Goal: Task Accomplishment & Management: Manage account settings

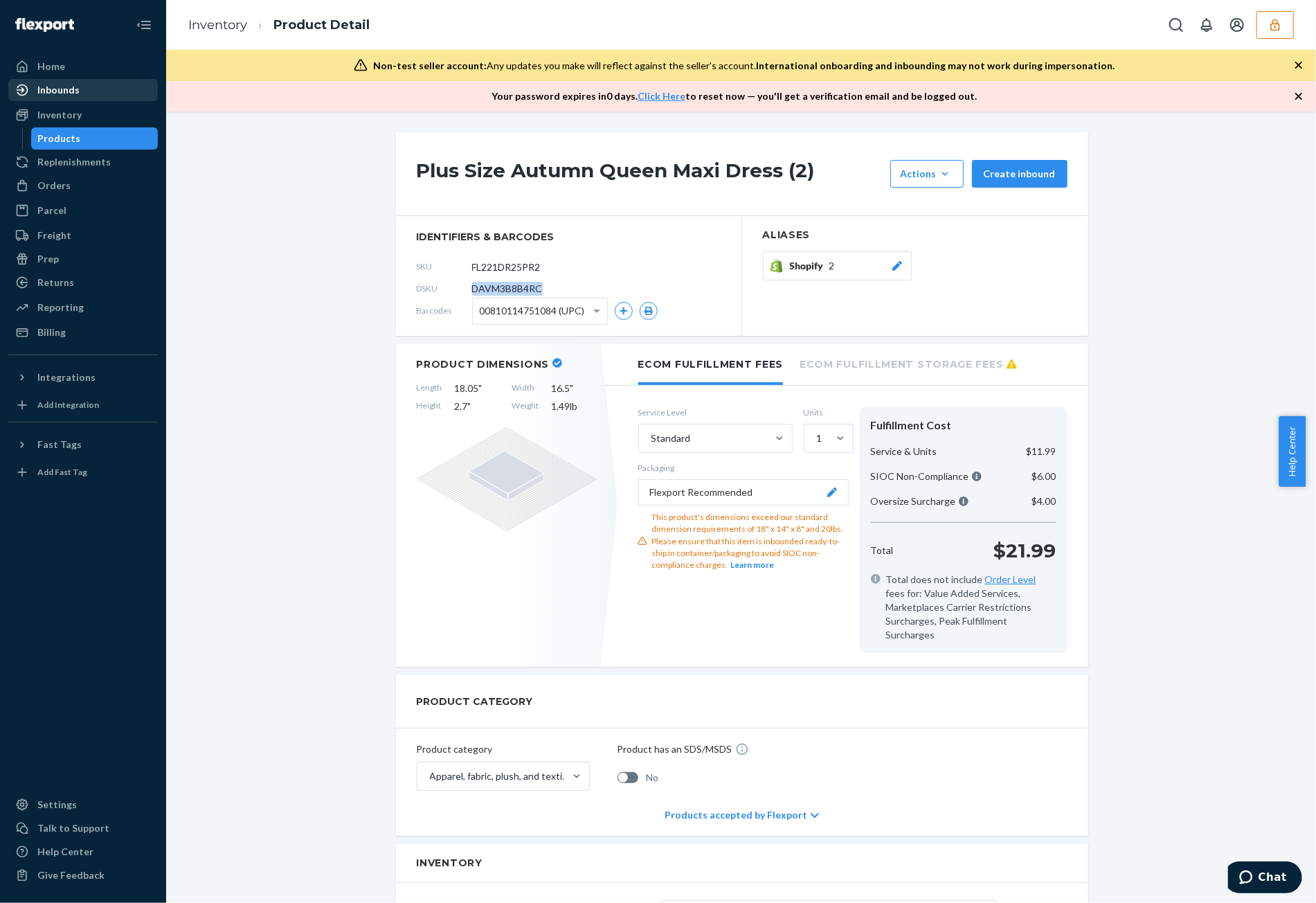
click at [65, 87] on div "Inbounds" at bounding box center [58, 90] width 42 height 14
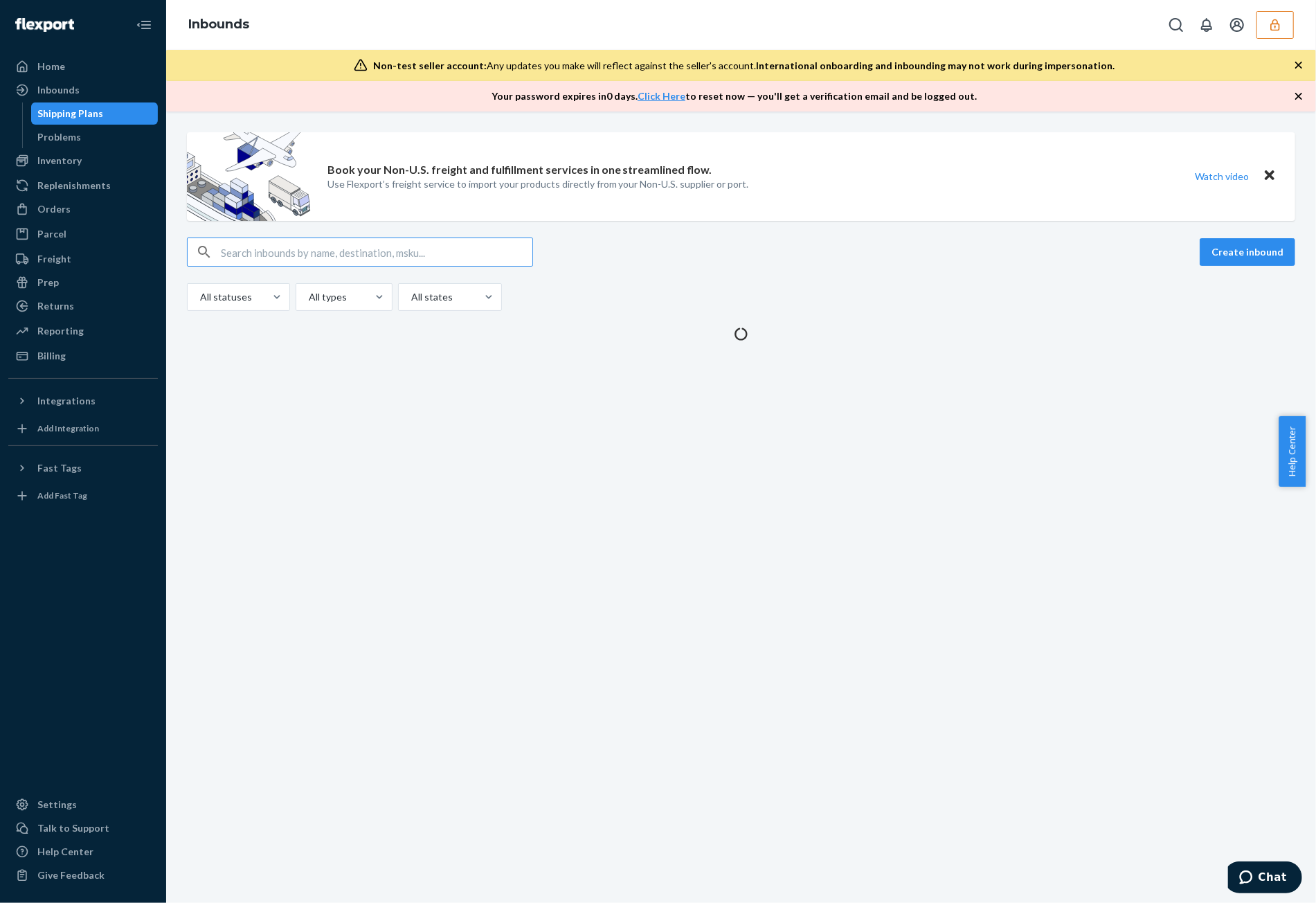
click at [432, 260] on input "text" at bounding box center [377, 252] width 311 height 28
type input "benlivinglibationscom"
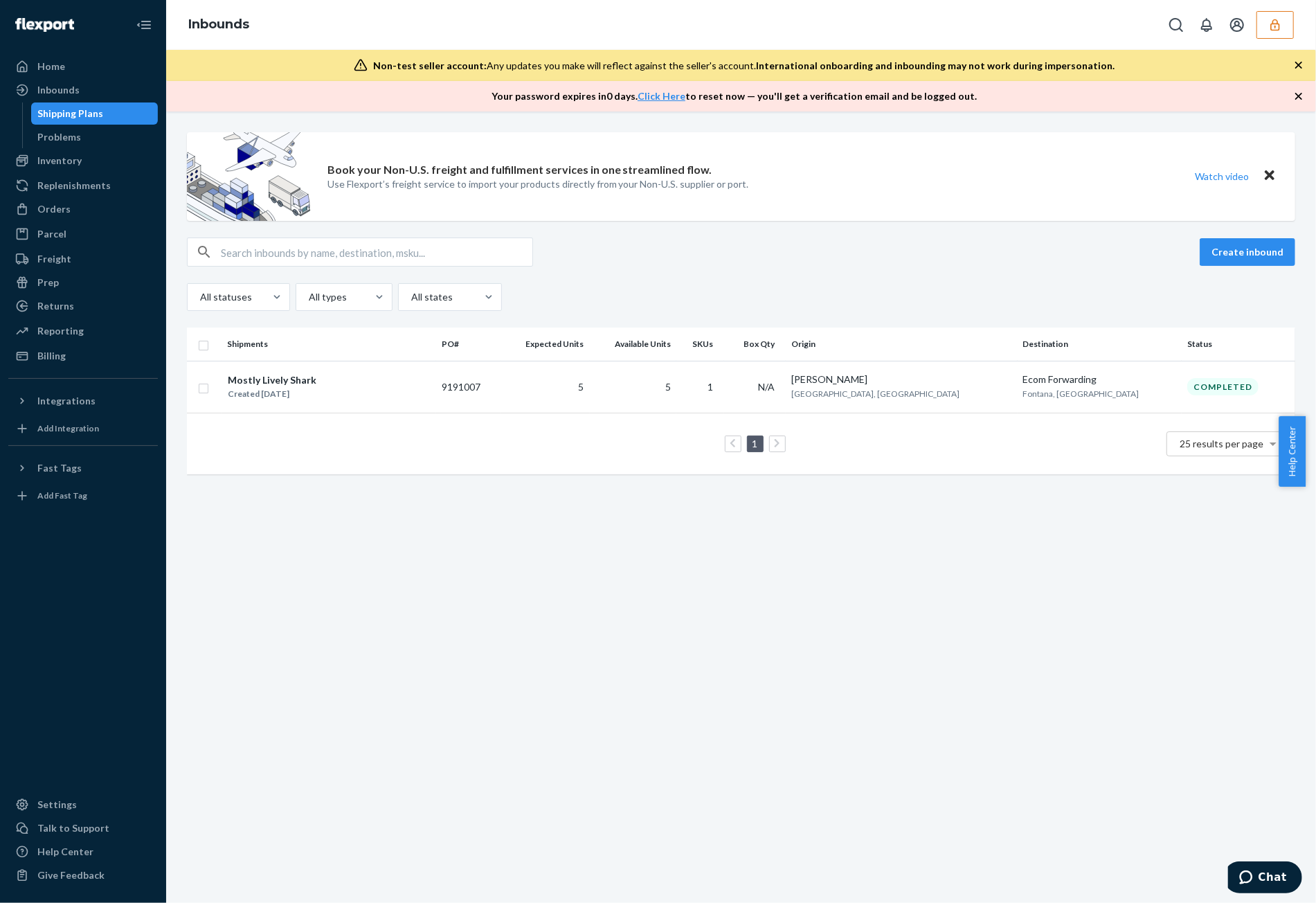
drag, startPoint x: 1274, startPoint y: 33, endPoint x: 1264, endPoint y: 42, distance: 13.5
click at [1274, 31] on button "button" at bounding box center [1275, 25] width 37 height 28
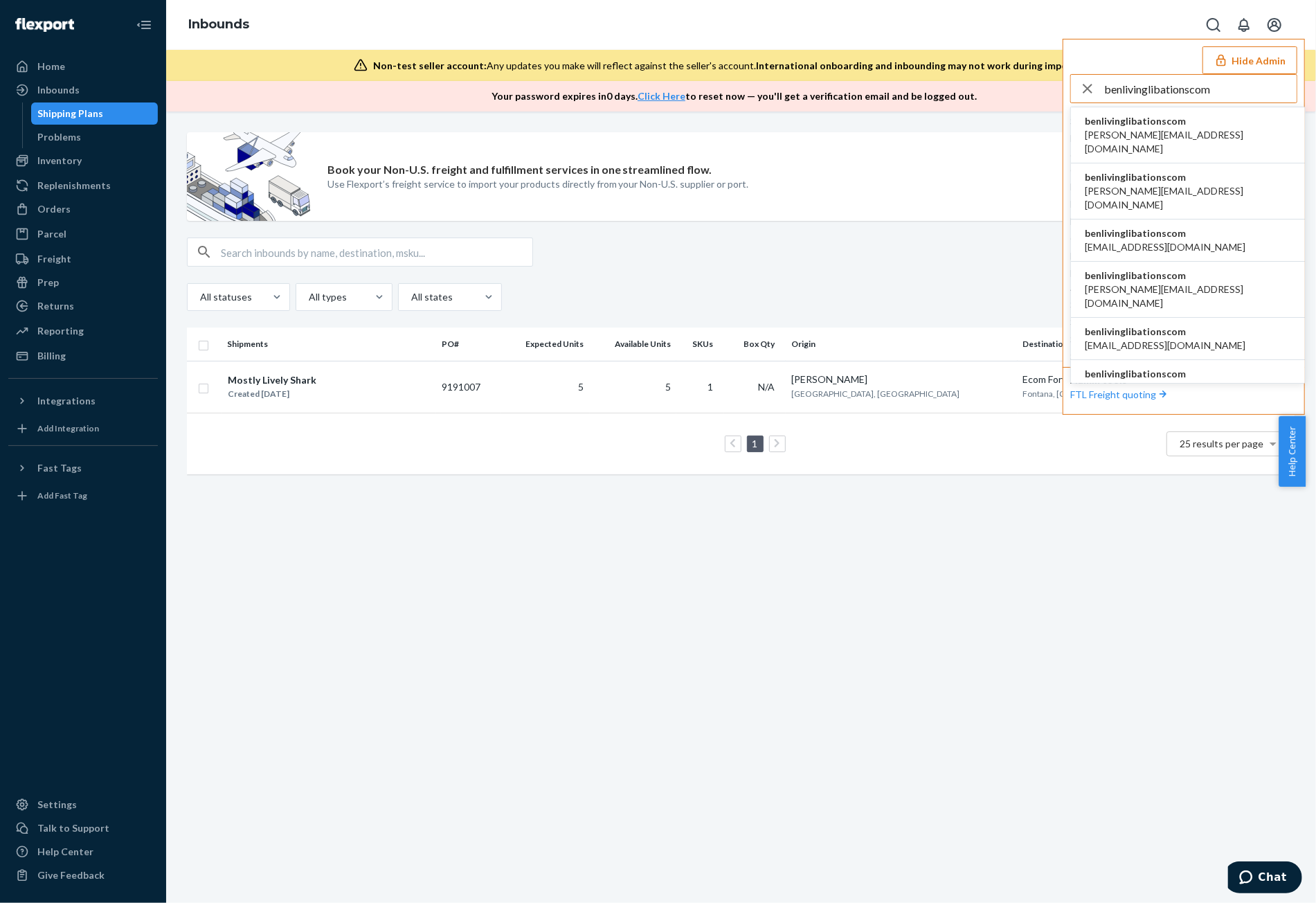
type input "benlivinglibationscom"
click at [1185, 120] on span "benlivinglibationscom" at bounding box center [1187, 121] width 207 height 14
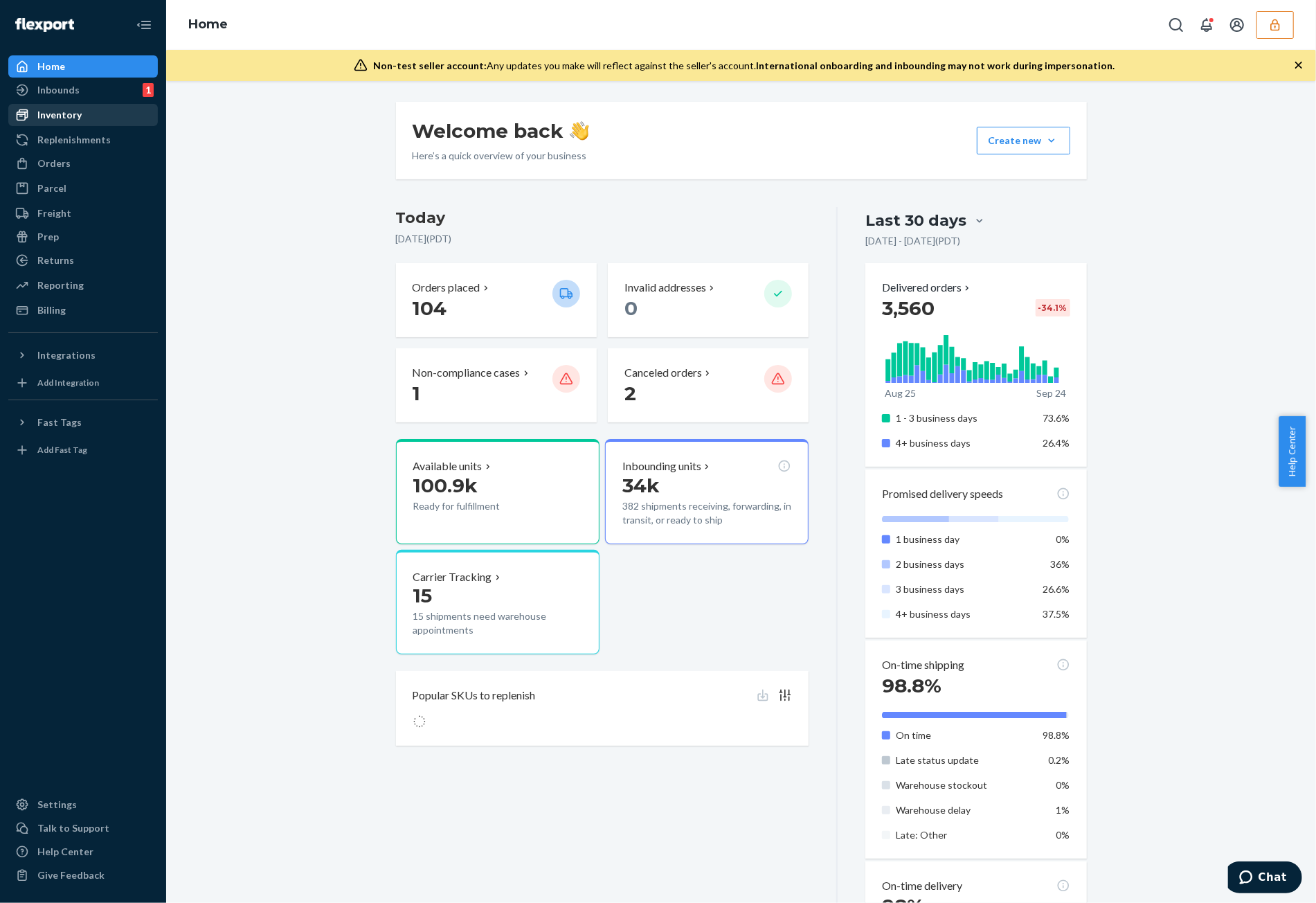
click at [79, 117] on div "Inventory" at bounding box center [59, 115] width 44 height 14
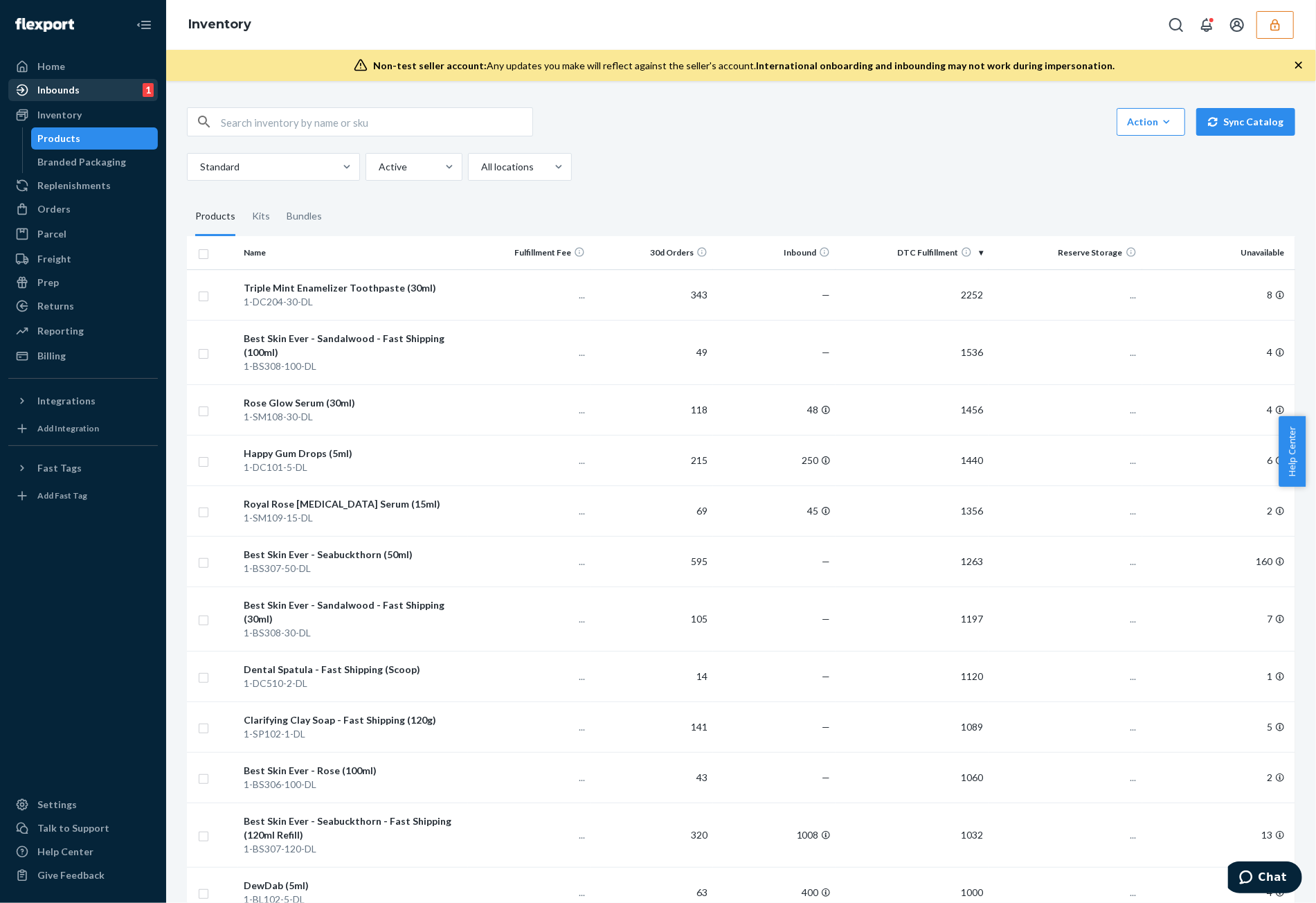
click at [75, 93] on div "Inbounds" at bounding box center [58, 90] width 42 height 14
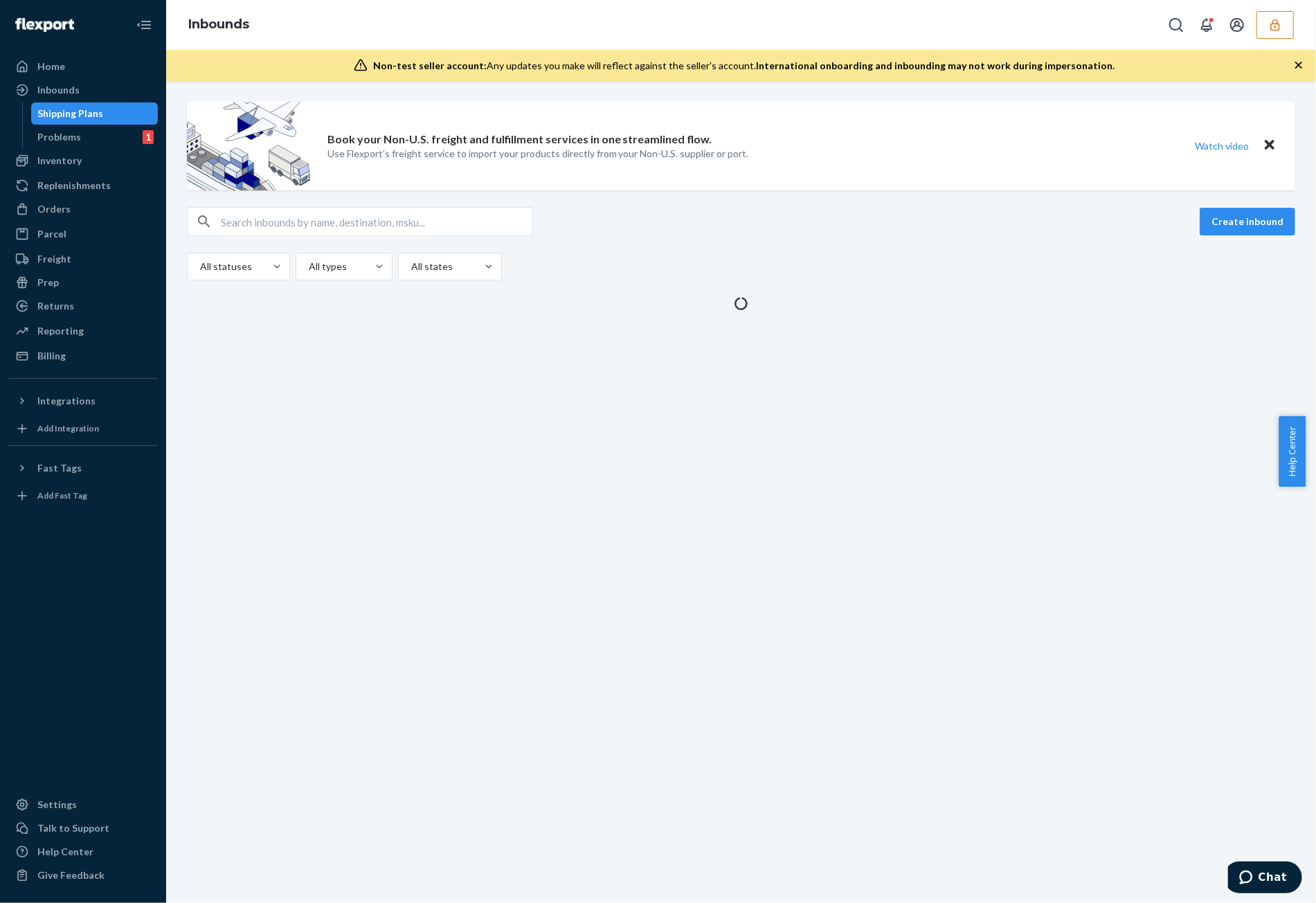
drag, startPoint x: 458, startPoint y: 224, endPoint x: 514, endPoint y: 223, distance: 56.0
click at [458, 218] on input "text" at bounding box center [377, 221] width 311 height 28
paste input "DE8BF9CE49A"
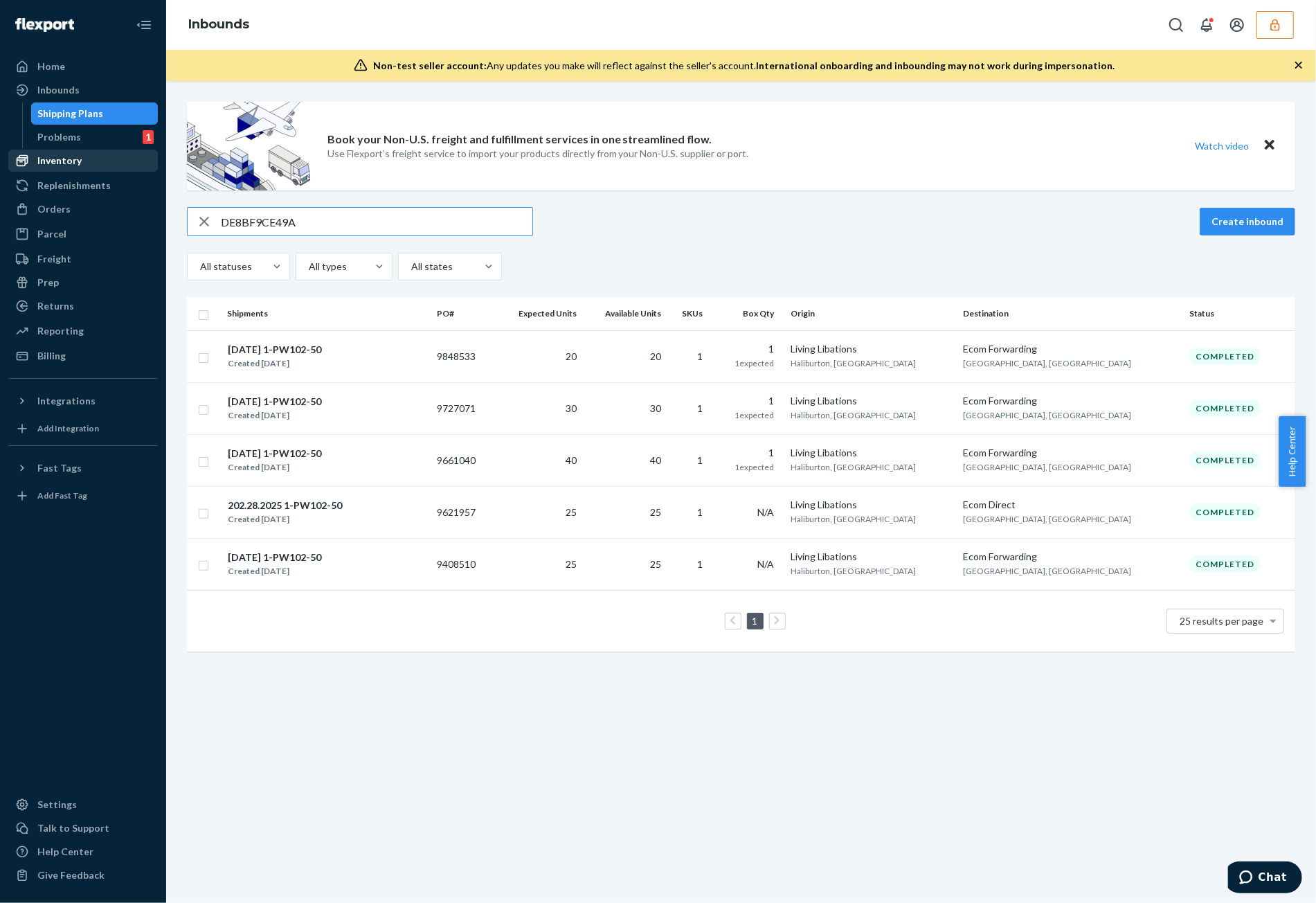
type input "DE8BF9CE49A"
drag, startPoint x: 99, startPoint y: 159, endPoint x: 112, endPoint y: 175, distance: 20.6
click at [99, 159] on div "Inventory" at bounding box center [83, 161] width 147 height 19
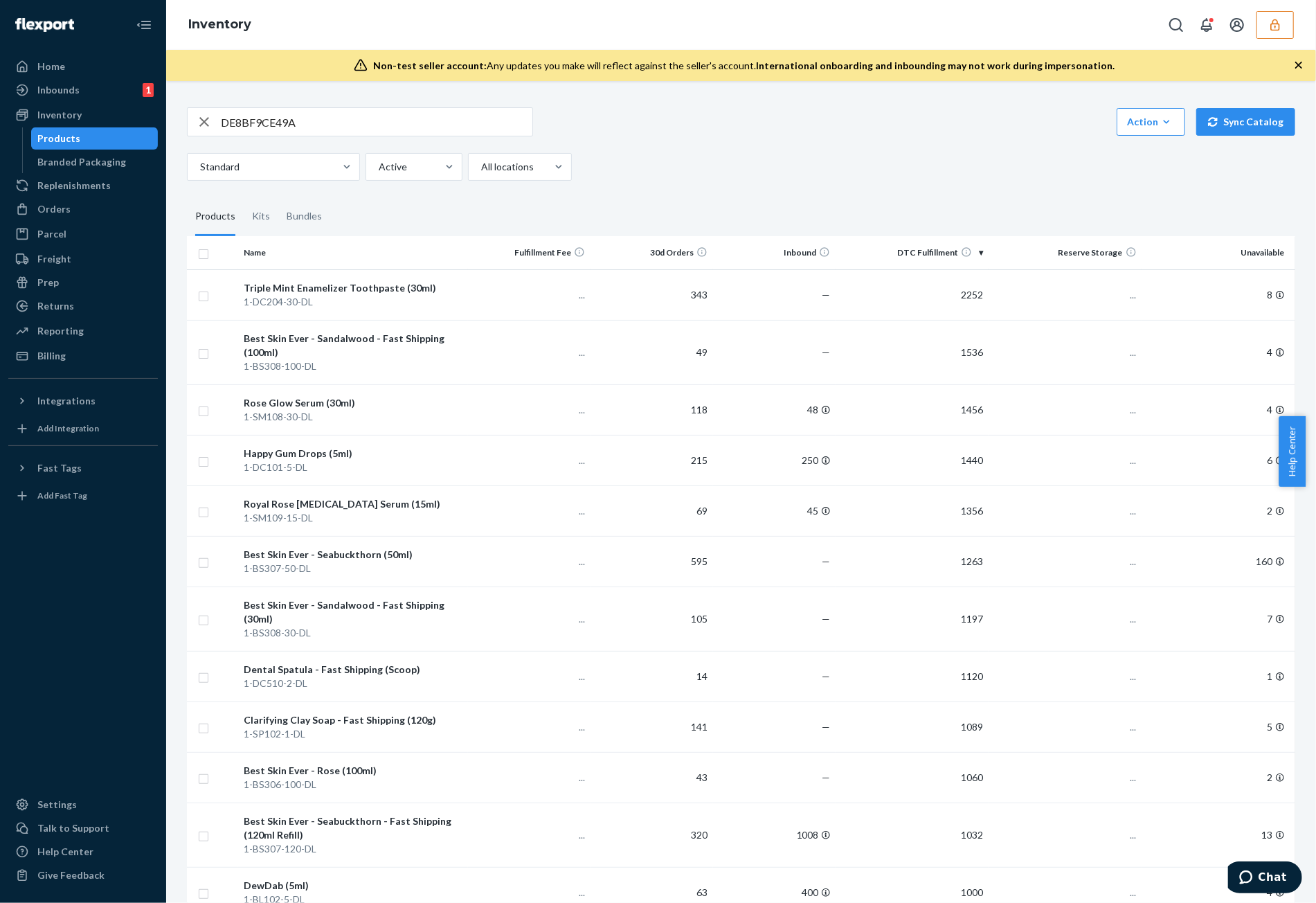
click at [407, 128] on input "DE8BF9CE49A" at bounding box center [377, 122] width 311 height 28
type input "DE8BF9CE49A"
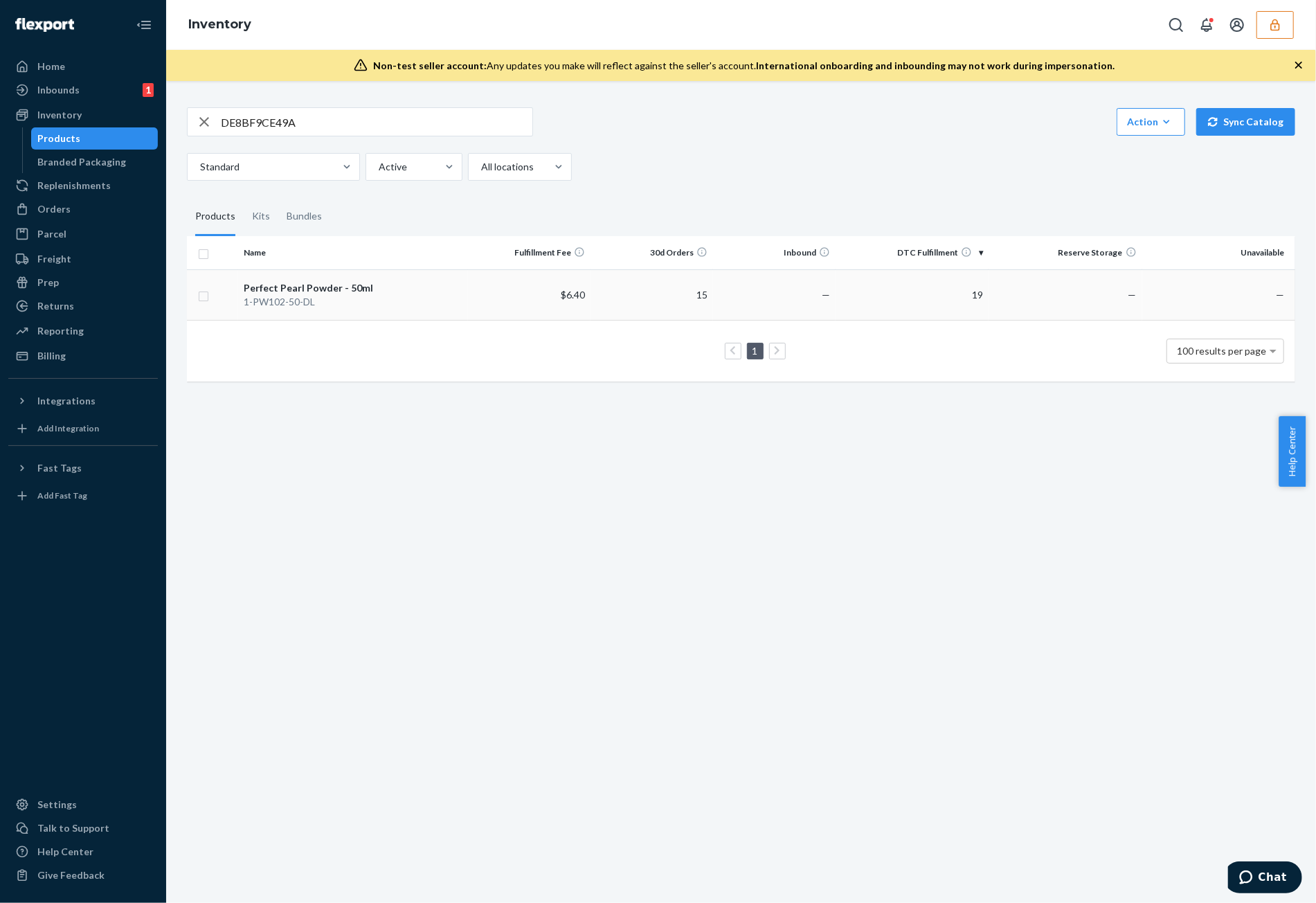
drag, startPoint x: 815, startPoint y: 300, endPoint x: 891, endPoint y: 315, distance: 77.5
click at [844, 335] on table "Name Fulfillment Fee 30d Orders Inbound DTC Fulfillment Reserve Storage Unavail…" at bounding box center [741, 308] width 1109 height 145
click at [881, 298] on td "19" at bounding box center [912, 295] width 153 height 50
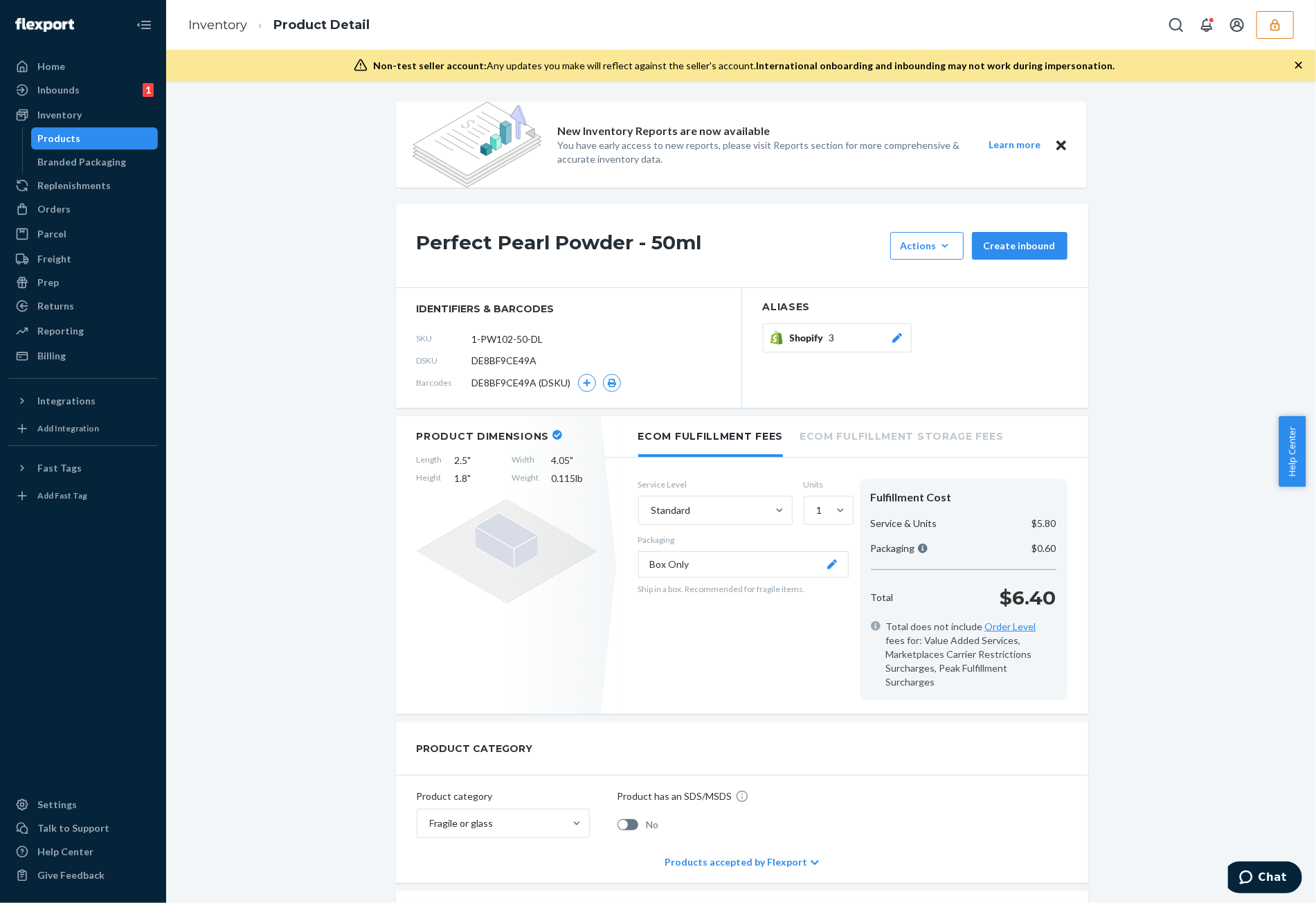
click at [125, 132] on div "Products" at bounding box center [95, 138] width 124 height 19
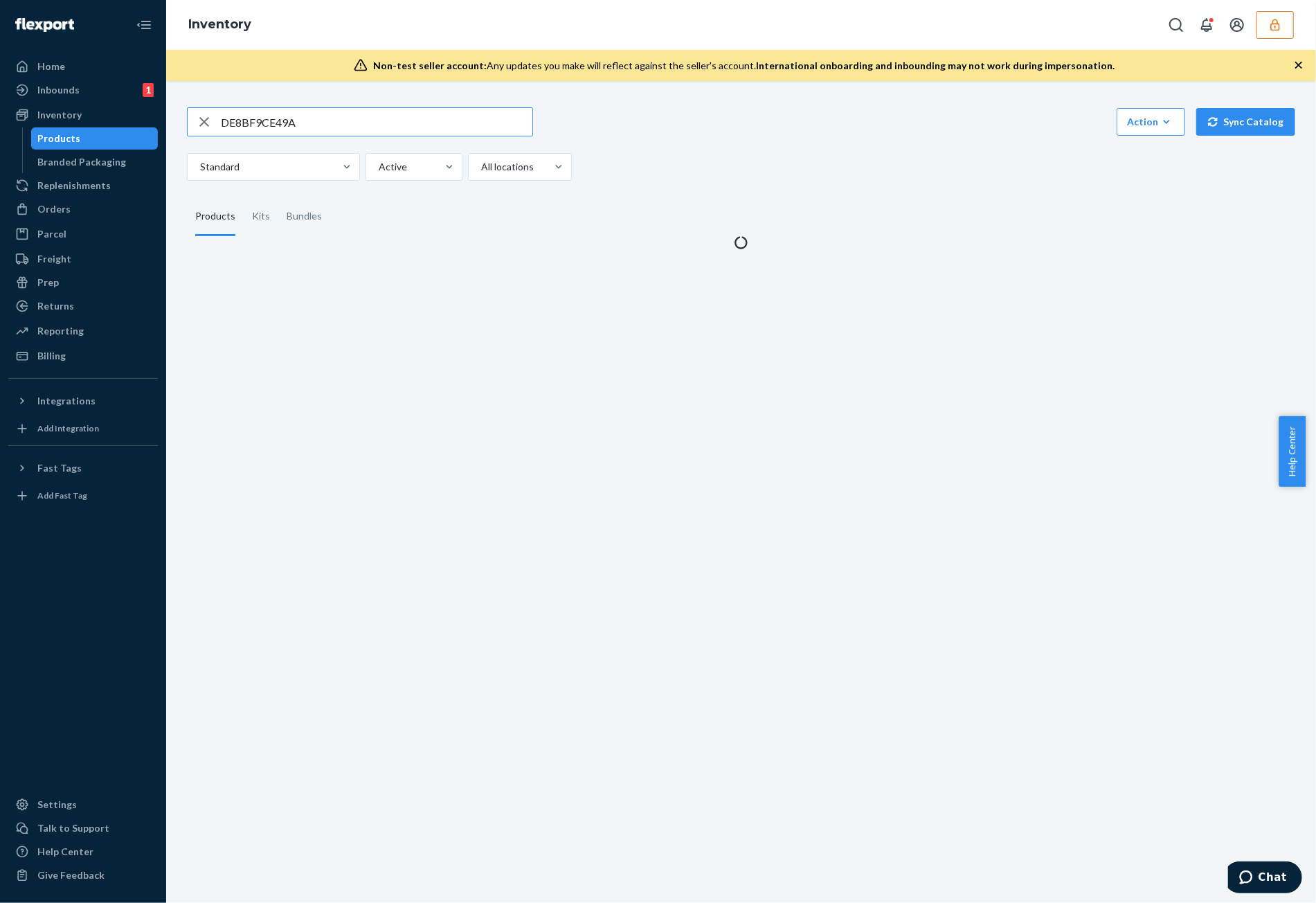
click at [357, 113] on input "DE8BF9CE49A" at bounding box center [377, 122] width 311 height 28
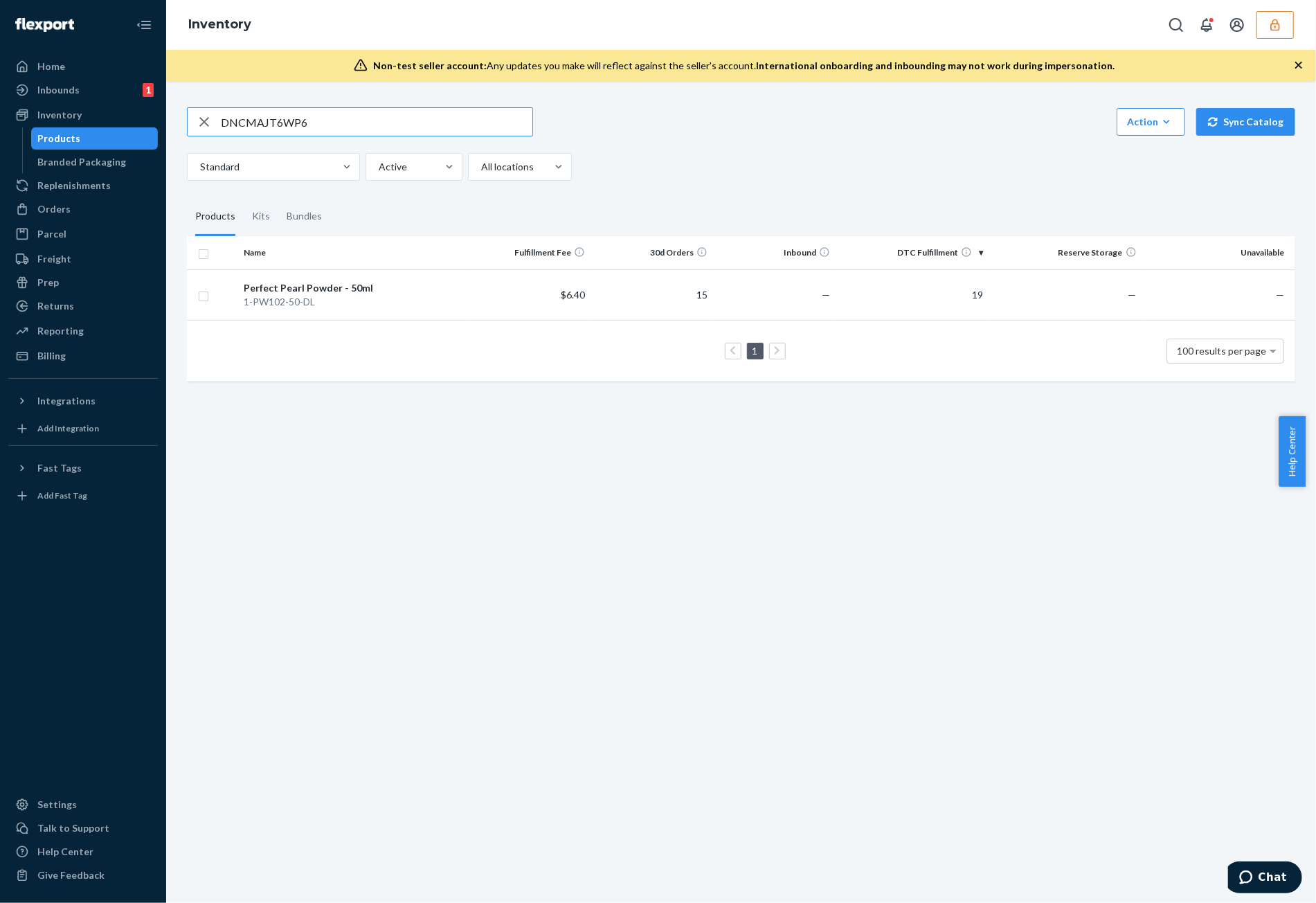
type input "DNCMAJT6WP6"
click at [868, 286] on td "4" at bounding box center [912, 295] width 153 height 50
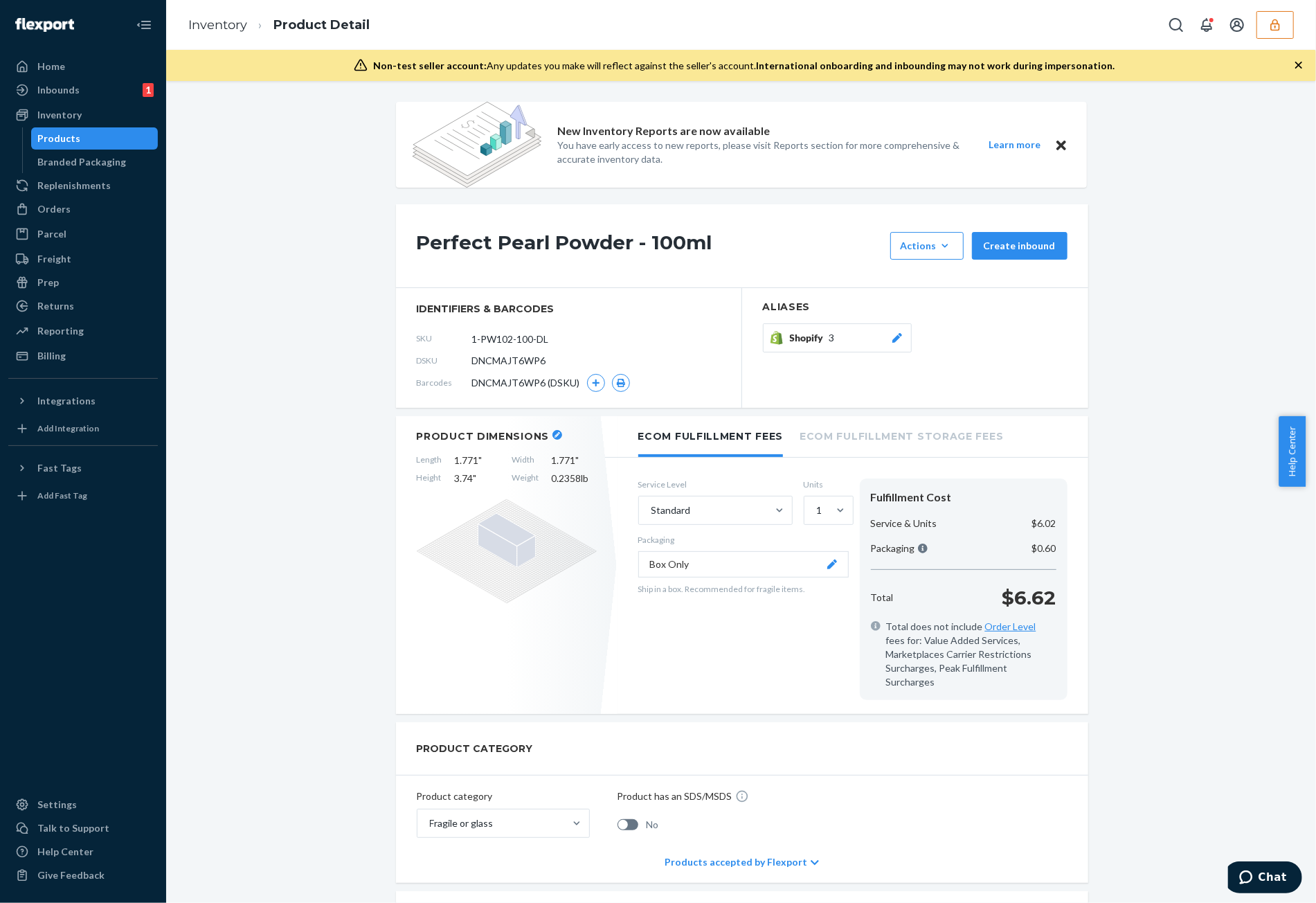
click at [47, 148] on div "Products" at bounding box center [95, 138] width 124 height 19
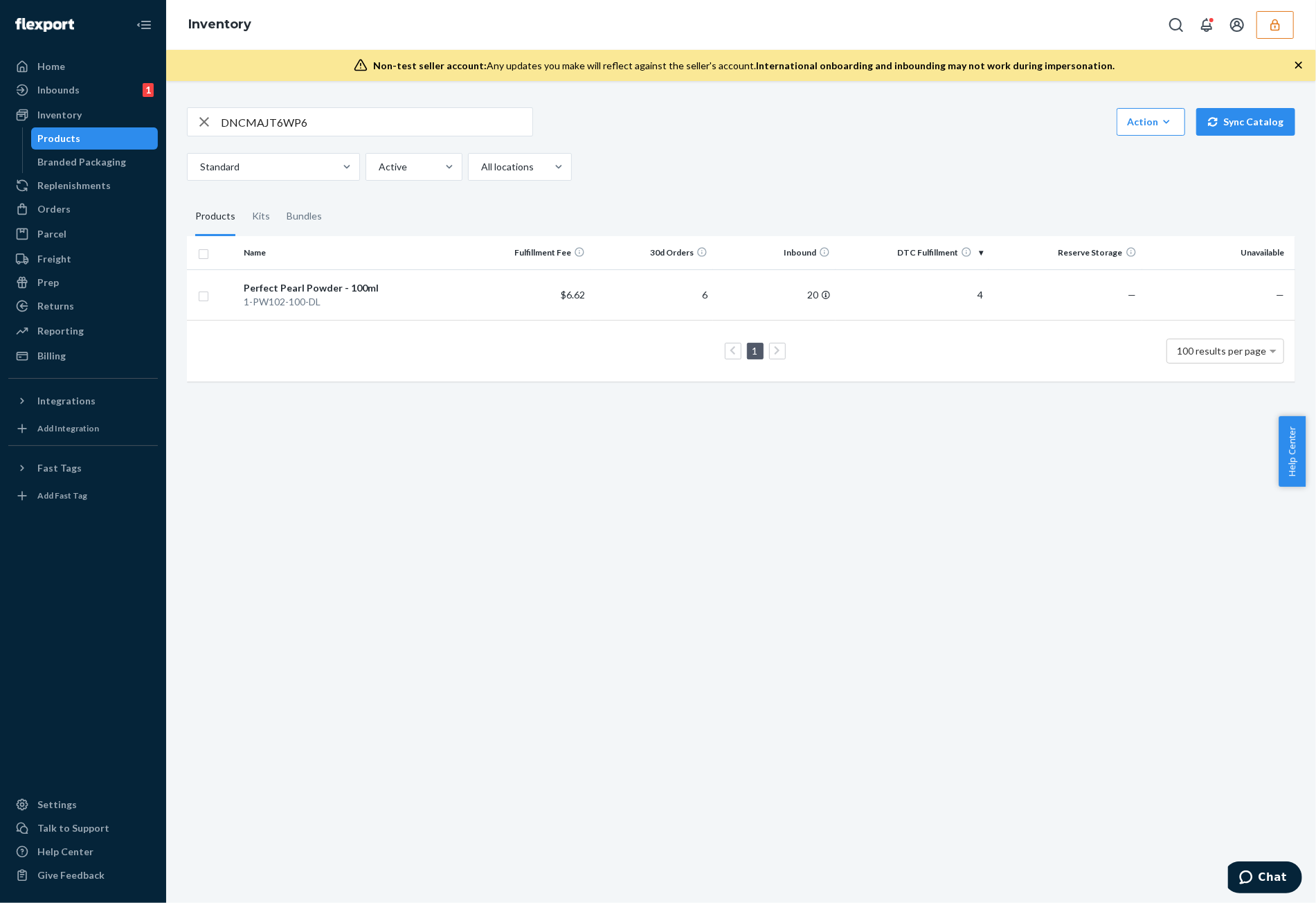
click at [401, 123] on input "DNCMAJT6WP6" at bounding box center [377, 122] width 311 height 28
paste input "FTRX5GUW5H"
type input "DFTRX5GUW5H"
click at [510, 302] on td "$6.40" at bounding box center [530, 295] width 123 height 50
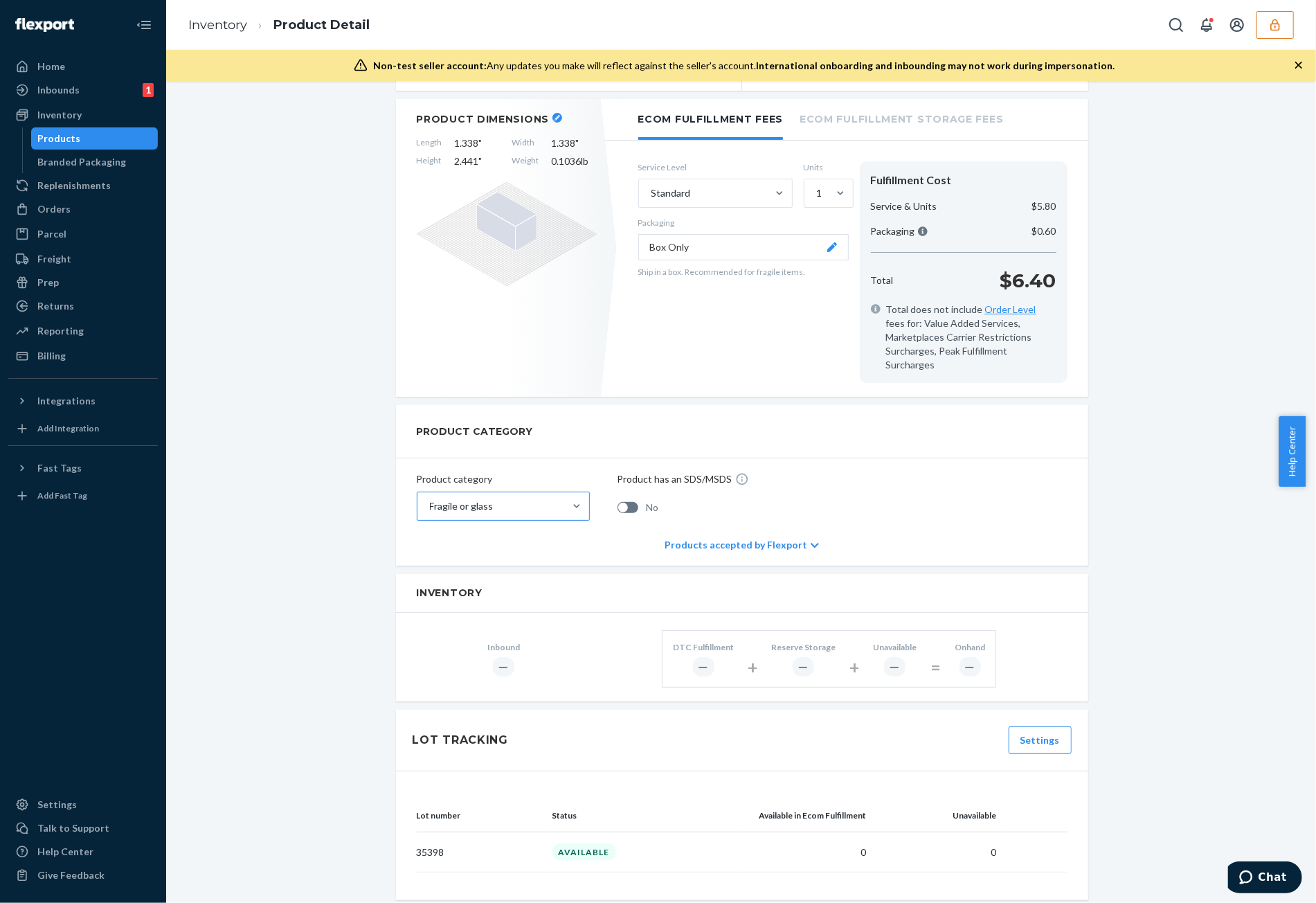
scroll to position [485, 0]
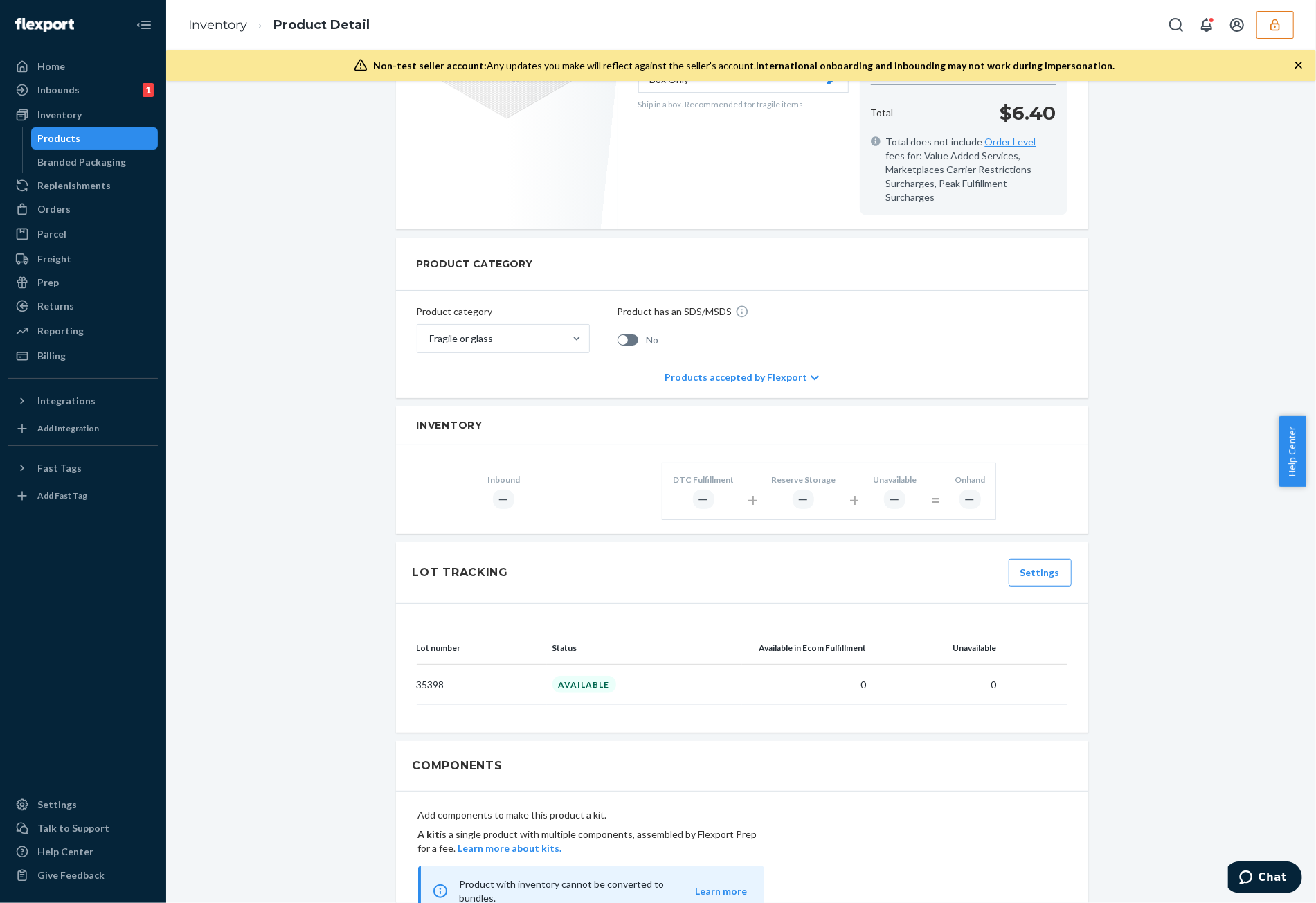
click at [410, 670] on div "Lot number Status Available in Ecom Fulfillment Unavailable 35398 AVAILABLE 0 0" at bounding box center [741, 669] width 692 height 130
click at [548, 677] on td "AVAILABLE" at bounding box center [645, 684] width 195 height 40
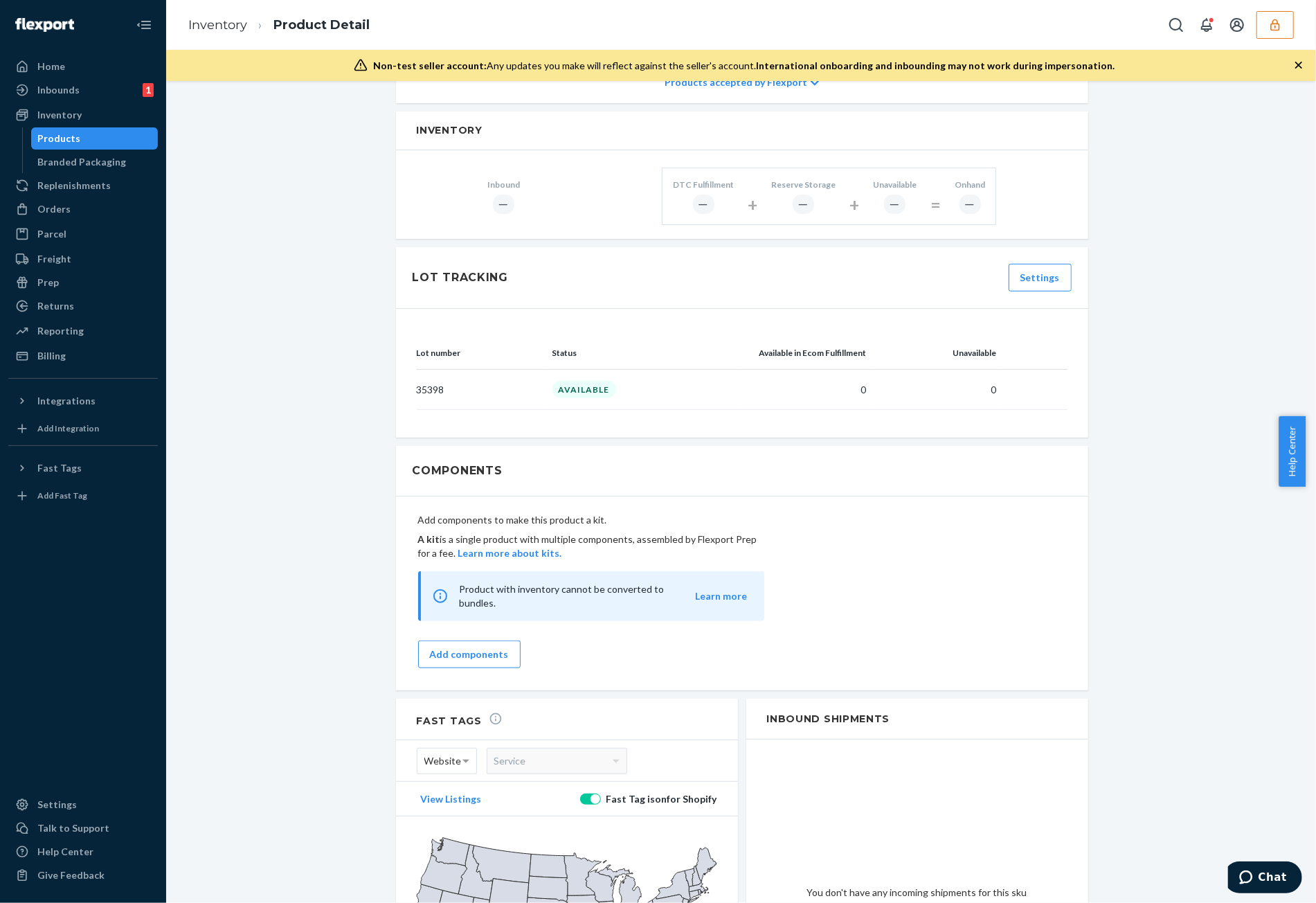
scroll to position [658, 0]
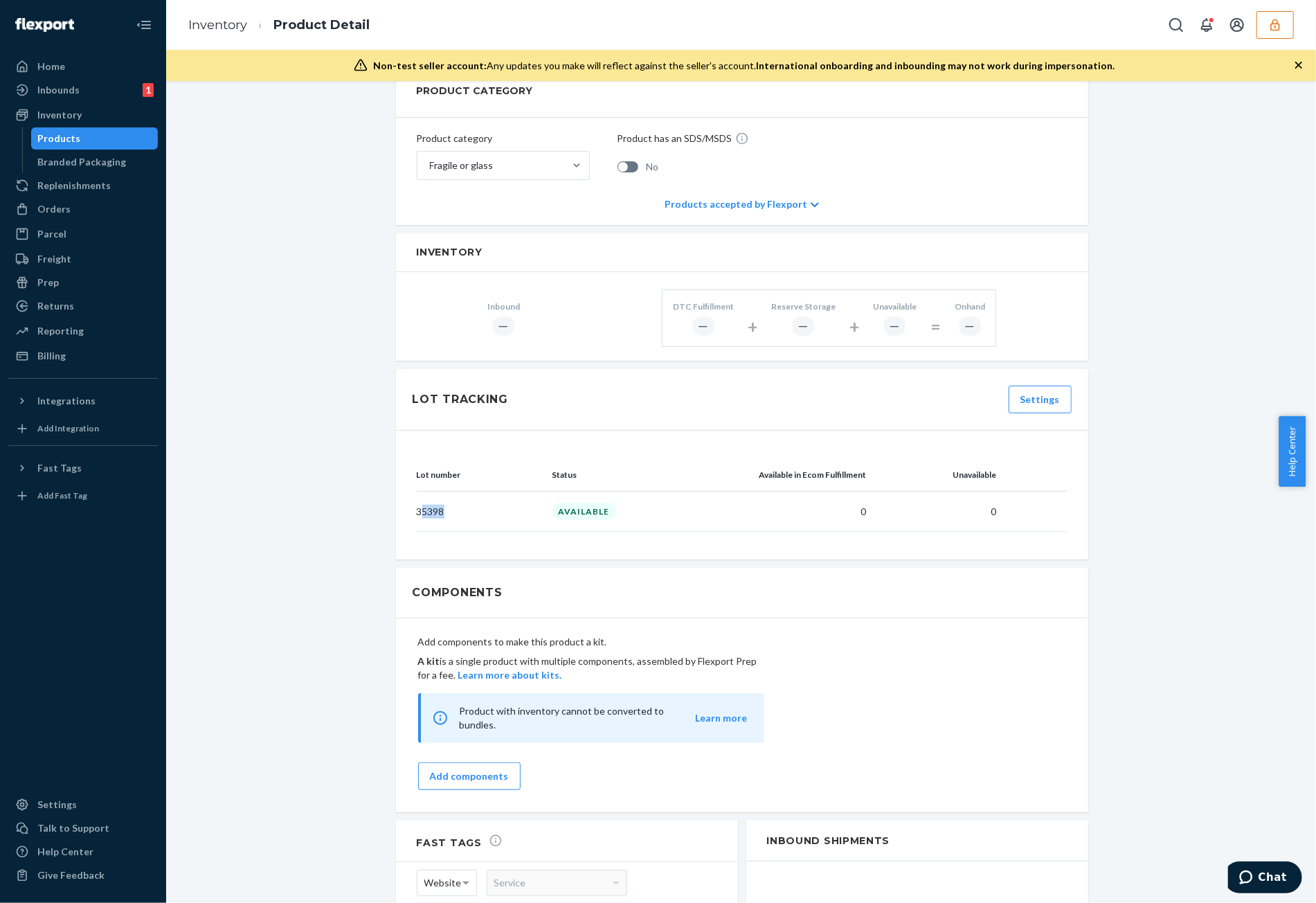
drag, startPoint x: 416, startPoint y: 495, endPoint x: 493, endPoint y: 493, distance: 77.0
click at [484, 505] on p "35398" at bounding box center [479, 512] width 124 height 14
click at [494, 505] on p "35398" at bounding box center [479, 512] width 124 height 14
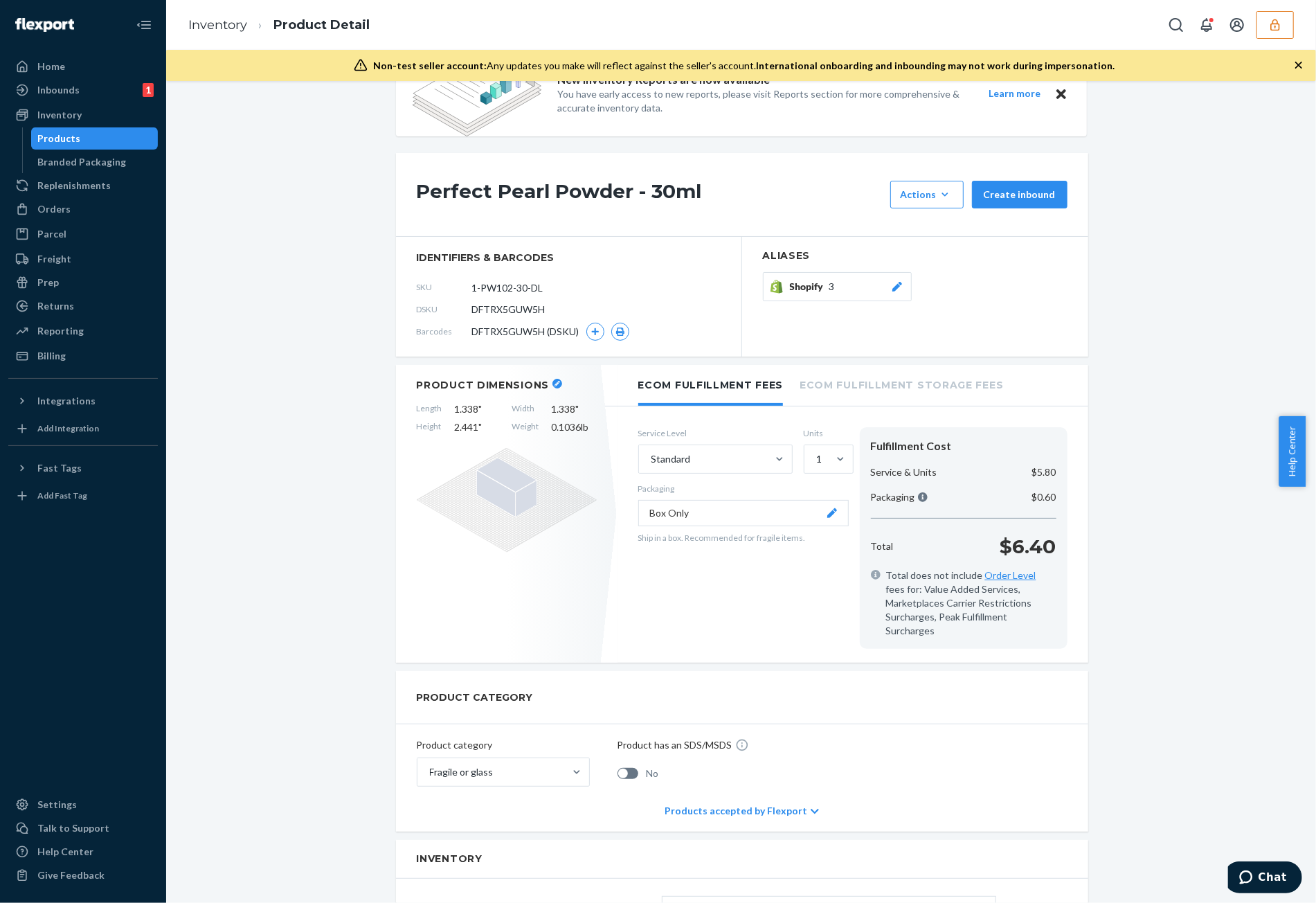
scroll to position [0, 0]
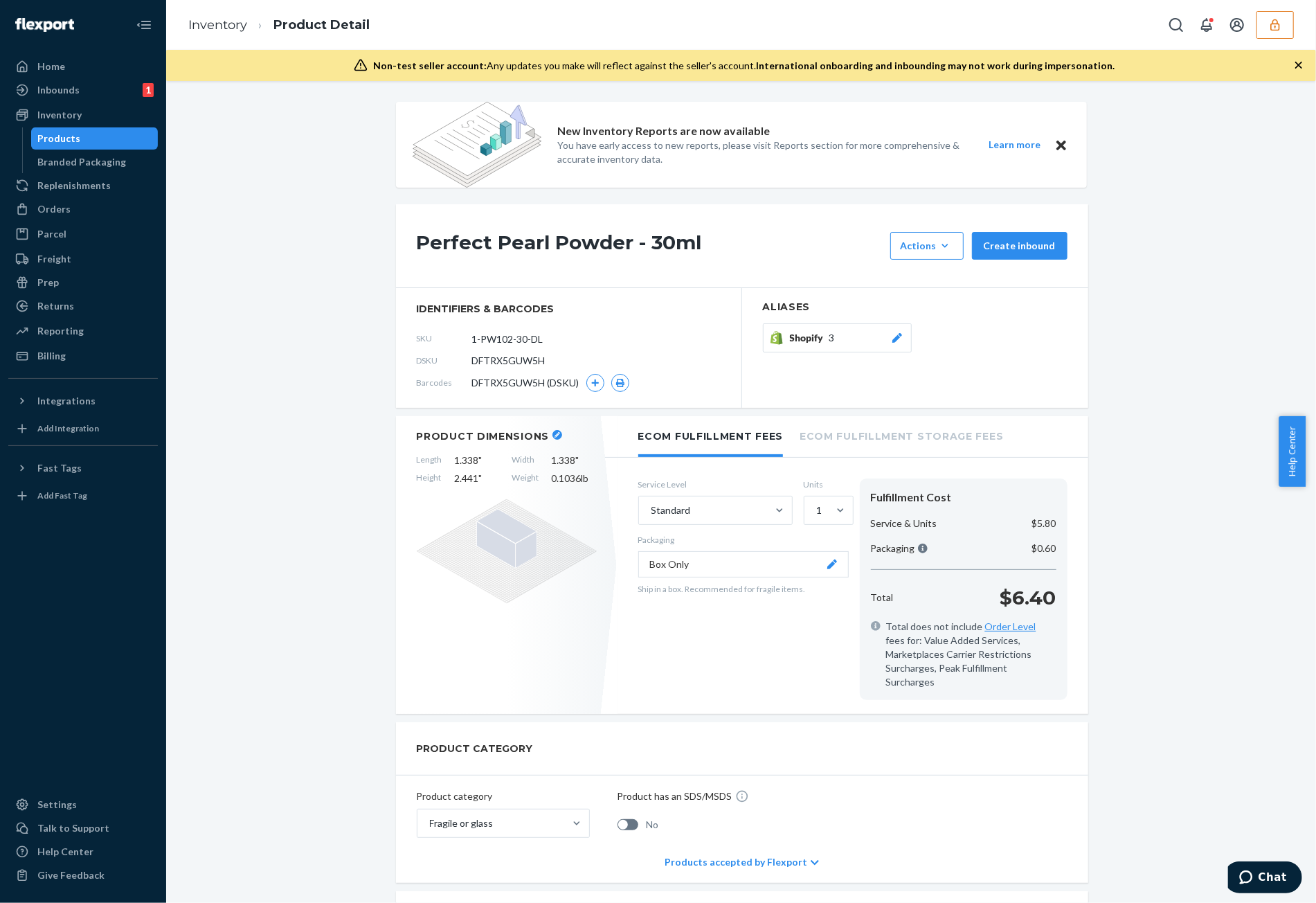
click at [68, 131] on div "Products" at bounding box center [60, 138] width 43 height 14
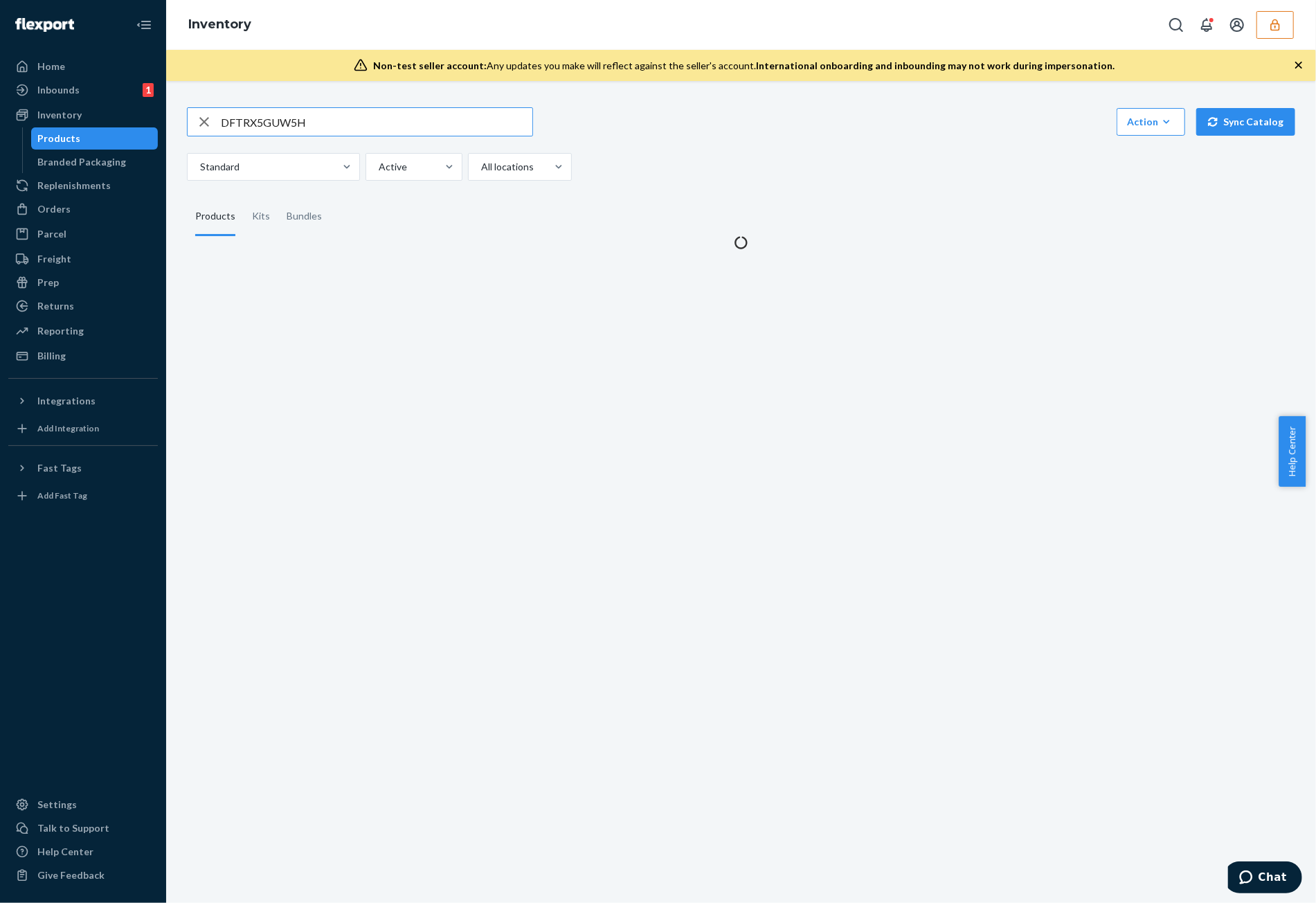
click at [370, 119] on input "DFTRX5GUW5H" at bounding box center [377, 122] width 311 height 28
click at [369, 118] on input "DFTRX5GUW5H" at bounding box center [377, 122] width 311 height 28
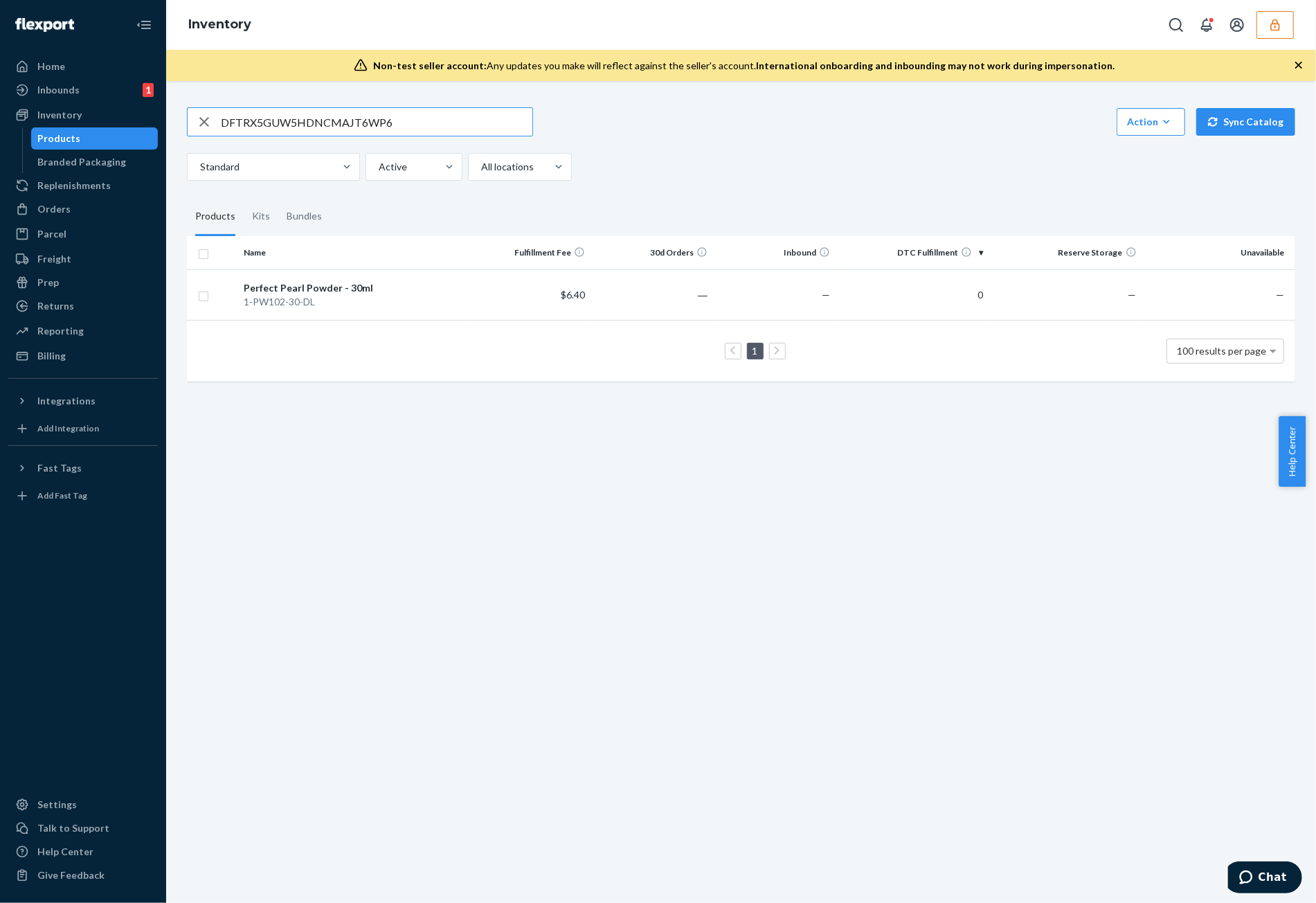
click at [451, 127] on input "DFTRX5GUW5HDNCMAJT6WP6" at bounding box center [377, 122] width 311 height 28
type input "DNCMAJT6WP6"
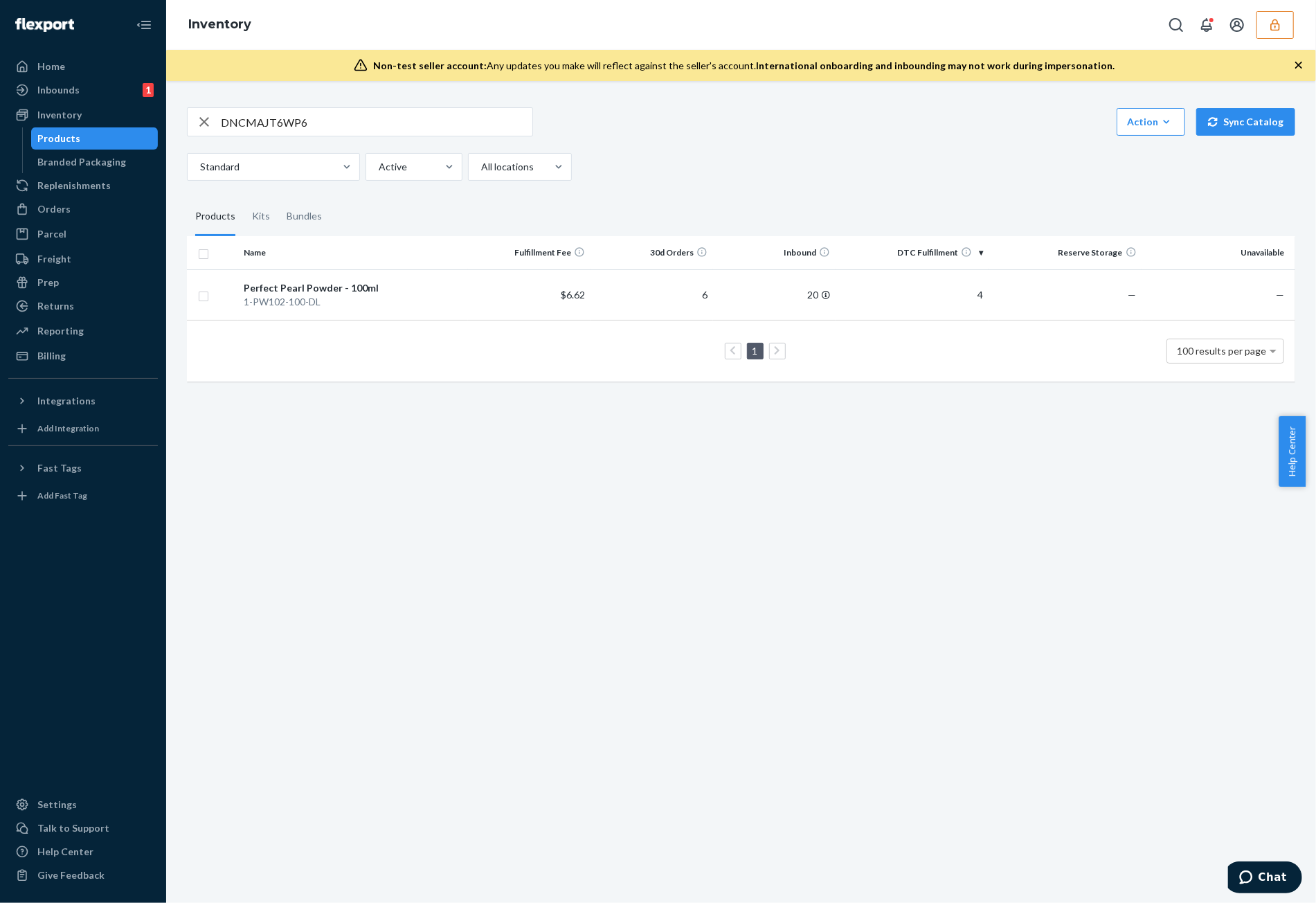
drag, startPoint x: 558, startPoint y: 339, endPoint x: 555, endPoint y: 326, distance: 13.3
click at [558, 336] on div "1 100 results per page" at bounding box center [741, 351] width 1086 height 44
click at [554, 290] on td "$6.62" at bounding box center [530, 295] width 123 height 50
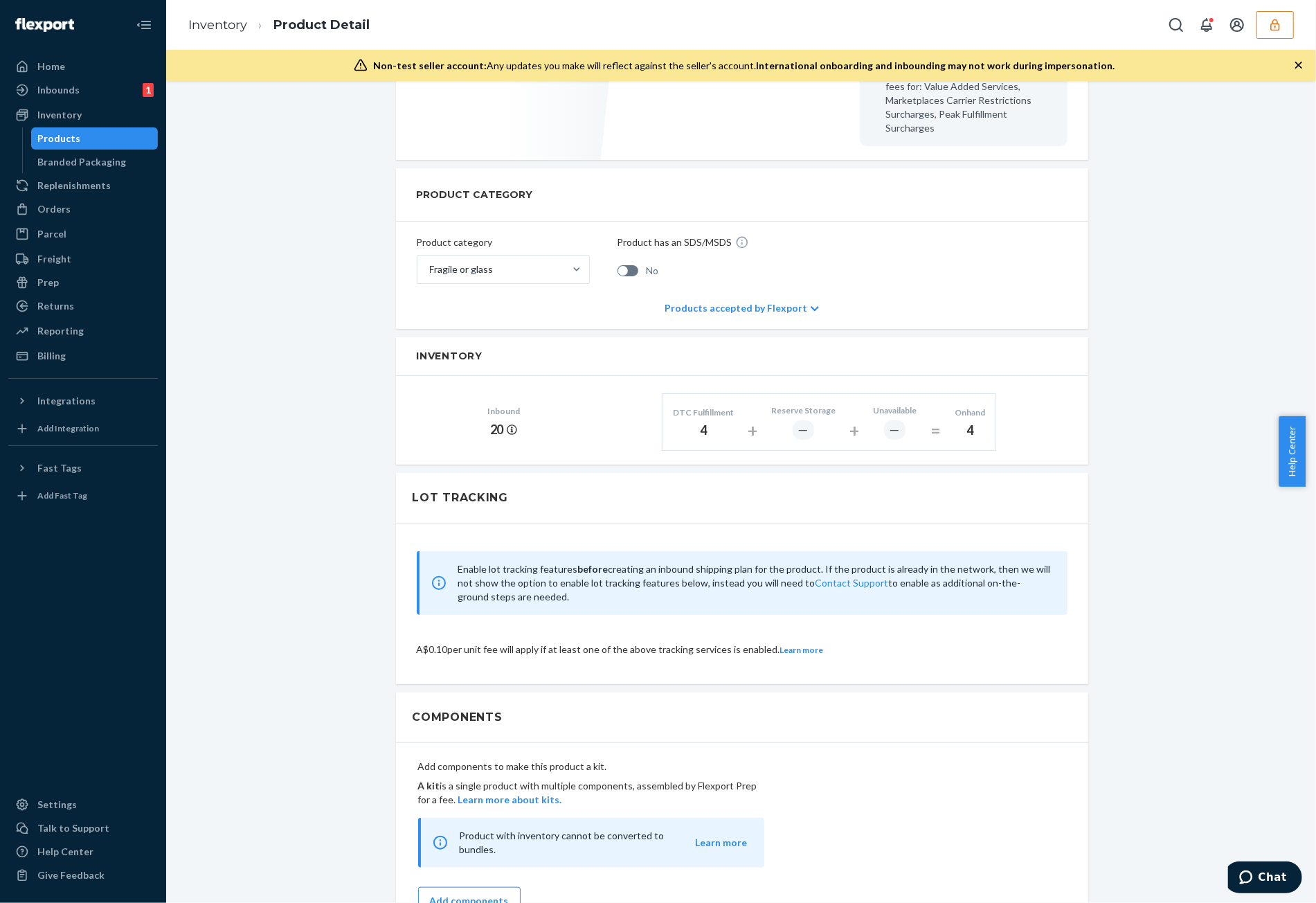
scroll to position [692, 0]
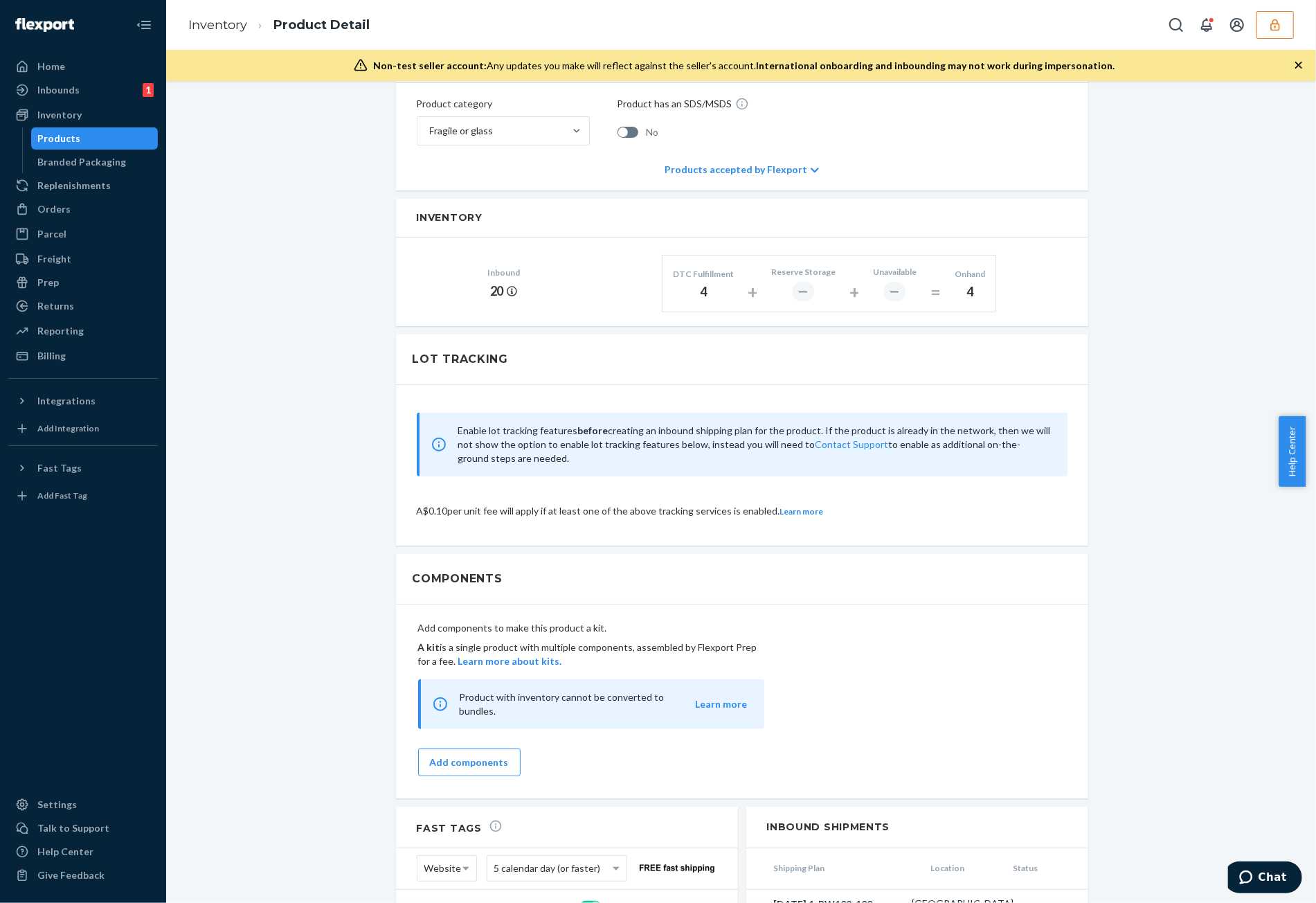
click at [70, 136] on div "Products" at bounding box center [60, 138] width 43 height 14
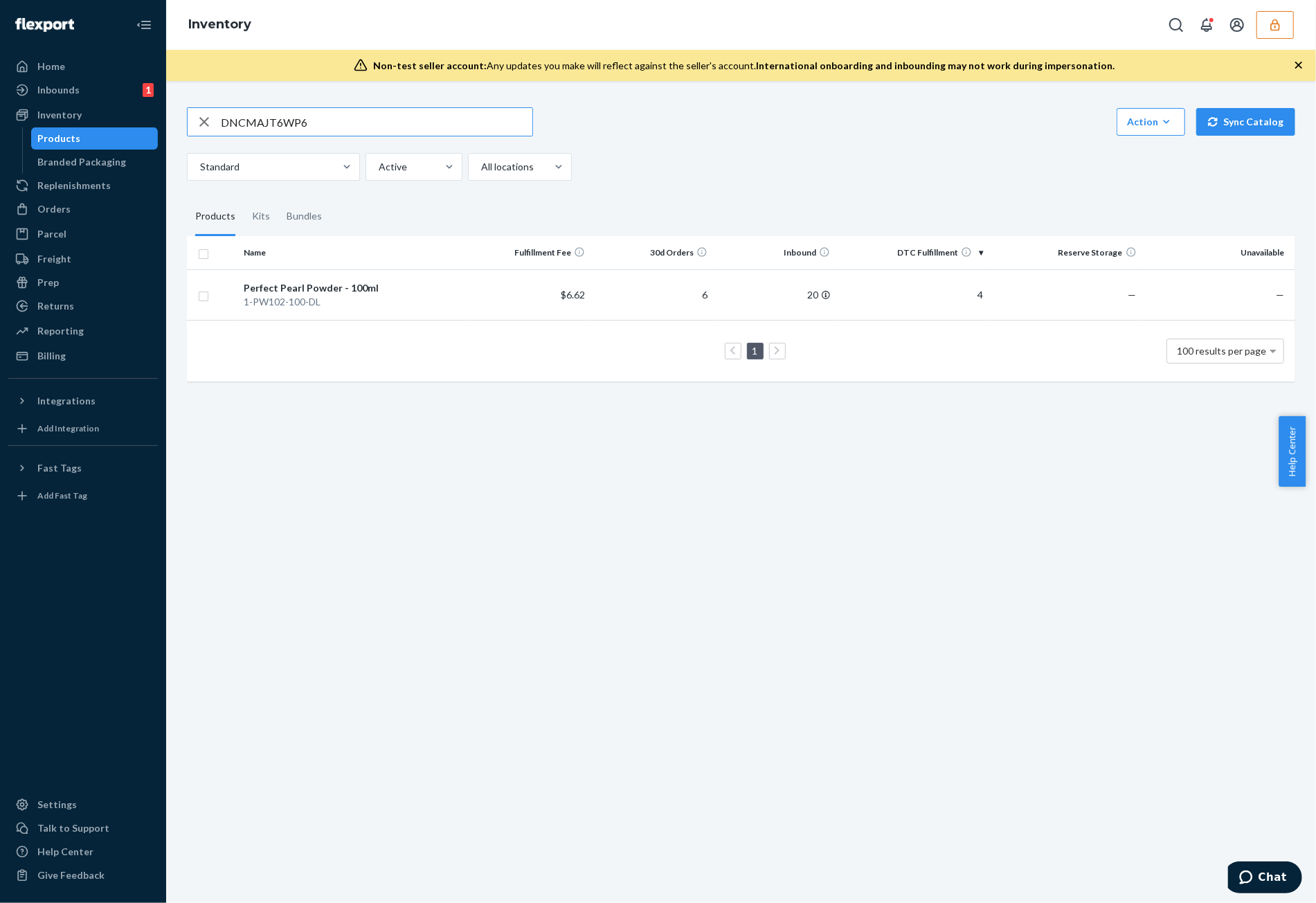
click at [446, 113] on input "DNCMAJT6WP6" at bounding box center [377, 122] width 311 height 28
paste input "E8BF9CE49A"
type input "DE8BF9CE49A"
click at [340, 290] on div "Perfect Pearl Powder - 50ml" at bounding box center [353, 288] width 219 height 14
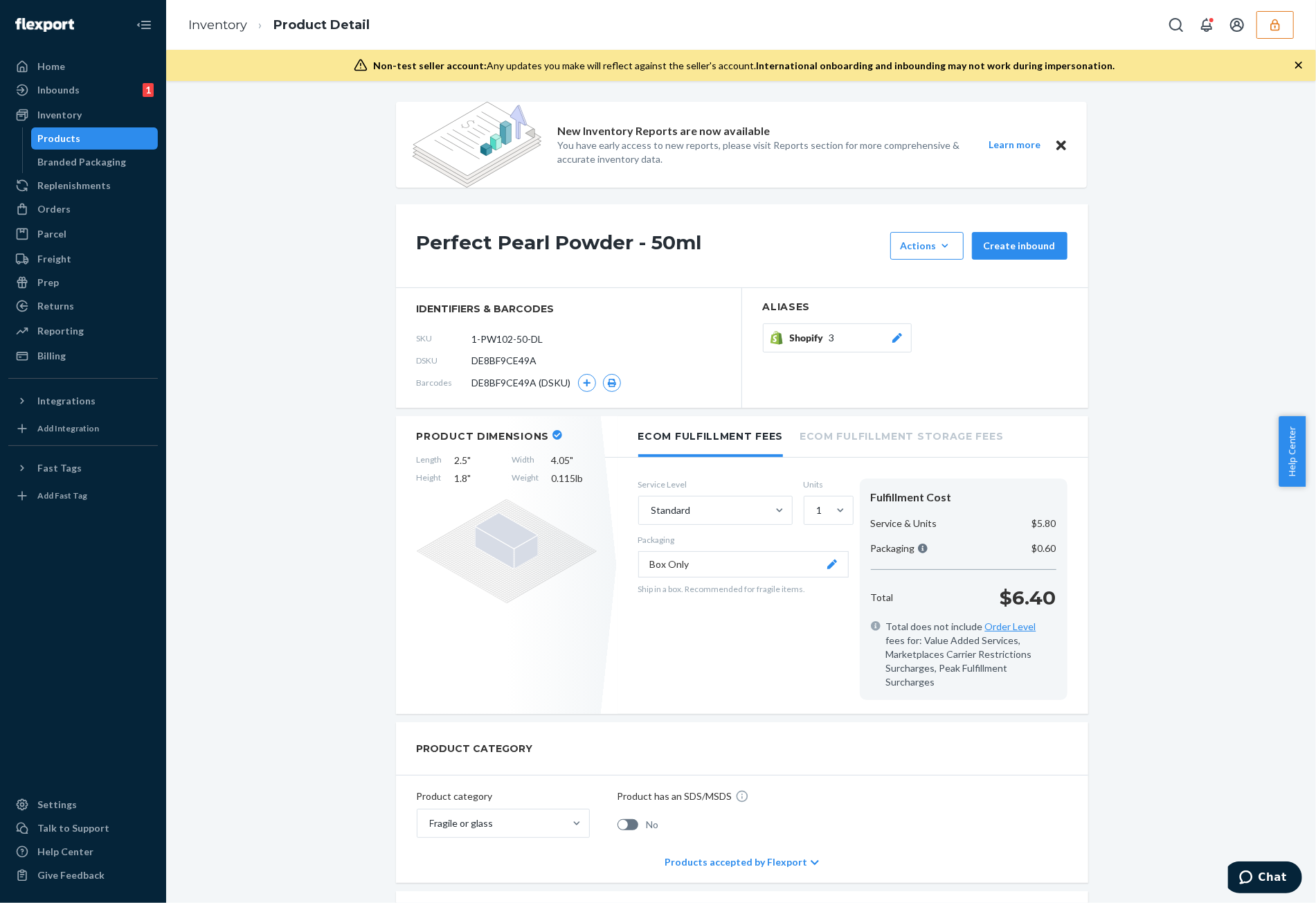
click at [69, 131] on div "Products" at bounding box center [60, 138] width 43 height 14
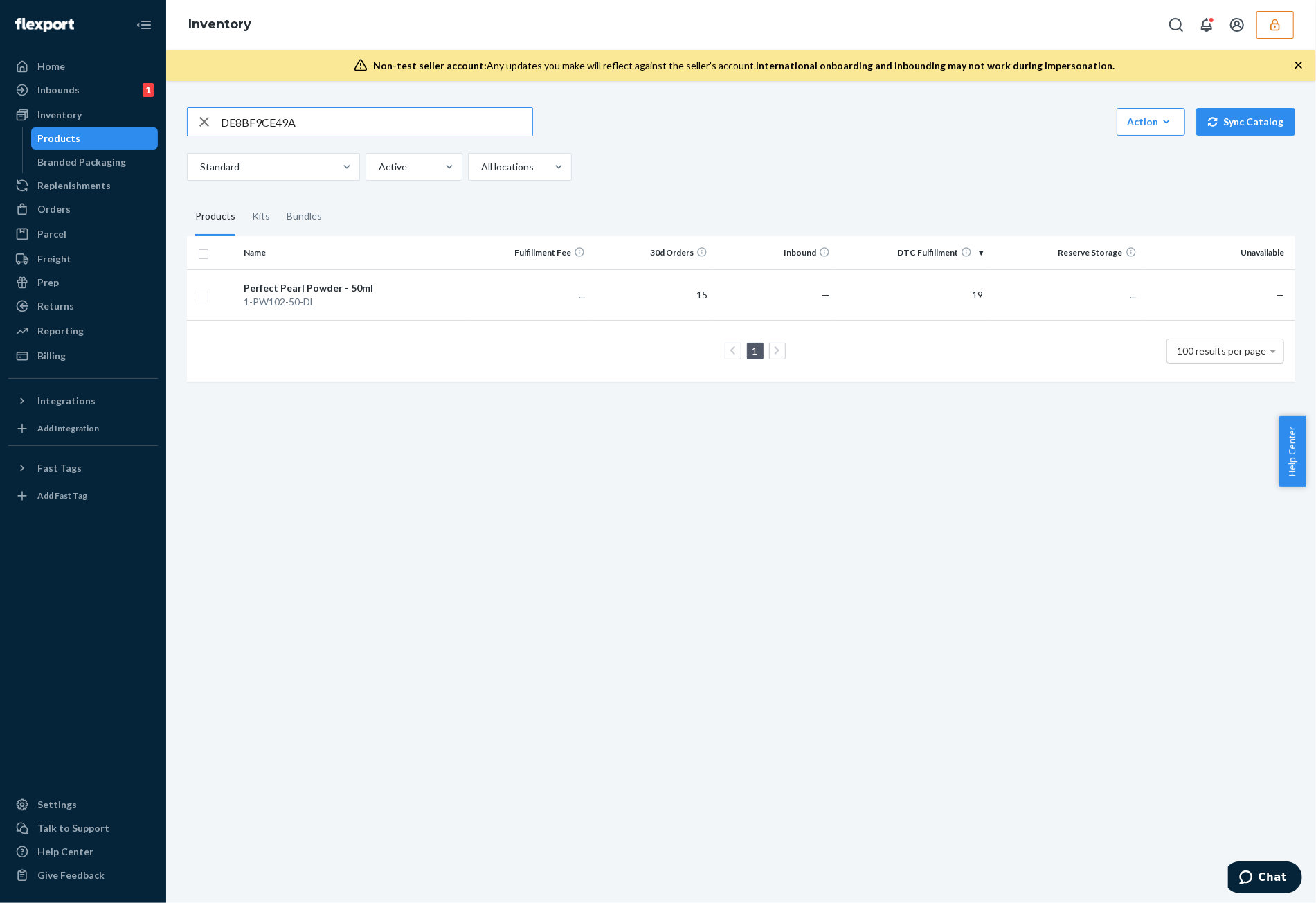
click at [415, 103] on div "DE8BF9CE49A Action Create product Create kit or bundle Bulk create products Bul…" at bounding box center [741, 243] width 1129 height 304
click at [416, 127] on input "DE8BF9CE49A" at bounding box center [377, 122] width 311 height 28
click at [415, 127] on input "DE8BF9CE49A" at bounding box center [377, 122] width 311 height 28
click at [414, 127] on input "DE8BF9CE49A" at bounding box center [377, 122] width 311 height 28
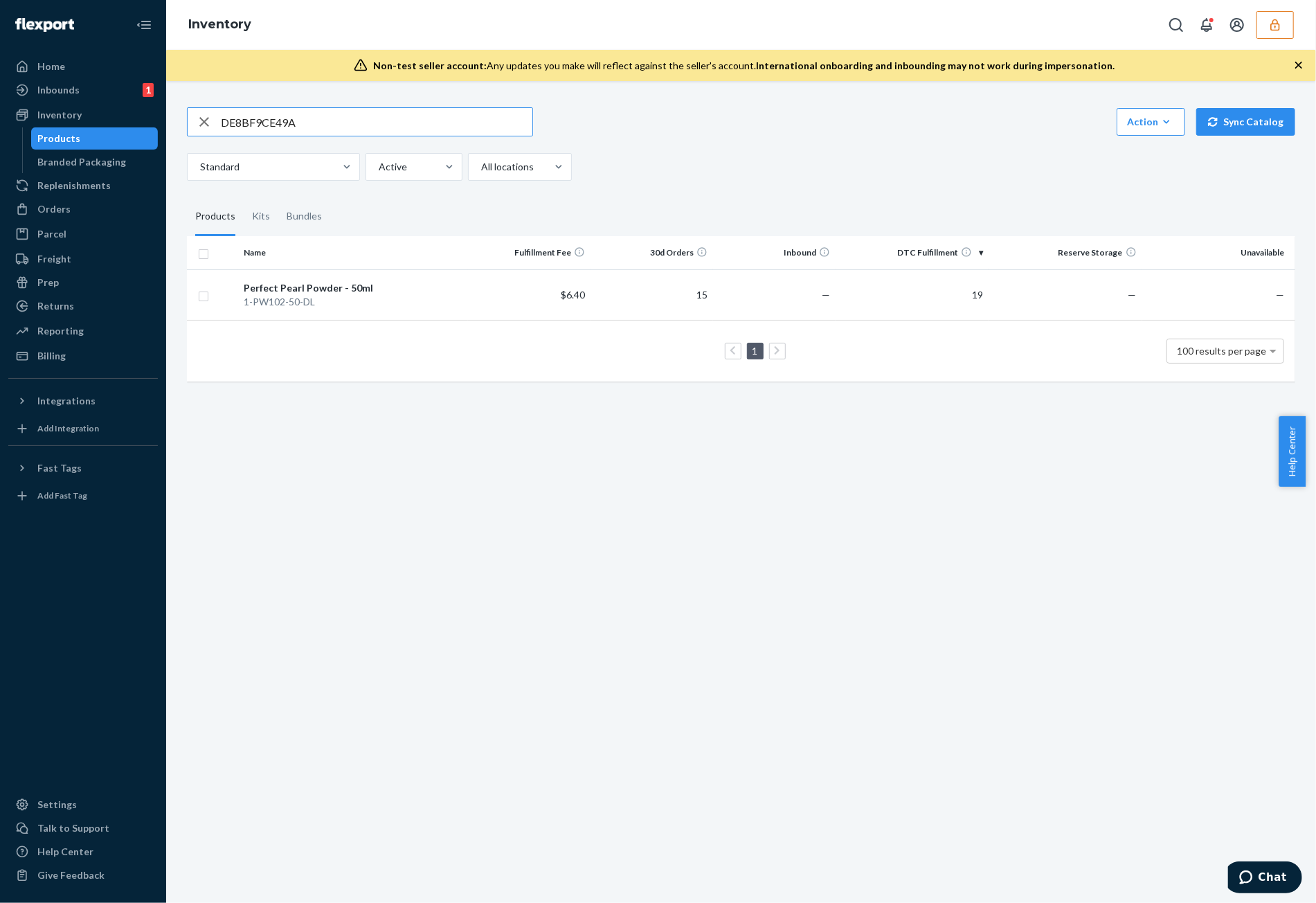
paste input "GGYJYY8AG6"
click at [479, 130] on input "DGGYJYY8AG6" at bounding box center [377, 122] width 311 height 28
type input "DGGYJYY8AG6"
click at [513, 308] on td "$6.62" at bounding box center [530, 295] width 123 height 50
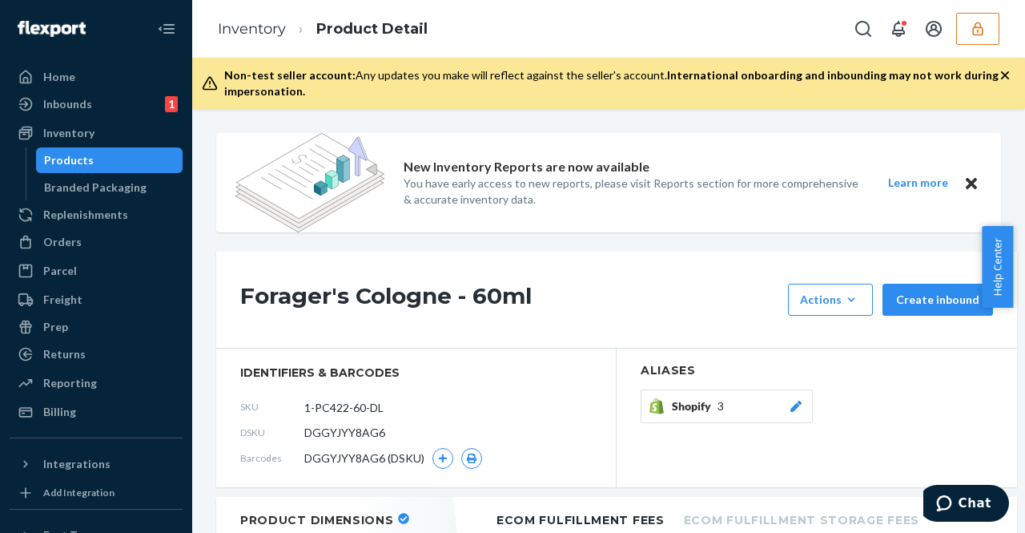
click at [984, 48] on div "Inventory Product Detail" at bounding box center [608, 29] width 833 height 58
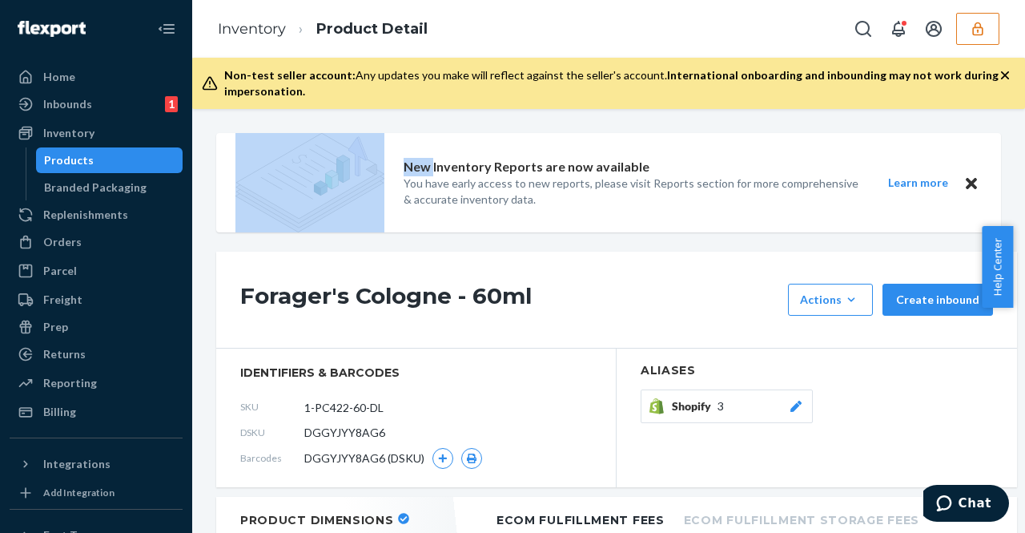
click at [984, 48] on div "Inventory Product Detail" at bounding box center [608, 29] width 833 height 58
click at [985, 42] on button "button" at bounding box center [977, 29] width 43 height 32
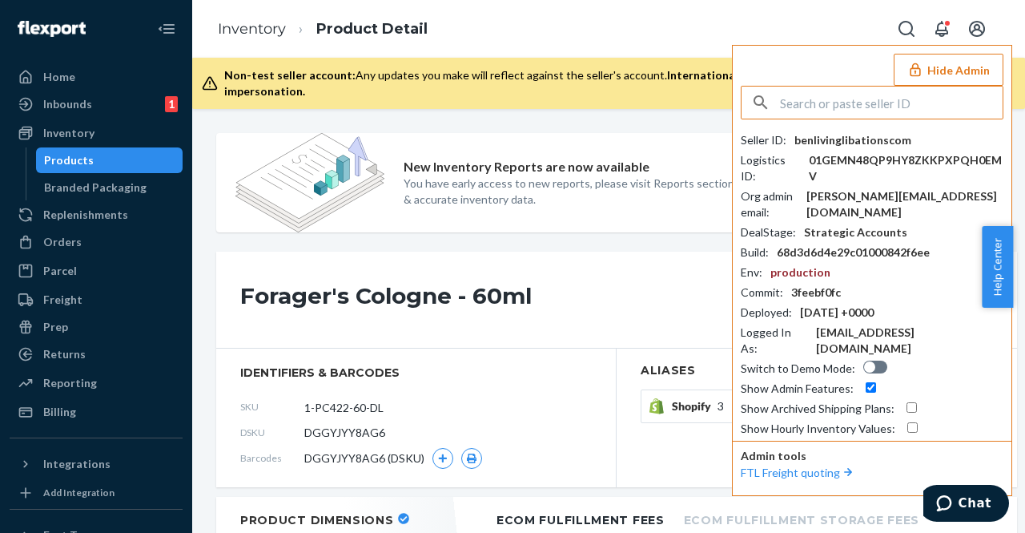
click at [888, 113] on input "text" at bounding box center [891, 103] width 223 height 32
paste input "soohwanmoonmusinsacom"
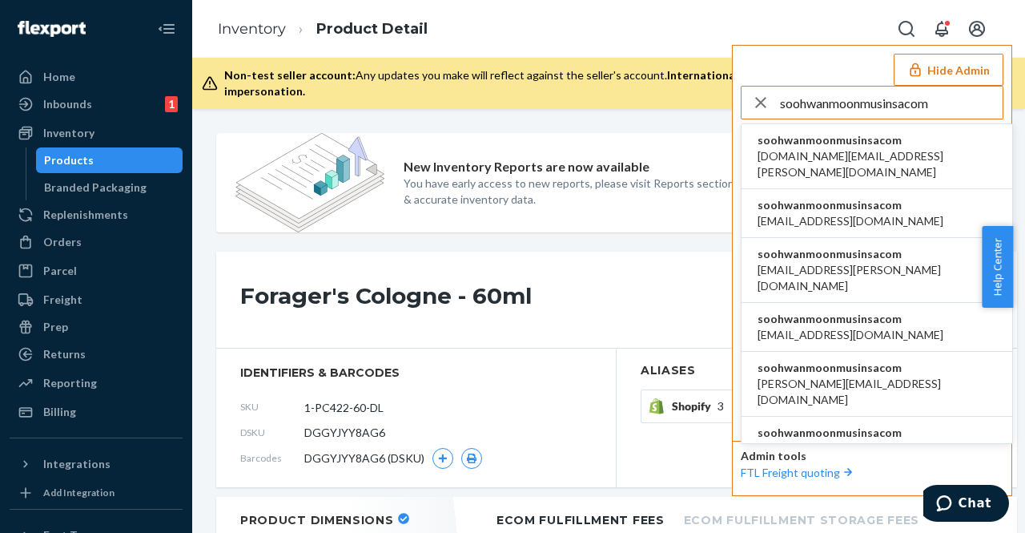
type input "soohwanmoonmusinsacom"
click at [869, 162] on span "bitna.kim@ubase.co.kr" at bounding box center [877, 164] width 239 height 32
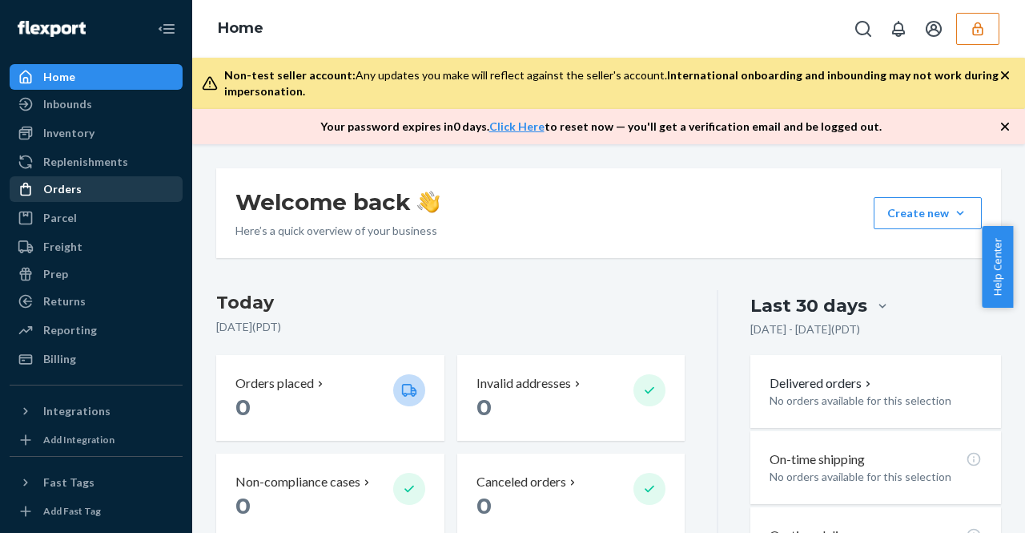
click at [91, 190] on div "Orders" at bounding box center [96, 189] width 170 height 22
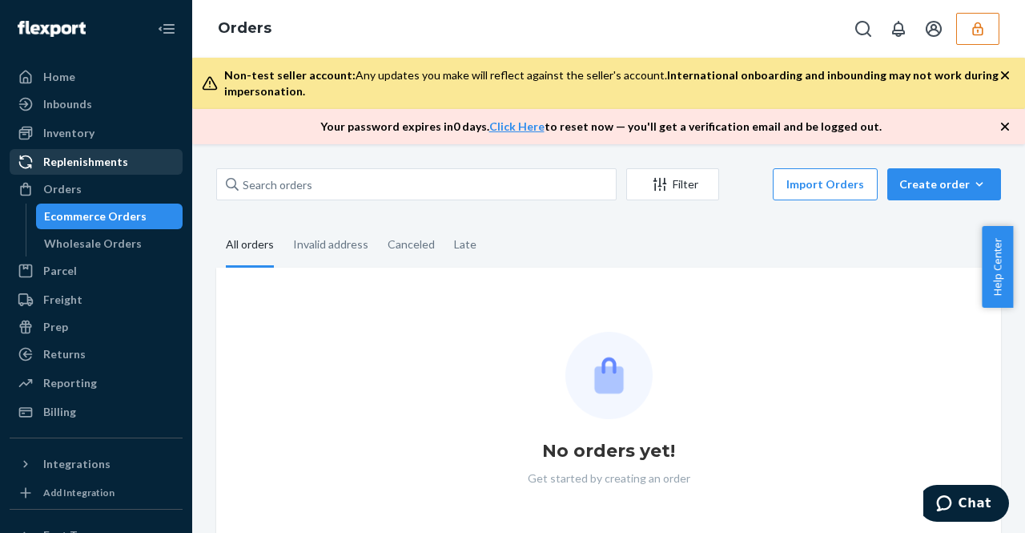
click at [145, 155] on div "Replenishments" at bounding box center [96, 162] width 170 height 22
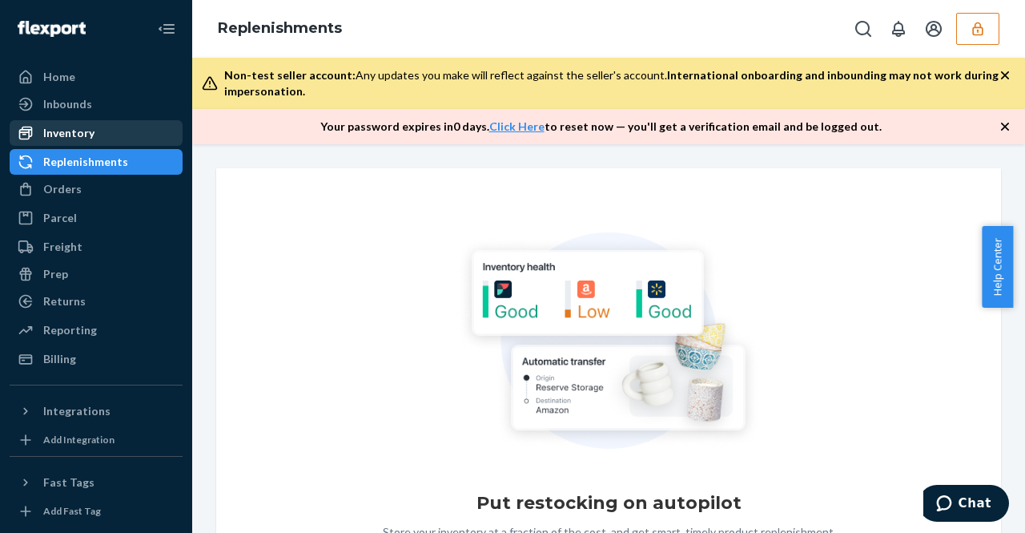
click at [149, 133] on div "Inventory" at bounding box center [96, 133] width 170 height 22
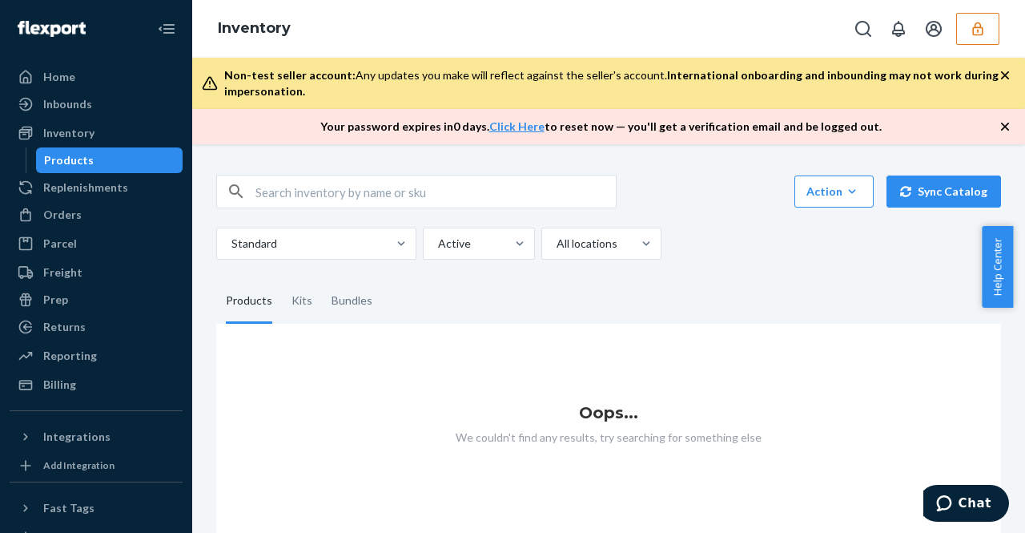
click at [979, 30] on icon "button" at bounding box center [978, 29] width 16 height 16
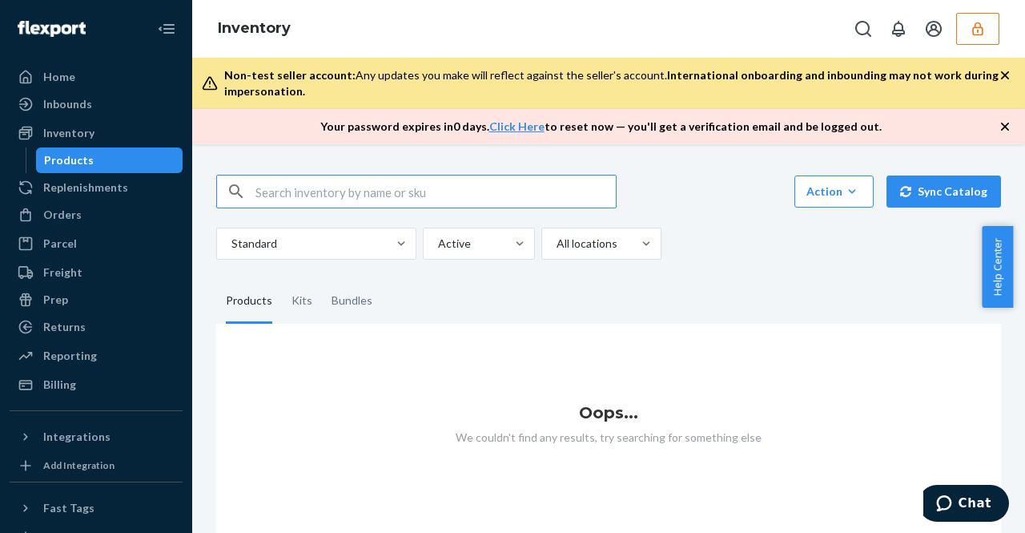
scroll to position [12, 0]
click at [154, 208] on div "Orders" at bounding box center [96, 214] width 170 height 22
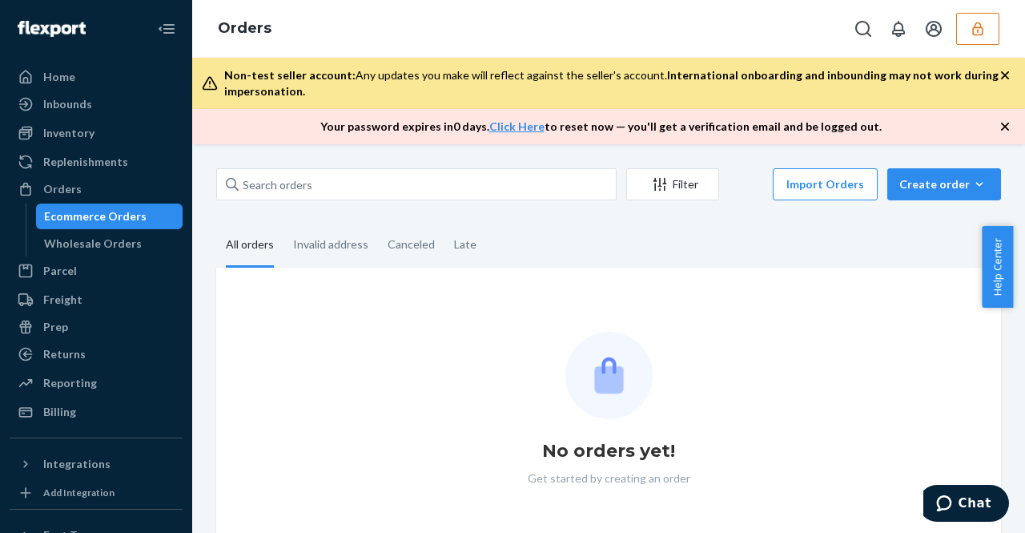
scroll to position [30, 0]
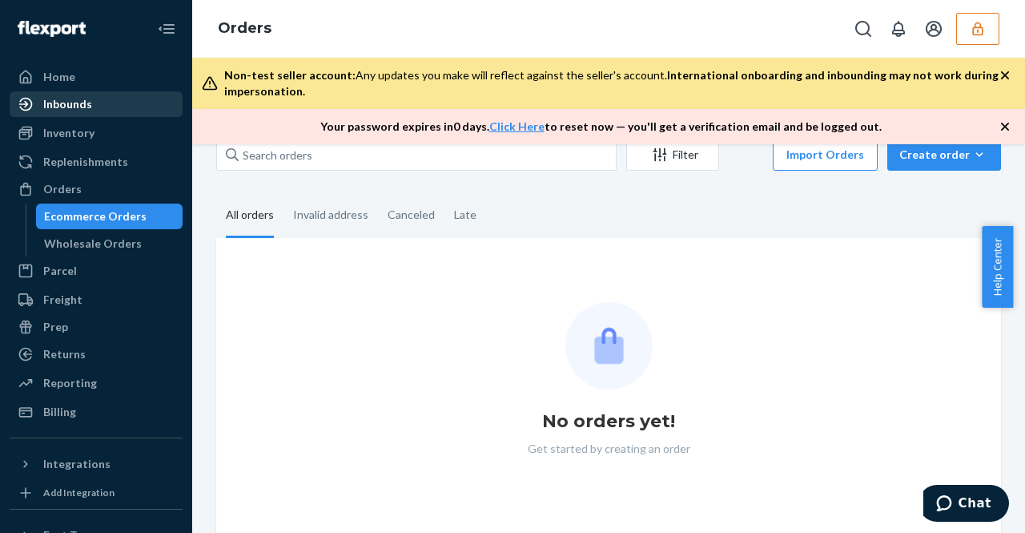
click at [80, 109] on div "Inbounds" at bounding box center [67, 104] width 49 height 16
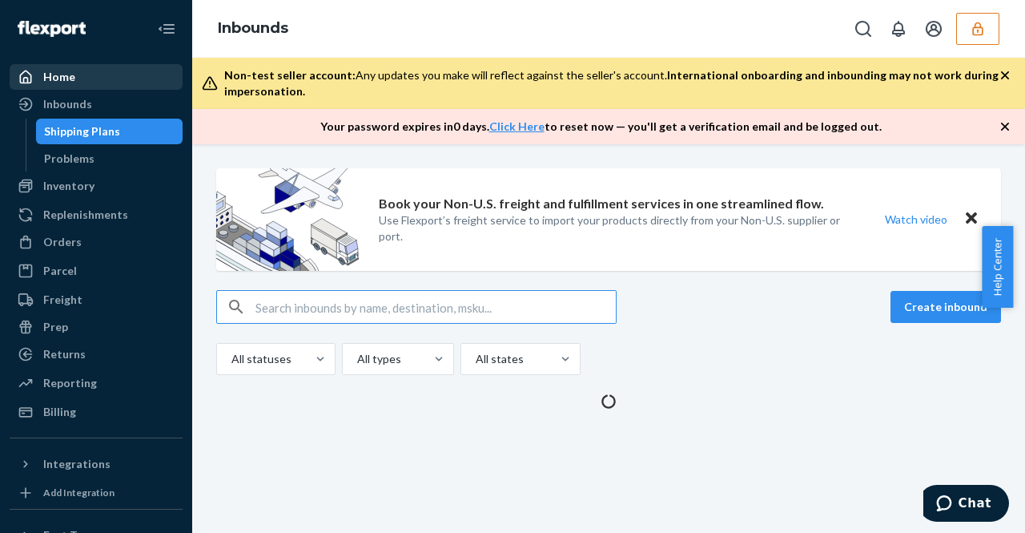
click at [92, 70] on div "Home" at bounding box center [96, 77] width 170 height 22
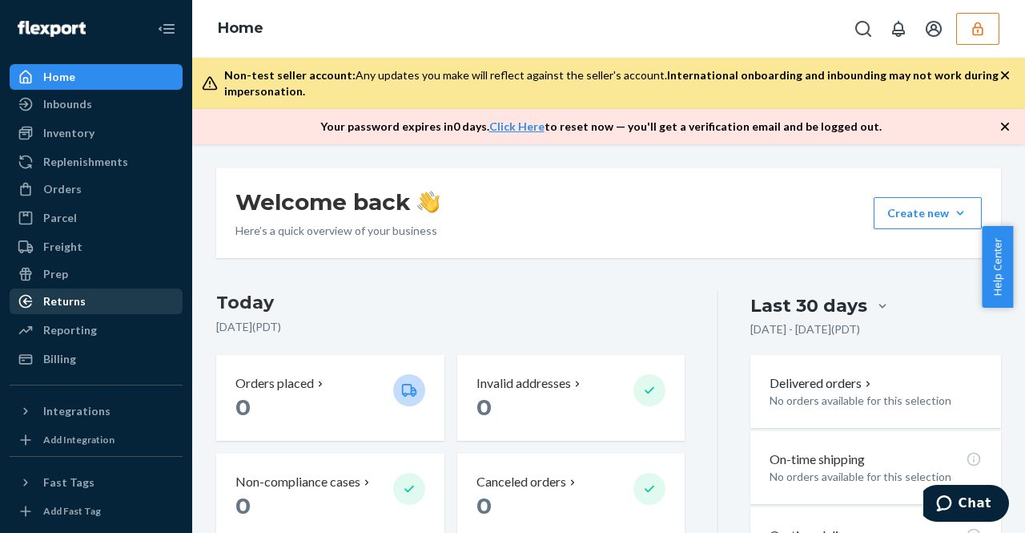
click at [101, 297] on div "Returns" at bounding box center [96, 301] width 170 height 22
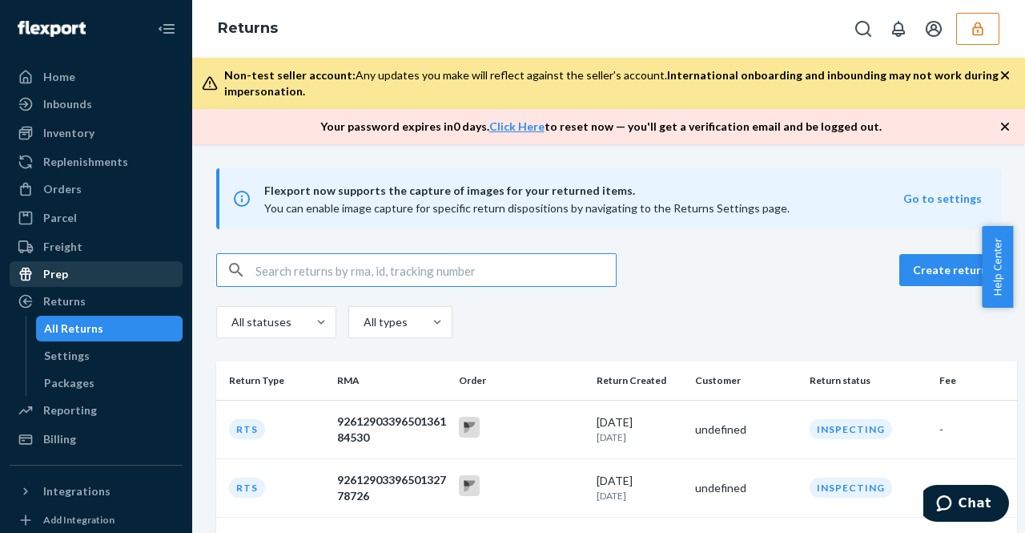
click at [128, 278] on div "Prep" at bounding box center [96, 274] width 170 height 22
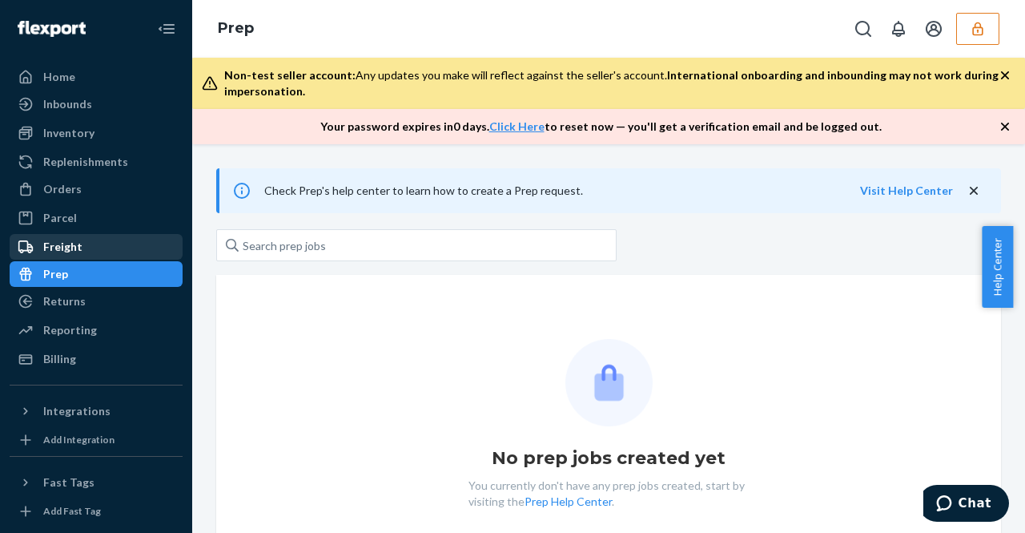
click at [128, 248] on div "Freight" at bounding box center [96, 247] width 170 height 22
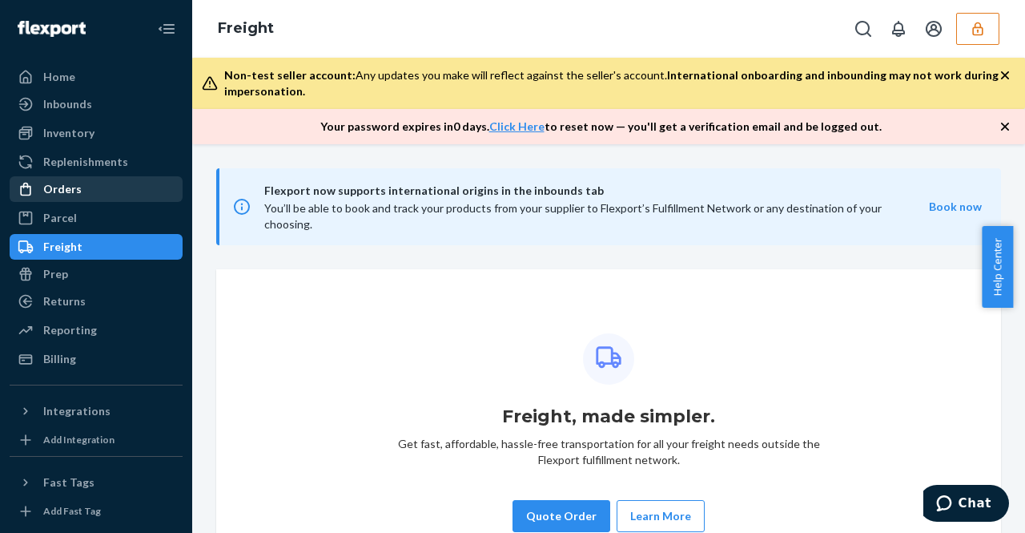
click at [144, 186] on div "Orders" at bounding box center [96, 189] width 170 height 22
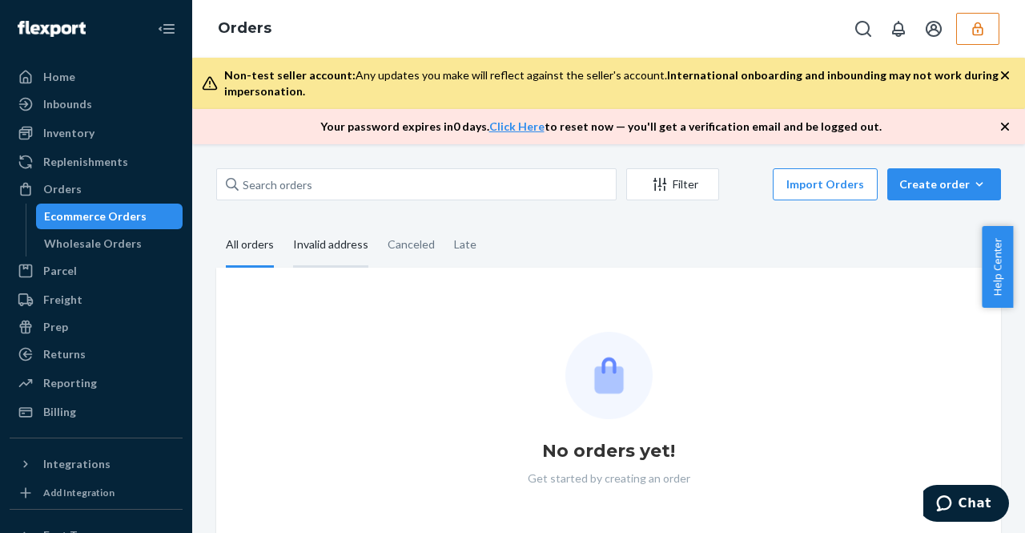
click at [321, 249] on div "Invalid address" at bounding box center [330, 246] width 75 height 44
click at [284, 224] on input "Invalid address" at bounding box center [284, 224] width 0 height 0
click at [279, 238] on div "All orders" at bounding box center [249, 246] width 67 height 44
click at [216, 224] on input "All orders" at bounding box center [216, 224] width 0 height 0
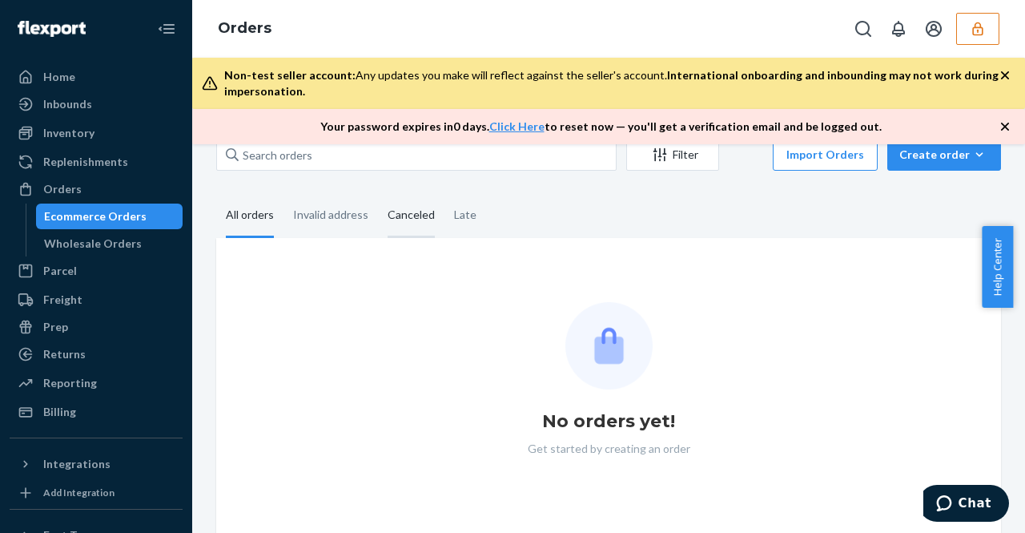
click at [378, 217] on div "Canceled" at bounding box center [411, 216] width 66 height 44
click at [378, 194] on input "Canceled" at bounding box center [378, 194] width 0 height 0
click at [463, 220] on div "Late" at bounding box center [465, 216] width 22 height 44
click at [445, 194] on input "Late" at bounding box center [445, 194] width 0 height 0
click at [327, 219] on div "Invalid address" at bounding box center [330, 216] width 75 height 44
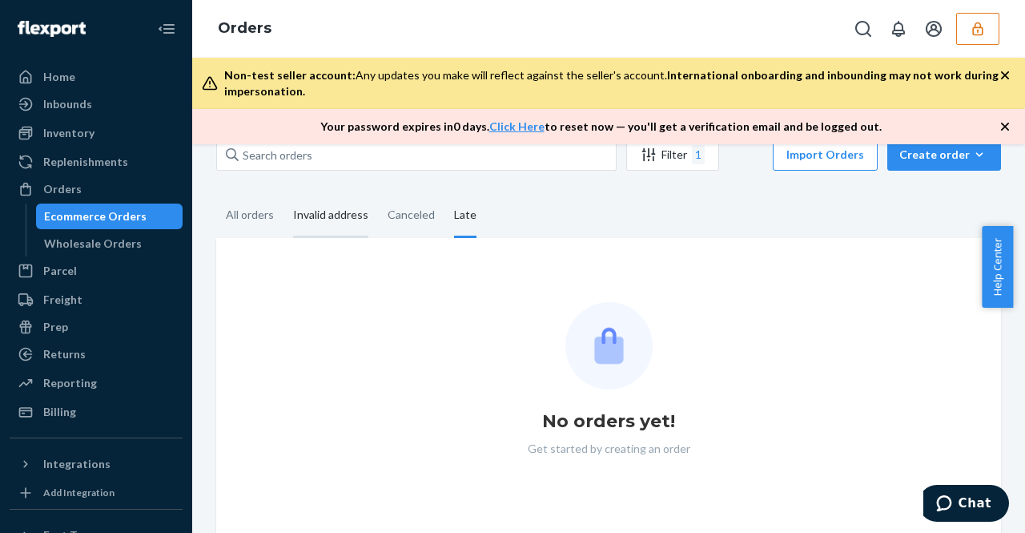
click at [284, 194] on input "Invalid address" at bounding box center [284, 194] width 0 height 0
click at [258, 201] on div "All orders" at bounding box center [250, 216] width 48 height 44
click at [216, 194] on input "All orders" at bounding box center [216, 194] width 0 height 0
click at [146, 256] on link "Wholesale Orders" at bounding box center [109, 244] width 147 height 26
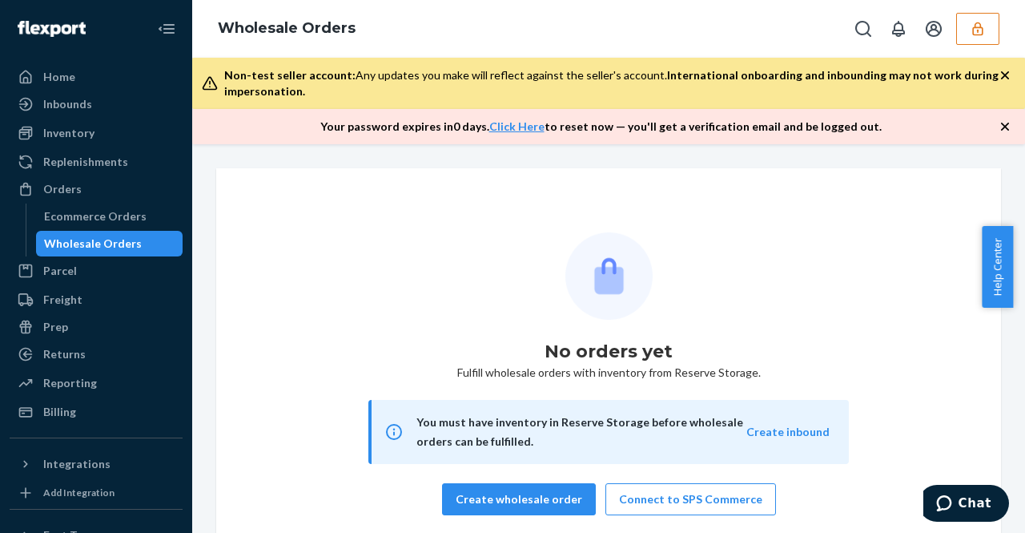
click at [106, 231] on link "Wholesale Orders" at bounding box center [109, 244] width 147 height 26
click at [112, 227] on div "Ecommerce Orders" at bounding box center [110, 216] width 144 height 22
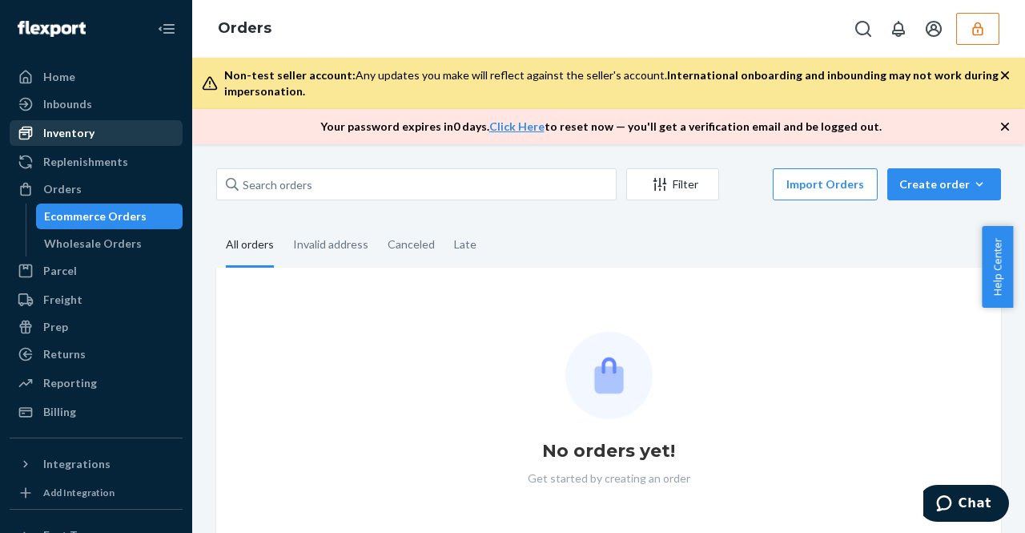
click at [124, 145] on link "Inventory" at bounding box center [96, 133] width 173 height 26
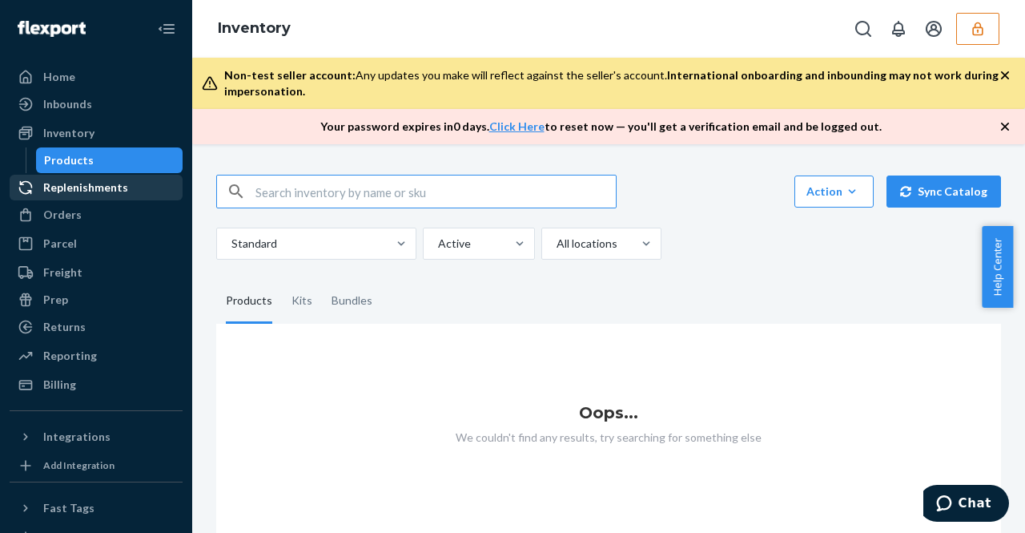
click at [130, 193] on div "Replenishments" at bounding box center [96, 187] width 170 height 22
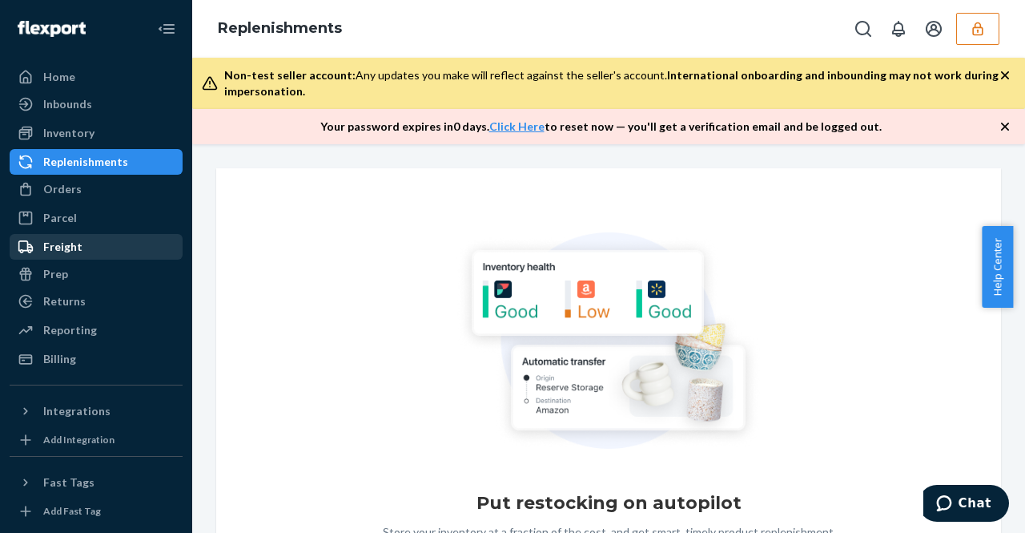
click at [66, 255] on div "Freight" at bounding box center [96, 247] width 170 height 22
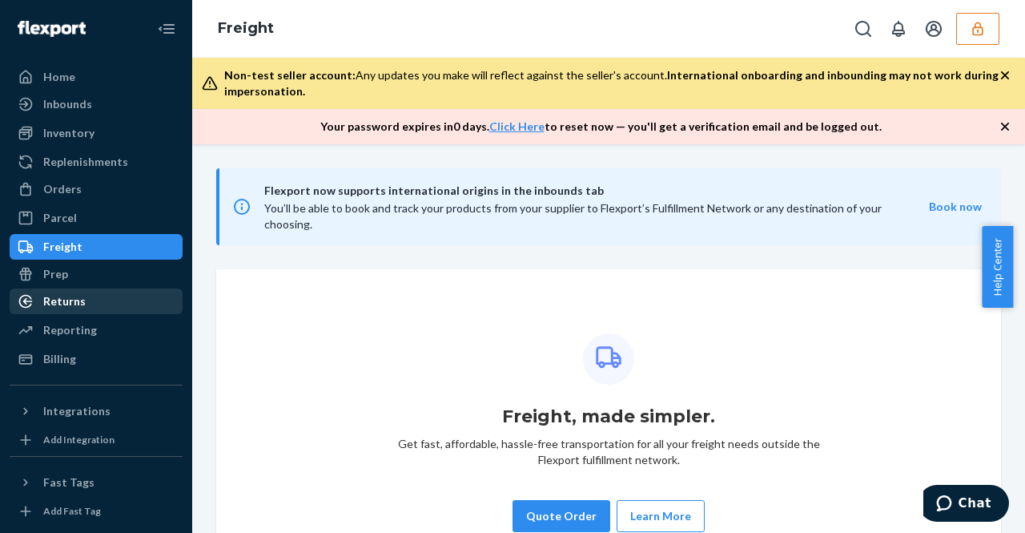
click at [115, 290] on div "Returns" at bounding box center [96, 301] width 170 height 22
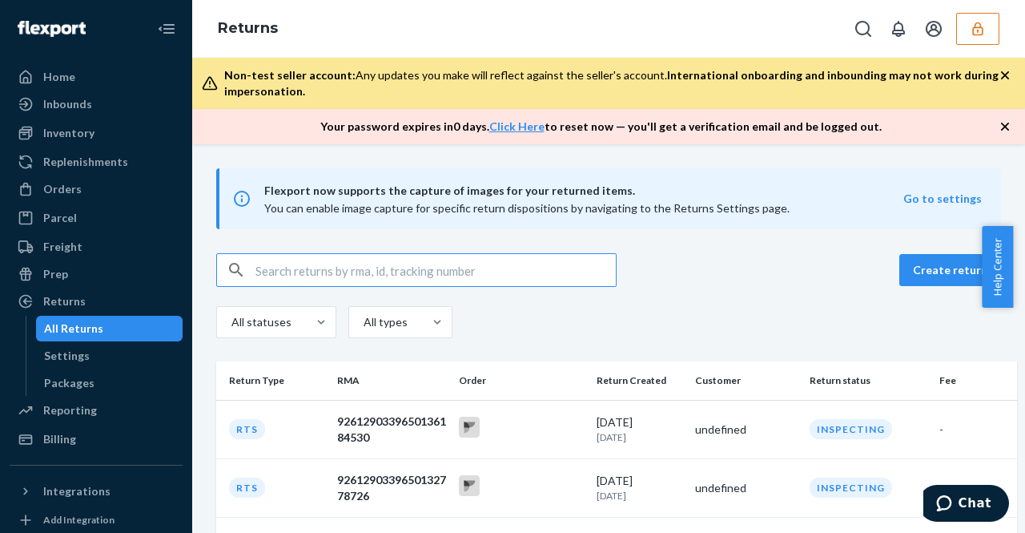
type input "soohwanmoonmusinsacom"
click at [468, 275] on input "text" at bounding box center [436, 270] width 360 height 32
paste input "9261290339650161119873"
type input "9261290339650161119873"
click at [70, 454] on div "Home Inbounds Shipping Plans Problems Inventory Products Replenishments Orders …" at bounding box center [96, 266] width 192 height 533
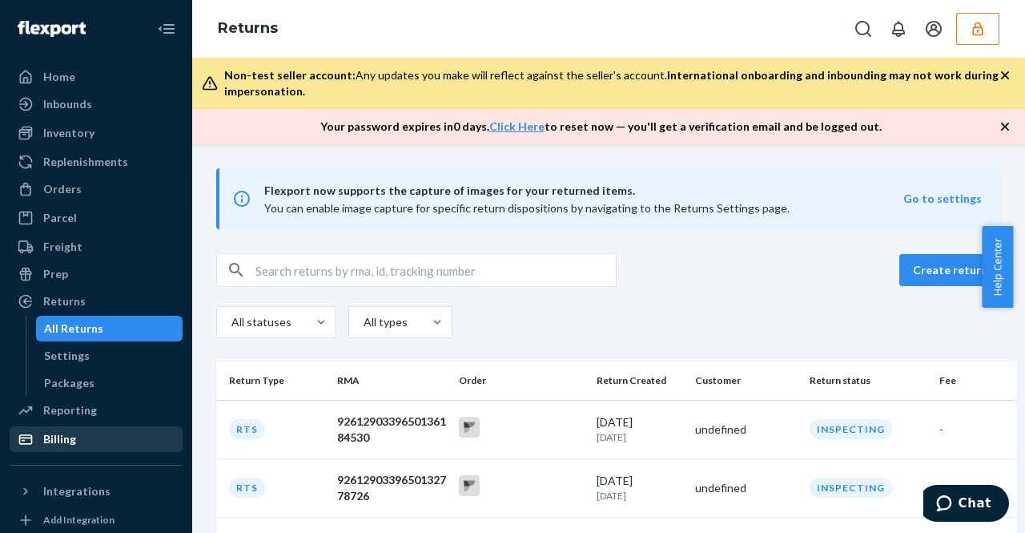
click at [91, 437] on div "Billing" at bounding box center [96, 439] width 170 height 22
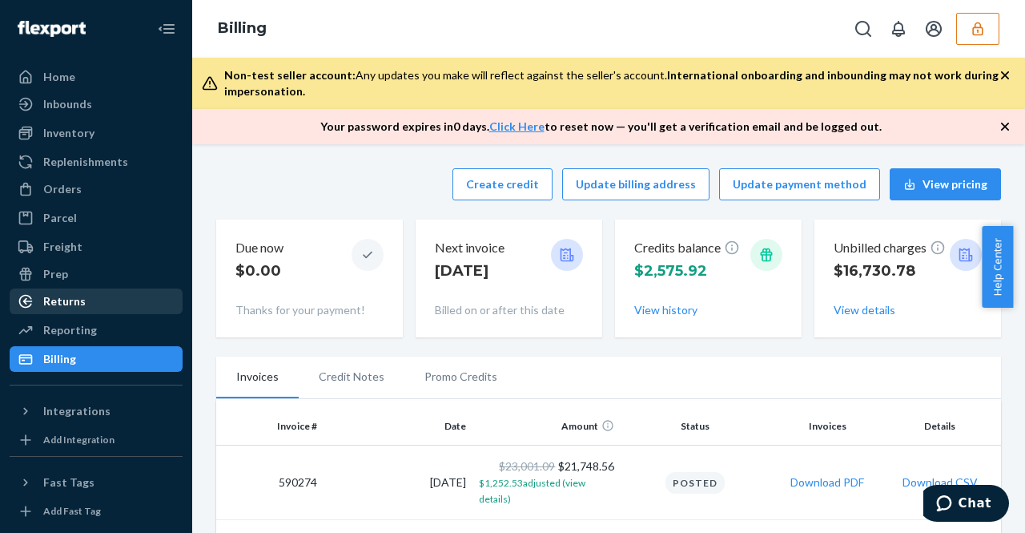
click at [77, 296] on div "Returns" at bounding box center [64, 301] width 42 height 16
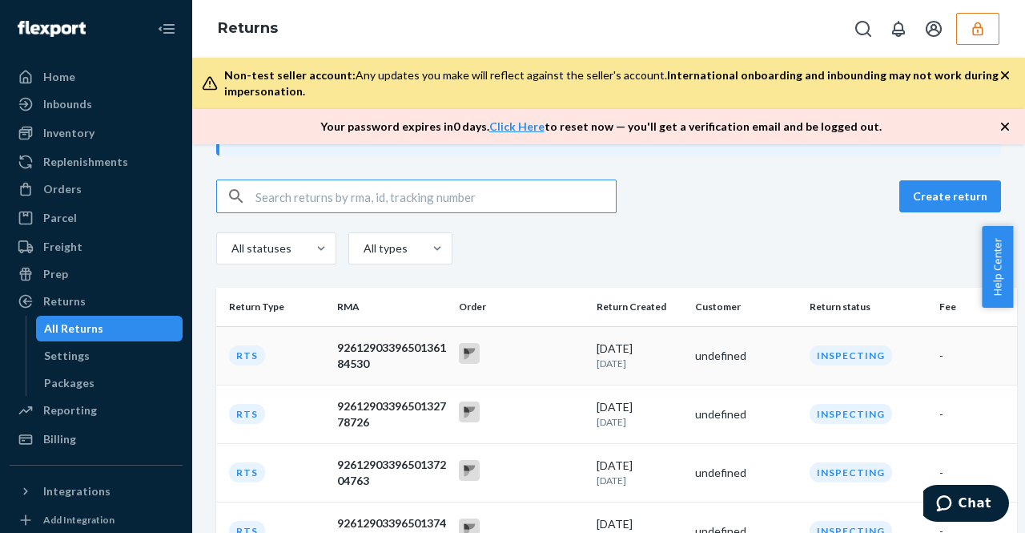
scroll to position [0, 2]
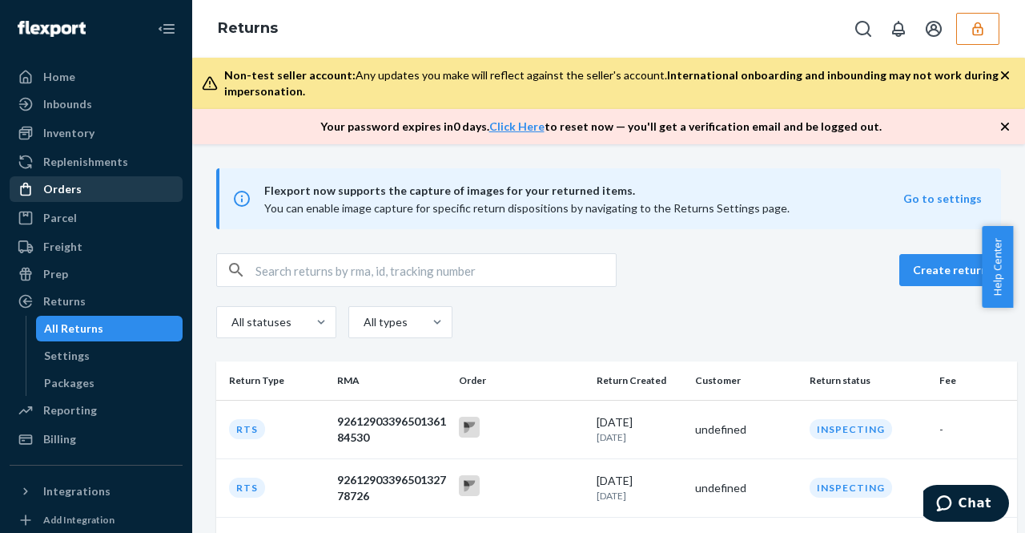
click at [107, 180] on div "Orders" at bounding box center [96, 189] width 170 height 22
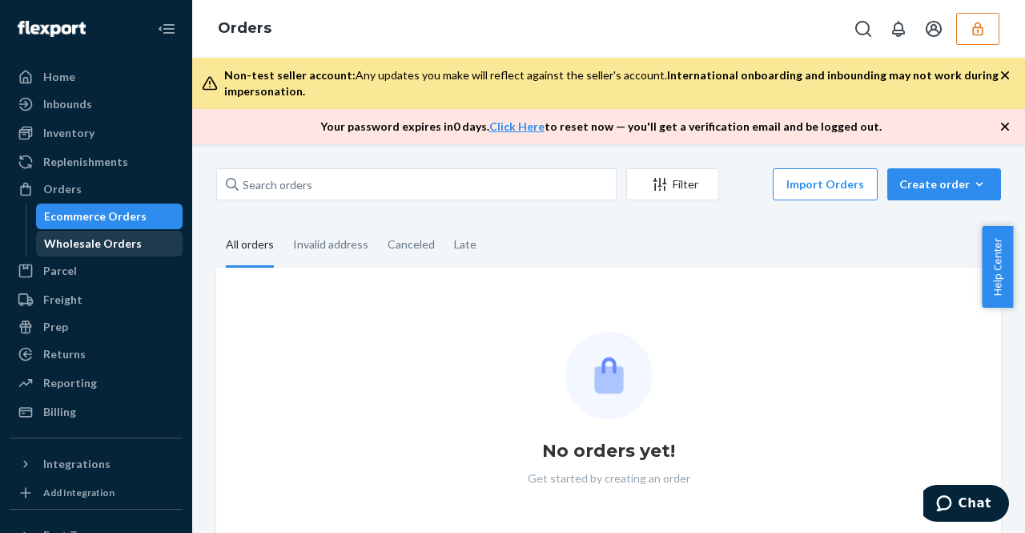
click at [99, 241] on div "Wholesale Orders" at bounding box center [93, 244] width 98 height 16
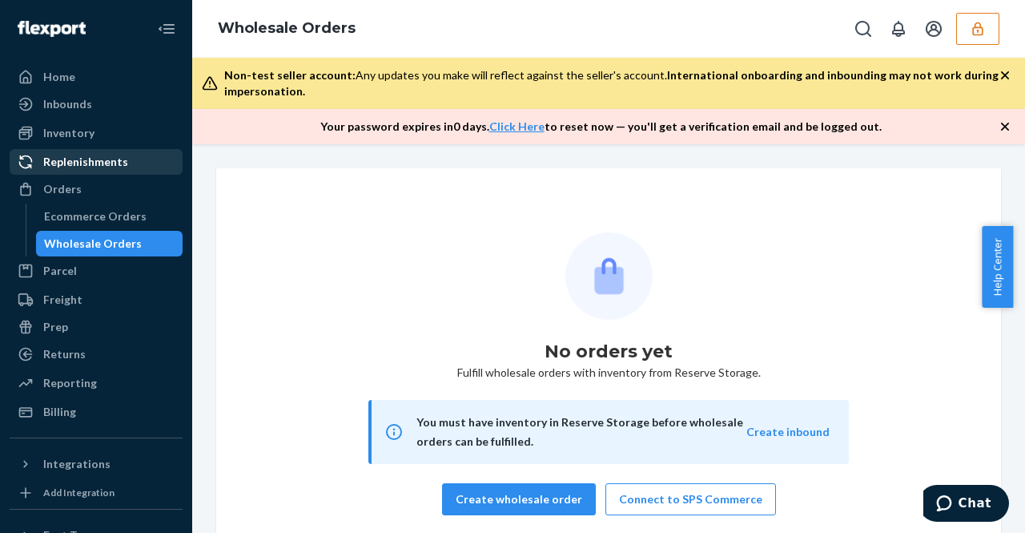
click at [92, 172] on div "Replenishments" at bounding box center [96, 162] width 170 height 22
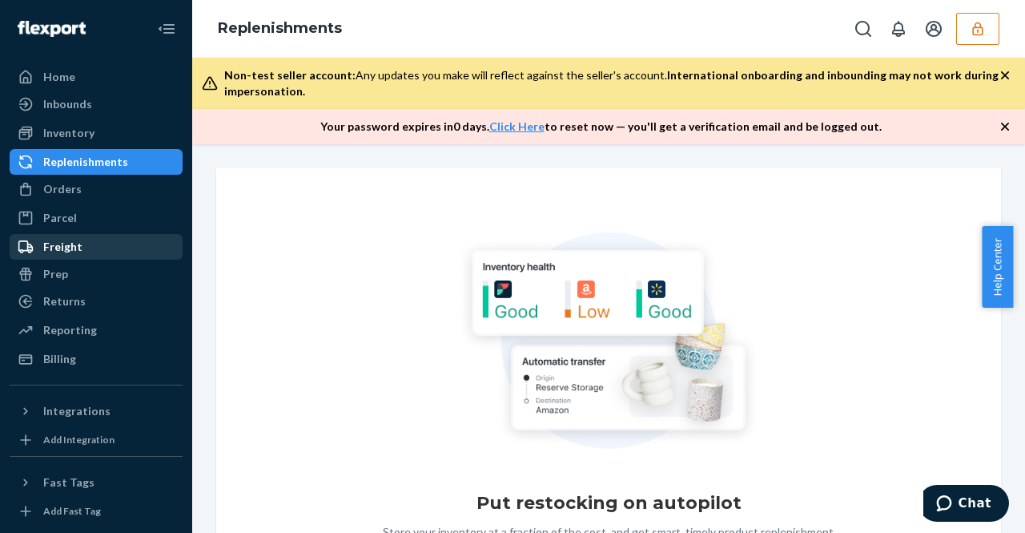
click at [110, 256] on div "Freight" at bounding box center [96, 247] width 170 height 22
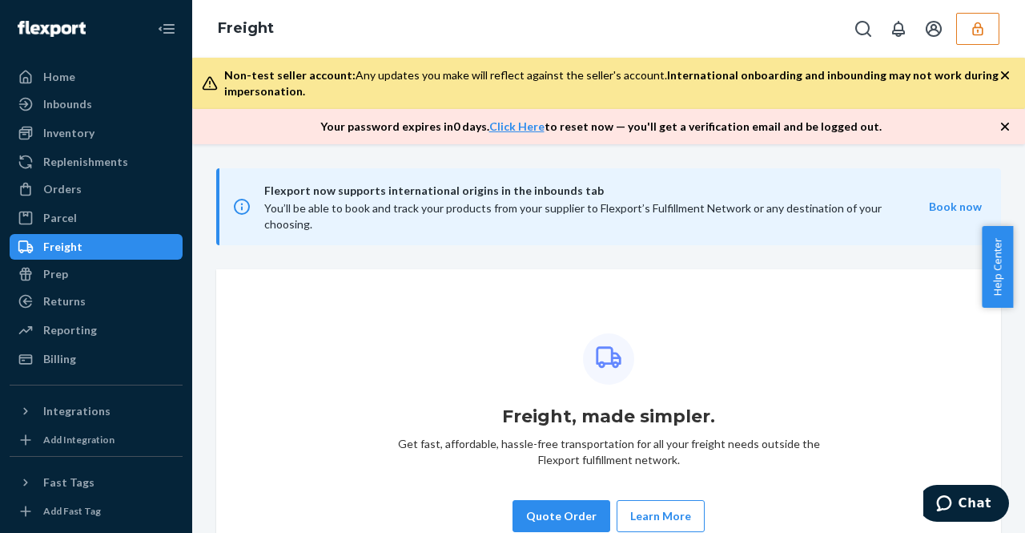
click at [982, 41] on button "button" at bounding box center [977, 29] width 43 height 32
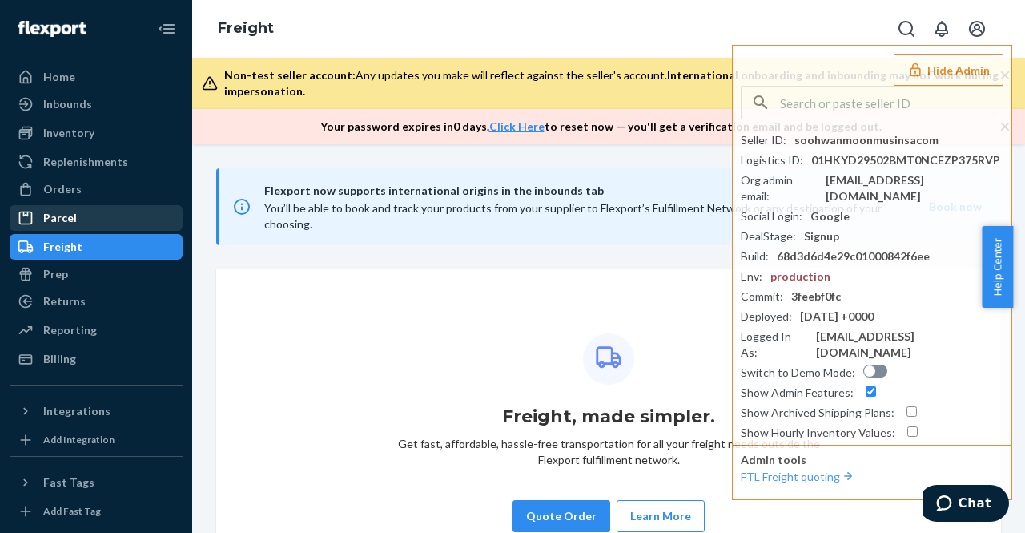
click at [82, 223] on div "Parcel" at bounding box center [96, 218] width 170 height 22
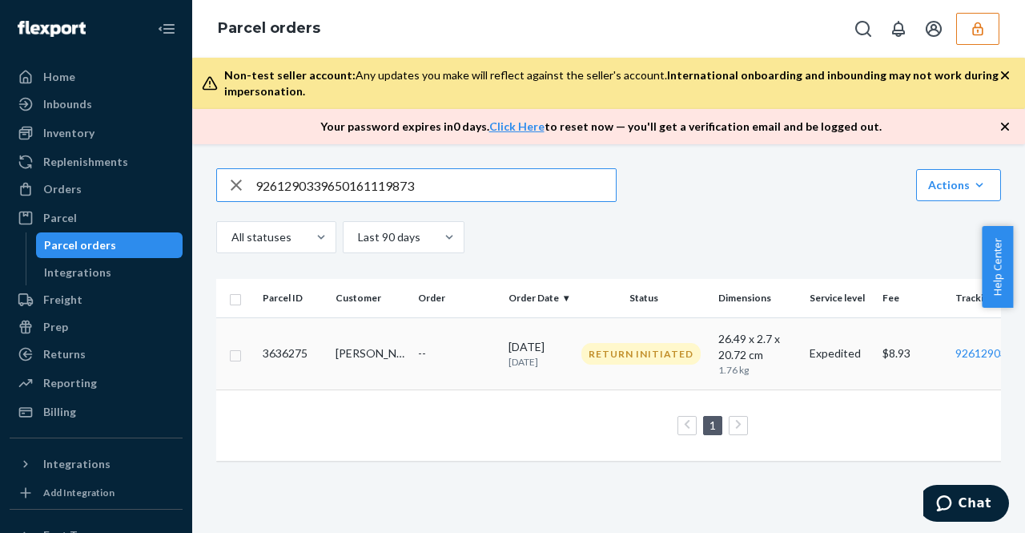
type input "9261290339650161119873"
click at [626, 356] on div "Return Initiated" at bounding box center [641, 354] width 119 height 22
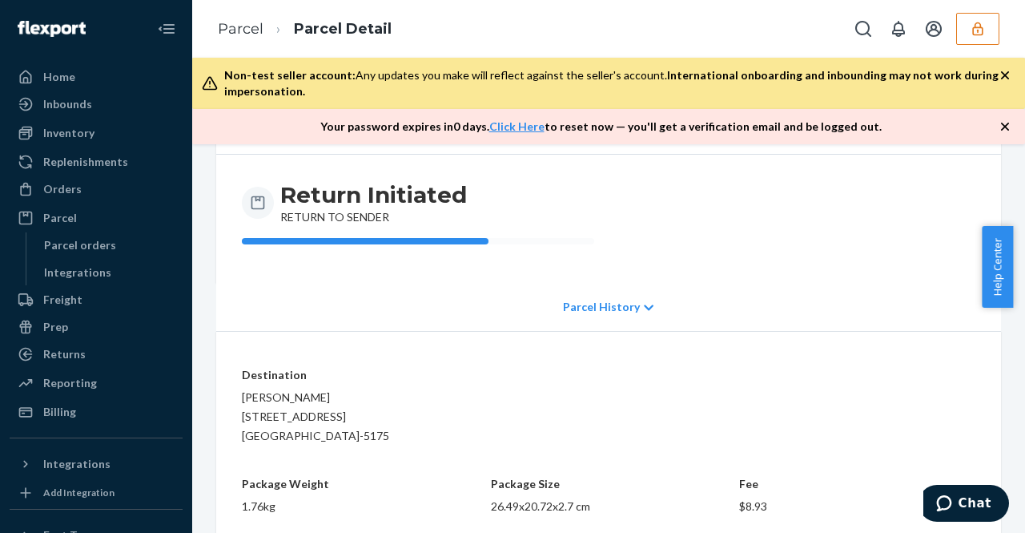
scroll to position [162, 0]
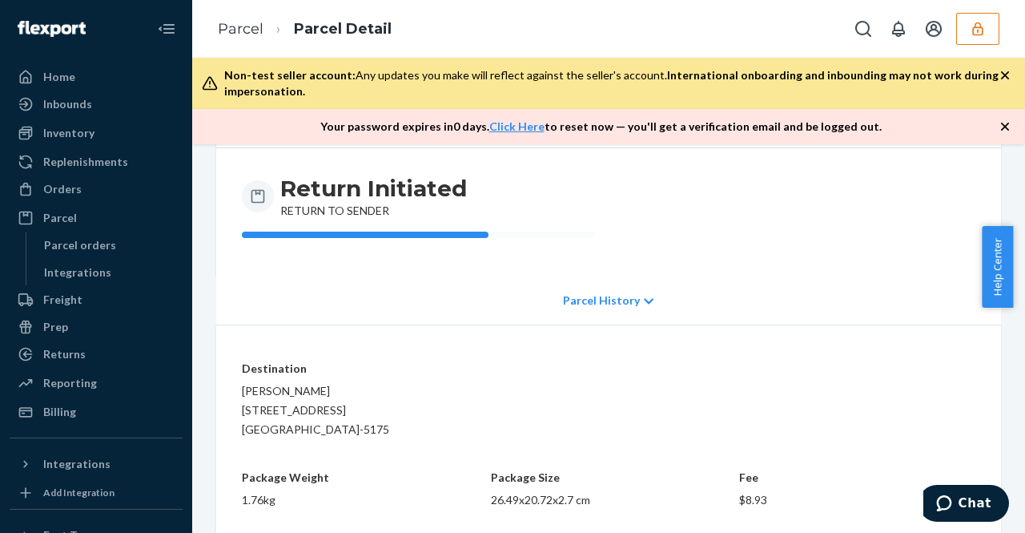
click at [614, 305] on p "Parcel History" at bounding box center [601, 300] width 77 height 16
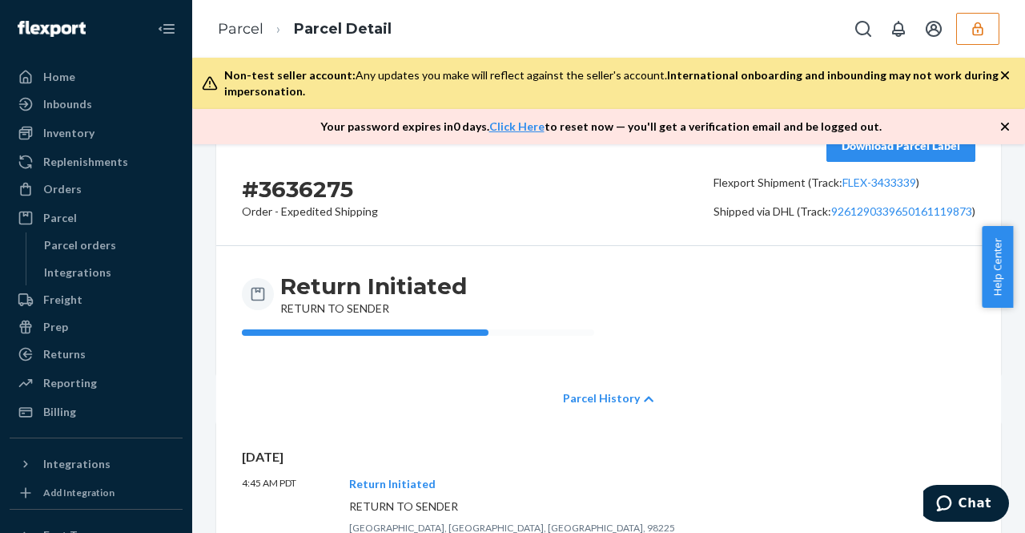
scroll to position [0, 0]
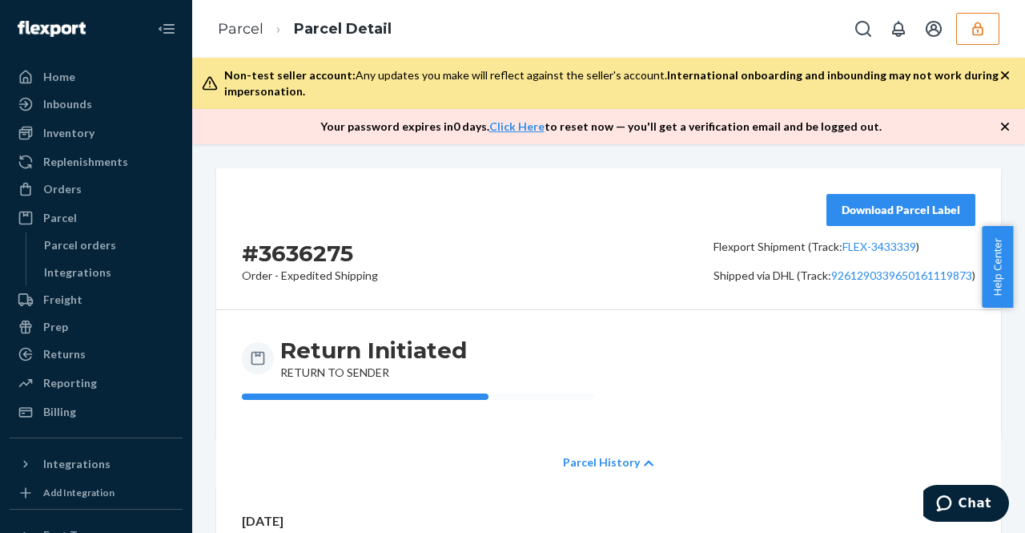
click at [615, 464] on p "Parcel History" at bounding box center [601, 462] width 77 height 16
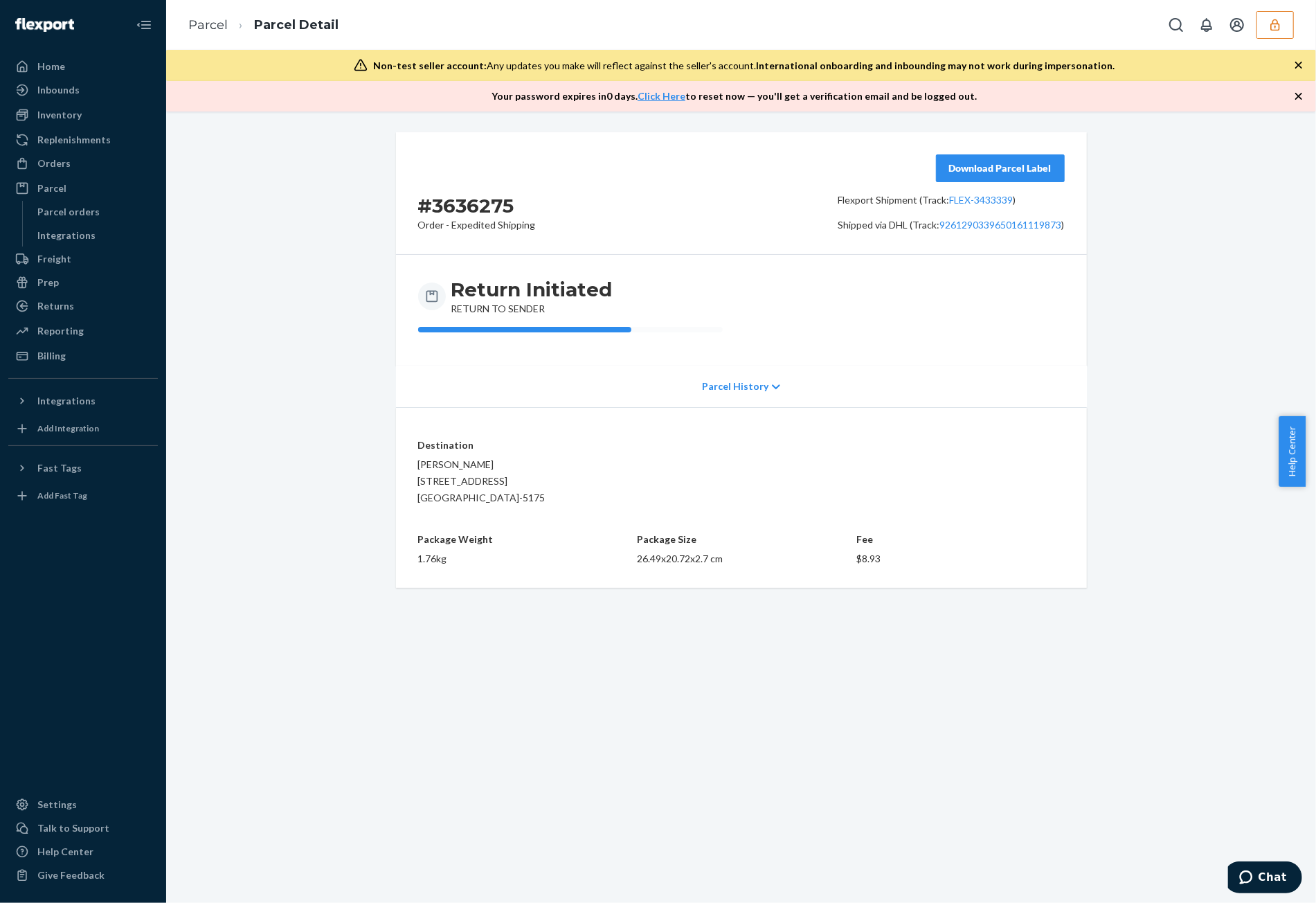
drag, startPoint x: 752, startPoint y: 405, endPoint x: 753, endPoint y: 396, distance: 9.1
click at [752, 402] on div "Parcel History" at bounding box center [741, 386] width 690 height 41
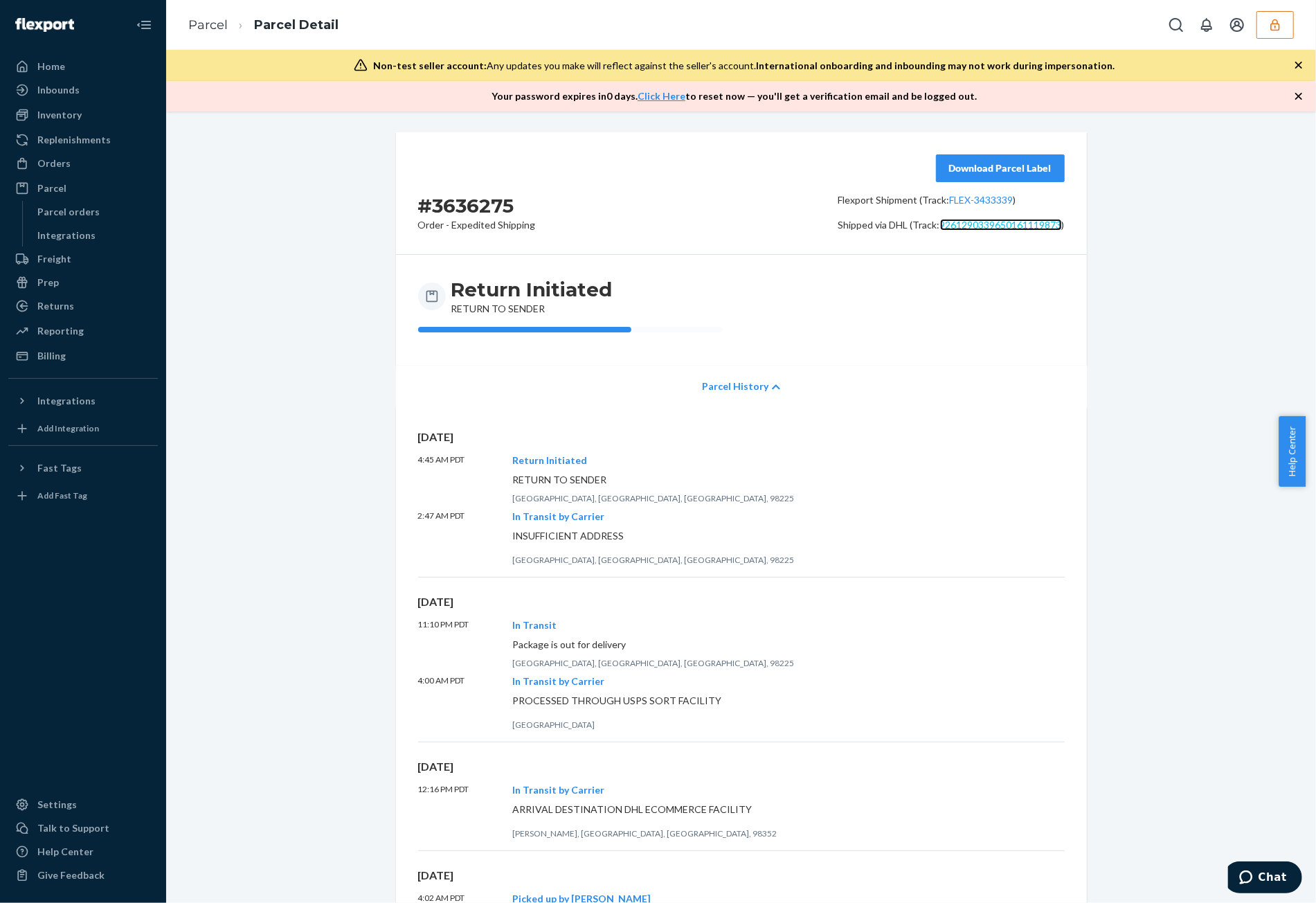
click at [875, 228] on link "9261290339650161119873" at bounding box center [1001, 225] width 122 height 12
click at [733, 385] on p "Parcel History" at bounding box center [734, 386] width 67 height 14
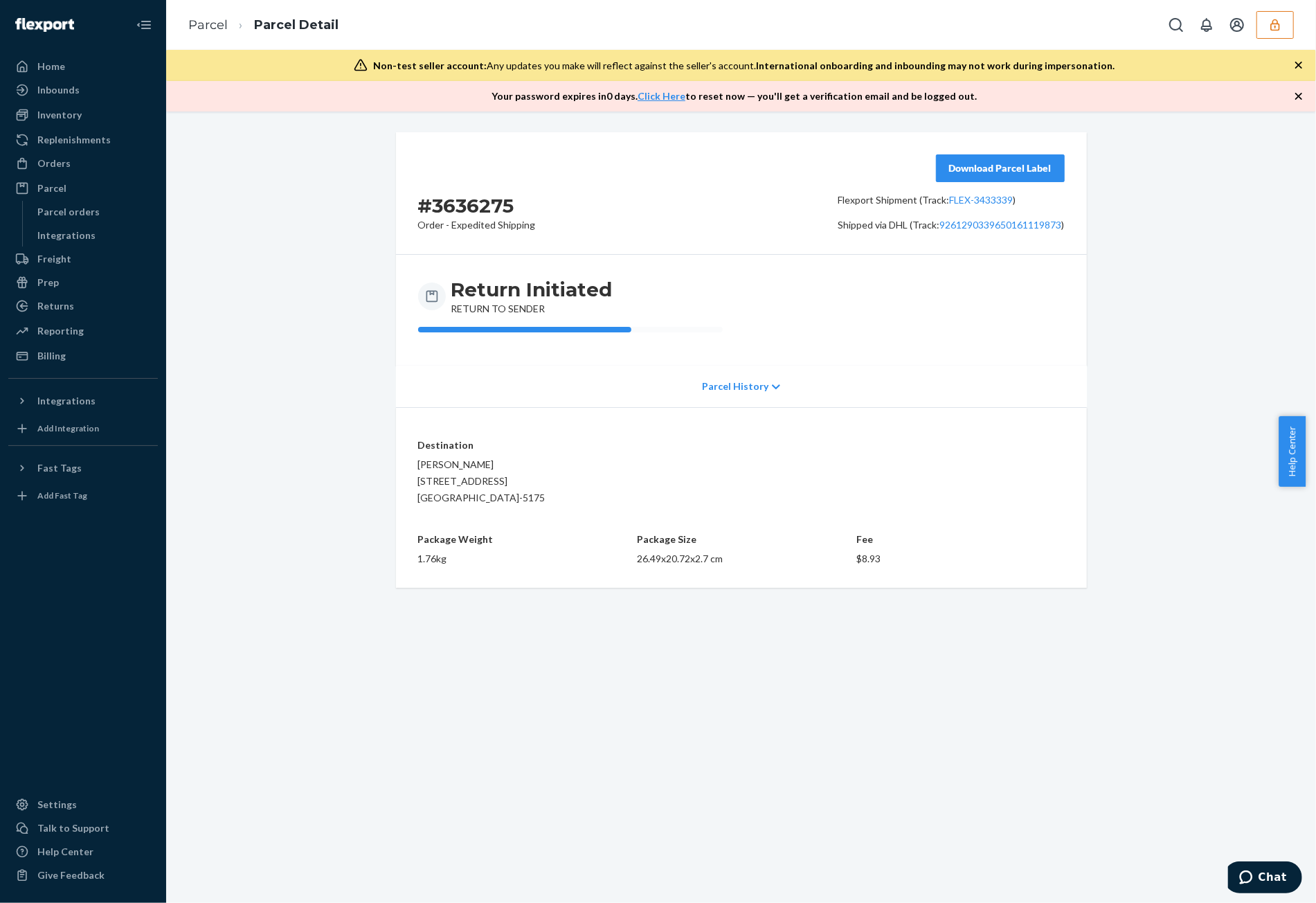
click at [875, 169] on div "Download Parcel Label" at bounding box center [1001, 169] width 105 height 14
click at [742, 371] on div "Parcel History" at bounding box center [741, 386] width 690 height 41
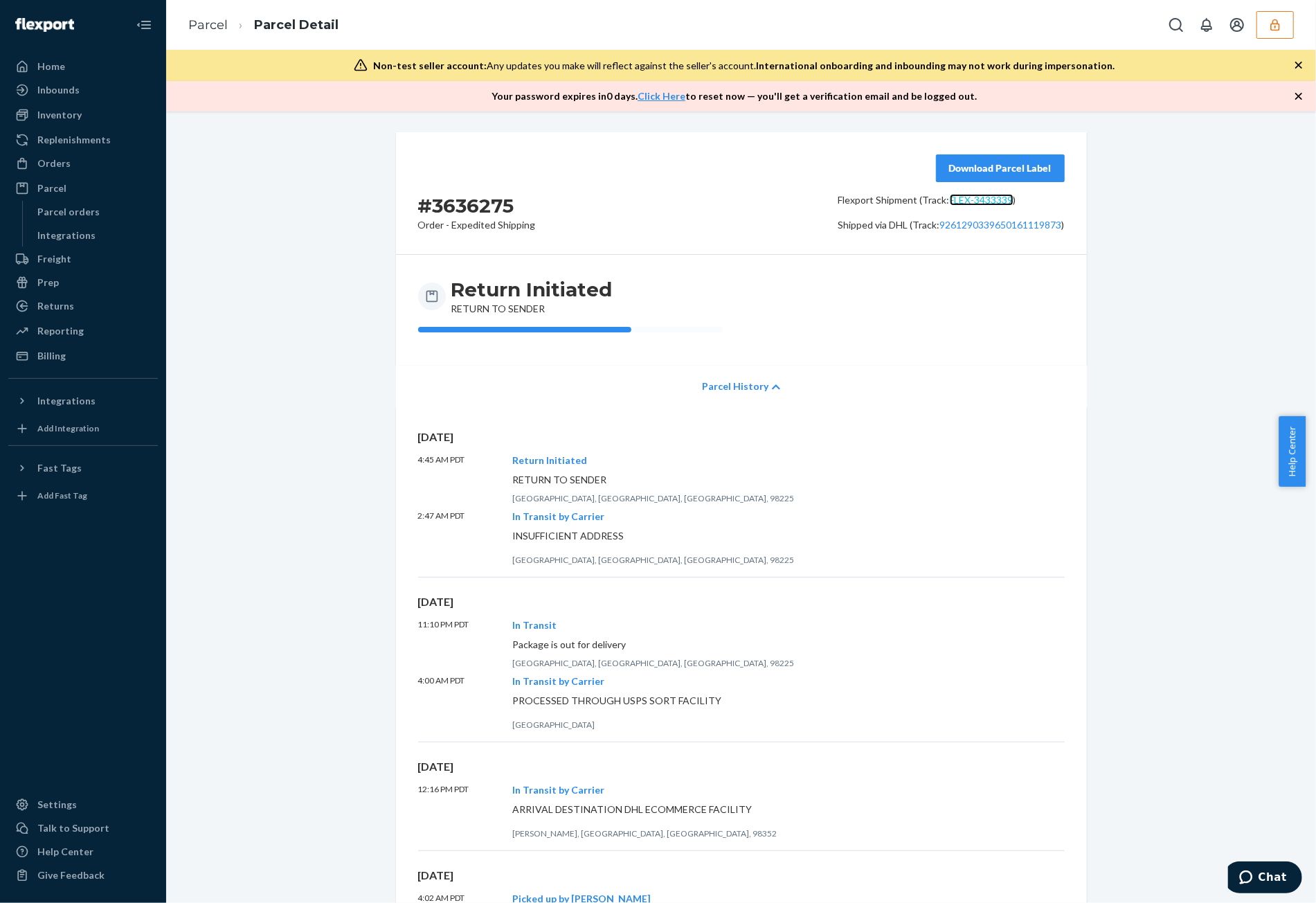
click at [875, 204] on link "FLEX-3433339" at bounding box center [982, 200] width 64 height 12
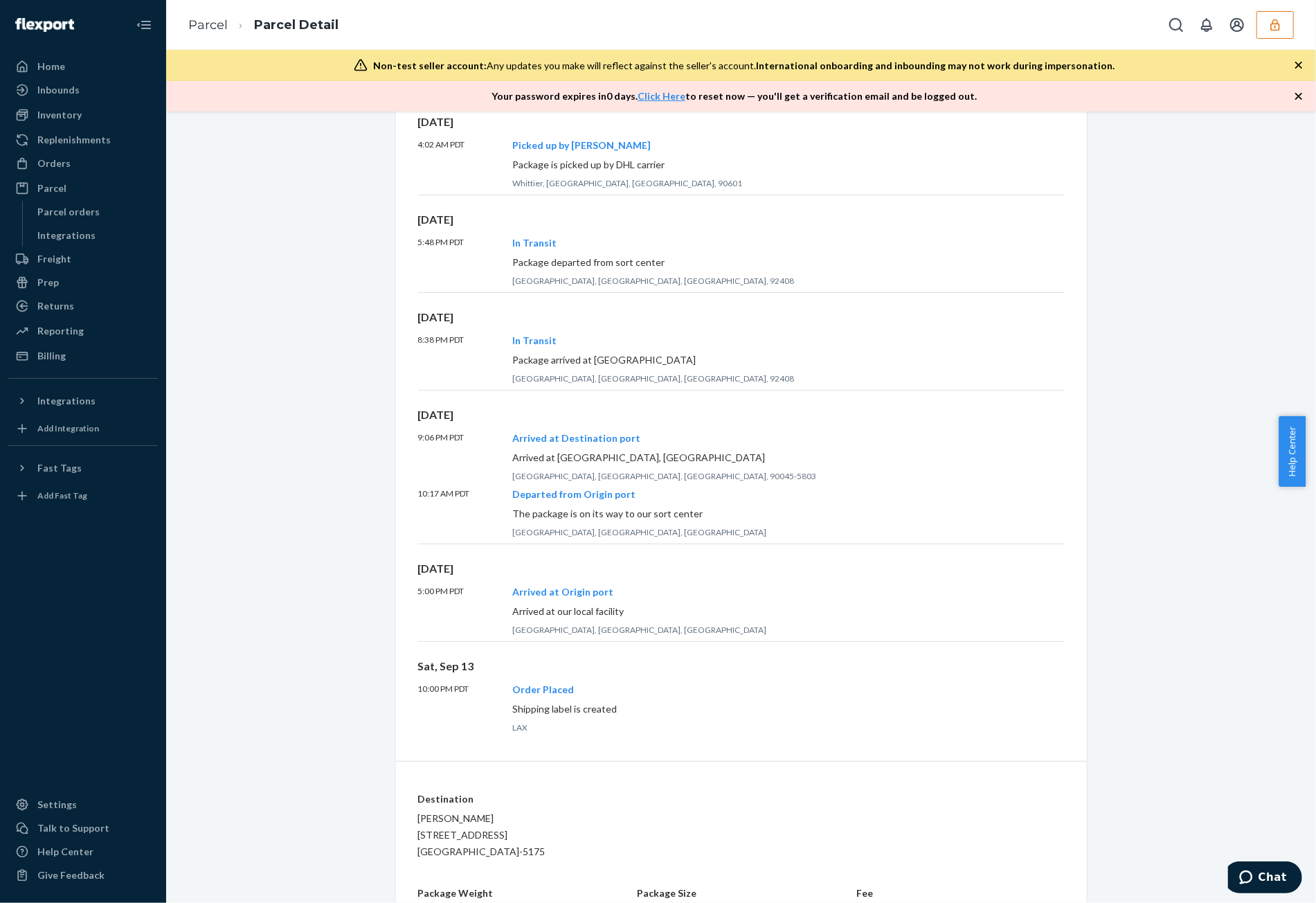
scroll to position [789, 0]
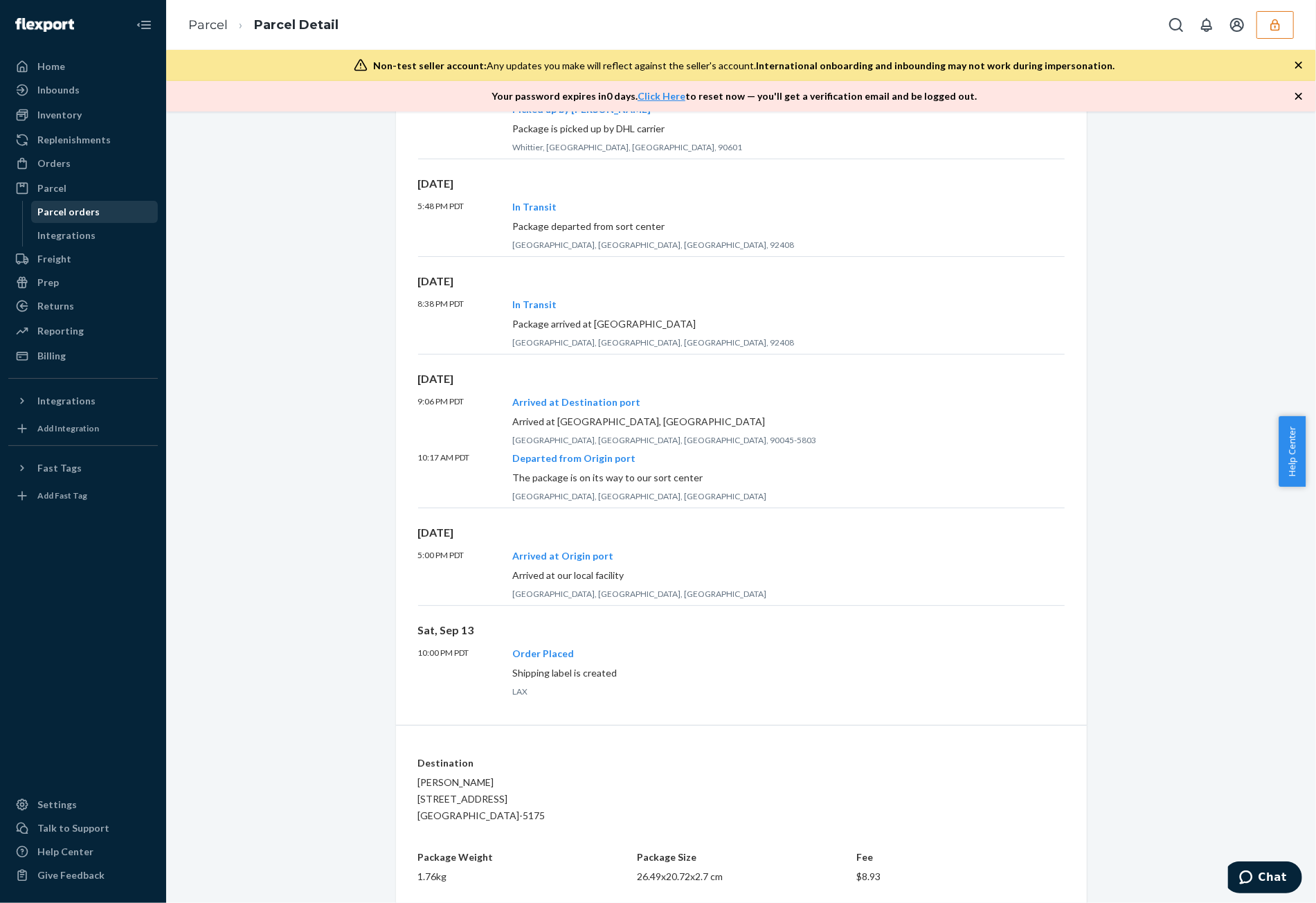
click at [133, 218] on div "Parcel orders" at bounding box center [95, 212] width 124 height 19
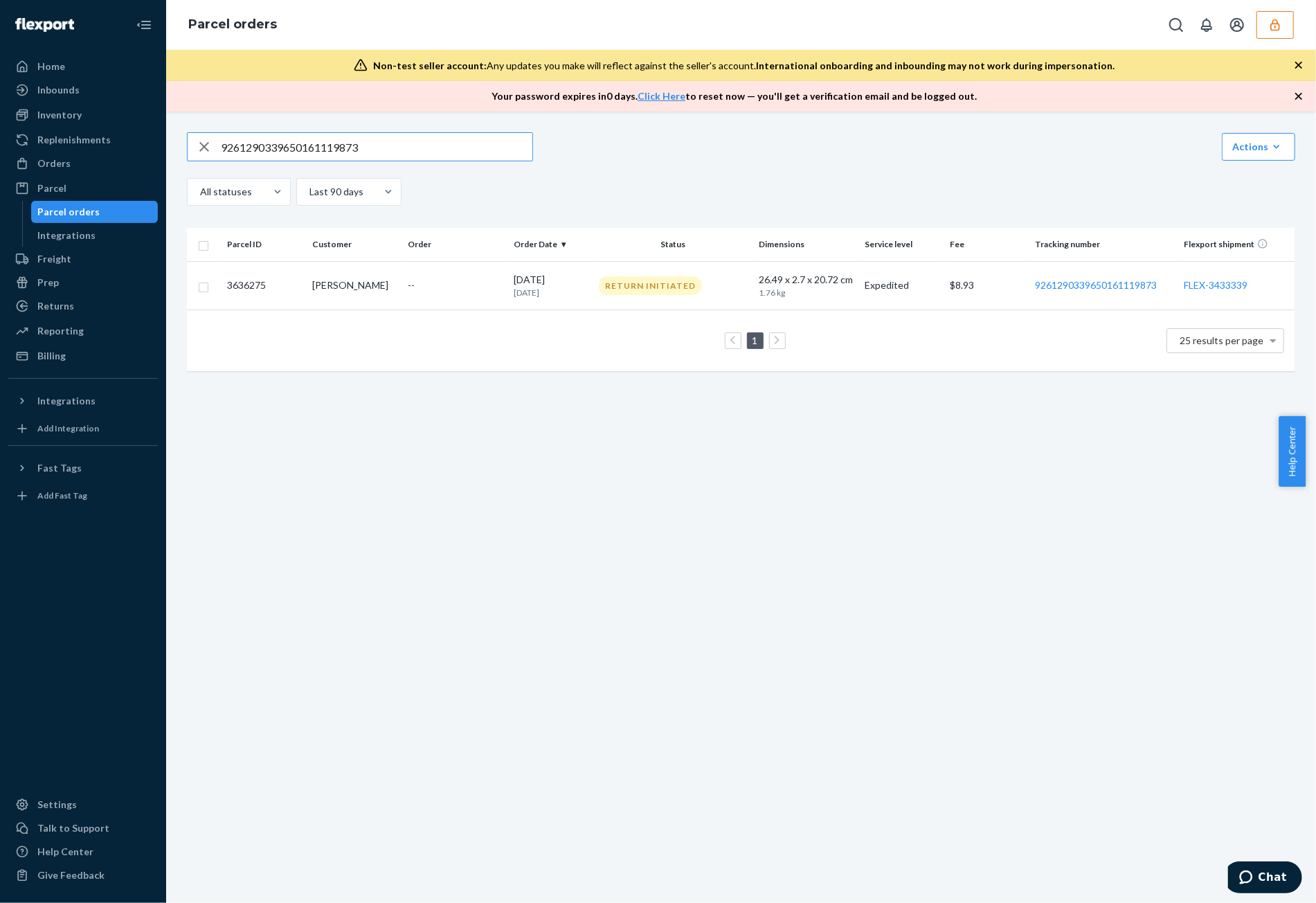
click at [405, 150] on input "9261290339650161119873" at bounding box center [377, 147] width 311 height 28
click at [457, 294] on td "--" at bounding box center [455, 285] width 106 height 48
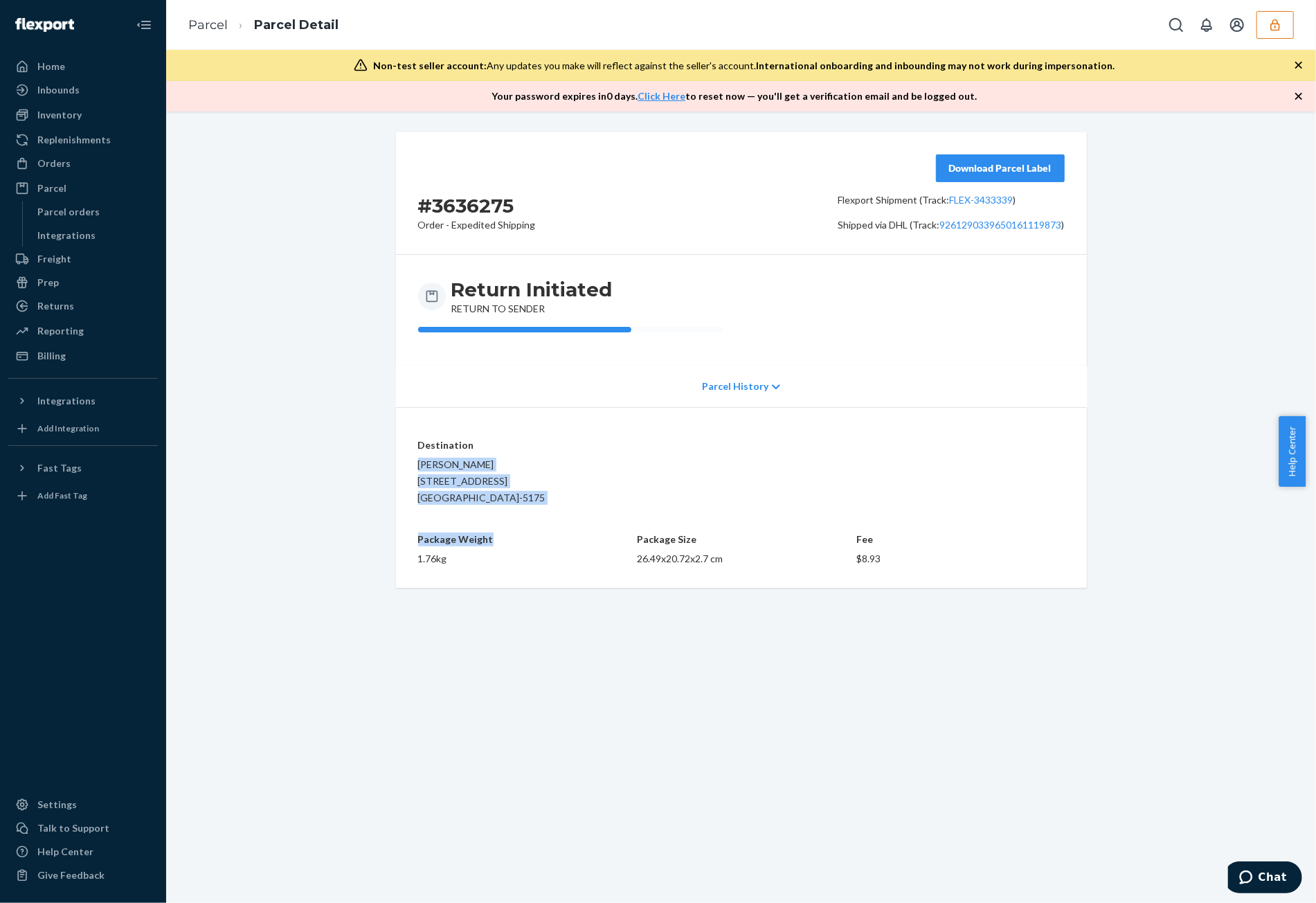
drag, startPoint x: 412, startPoint y: 465, endPoint x: 535, endPoint y: 512, distance: 131.7
click at [535, 460] on div "Destination Arvind Ramesh 929 N State Street Bellingham, WA 98225-5175 Package …" at bounding box center [741, 497] width 690 height 181
click at [526, 460] on p "Package Weight" at bounding box center [522, 528] width 208 height 47
drag, startPoint x: 448, startPoint y: 486, endPoint x: 567, endPoint y: 502, distance: 120.1
click at [567, 460] on div "Destination Arvind Ramesh 929 N State Street Bellingham, WA 98225-5175 Package …" at bounding box center [741, 497] width 690 height 181
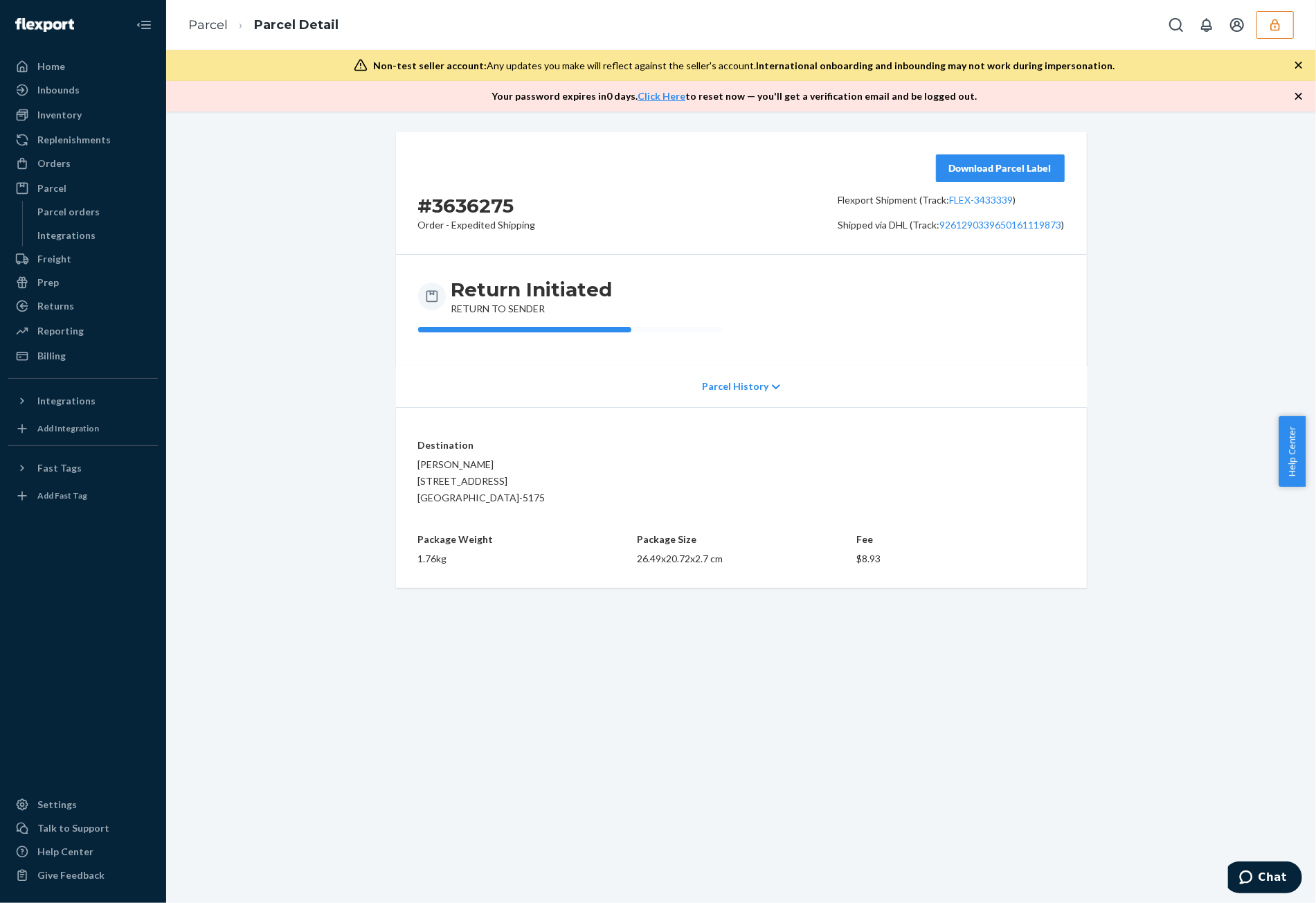
copy div "929 N State Street Bellingham, WA 98225-5175"
drag, startPoint x: 1301, startPoint y: 20, endPoint x: 1295, endPoint y: 26, distance: 8.5
click at [875, 20] on div "Parcel Parcel Detail" at bounding box center [741, 25] width 1150 height 50
click at [875, 35] on button "button" at bounding box center [1275, 25] width 37 height 28
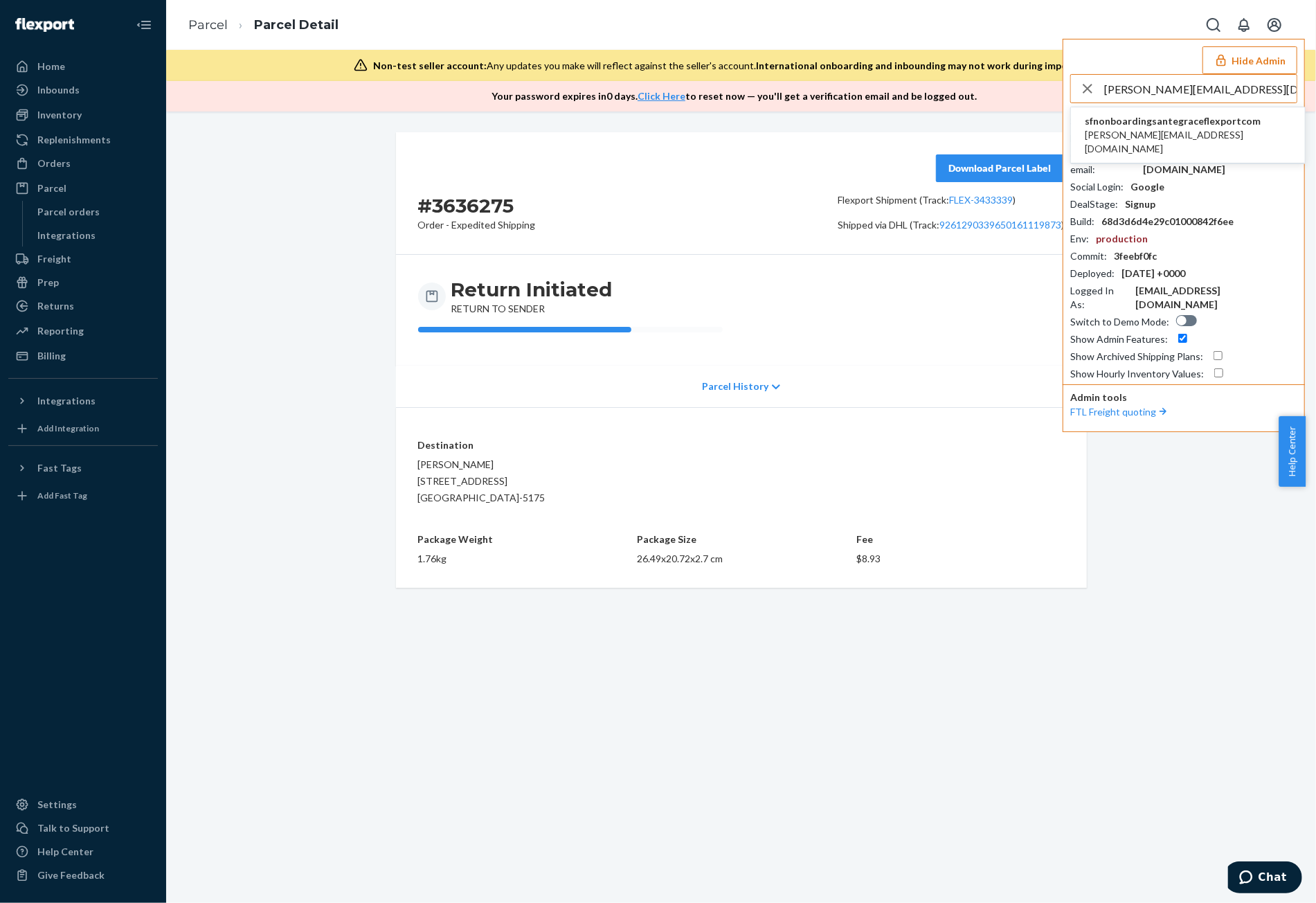
type input "tracy@santegrace.com"
click at [875, 123] on span "sfnonboardingsantegraceflexportcom" at bounding box center [1187, 121] width 207 height 14
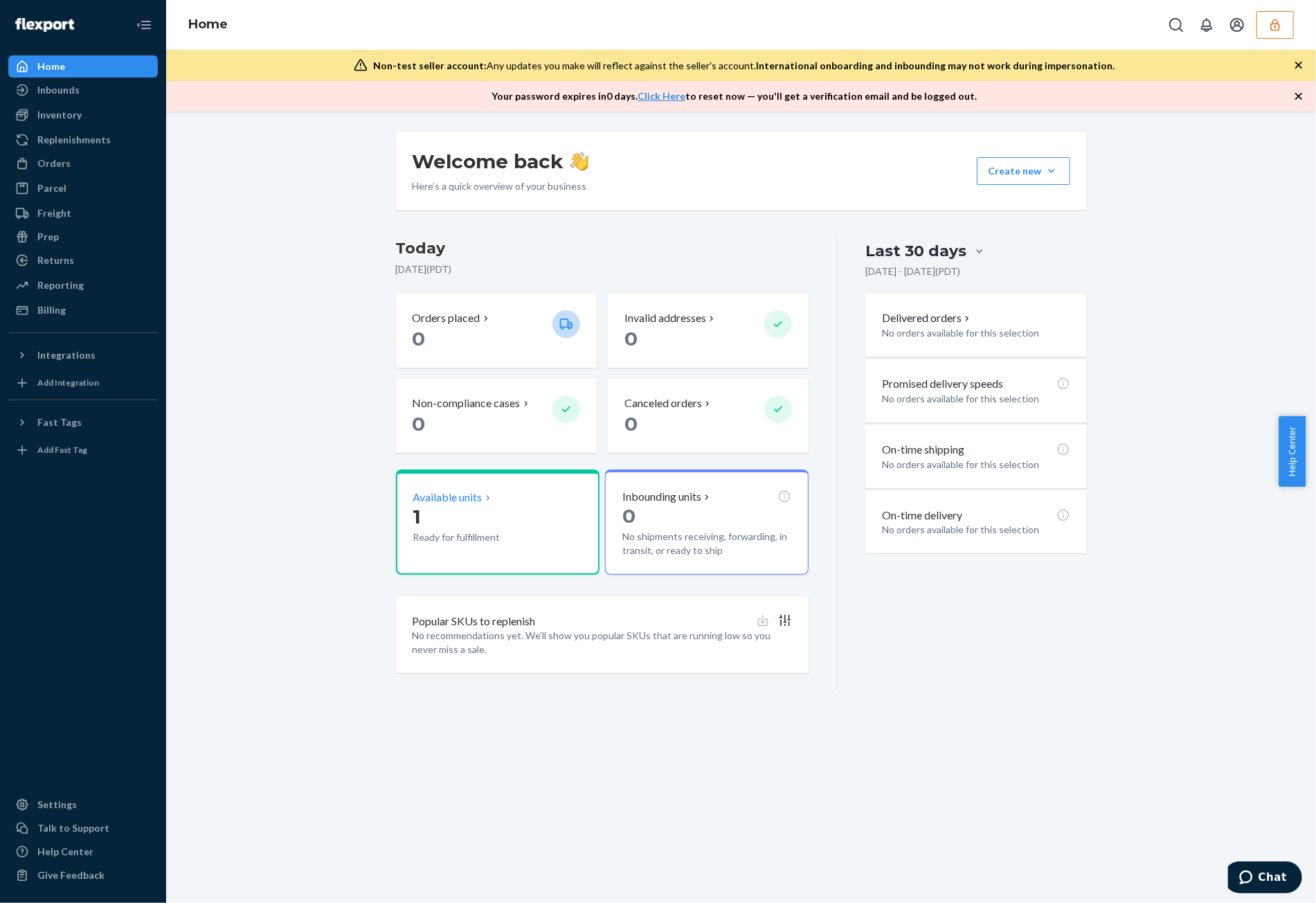
click at [493, 517] on p "1" at bounding box center [477, 516] width 128 height 25
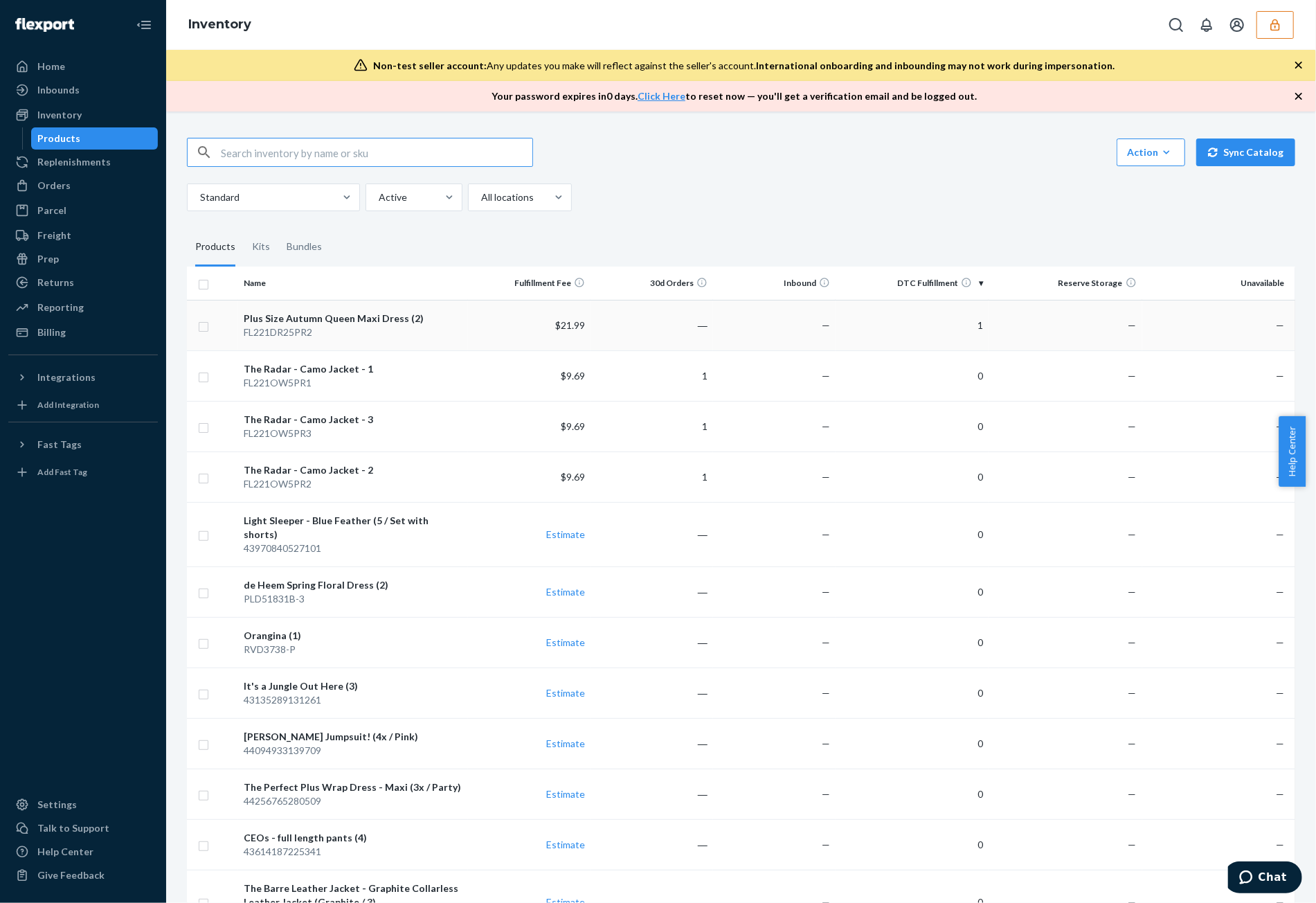
click at [216, 323] on td at bounding box center [212, 325] width 51 height 50
click at [207, 325] on input "checkbox" at bounding box center [203, 325] width 11 height 15
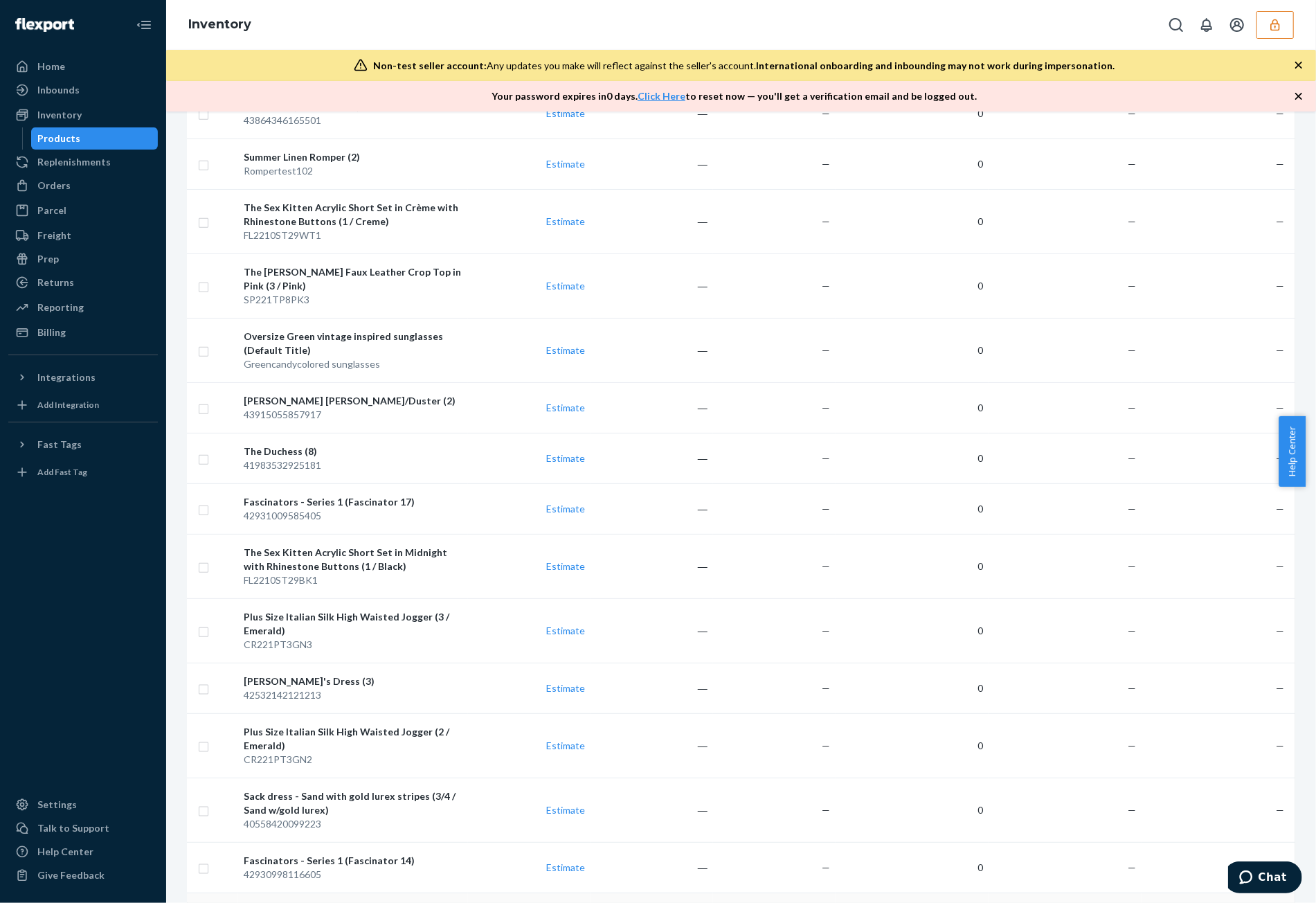
scroll to position [4886, 0]
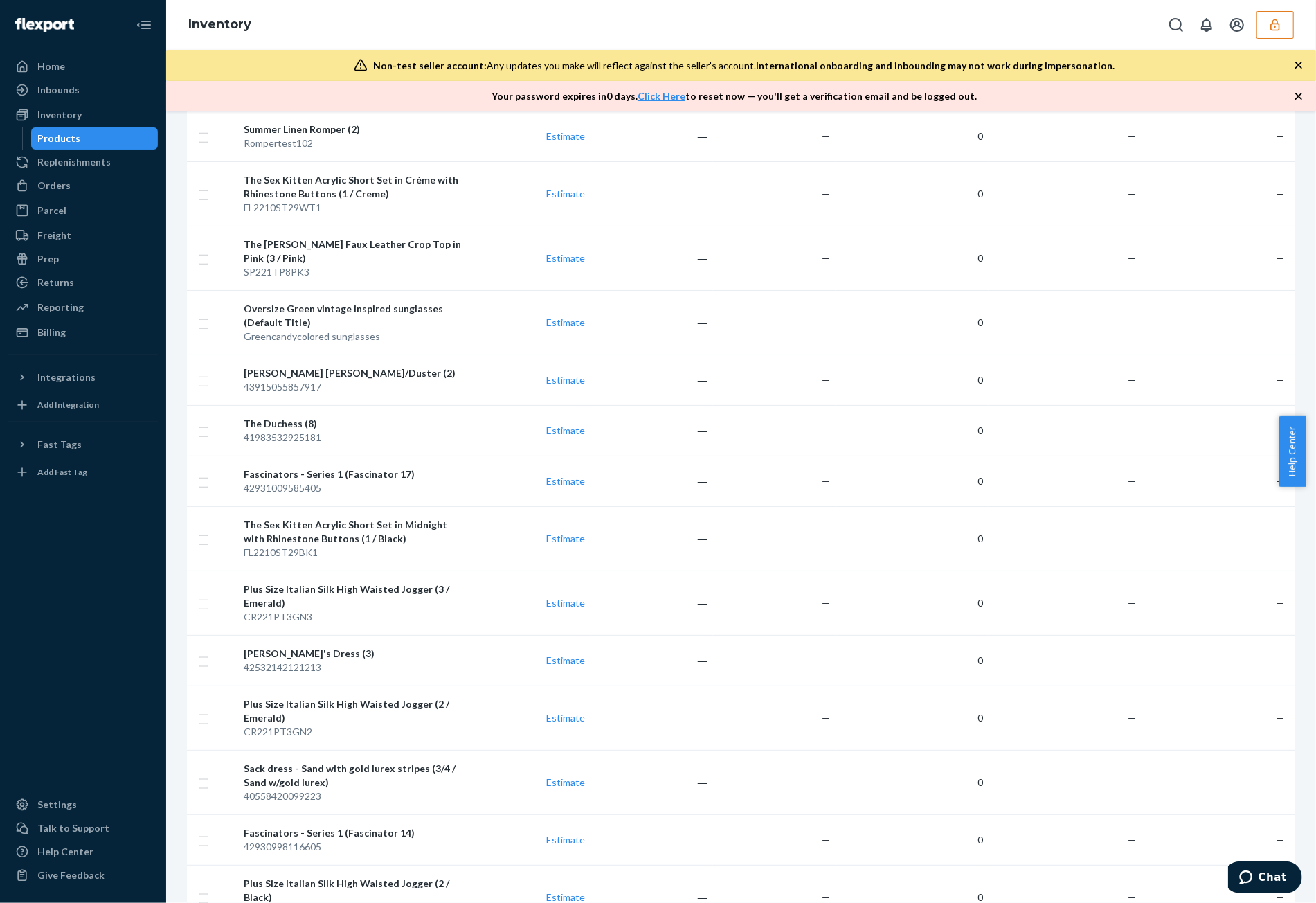
checkbox input "true"
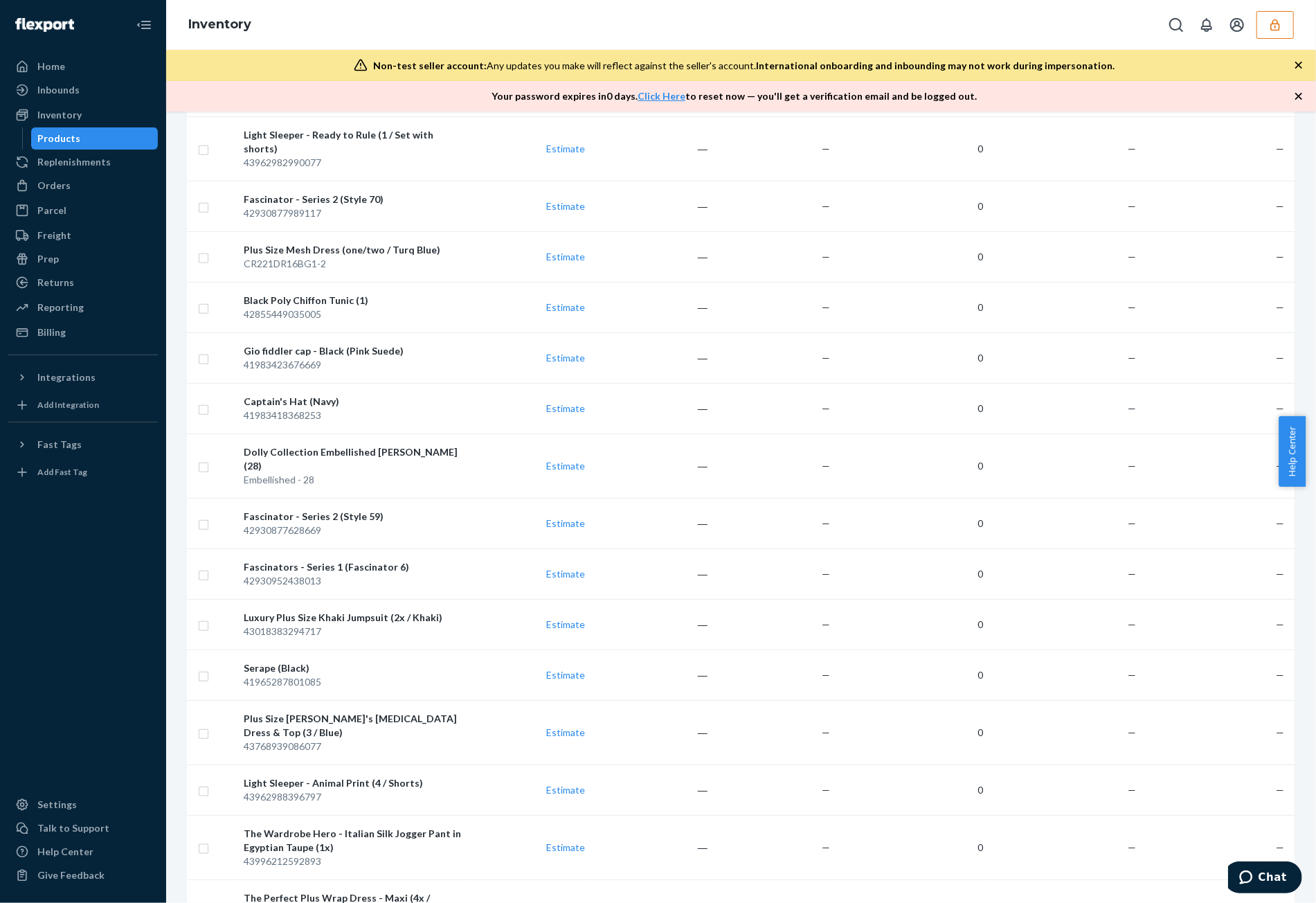
scroll to position [4775, 0]
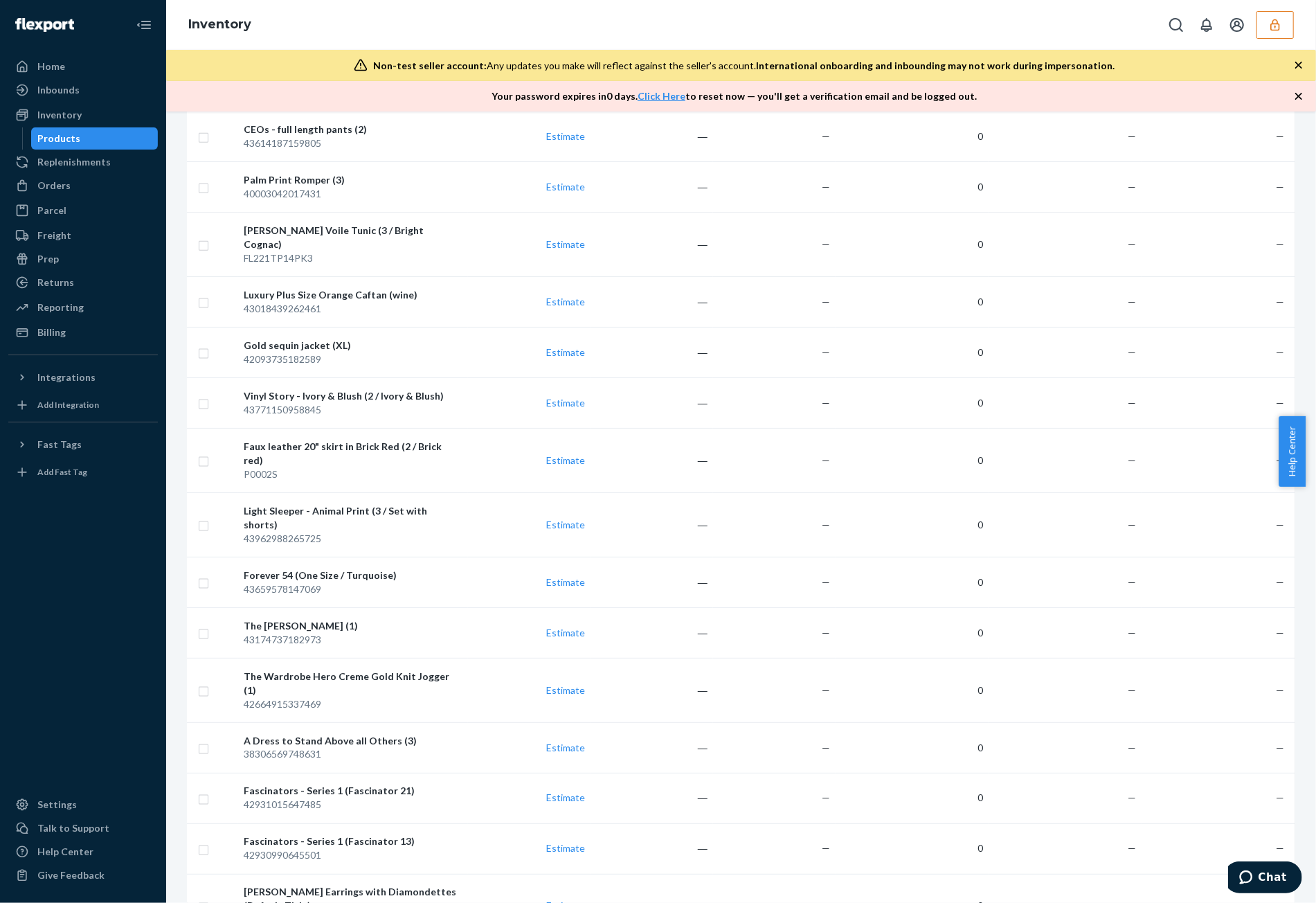
scroll to position [0, 0]
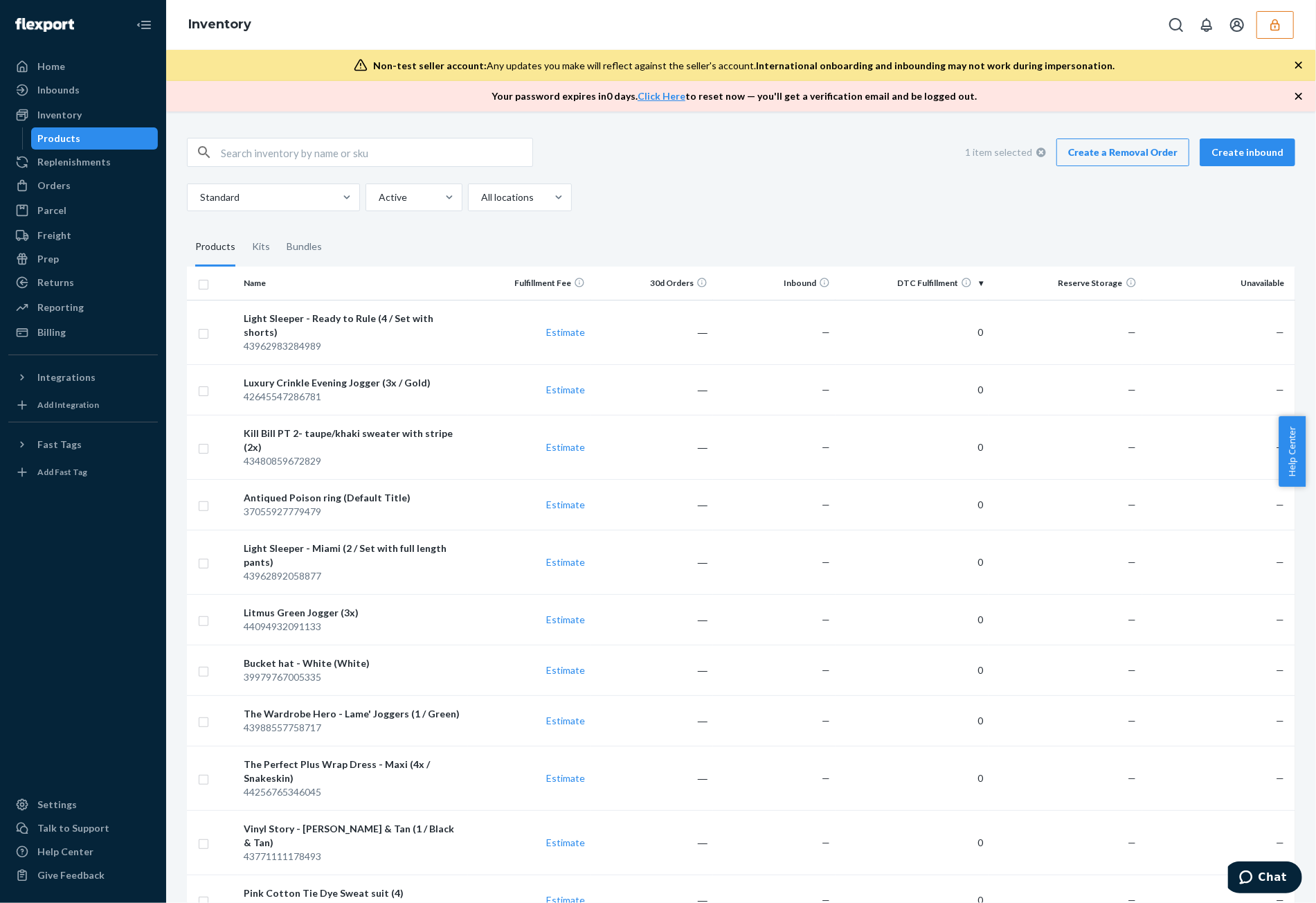
click at [1080, 148] on link "Create a Removal Order" at bounding box center [1122, 152] width 133 height 28
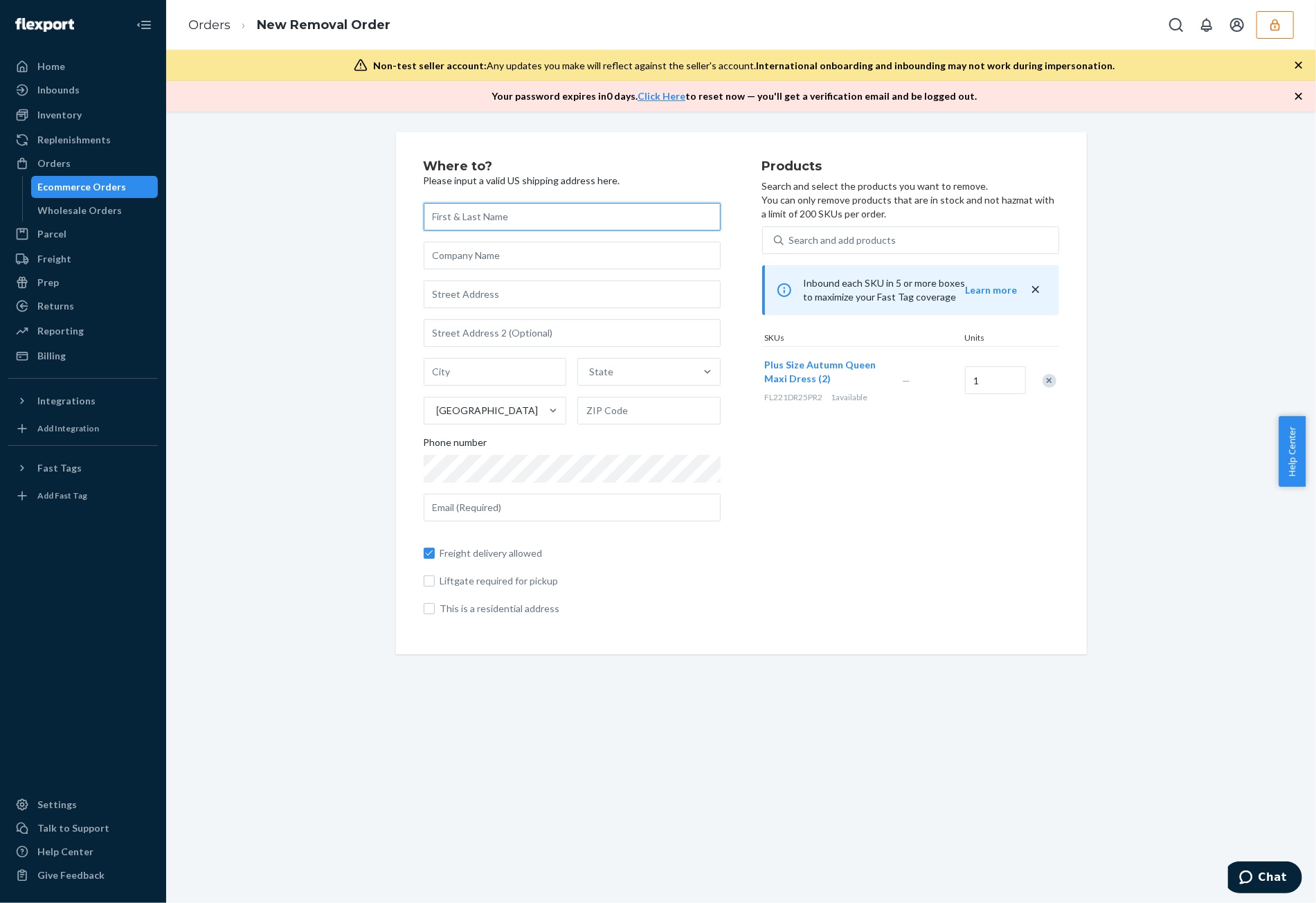
click at [586, 218] on input "text" at bounding box center [572, 217] width 297 height 28
paste input "Tracy Christian"
type input "Tracy Christian"
click at [559, 251] on input "text" at bounding box center [572, 256] width 297 height 28
paste input "Sante Grace"
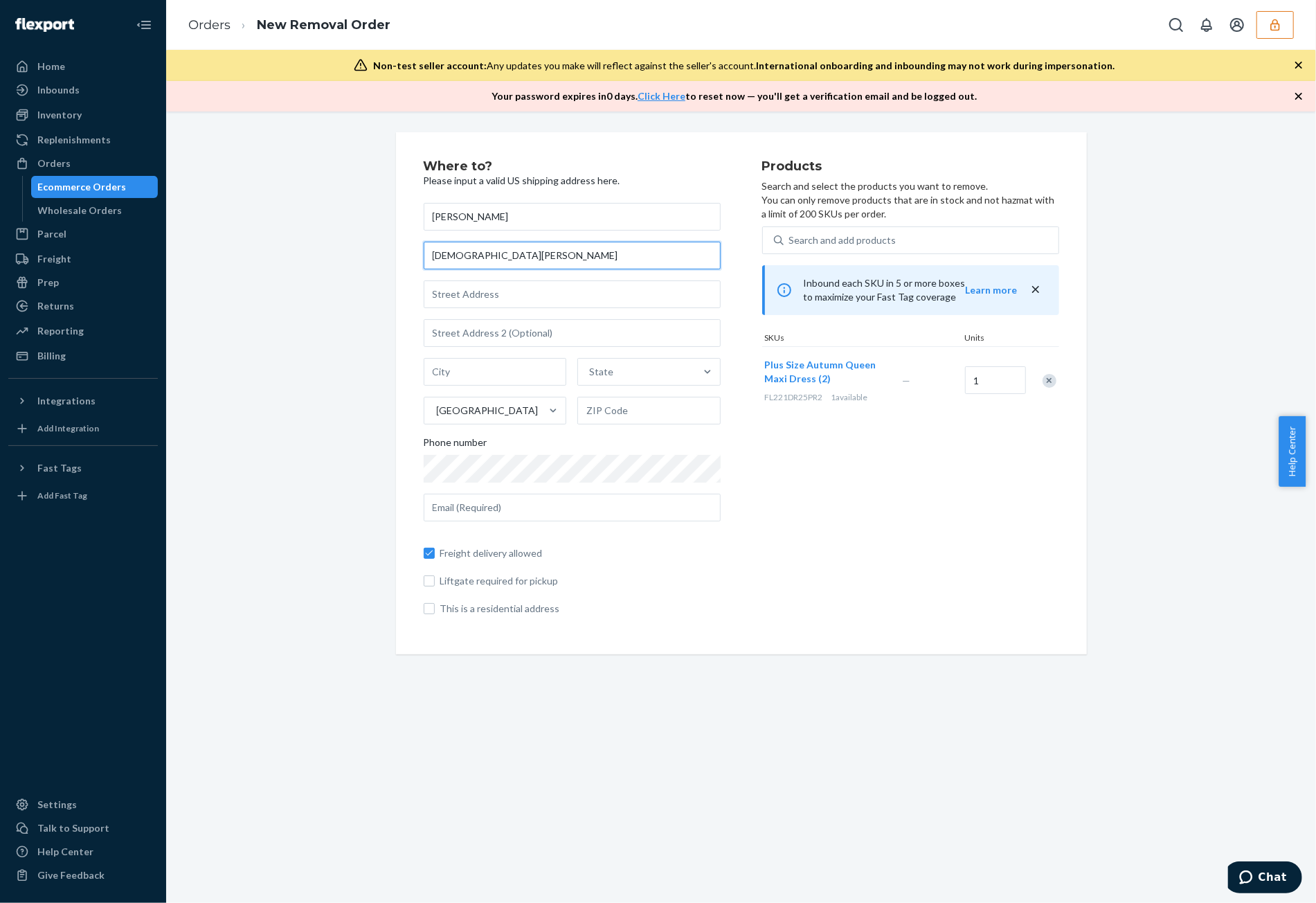
type input "Sante Grace"
click at [586, 299] on input "text" at bounding box center [572, 294] width 297 height 28
paste input "8447 Wilshire Blvd. #100 Beverly Hills, CA. 90211"
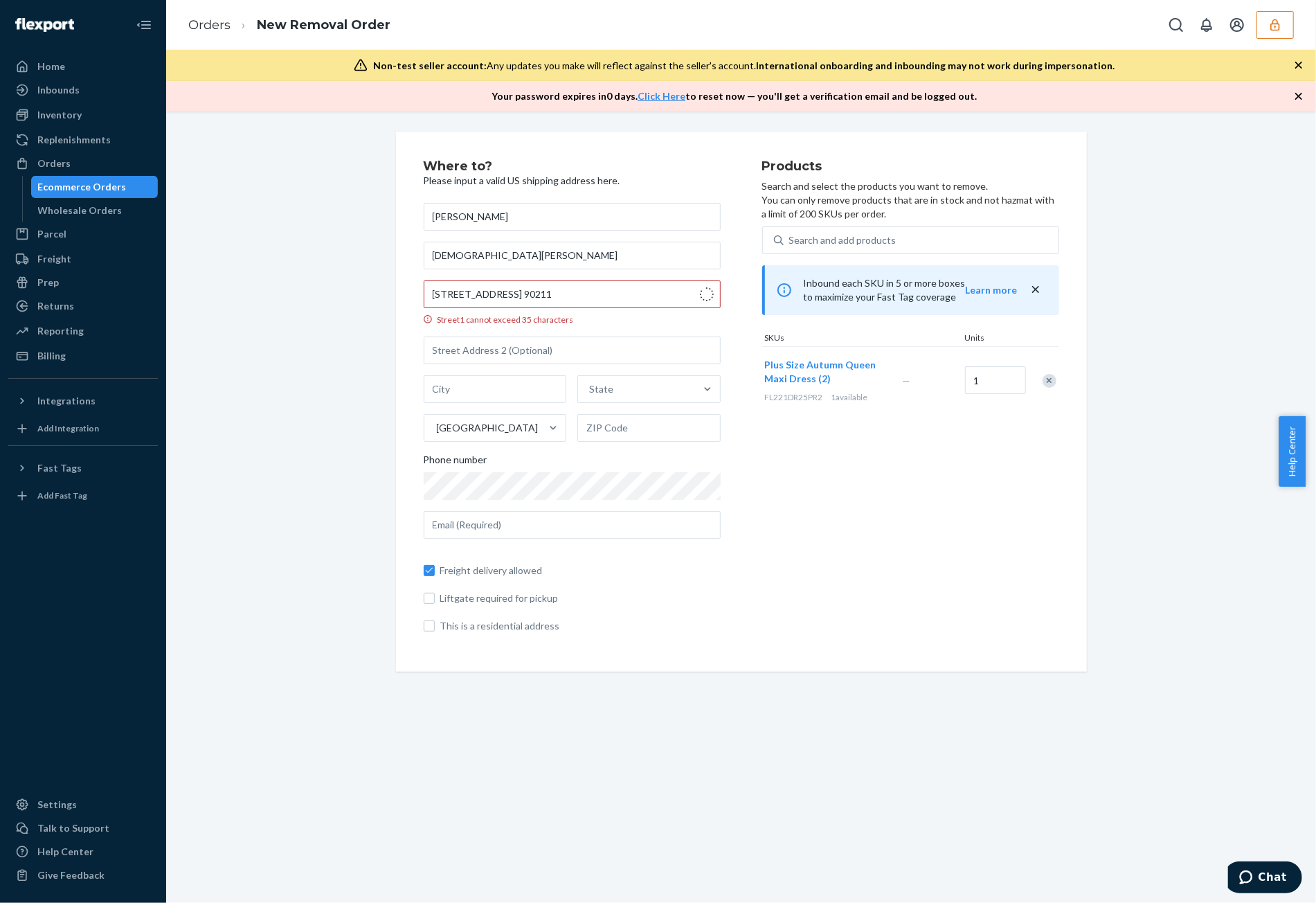
type input "8447 Wilshire Blvd"
type input "100"
type input "Beverly Hills"
type input "90211"
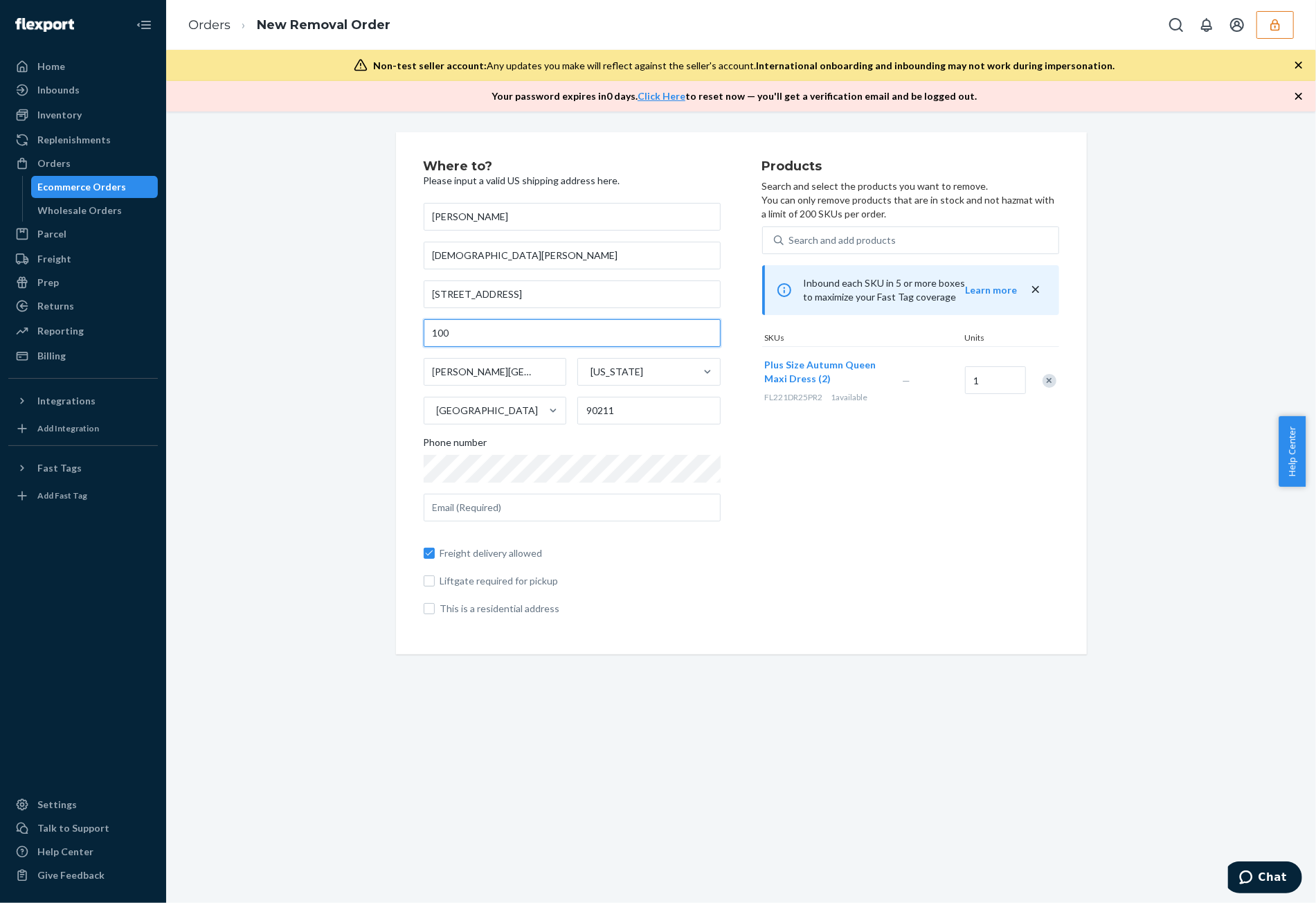
click at [507, 344] on input "100" at bounding box center [572, 333] width 297 height 28
type input "1"
type input "100"
click at [812, 507] on div "Products Search and select the products you want to remove. You can only remove…" at bounding box center [911, 393] width 297 height 467
paste input "tracy@santegrace.com"
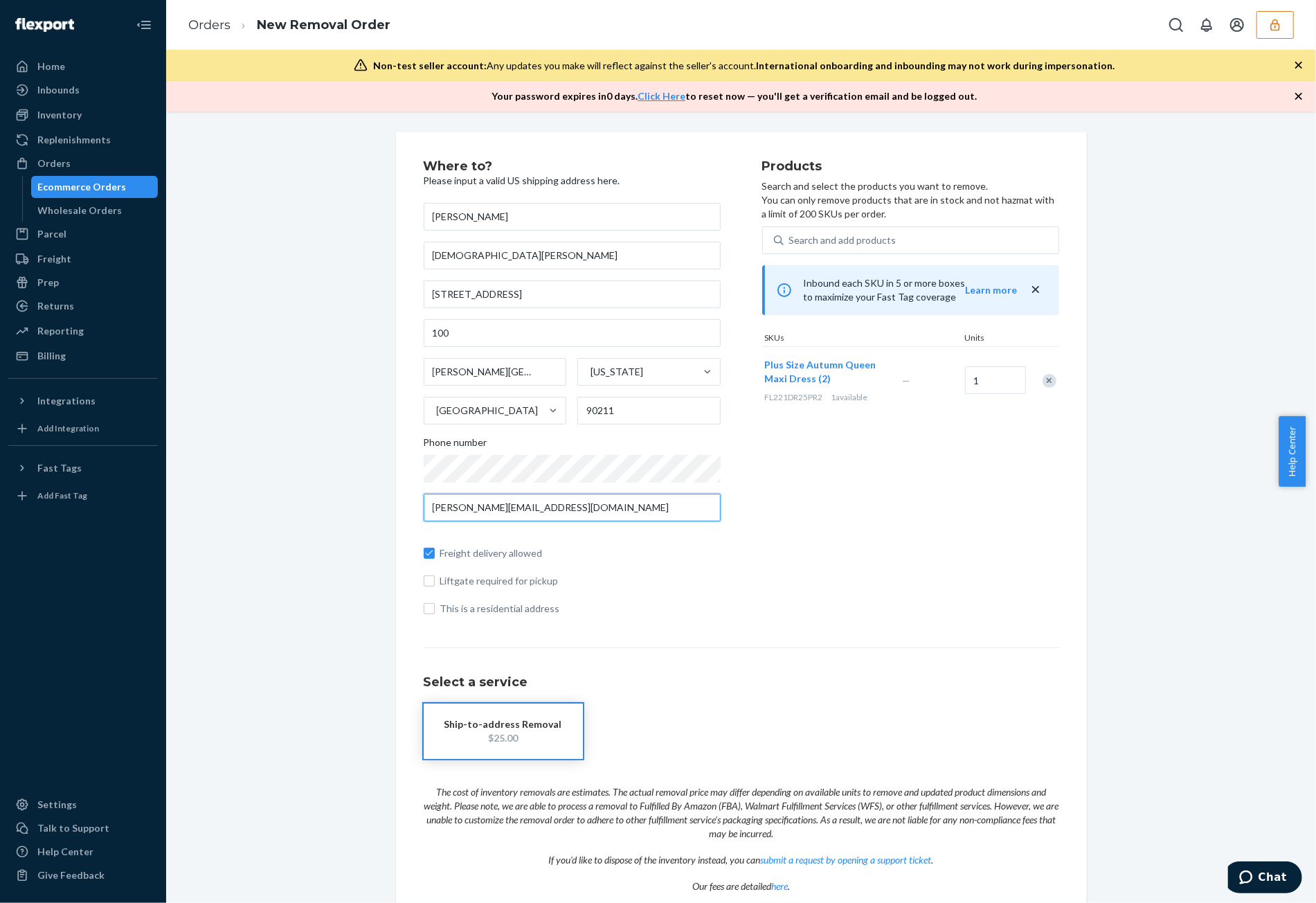
type input "tracy@santegrace.com"
click at [771, 685] on h1 "Select a service" at bounding box center [741, 683] width 635 height 14
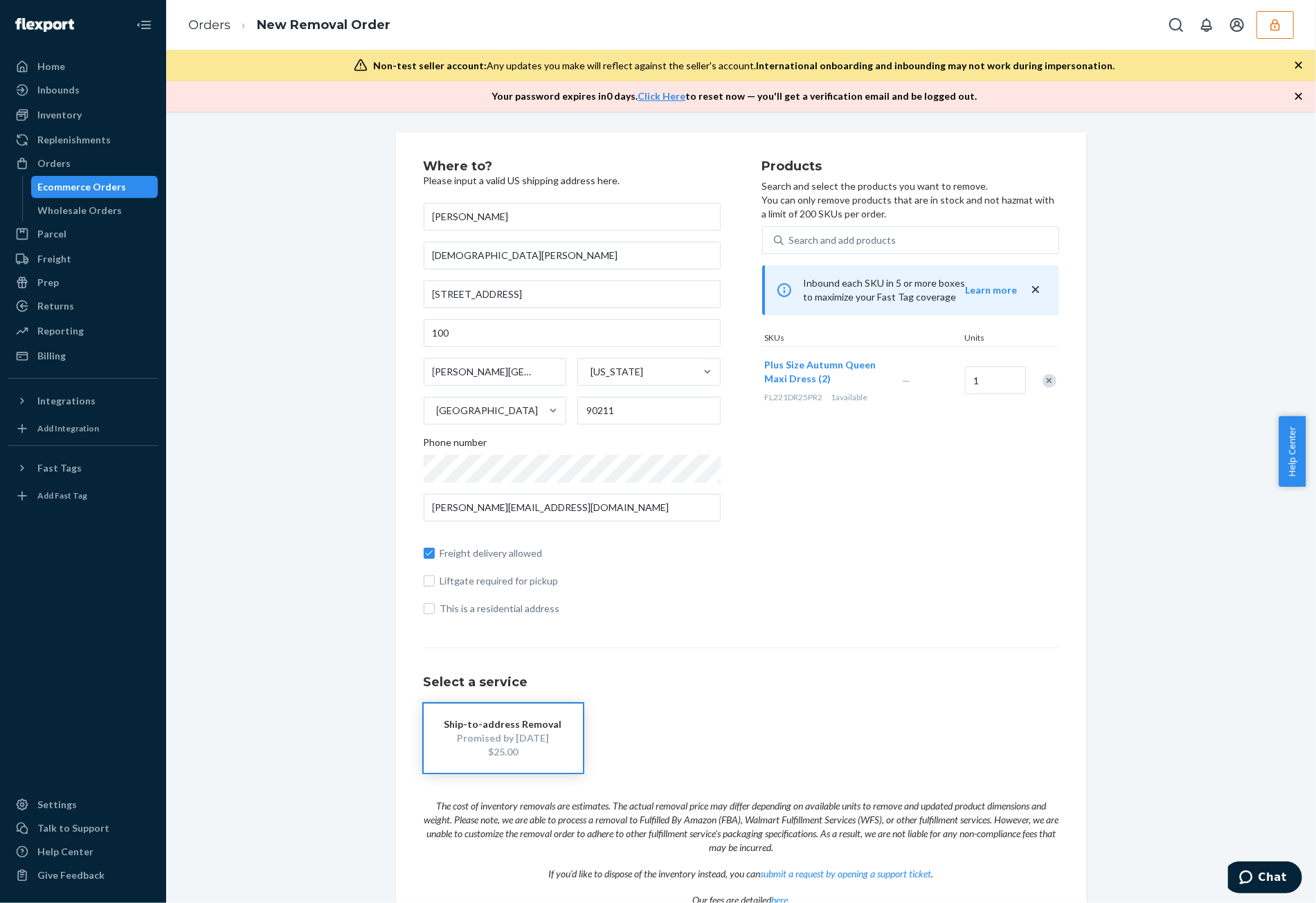
scroll to position [72, 0]
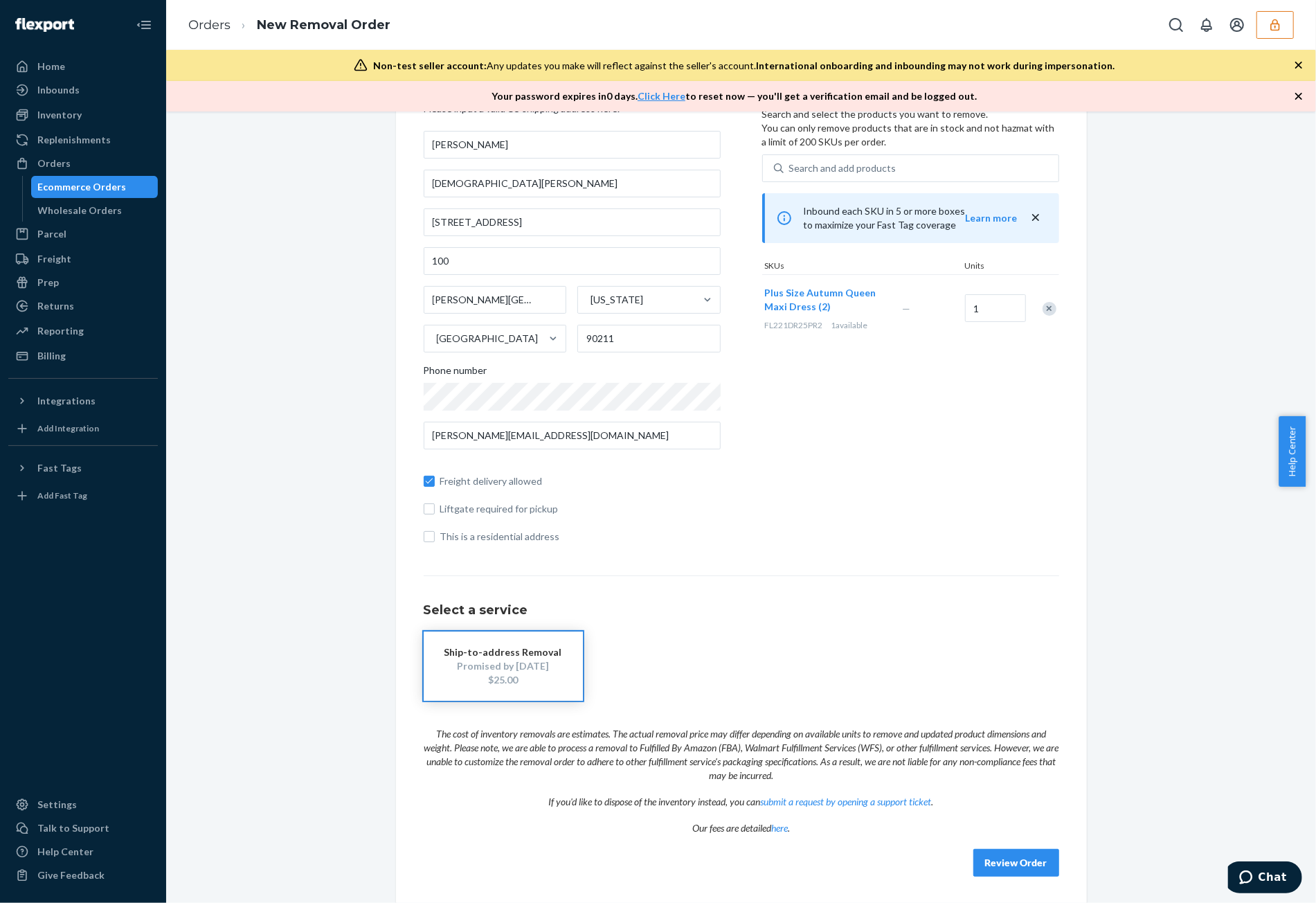
click at [1014, 856] on button "Review Order" at bounding box center [1015, 862] width 86 height 28
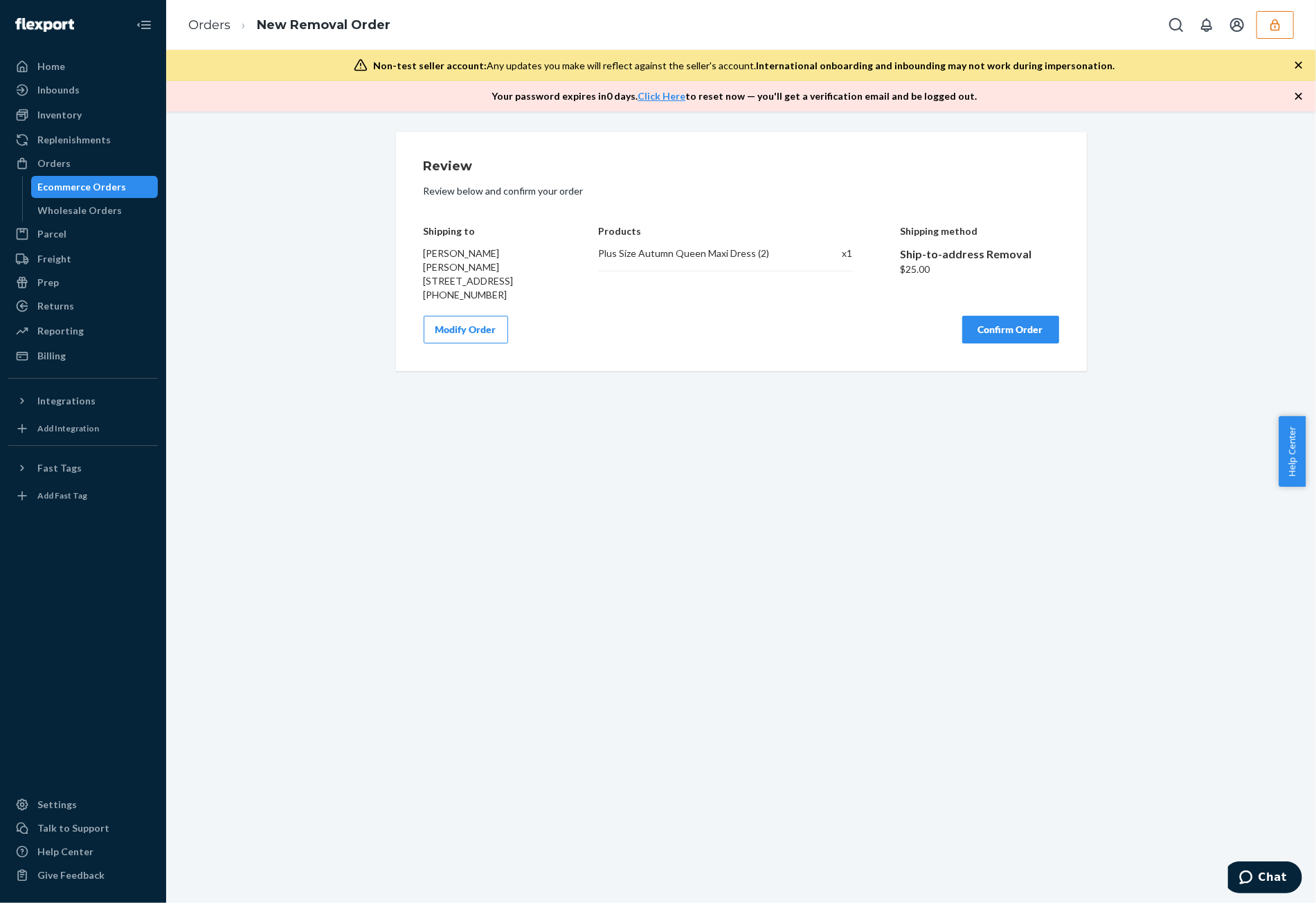
scroll to position [0, 0]
click at [1025, 343] on button "Confirm Order" at bounding box center [1011, 329] width 97 height 28
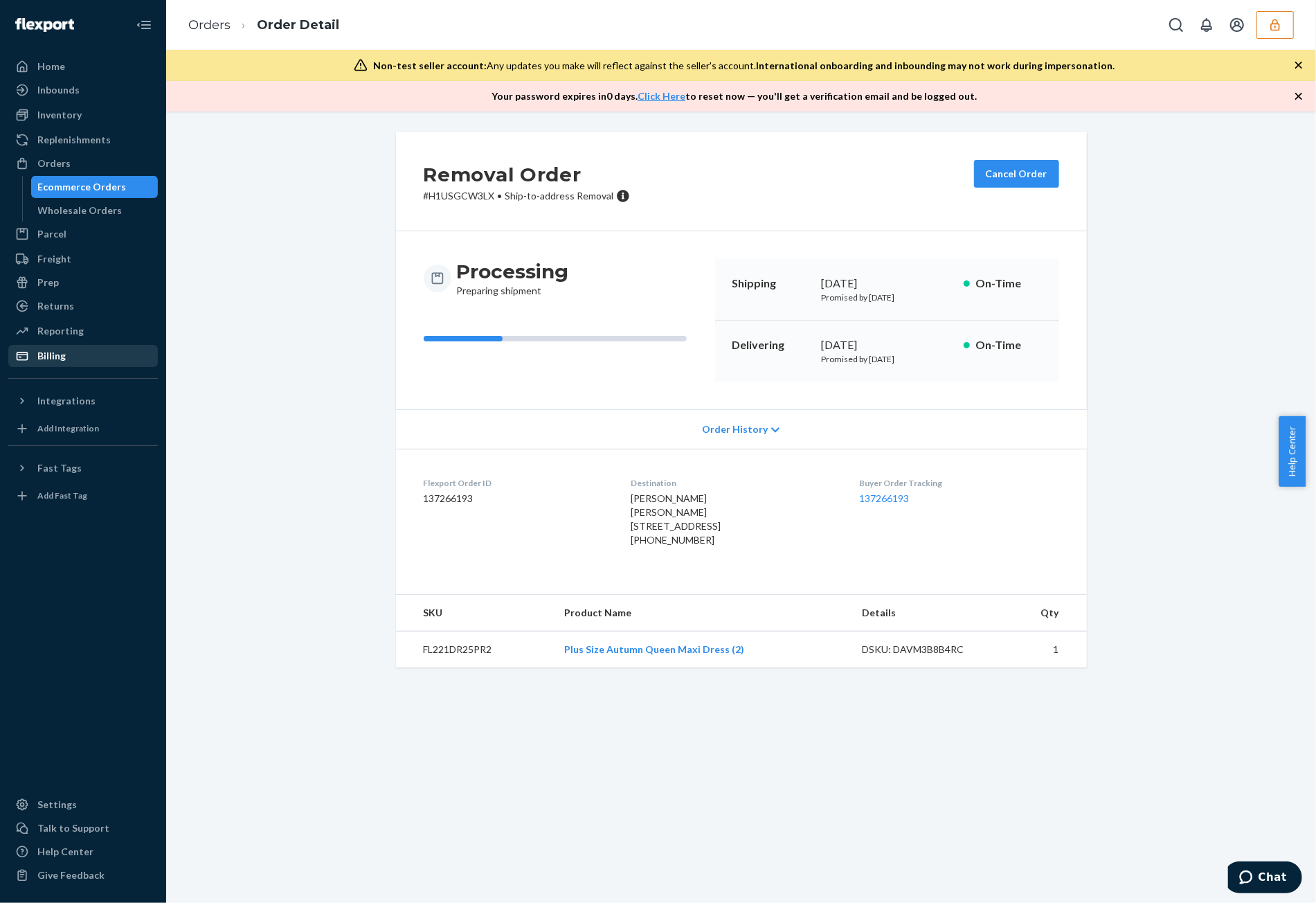
click at [97, 355] on div "Billing" at bounding box center [83, 356] width 147 height 19
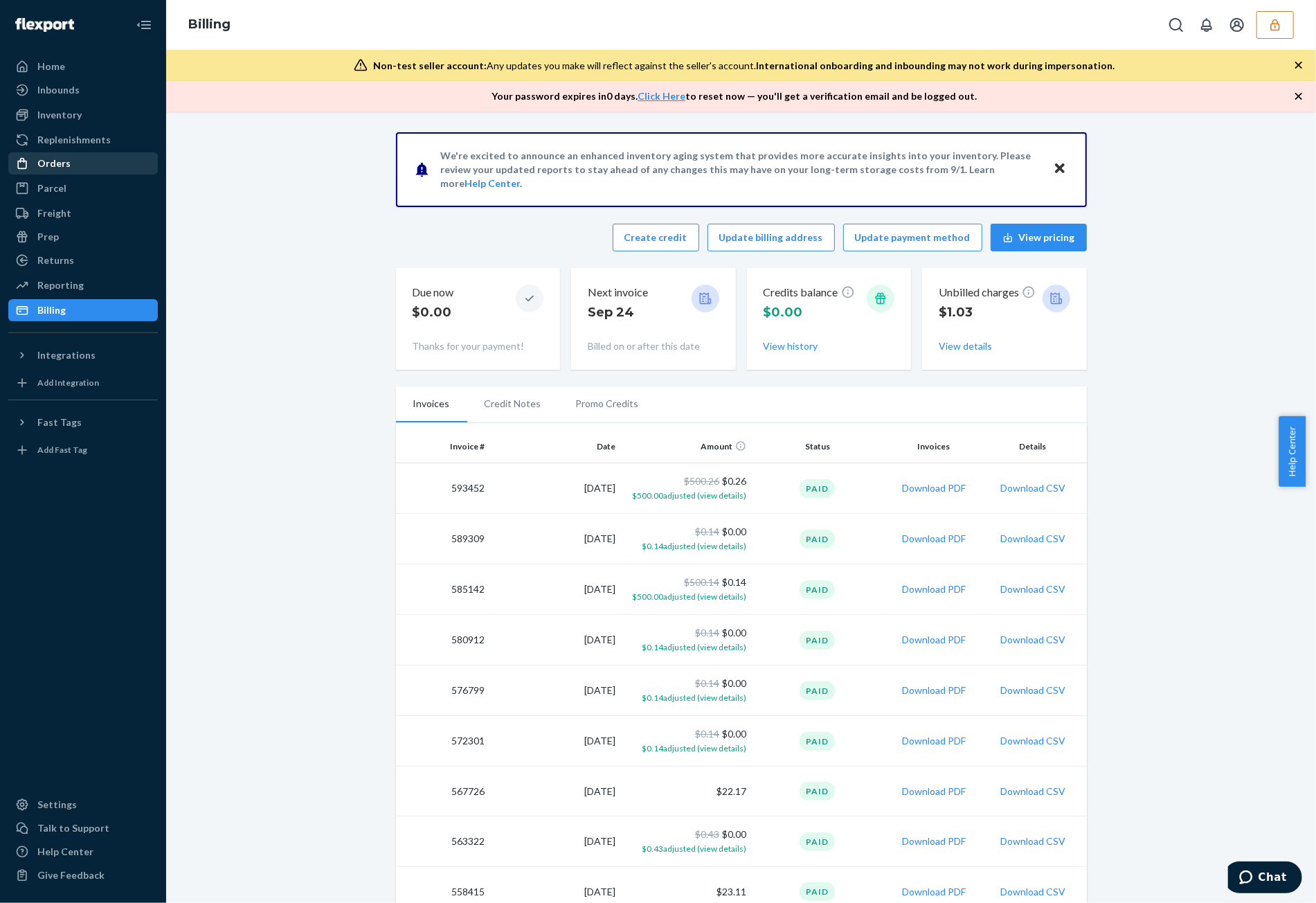
click at [113, 161] on div "Orders" at bounding box center [83, 163] width 147 height 19
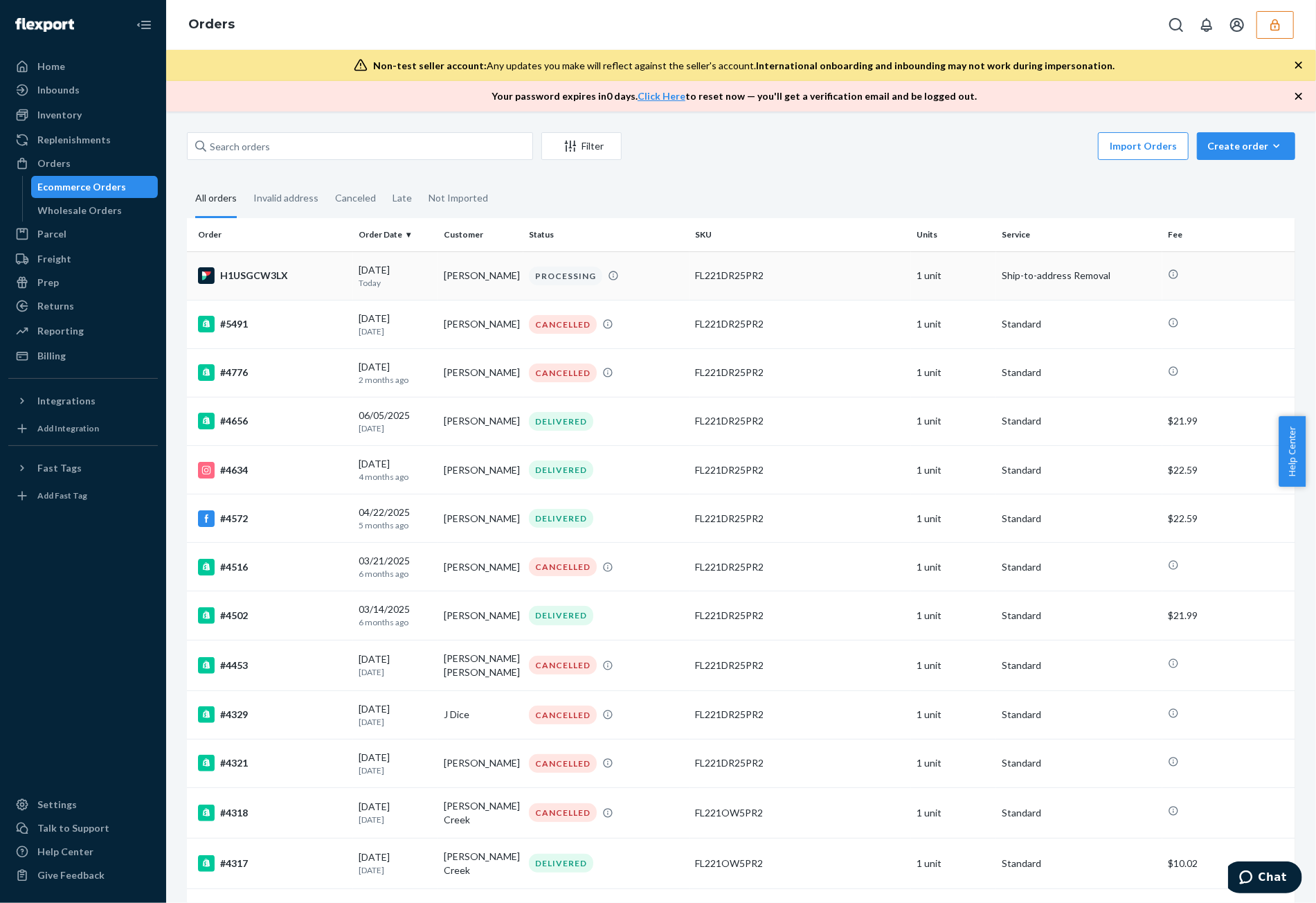
click at [763, 287] on td "FL221DR25PR2" at bounding box center [800, 276] width 221 height 48
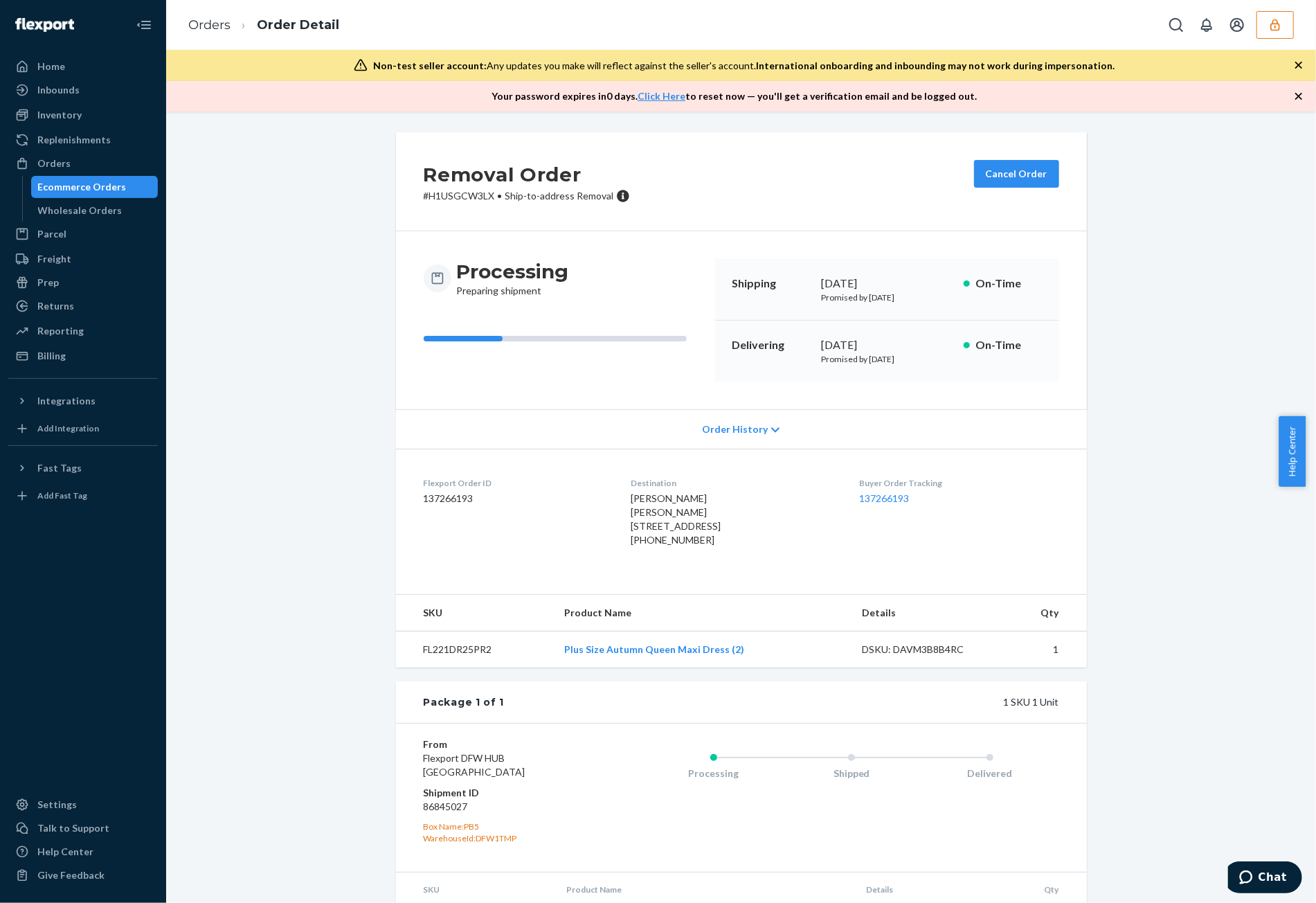
click at [472, 497] on dd "137266193" at bounding box center [516, 499] width 185 height 14
click at [462, 500] on dd "137266193" at bounding box center [516, 499] width 185 height 14
copy dd "137266193"
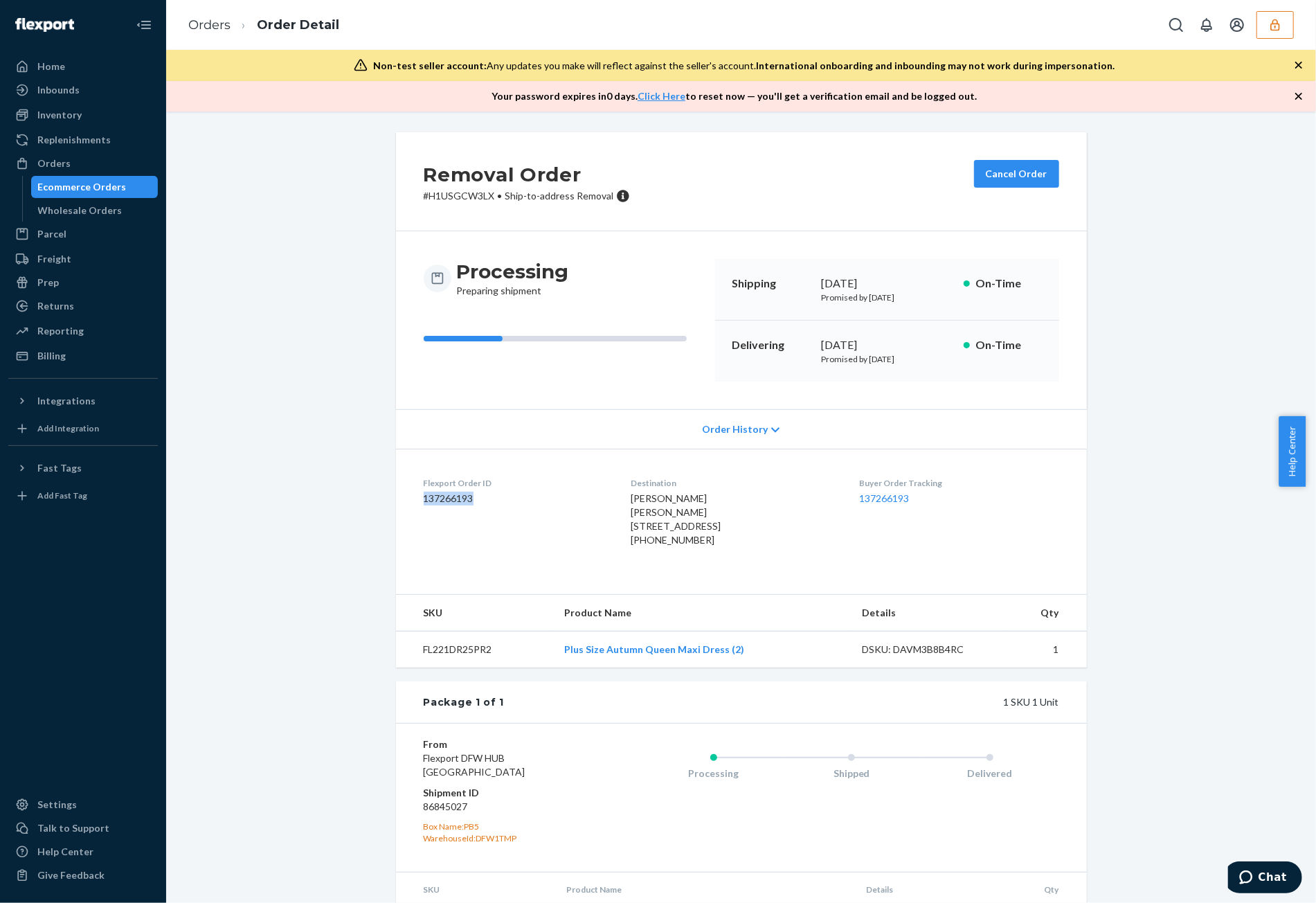
click at [83, 181] on div "Ecommerce Orders" at bounding box center [82, 187] width 89 height 14
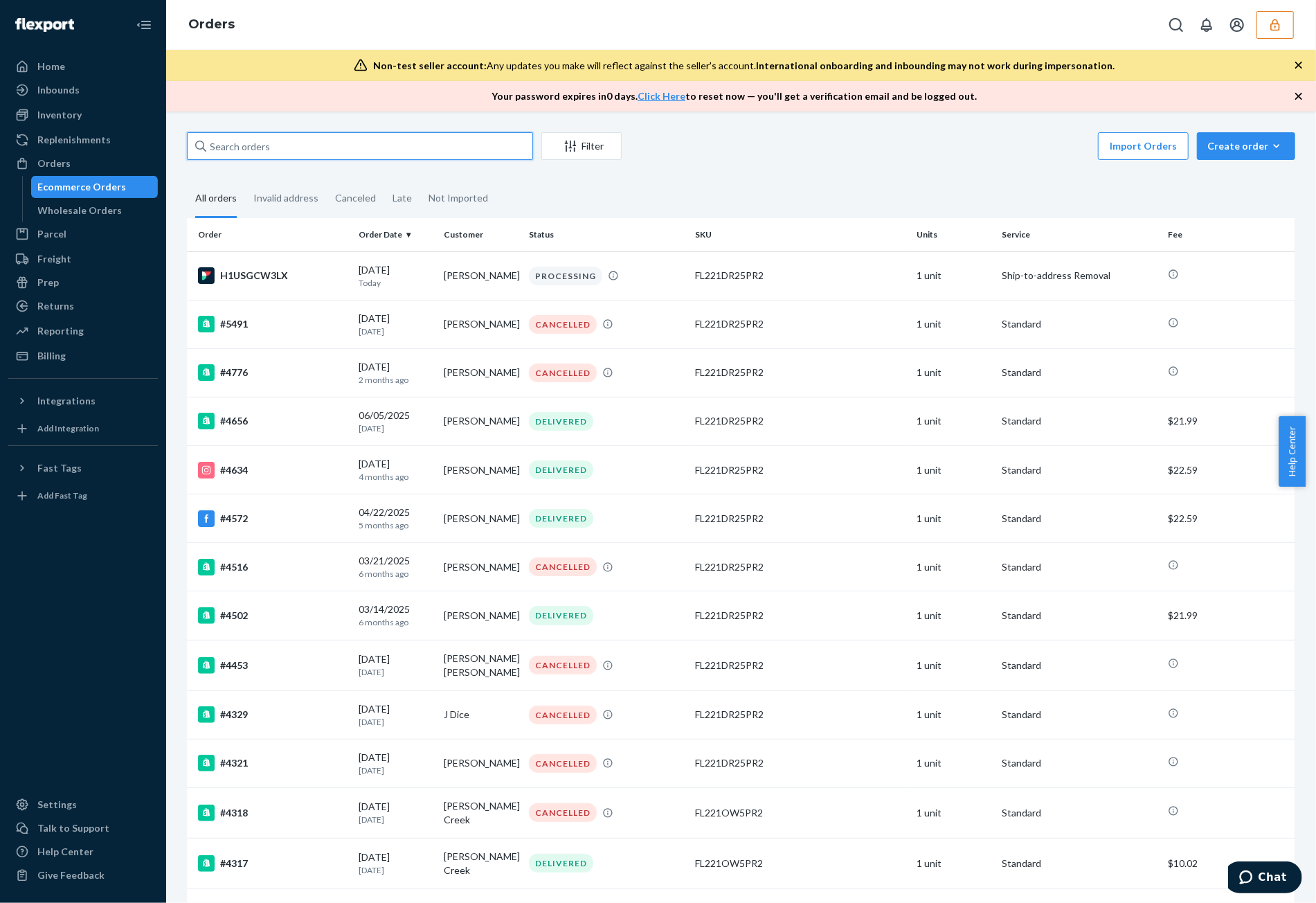
click at [324, 158] on input "text" at bounding box center [359, 146] width 346 height 28
paste input "sfnonboardingallcitizensflexportcom"
type input "sfnonboardingallcitizensflexportcom"
click at [1275, 29] on icon "button" at bounding box center [1275, 25] width 9 height 12
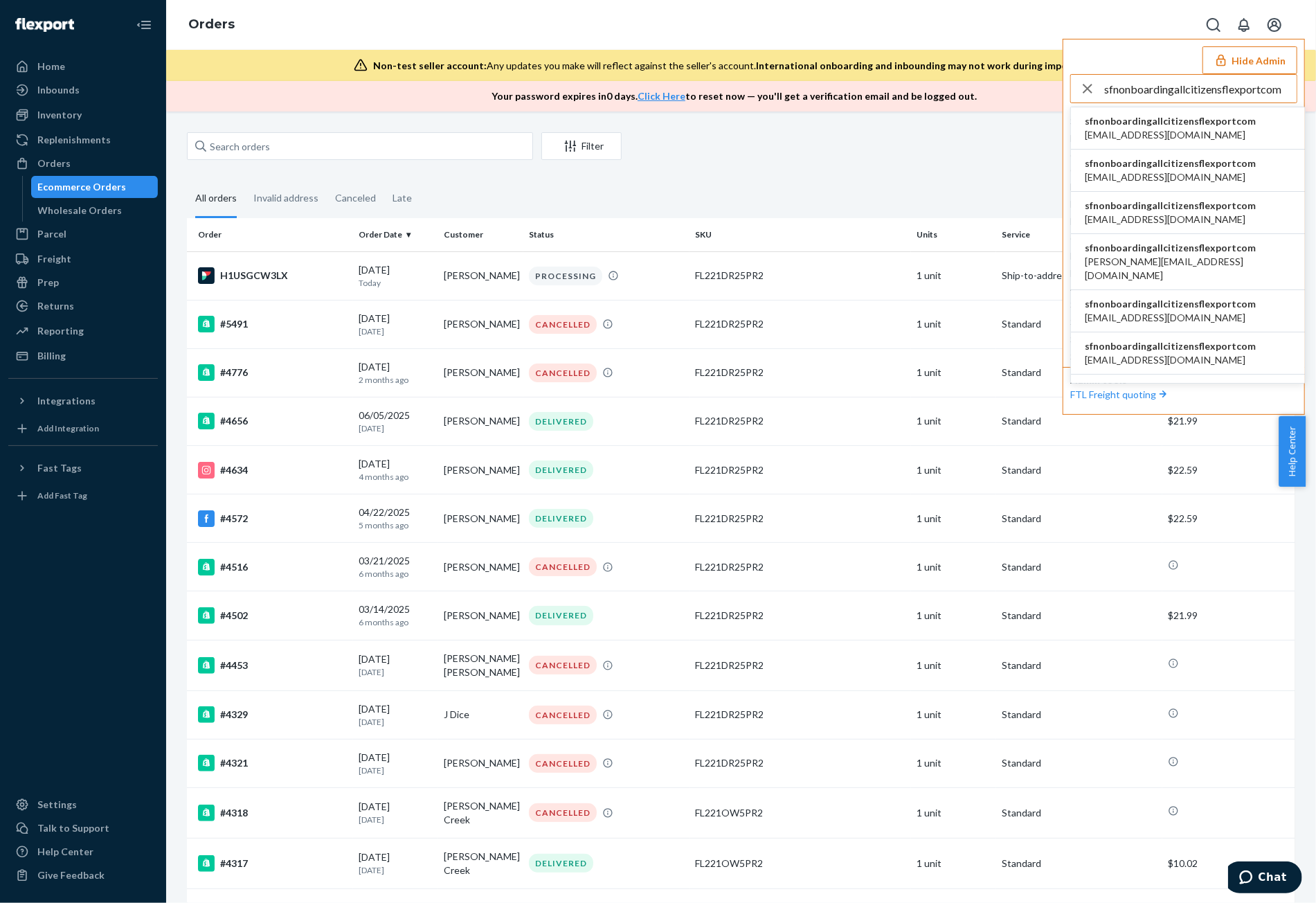
type input "sfnonboardingallcitizensflexportcom"
click at [1185, 128] on span "accounting@allcitizens.com" at bounding box center [1170, 135] width 171 height 14
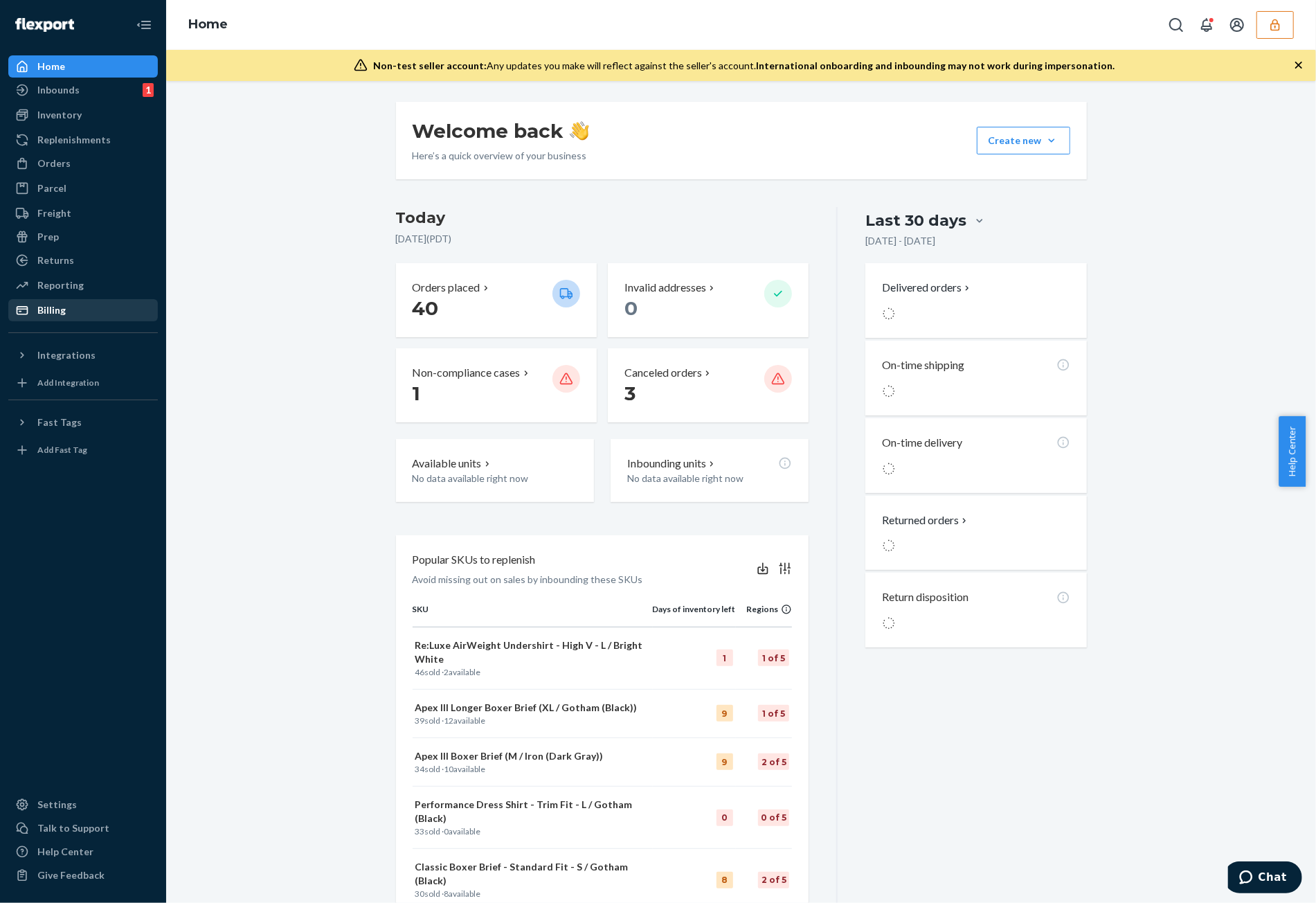
click at [71, 321] on link "Billing" at bounding box center [83, 310] width 149 height 22
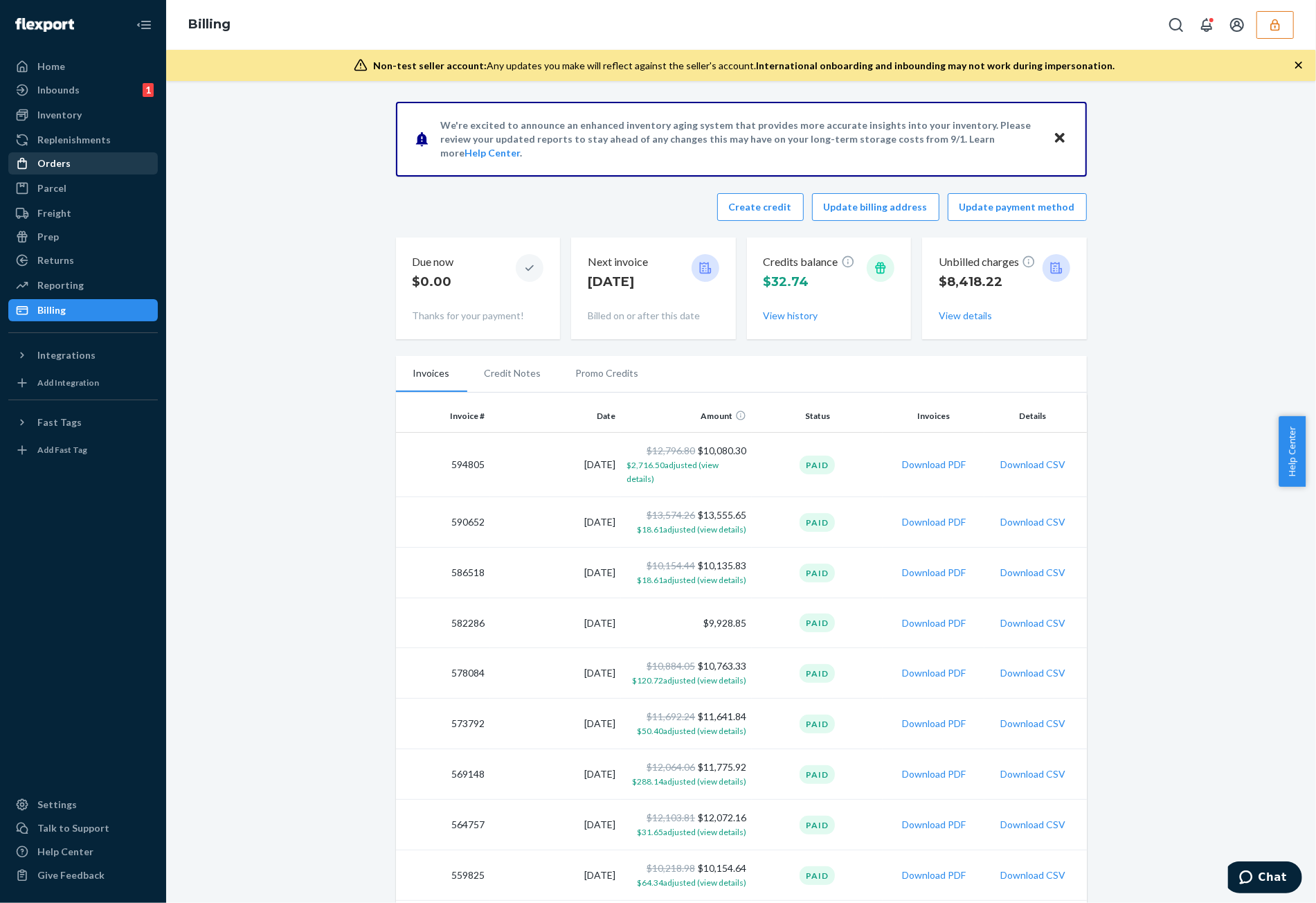
click at [39, 158] on div "Orders" at bounding box center [54, 163] width 33 height 14
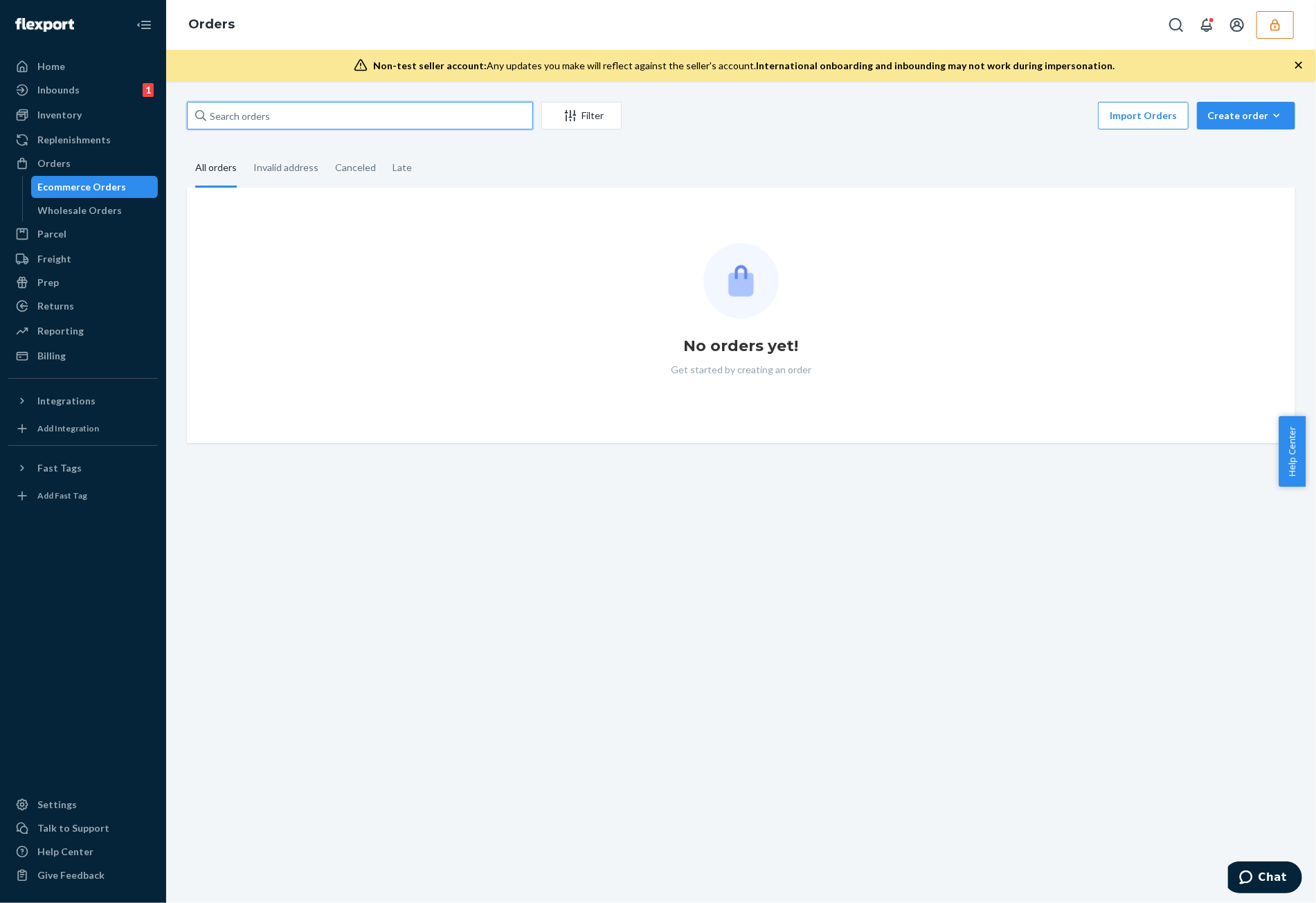
click at [315, 114] on input "text" at bounding box center [359, 116] width 346 height 28
paste input "US-AC43173589"
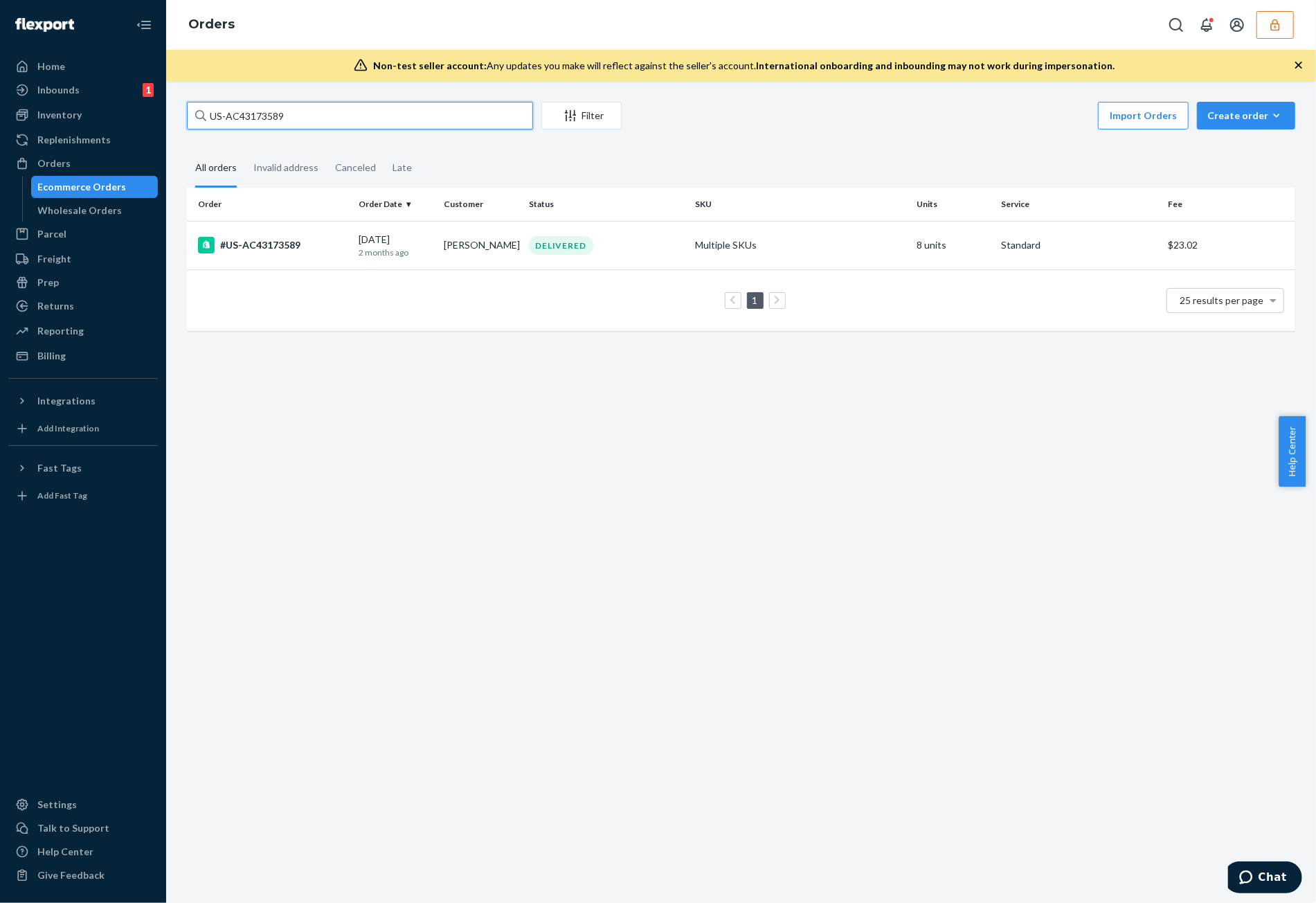
type input "US-AC43173589"
click at [1279, 33] on button "button" at bounding box center [1275, 25] width 37 height 28
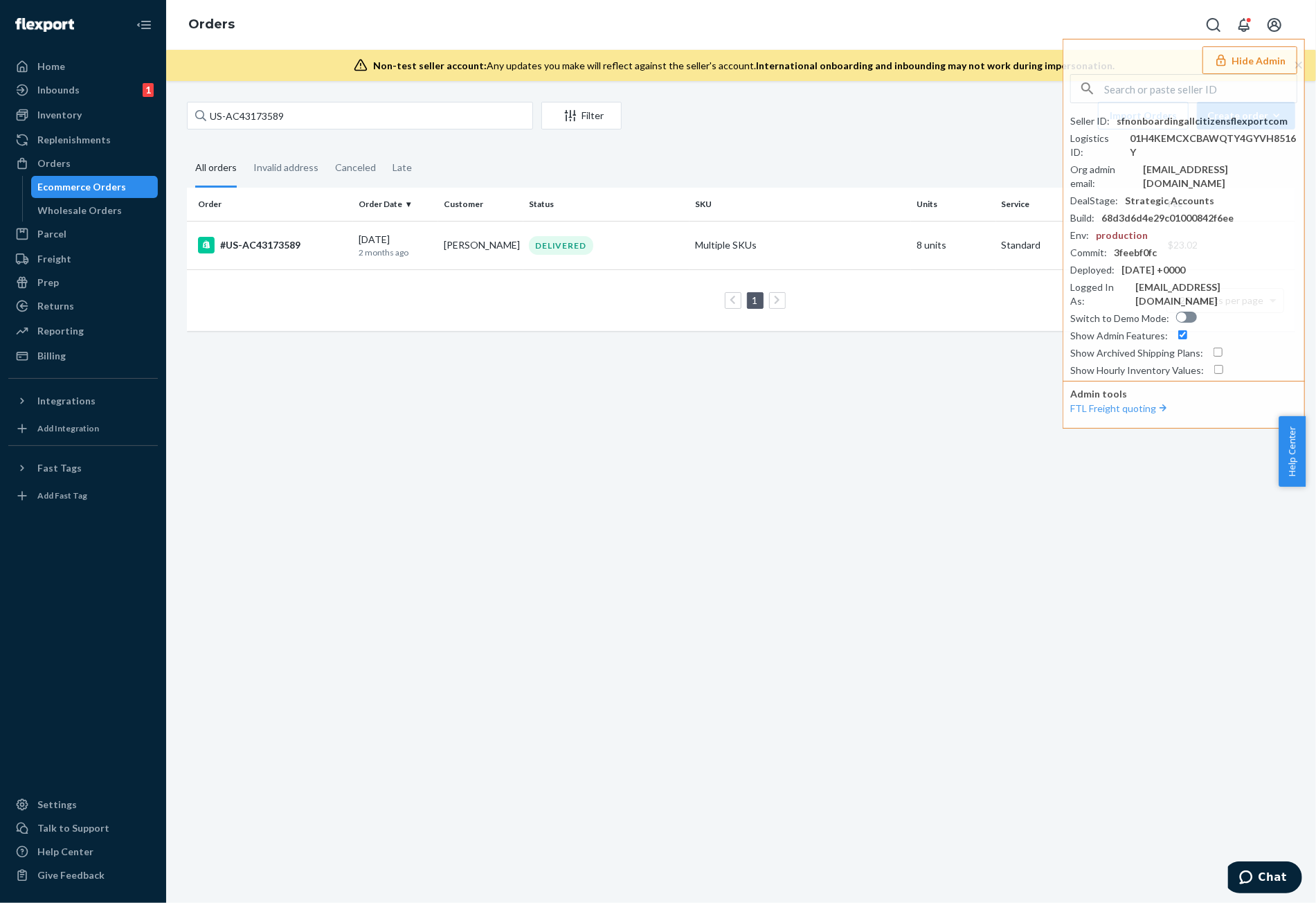
click at [920, 162] on fieldset "All orders Invalid address Canceled Late" at bounding box center [741, 169] width 1109 height 38
click at [651, 256] on td "DELIVERED" at bounding box center [607, 245] width 166 height 48
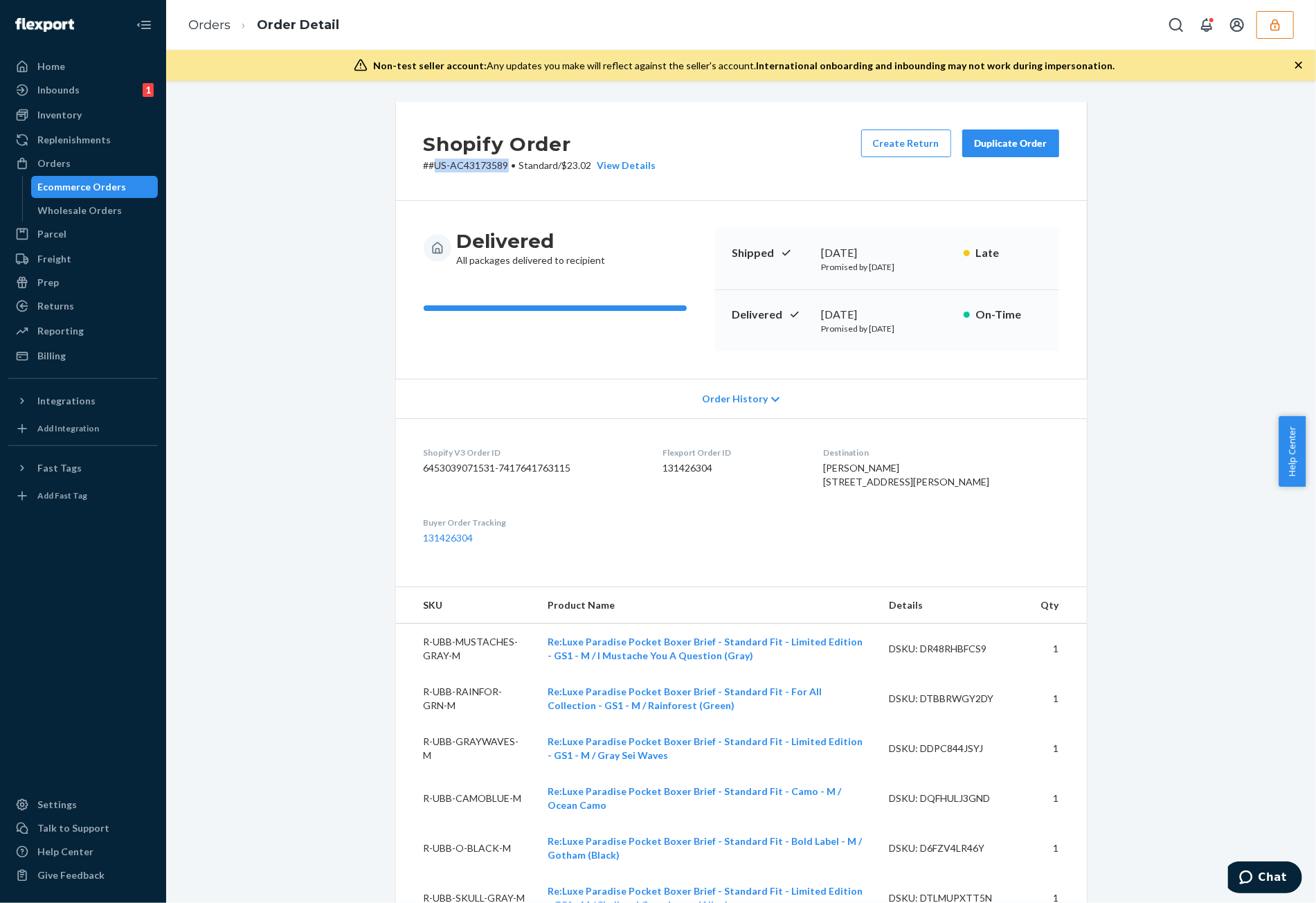
click at [1270, 19] on icon "button" at bounding box center [1275, 25] width 14 height 14
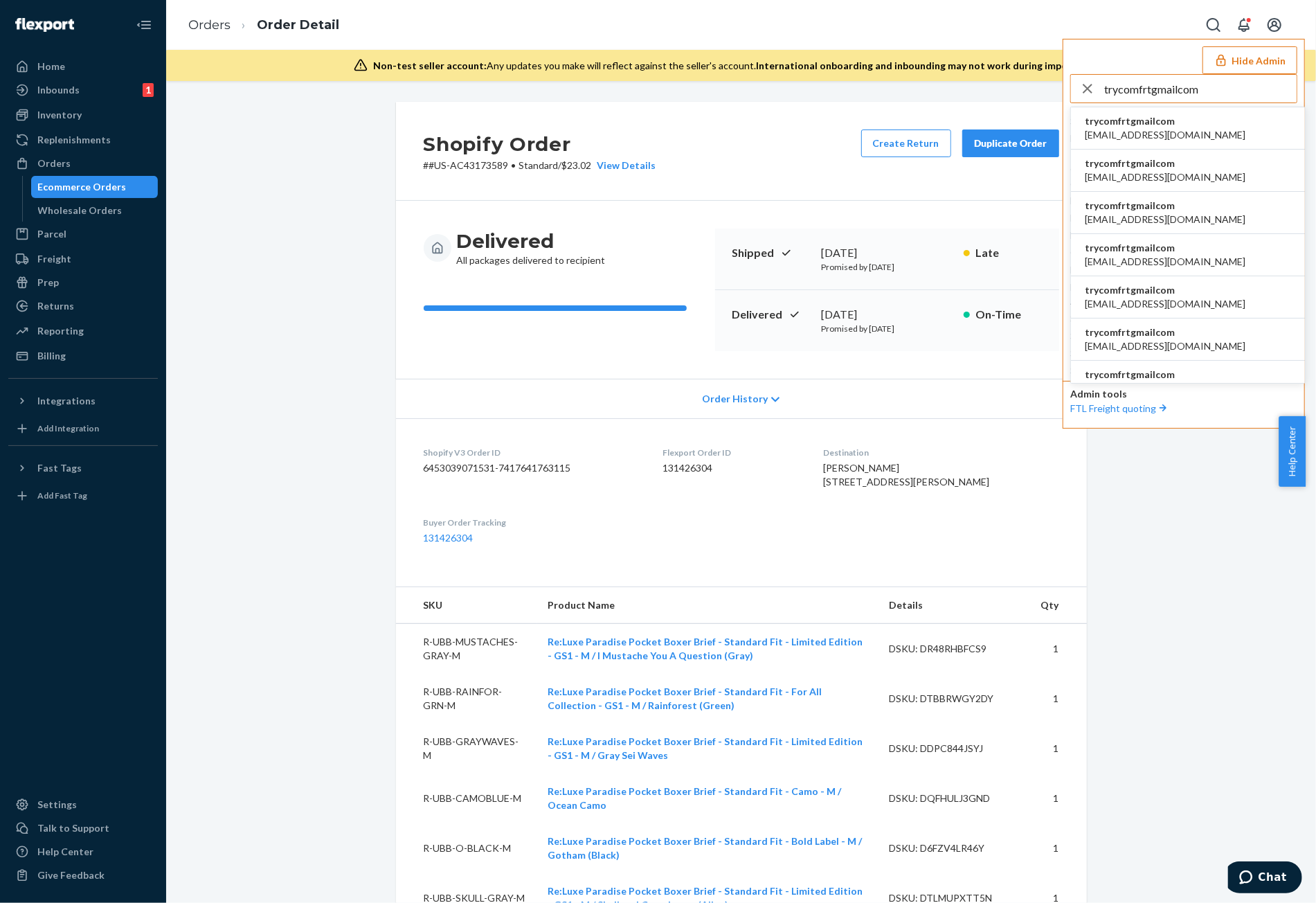
type input "trycomfrtgmailcom"
click at [1177, 119] on li "trycomfrtgmailcom [EMAIL_ADDRESS][DOMAIN_NAME]" at bounding box center [1187, 128] width 234 height 42
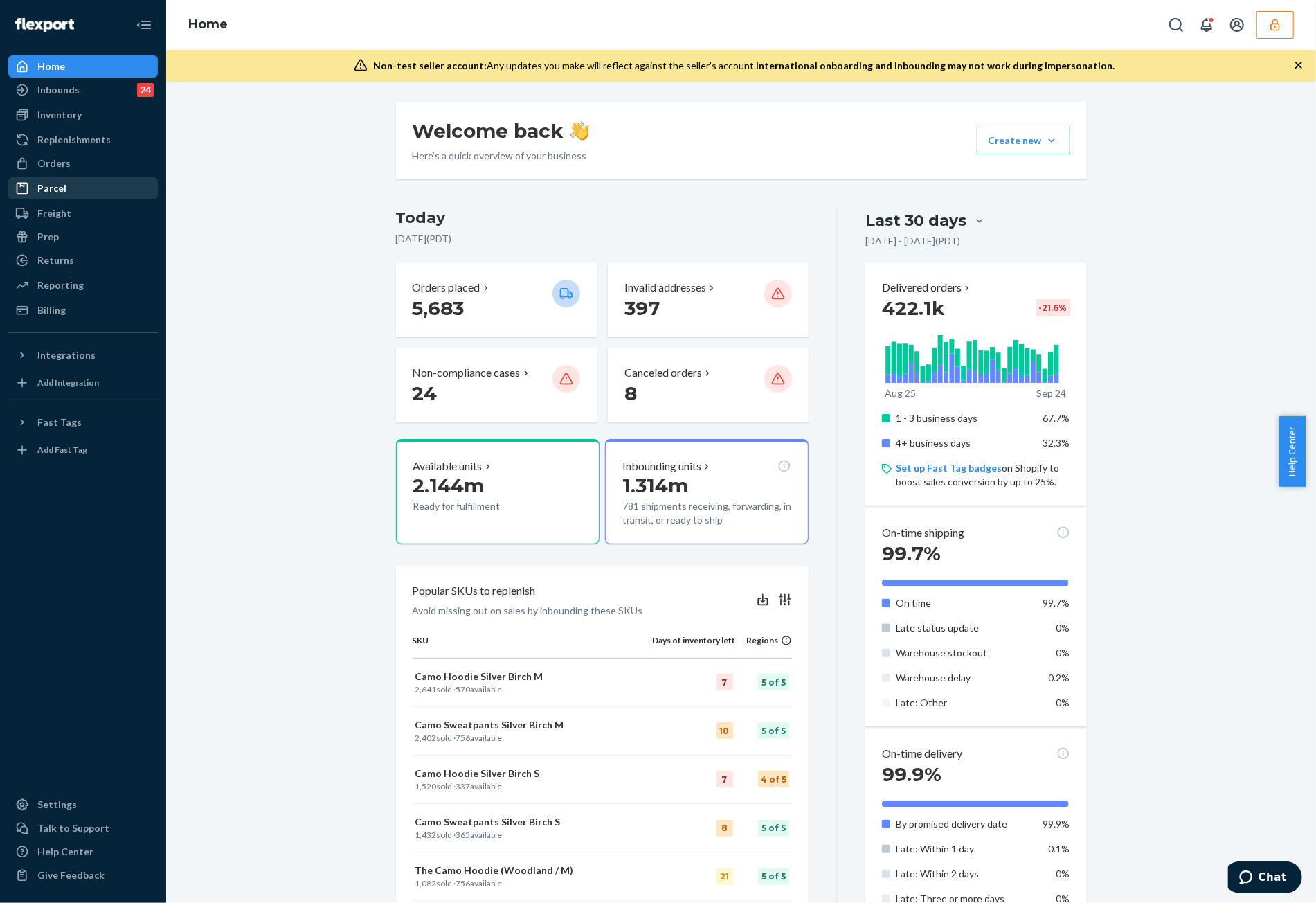
click at [52, 179] on div "Parcel" at bounding box center [83, 188] width 147 height 19
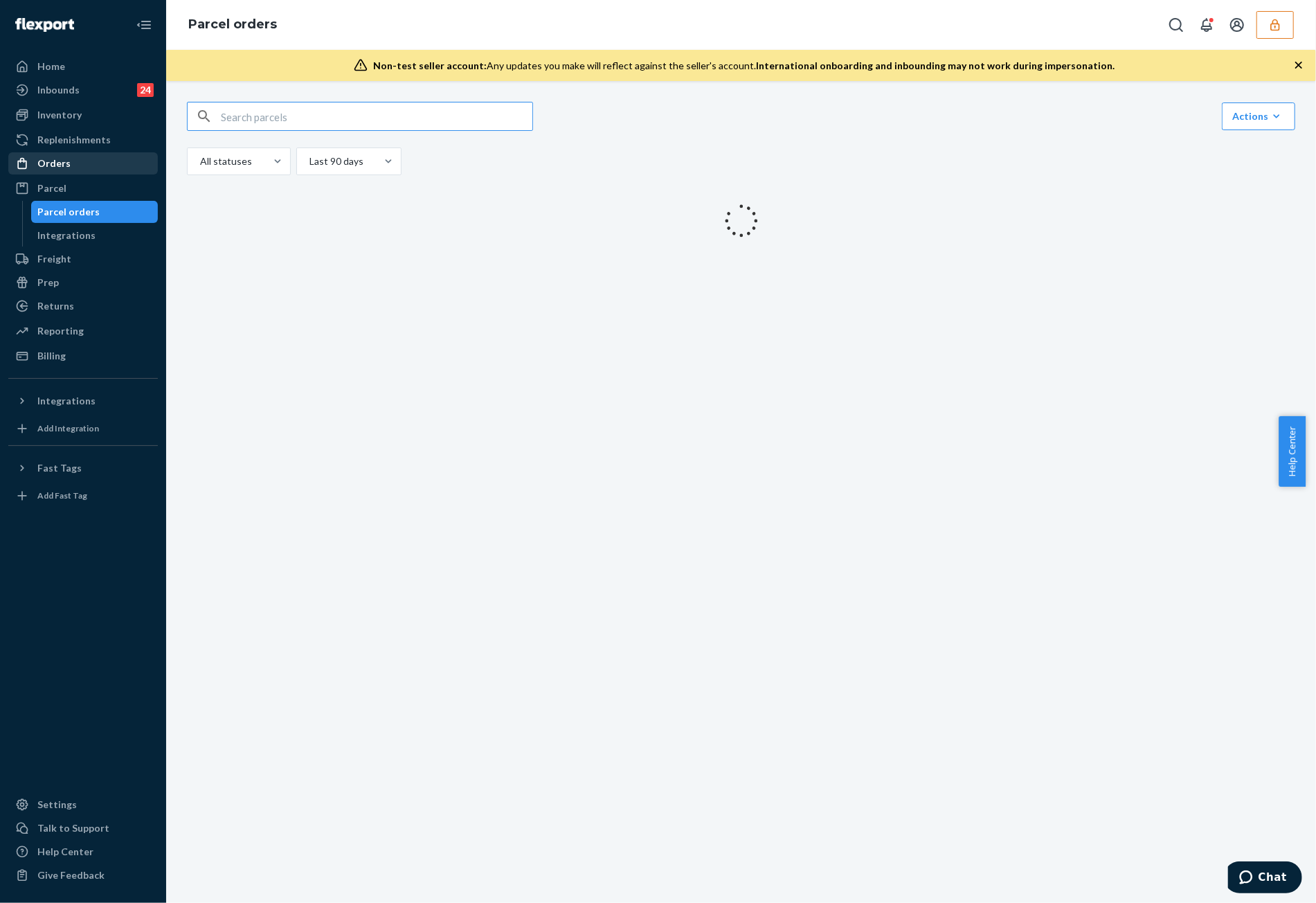
click at [54, 164] on div "Orders" at bounding box center [54, 163] width 33 height 14
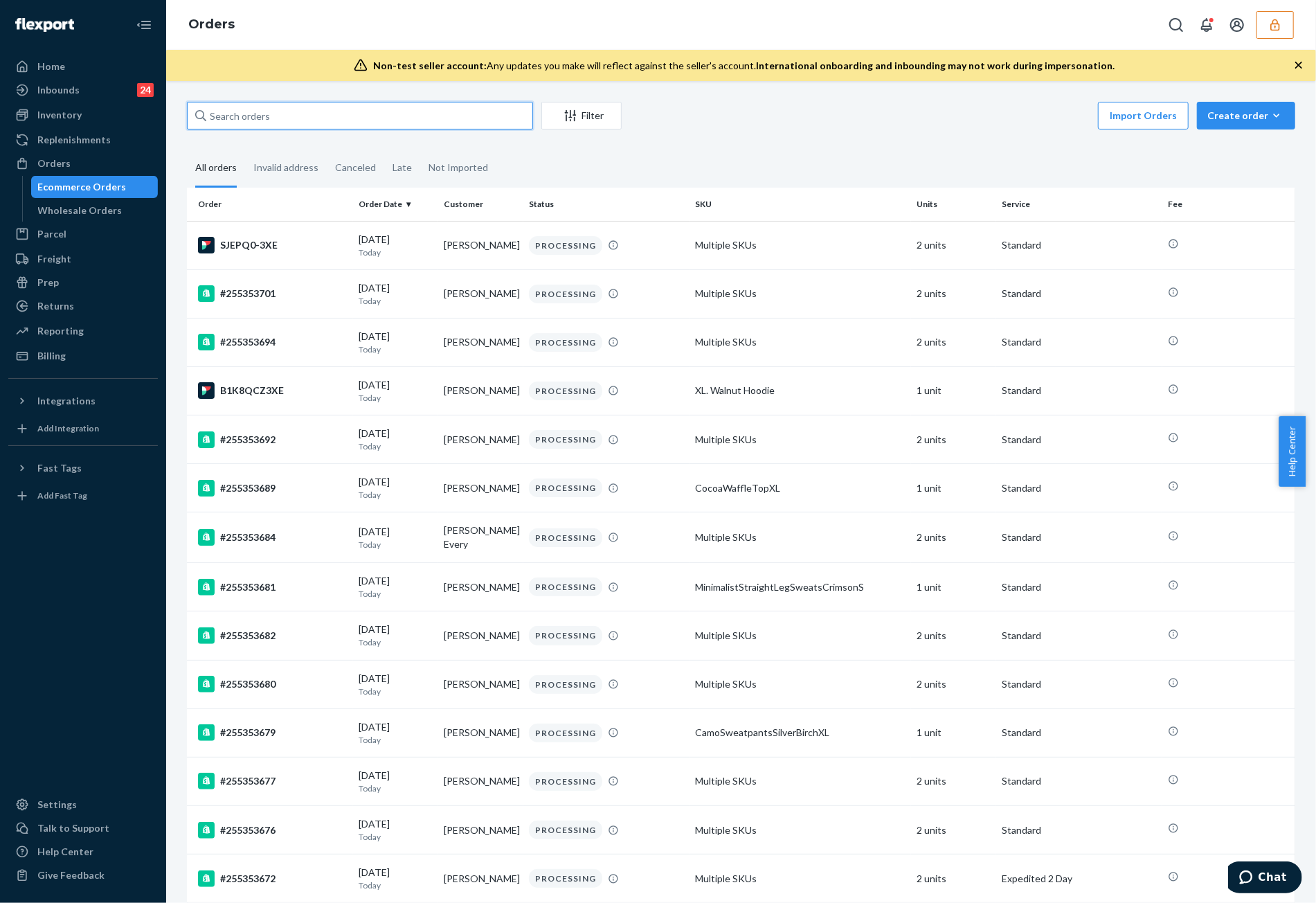
click at [398, 122] on input "text" at bounding box center [359, 116] width 346 height 28
paste input "136164333"
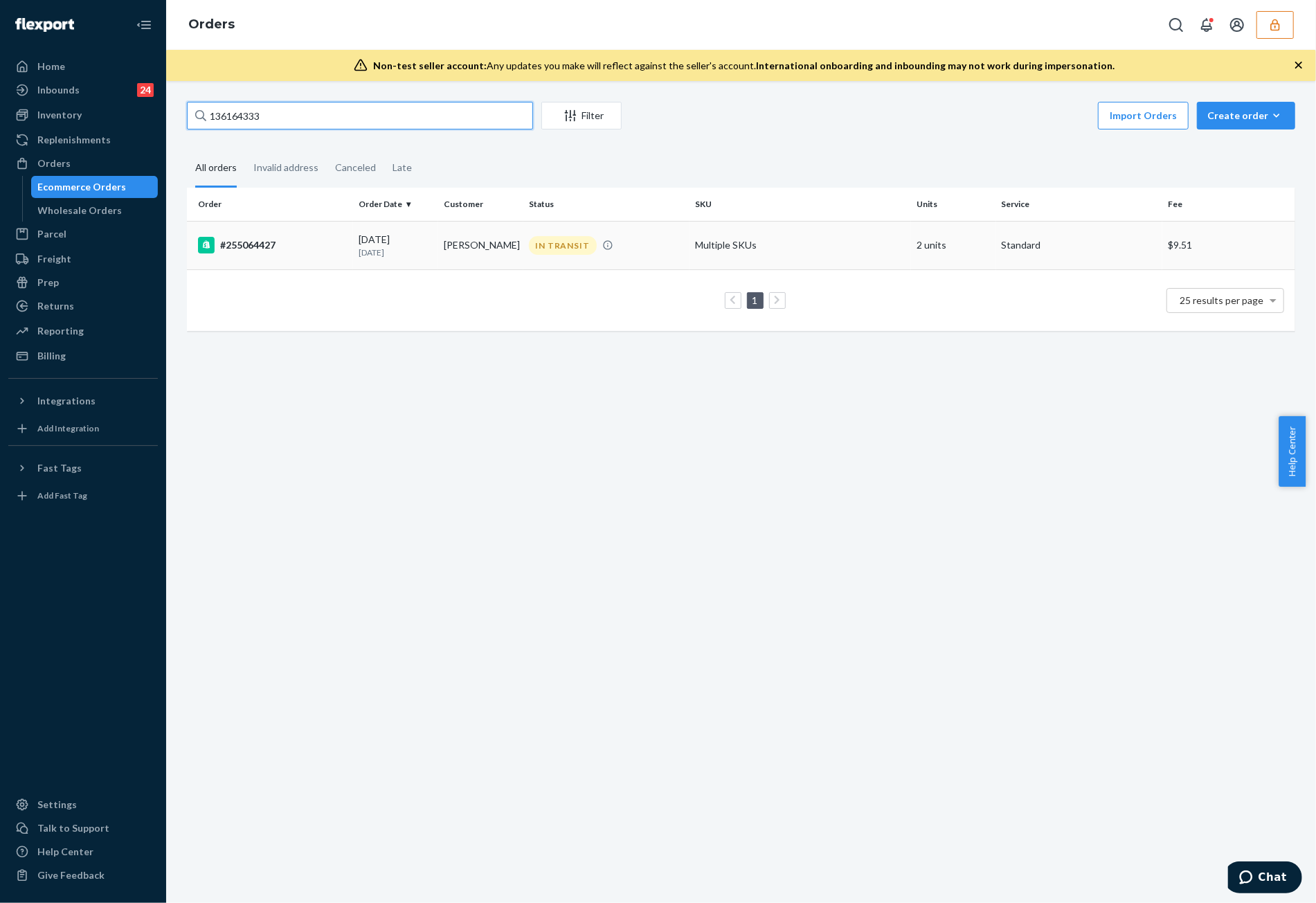
type input "136164333"
click at [464, 255] on td "[PERSON_NAME]" at bounding box center [480, 245] width 86 height 48
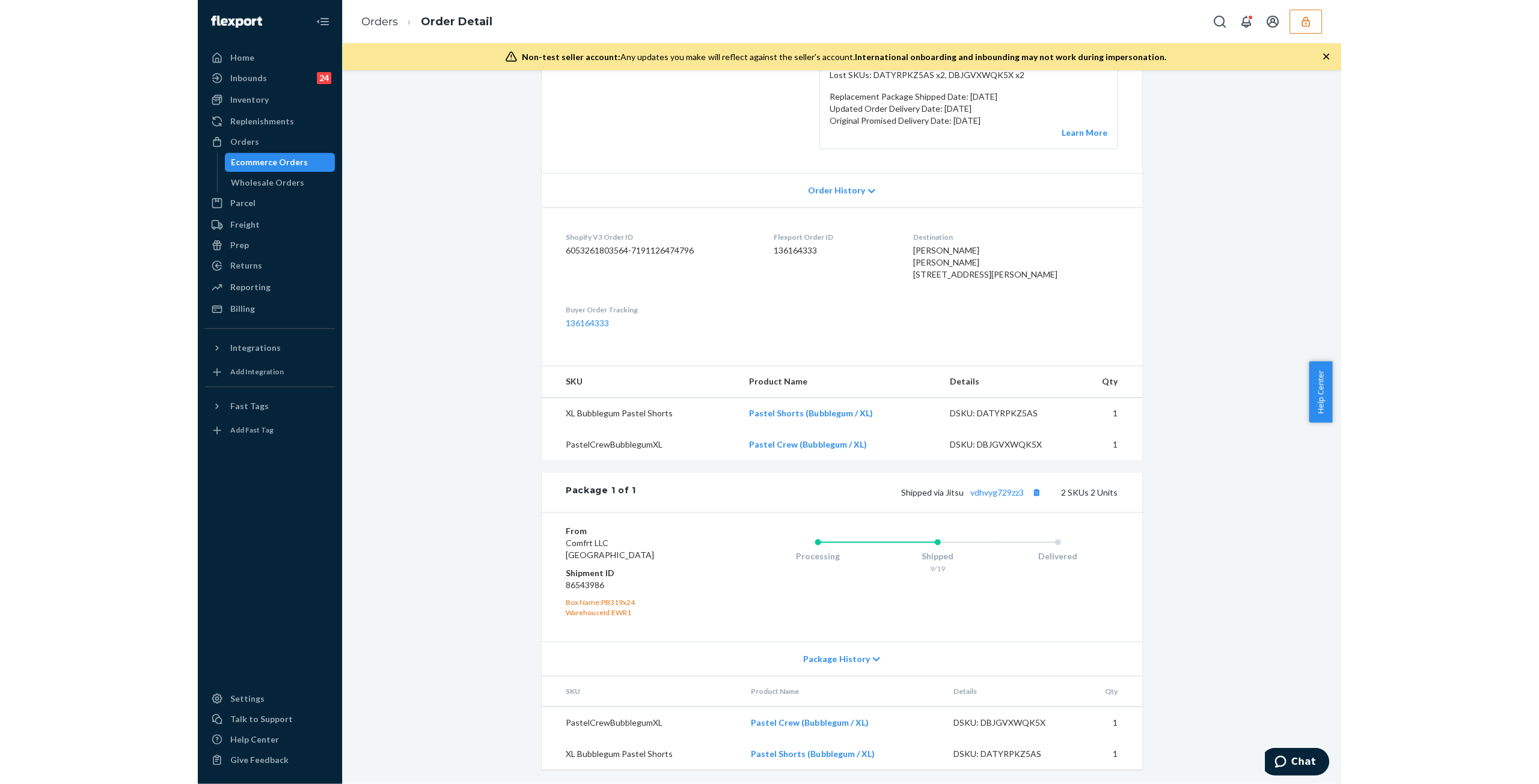
scroll to position [251, 0]
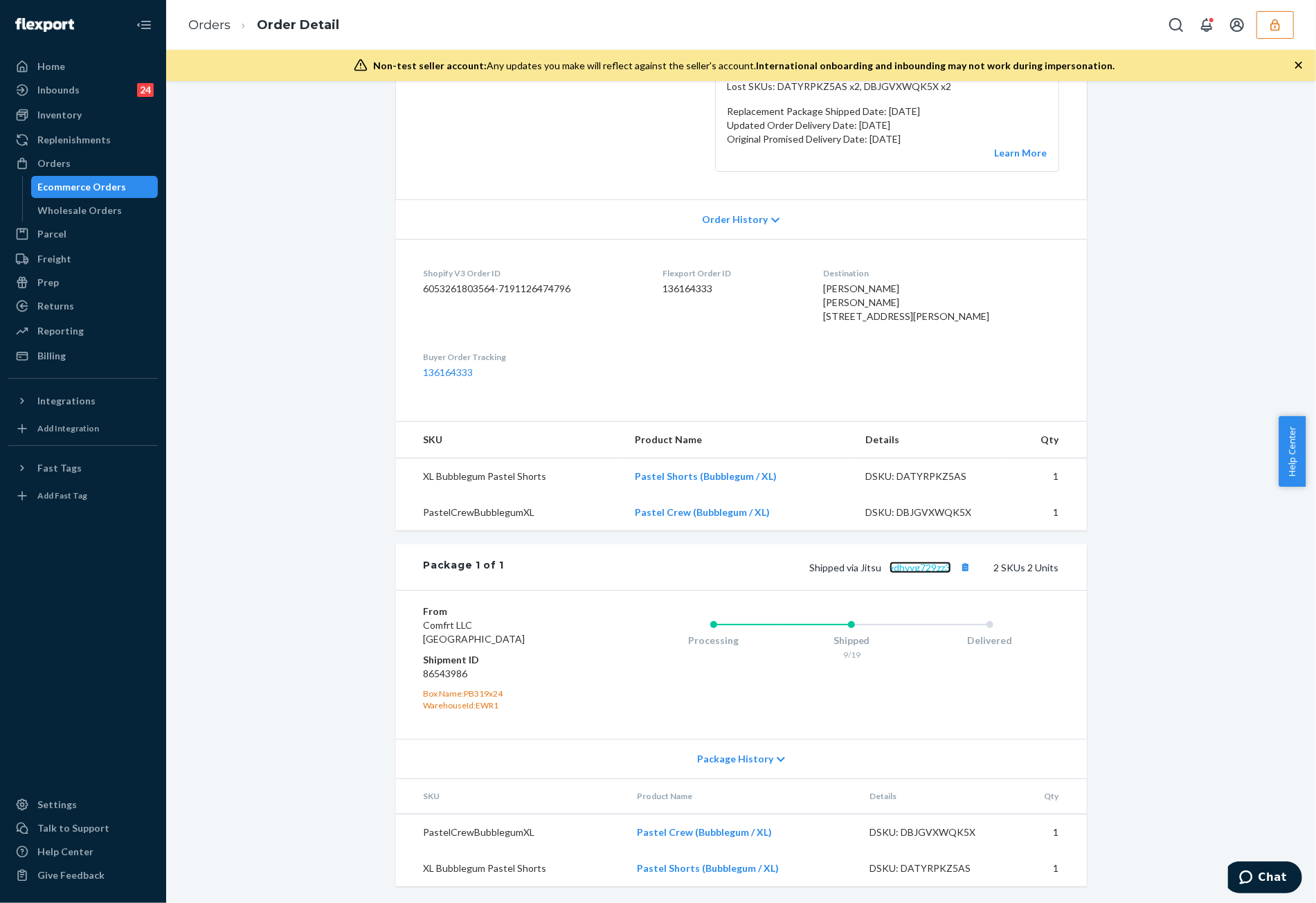
click at [903, 572] on link "vdhvyg729zz3" at bounding box center [919, 568] width 61 height 12
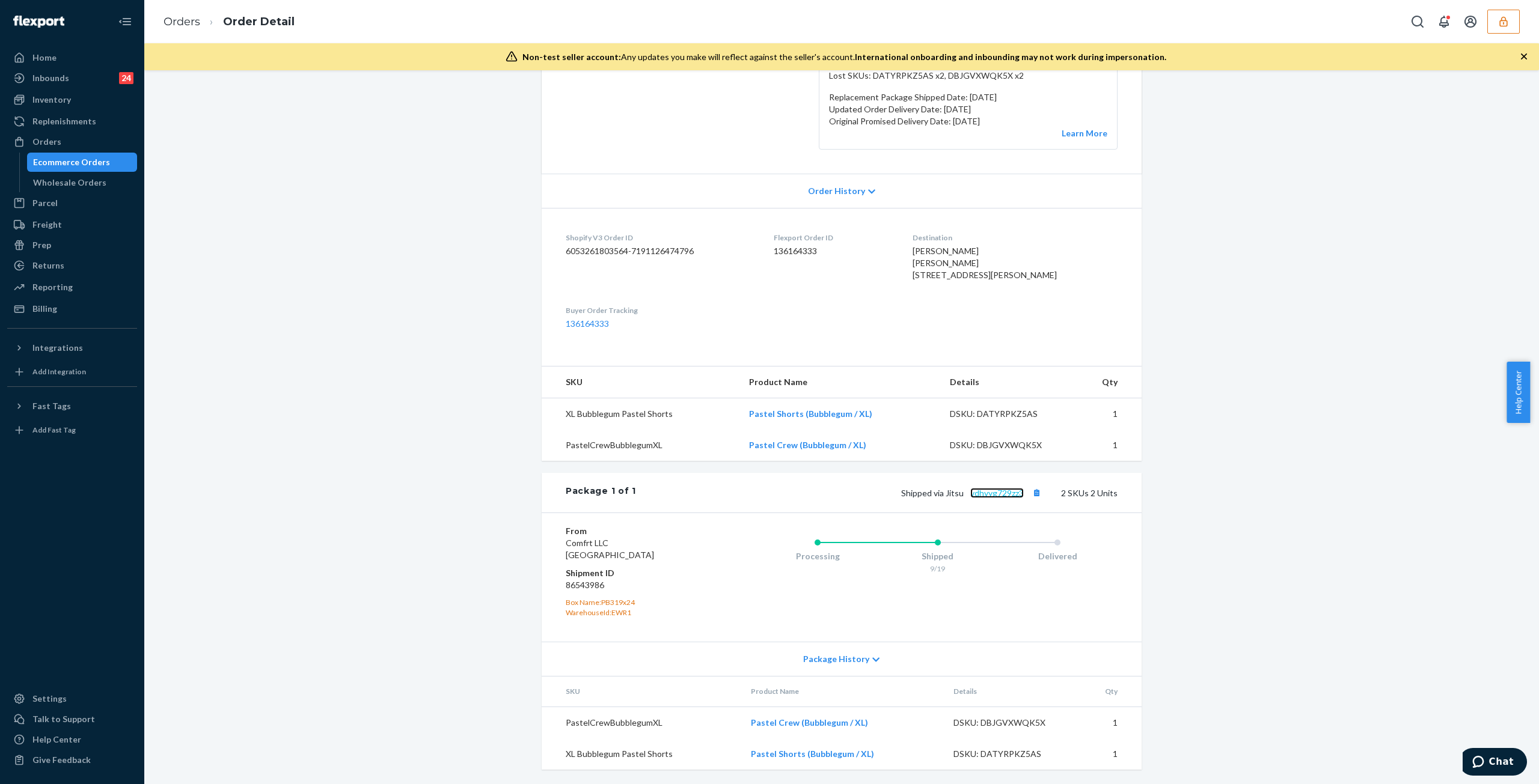
scroll to position [251, 0]
drag, startPoint x: 1497, startPoint y: 33, endPoint x: 1489, endPoint y: 38, distance: 9.4
click at [1133, 33] on button "button" at bounding box center [1503, 22] width 32 height 24
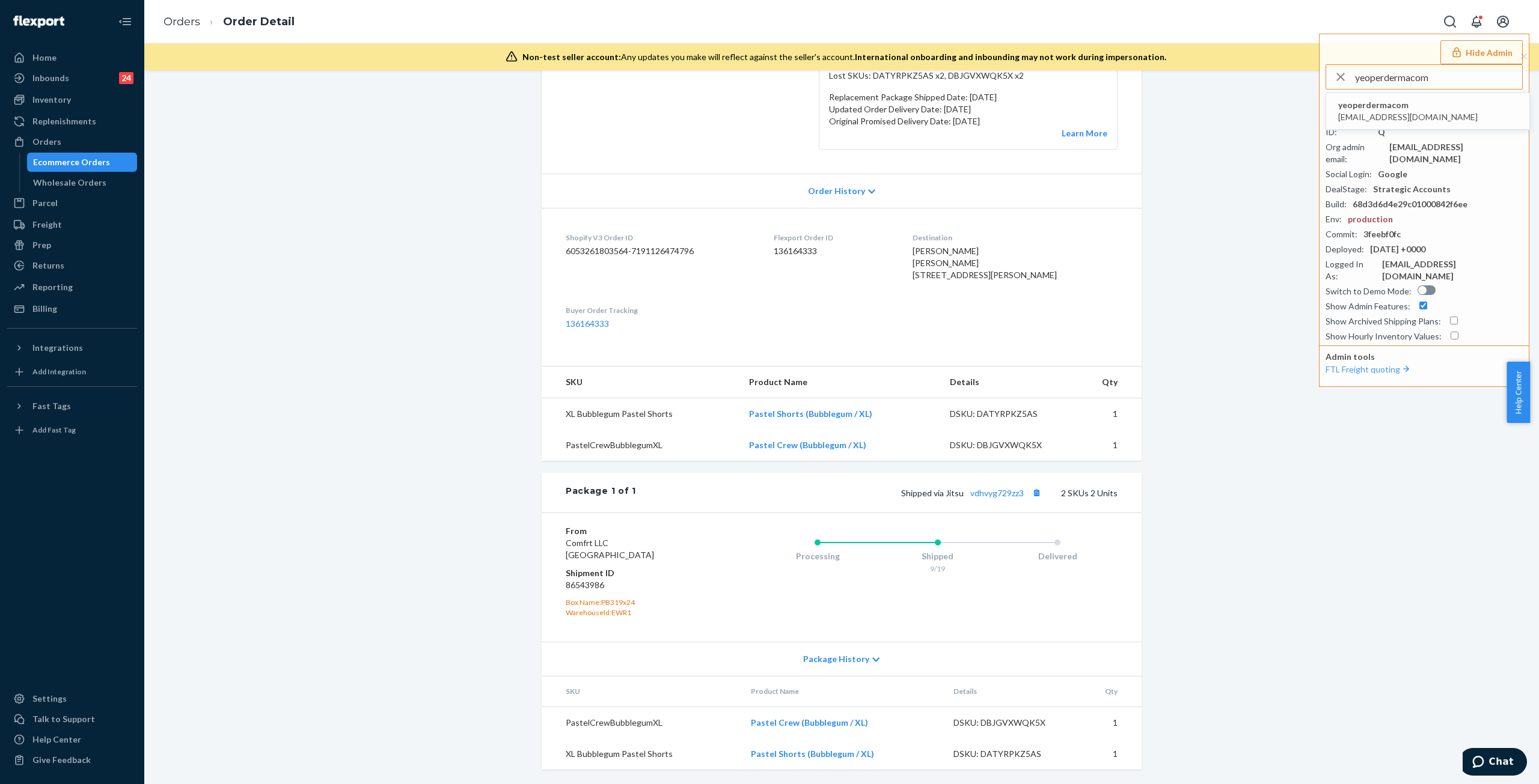
type input "yeoperdermacom"
click at [1133, 113] on li "yeoperdermacom [EMAIL_ADDRESS][DOMAIN_NAME]" at bounding box center [1427, 111] width 203 height 37
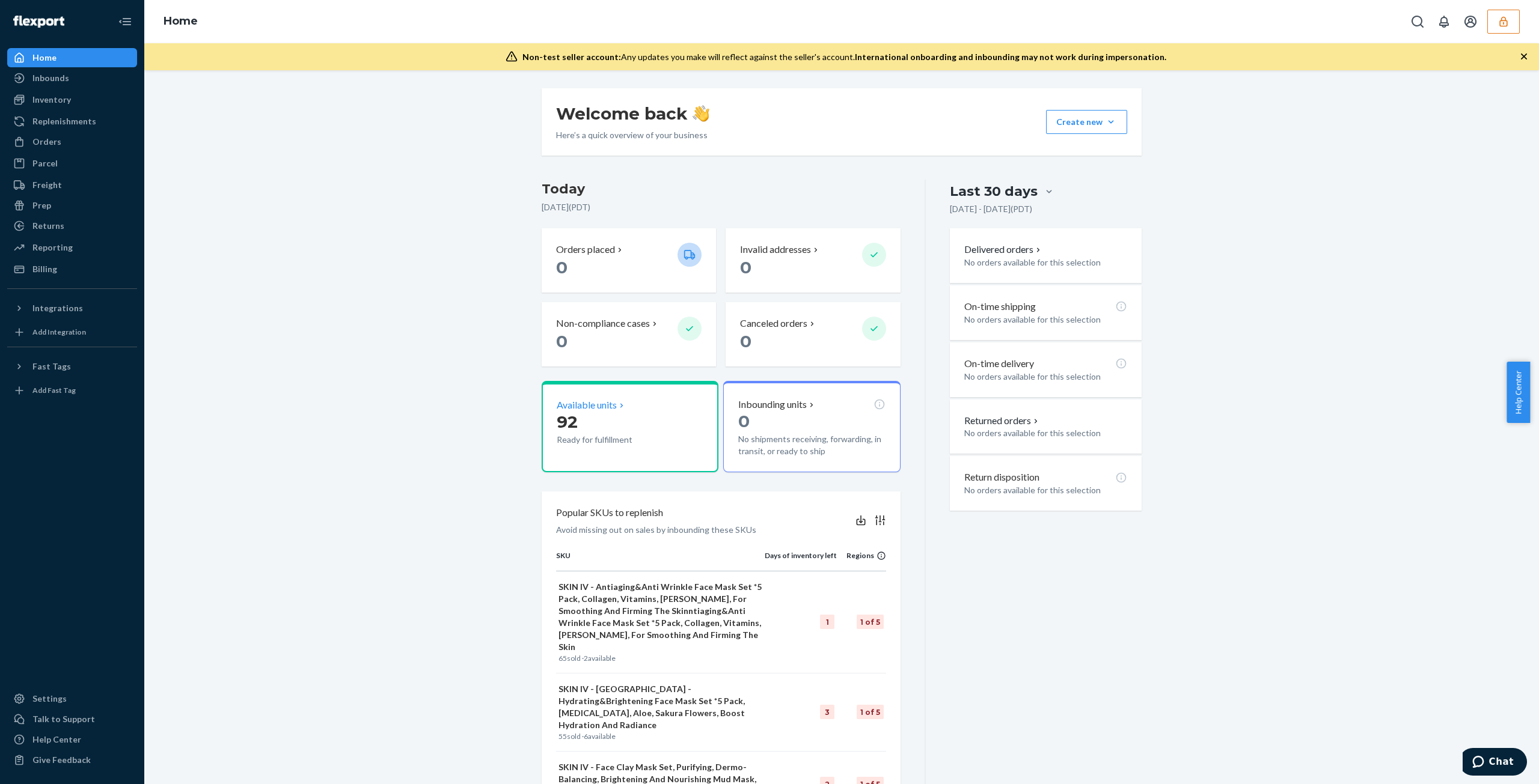
click at [618, 449] on div "Available units 92 Ready for fulfillment" at bounding box center [630, 427] width 177 height 92
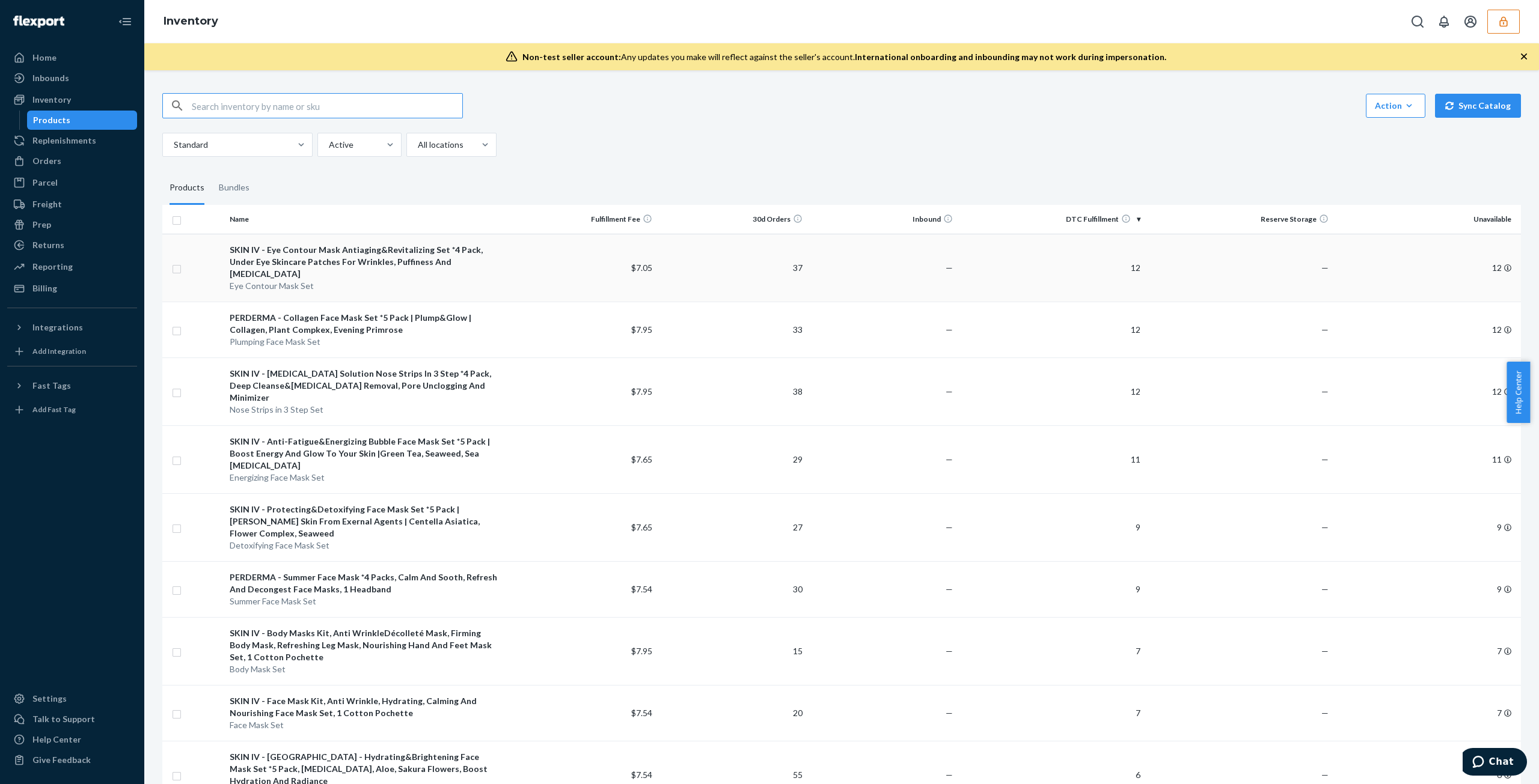
click at [177, 261] on input "checkbox" at bounding box center [176, 267] width 10 height 13
checkbox input "true"
click at [173, 323] on input "checkbox" at bounding box center [176, 329] width 10 height 13
checkbox input "true"
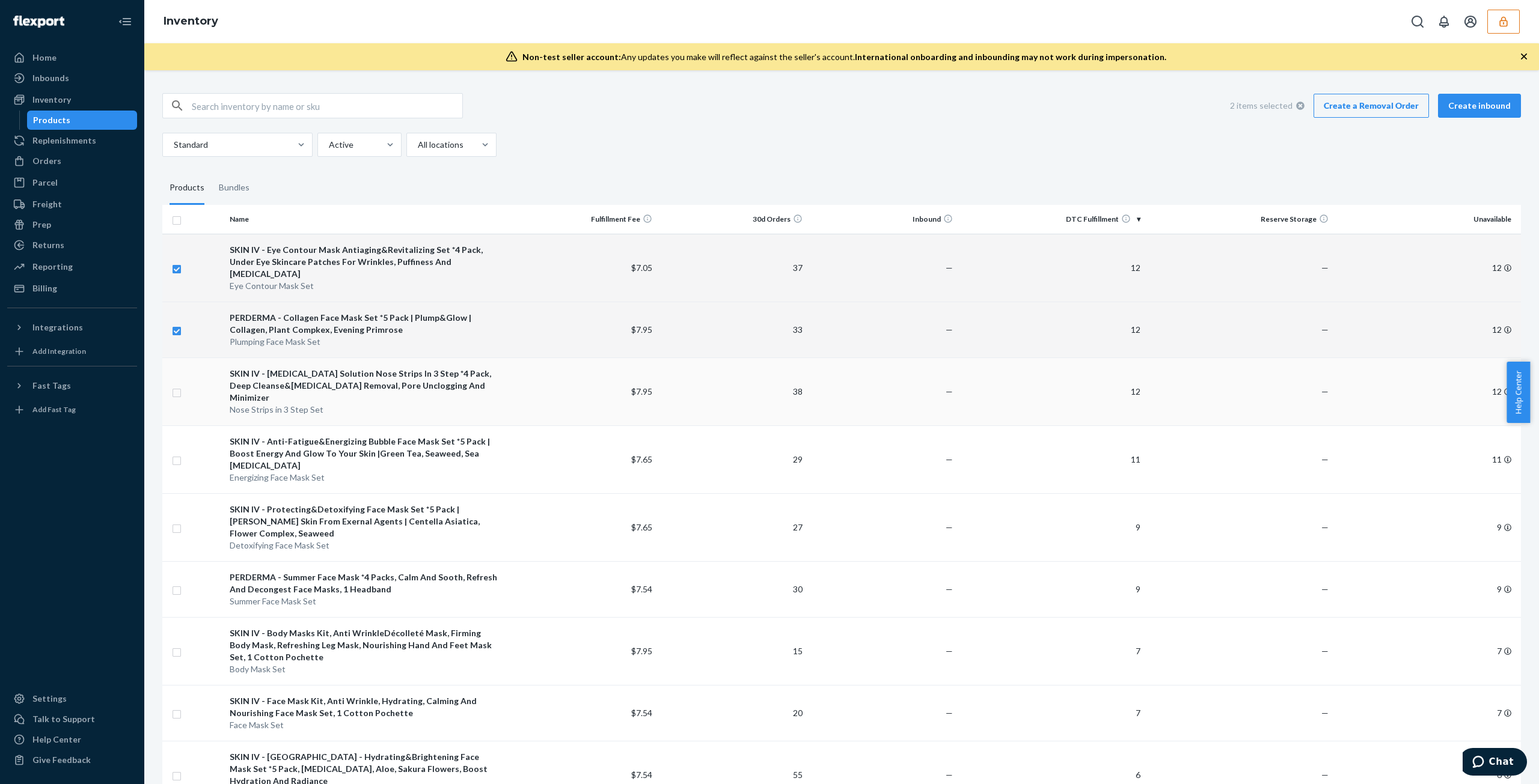
checkbox input "true"
click at [183, 376] on td at bounding box center [193, 392] width 62 height 68
click at [189, 428] on td at bounding box center [193, 459] width 62 height 68
click at [179, 390] on td at bounding box center [193, 392] width 62 height 68
click at [179, 453] on input "checkbox" at bounding box center [176, 459] width 10 height 13
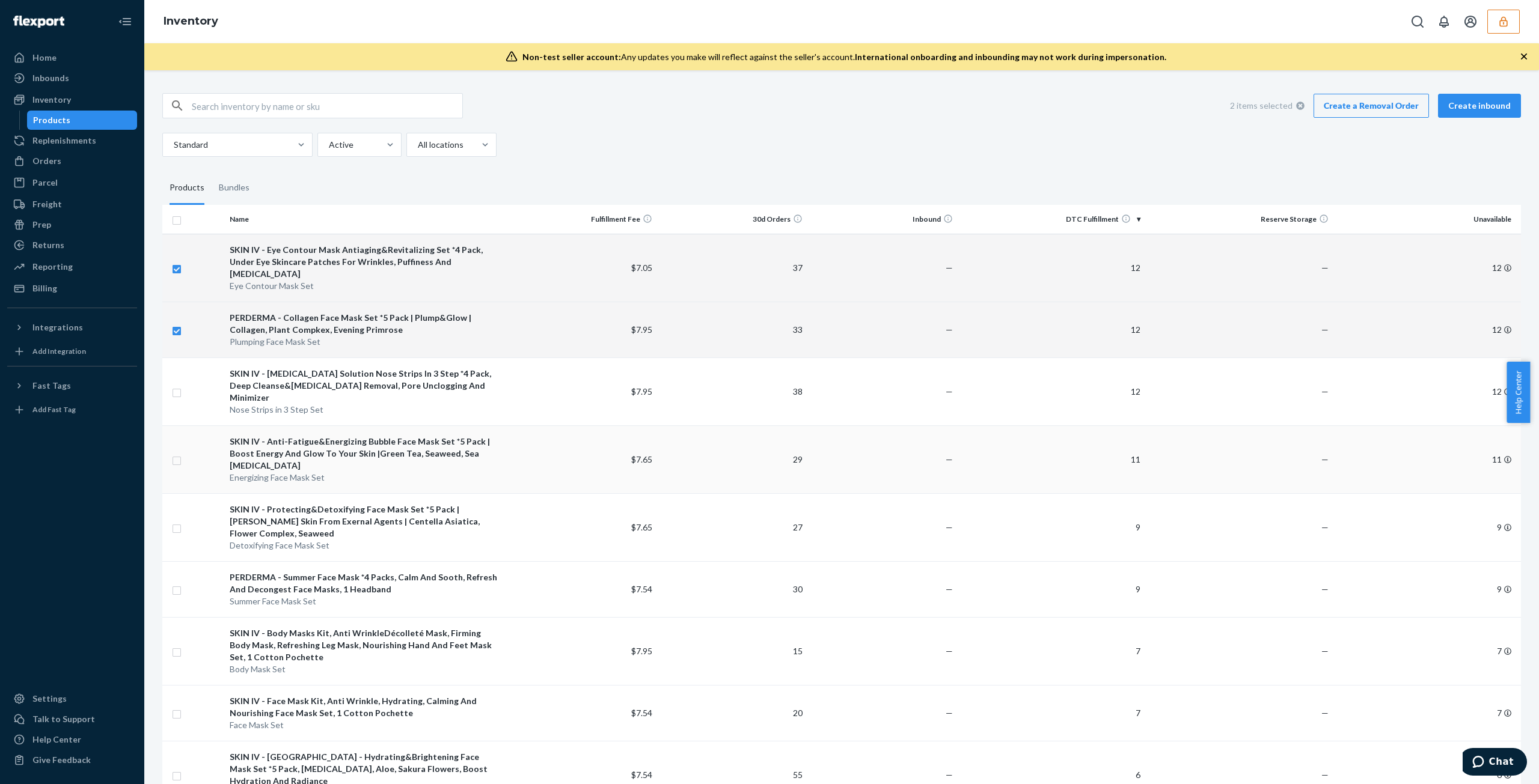
checkbox input "true"
click at [169, 372] on td at bounding box center [193, 392] width 62 height 68
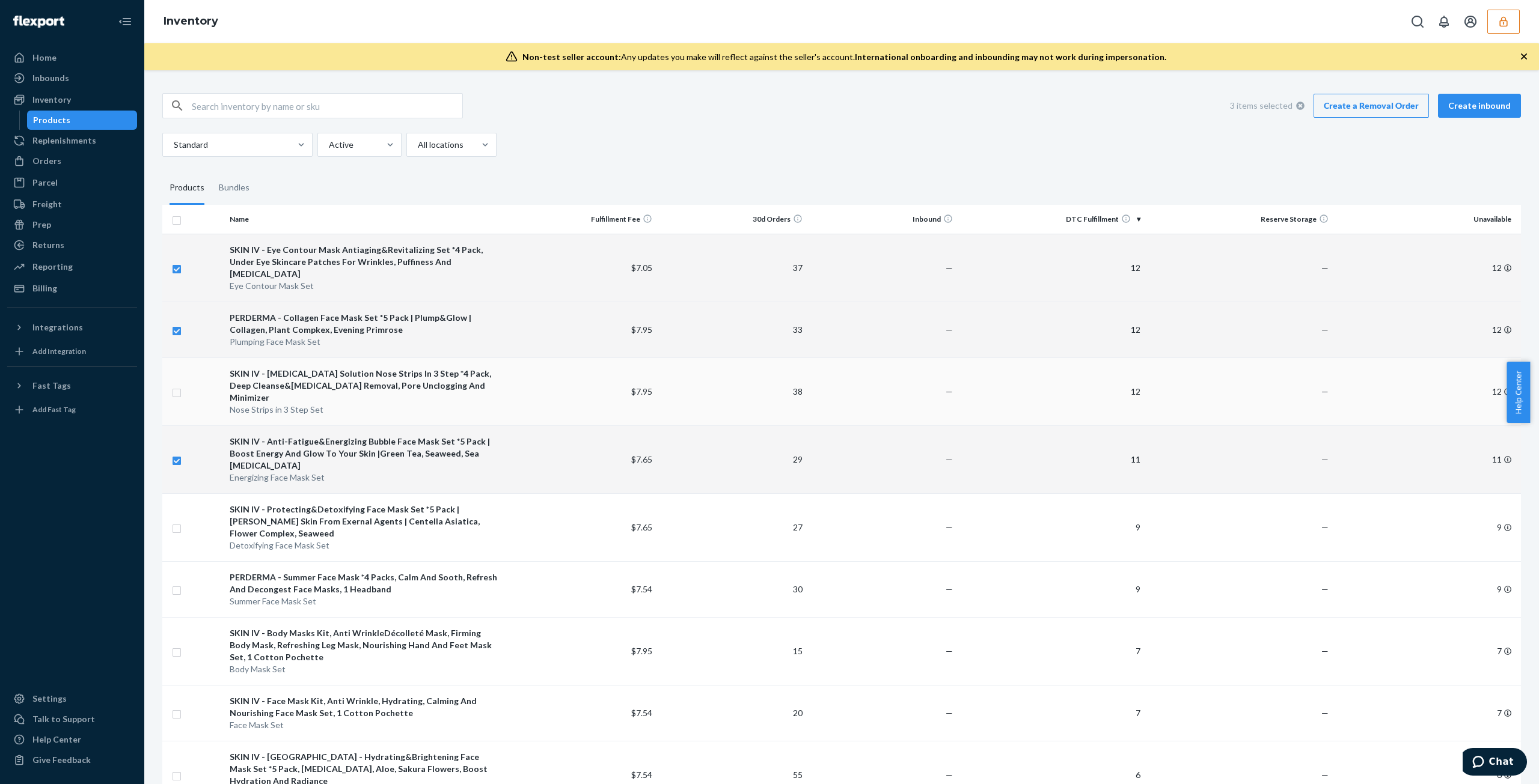
click at [174, 382] on td at bounding box center [193, 392] width 62 height 68
drag, startPoint x: 190, startPoint y: 379, endPoint x: 179, endPoint y: 380, distance: 11.0
click at [185, 382] on td at bounding box center [193, 392] width 62 height 68
click at [176, 380] on td at bounding box center [193, 392] width 62 height 68
click at [172, 425] on td at bounding box center [193, 459] width 62 height 68
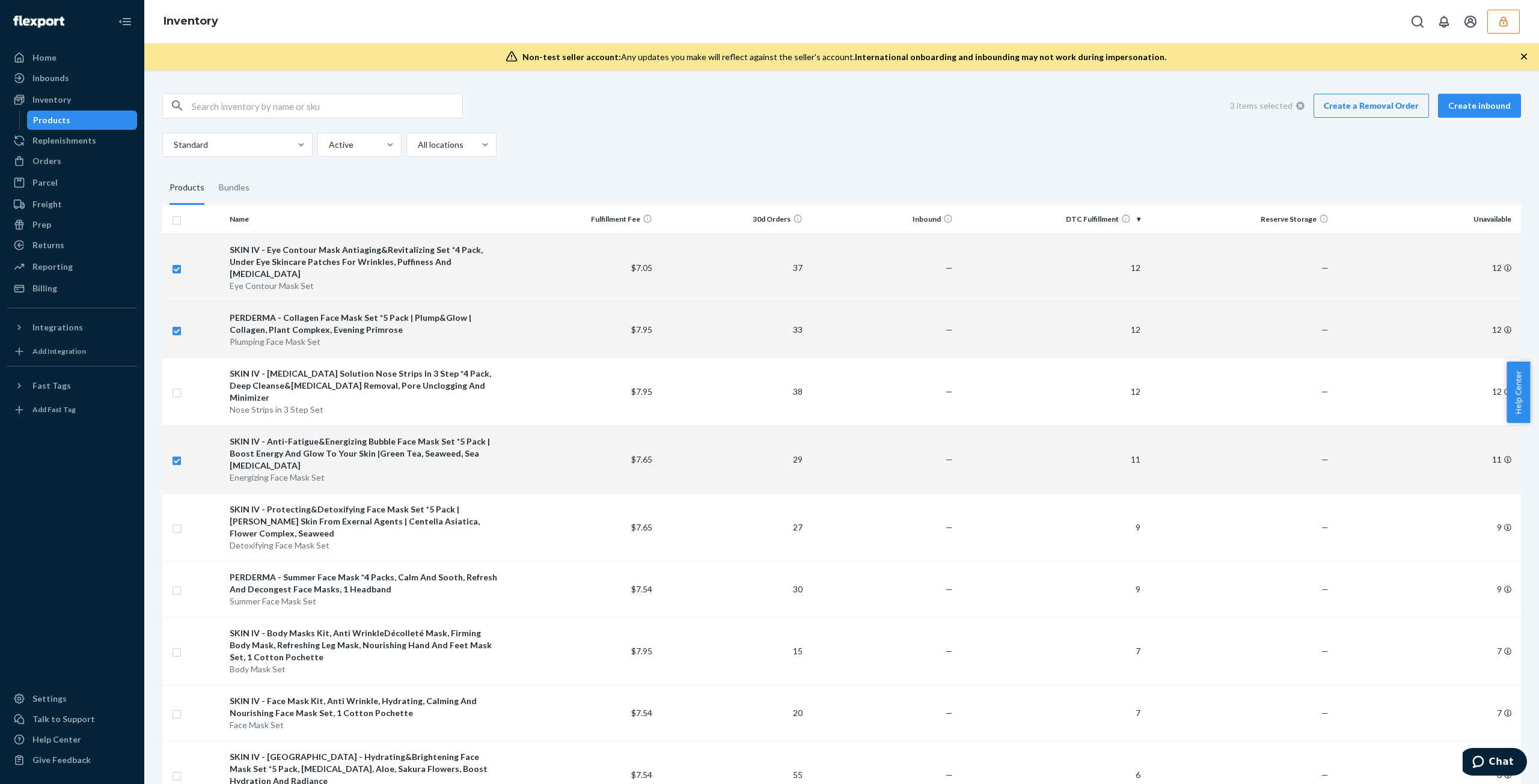
click at [168, 316] on td at bounding box center [193, 329] width 62 height 56
click at [176, 323] on input "checkbox" at bounding box center [176, 329] width 10 height 13
checkbox input "false"
checkbox input "true"
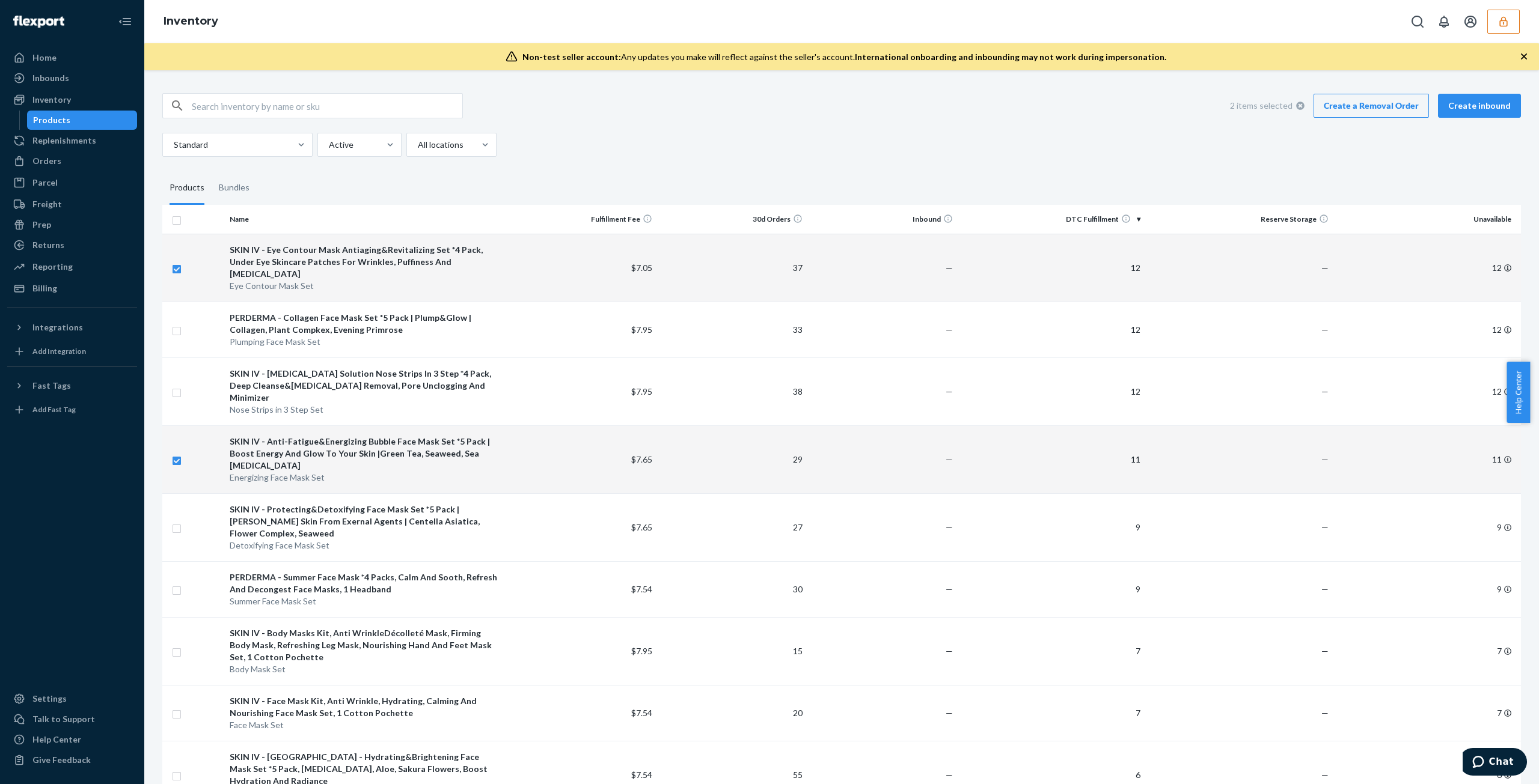
click at [177, 278] on td at bounding box center [193, 268] width 62 height 68
click at [177, 265] on input "checkbox" at bounding box center [176, 267] width 10 height 13
checkbox input "false"
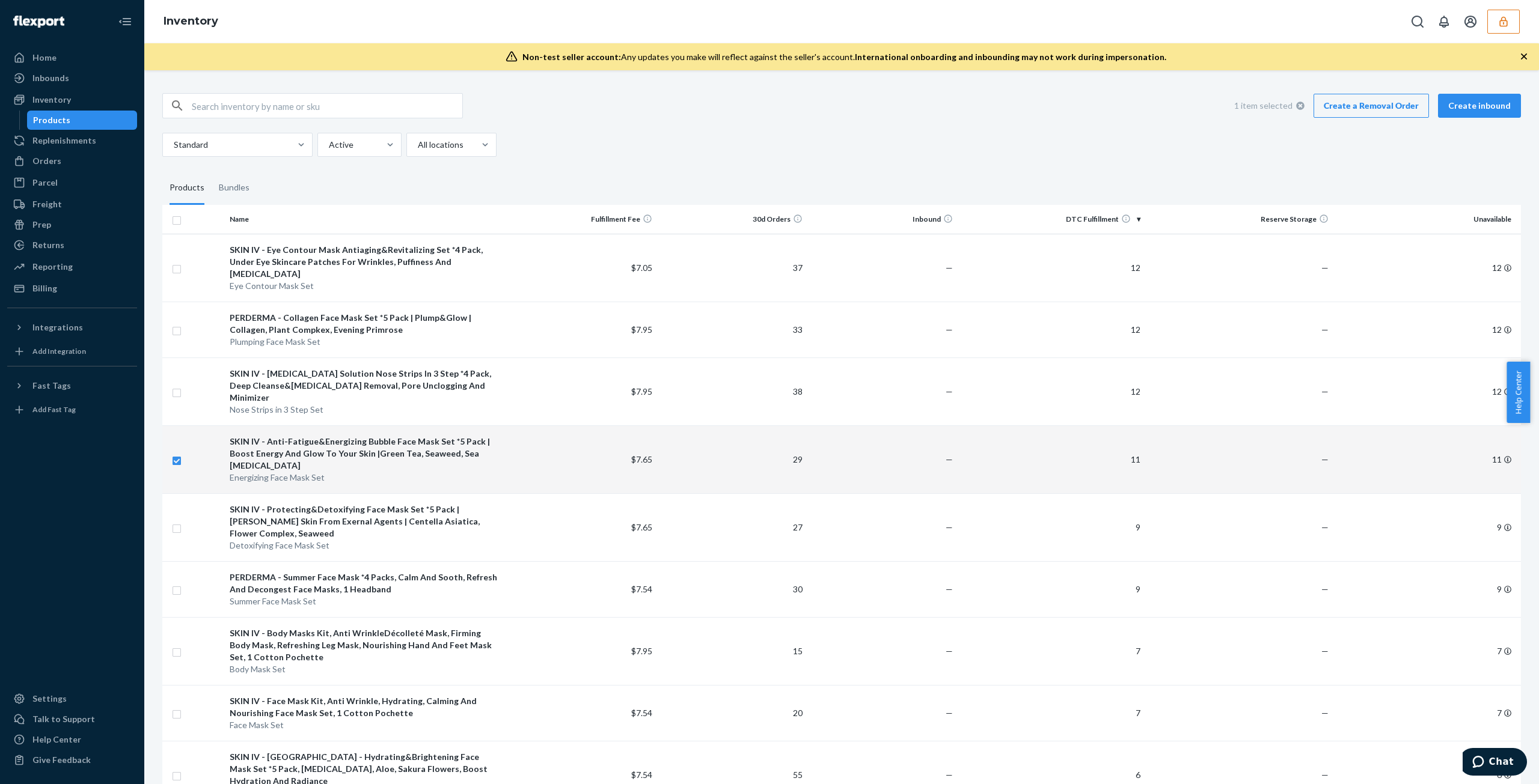
click at [181, 425] on td at bounding box center [193, 459] width 62 height 68
click at [177, 435] on td at bounding box center [193, 459] width 62 height 68
click at [171, 431] on td at bounding box center [193, 459] width 62 height 68
click at [179, 453] on input "checkbox" at bounding box center [176, 459] width 10 height 13
checkbox input "false"
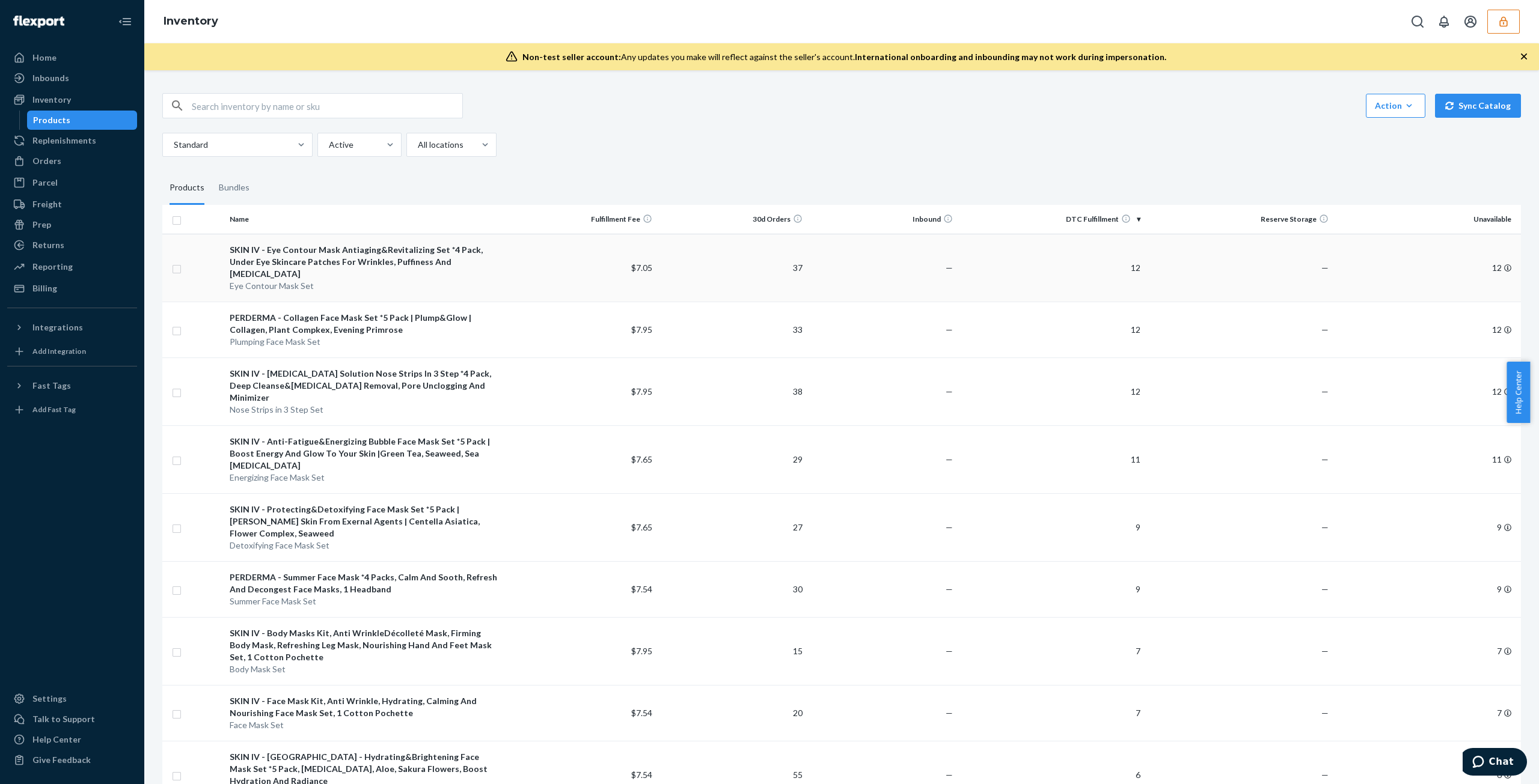
click at [401, 252] on div "SKIN IV - Eye Contour Mask Antiaging&Revitalizing Set *4 Pack, Under Eye Skinca…" at bounding box center [365, 262] width 272 height 36
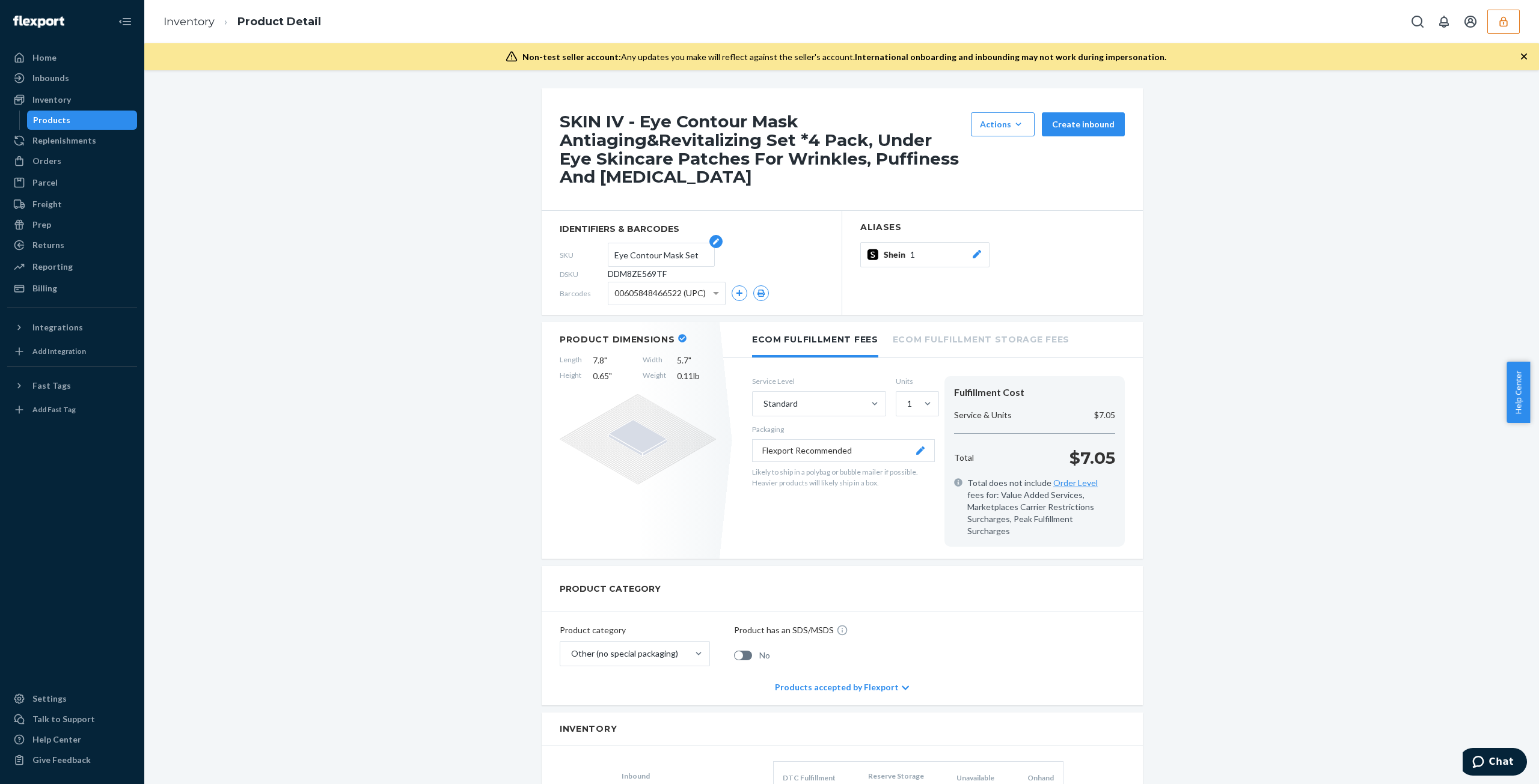
click at [648, 266] on input "Eye Contour Mask Set" at bounding box center [661, 254] width 94 height 23
click at [645, 272] on span "DDM8ZE569TF" at bounding box center [637, 274] width 59 height 12
copy span "DDM8ZE569TF"
click at [690, 518] on div "Product Dimensions Length 7.8 " Width 5.7 " Height 0.65 " Weight 0.11 lb" at bounding box center [638, 440] width 192 height 237
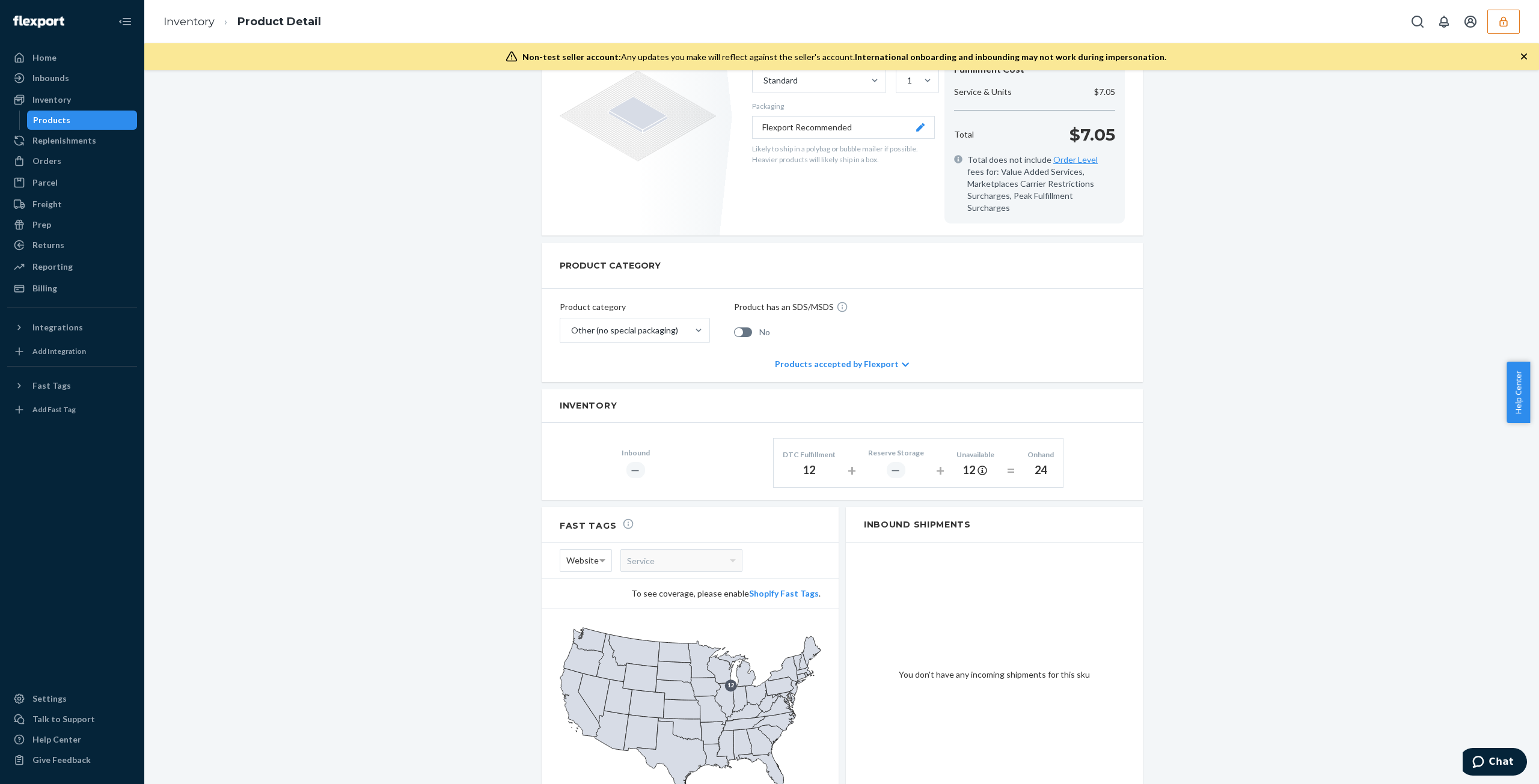
scroll to position [368, 0]
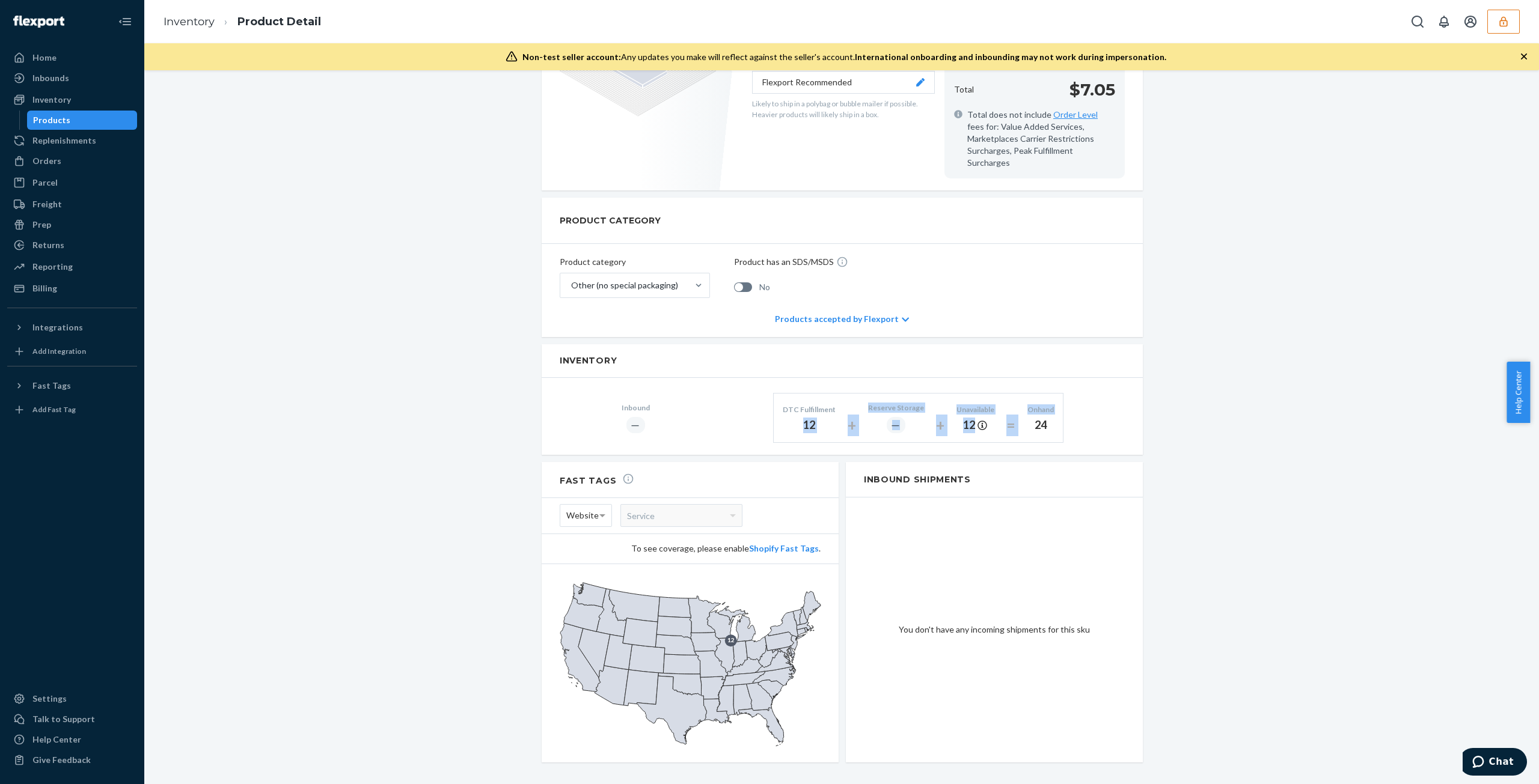
drag, startPoint x: 799, startPoint y: 410, endPoint x: 1018, endPoint y: 420, distance: 219.2
click at [1018, 420] on div "DTC Fulfillment 12 + Reserve Storage ― + Unavailable 12 = Onhand 24" at bounding box center [918, 418] width 290 height 50
click at [965, 462] on h2 "Inbound Shipments" at bounding box center [994, 479] width 297 height 35
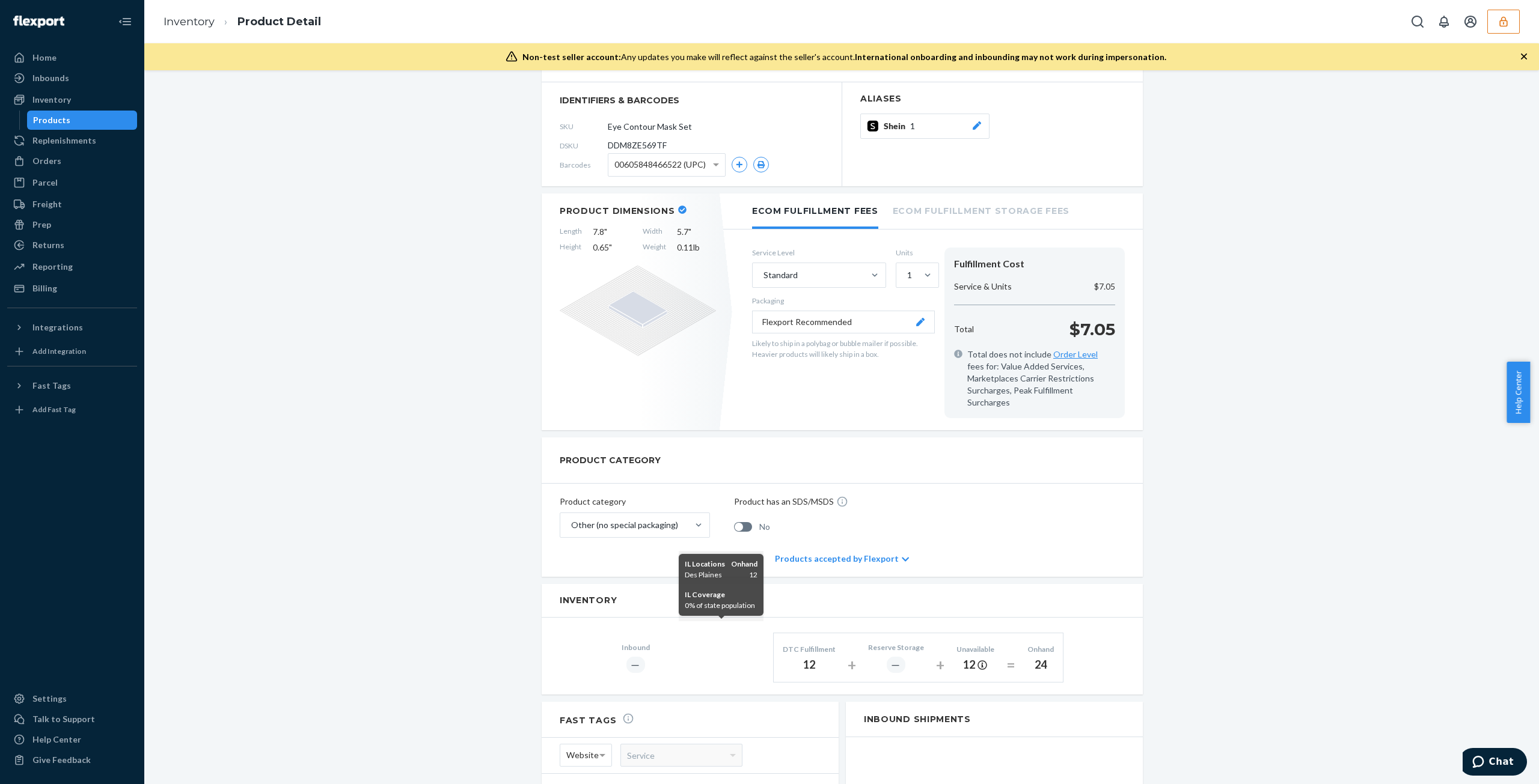
scroll to position [128, 0]
drag, startPoint x: 796, startPoint y: 653, endPoint x: 836, endPoint y: 660, distance: 40.6
click at [836, 660] on div "DTC Fulfillment 12" at bounding box center [809, 658] width 71 height 44
click at [110, 159] on div "Orders" at bounding box center [72, 161] width 128 height 17
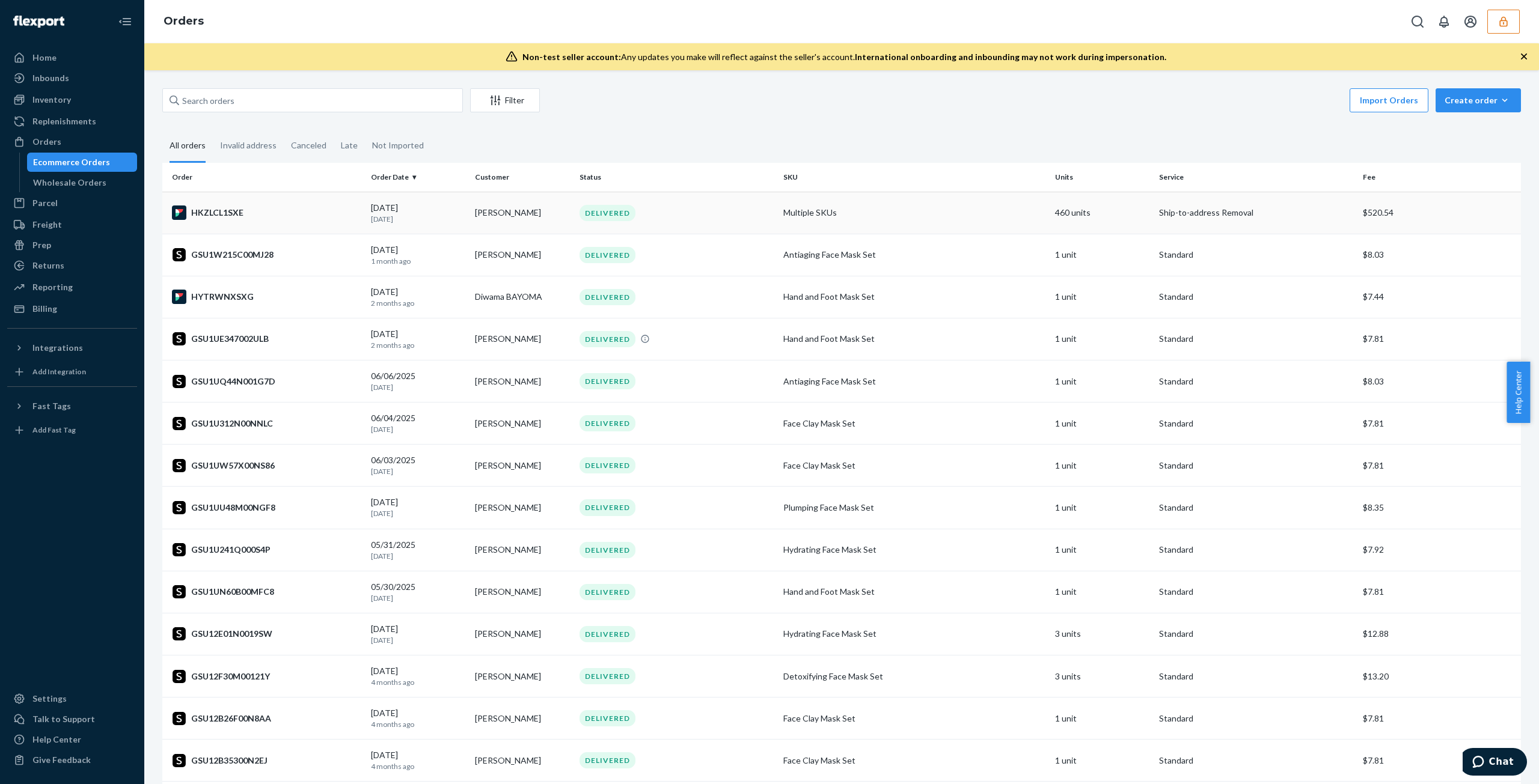
click at [879, 219] on td "Multiple SKUs" at bounding box center [914, 213] width 272 height 42
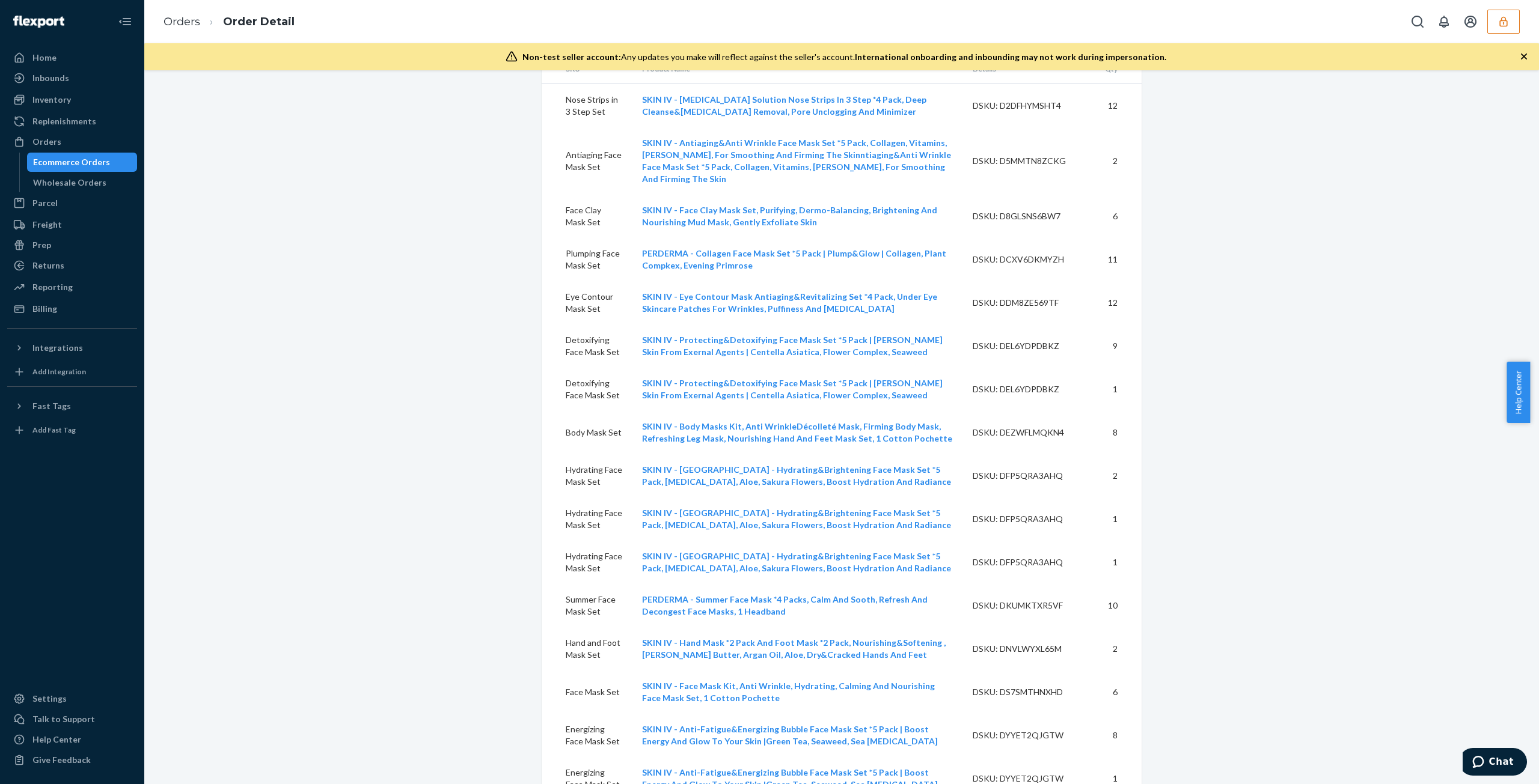
scroll to position [4452, 0]
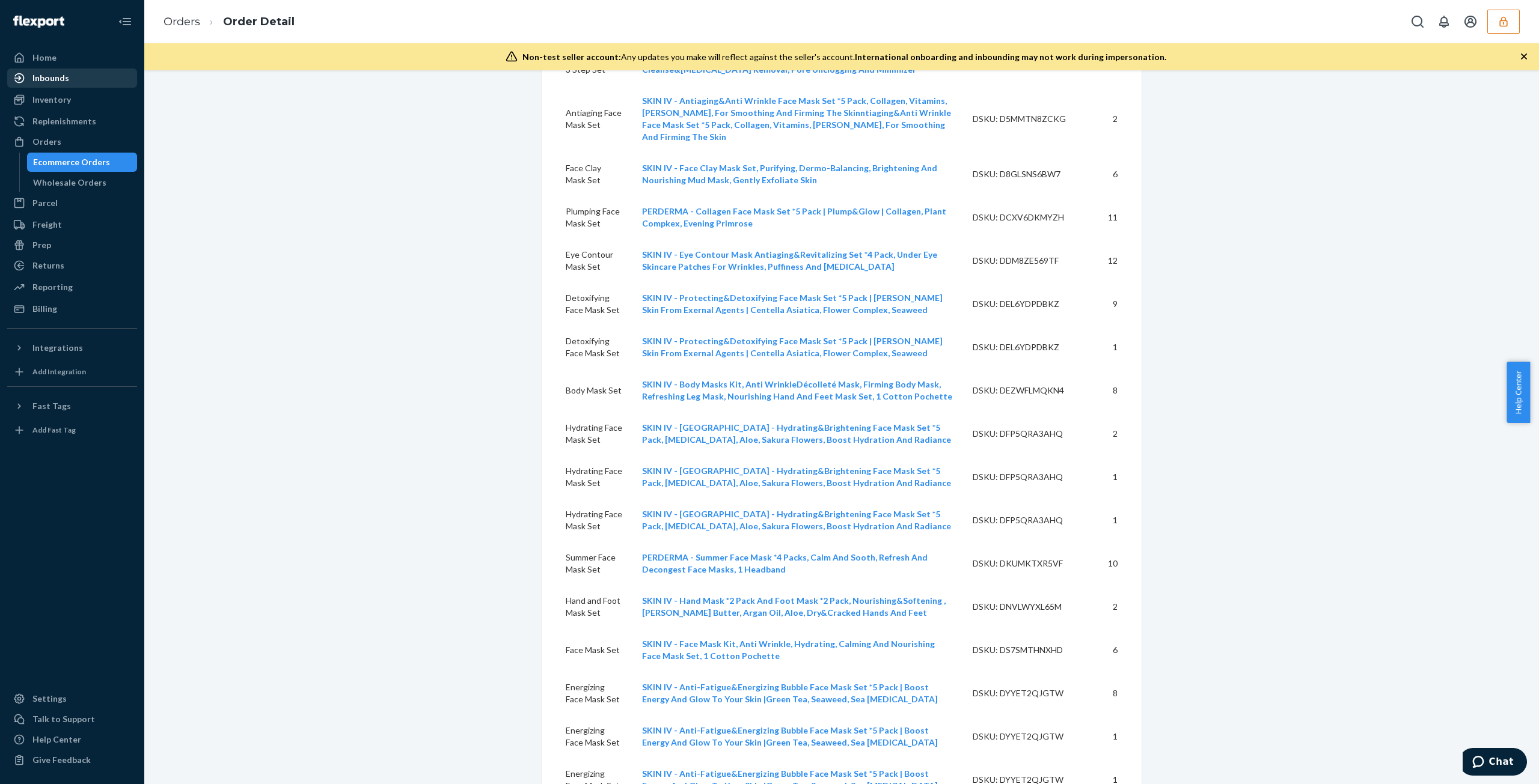
click at [85, 86] on link "Inbounds" at bounding box center [72, 78] width 130 height 20
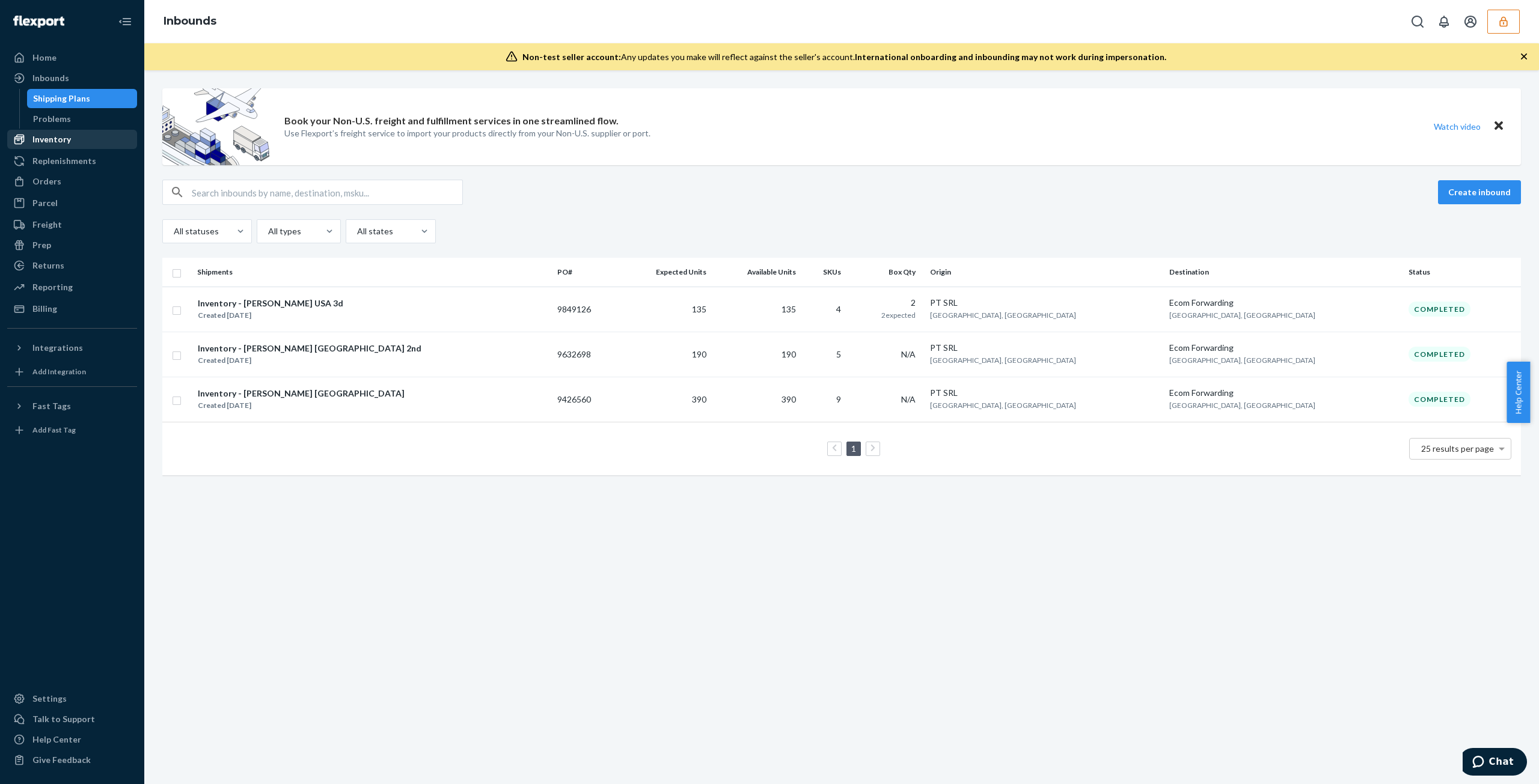
drag, startPoint x: 89, startPoint y: 134, endPoint x: 81, endPoint y: 134, distance: 8.0
click at [89, 134] on div "Inventory" at bounding box center [72, 140] width 128 height 17
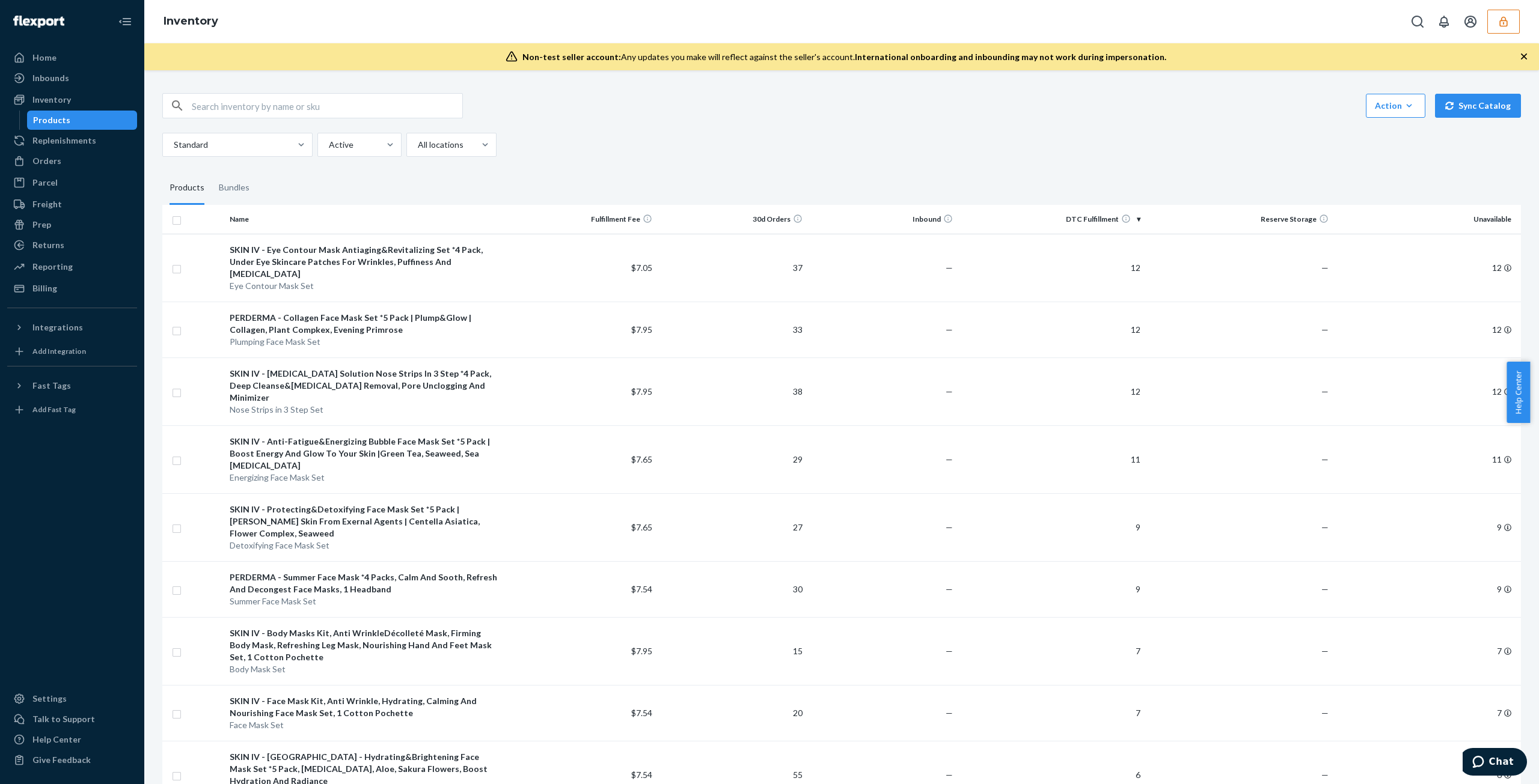
click at [1498, 35] on div "Inventory" at bounding box center [841, 22] width 1395 height 44
click at [1505, 25] on icon "button" at bounding box center [1504, 22] width 12 height 12
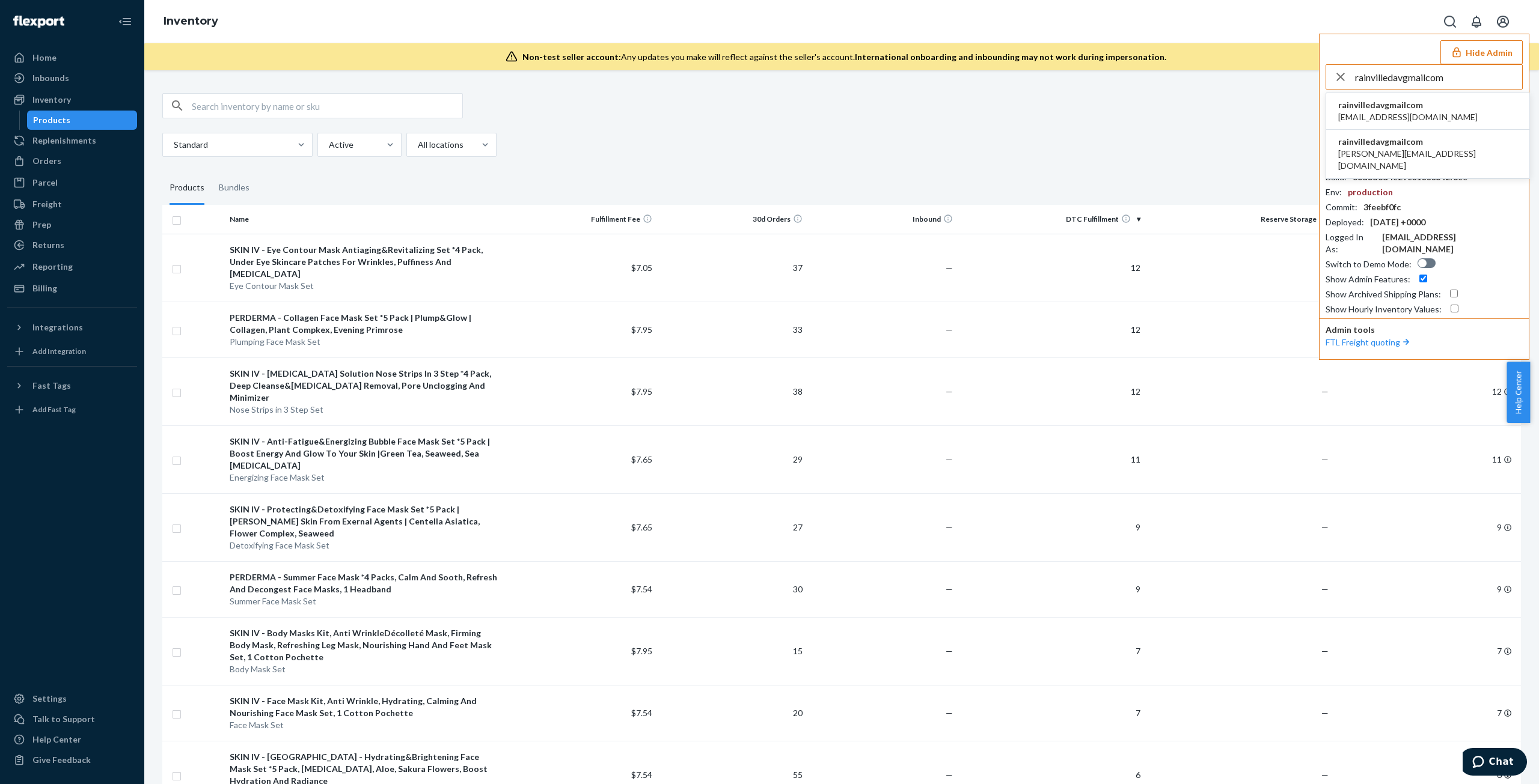
type input "rainvilledavgmailcom"
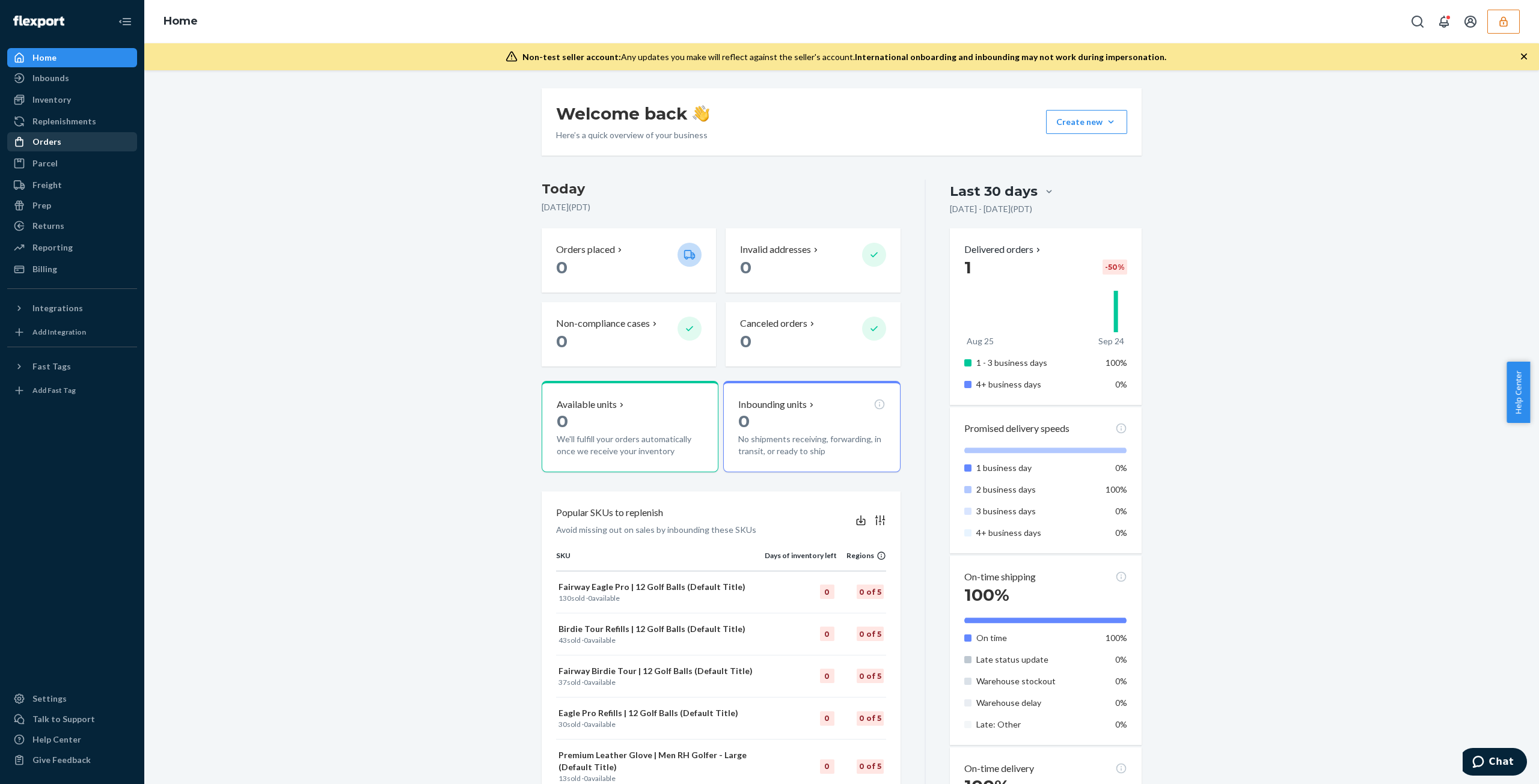
click at [59, 147] on div "Orders" at bounding box center [72, 142] width 128 height 17
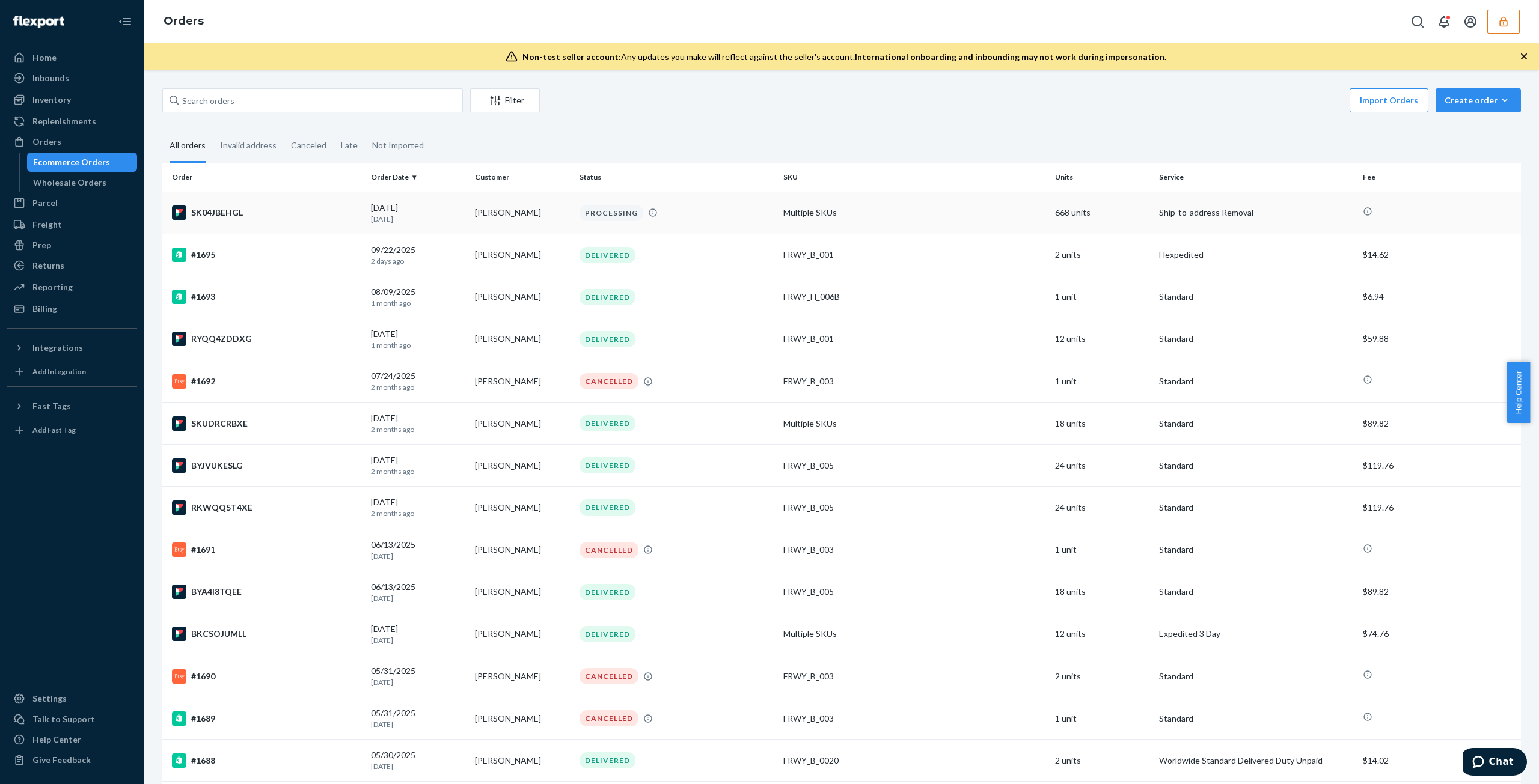
click at [789, 229] on td "Multiple SKUs" at bounding box center [914, 213] width 272 height 42
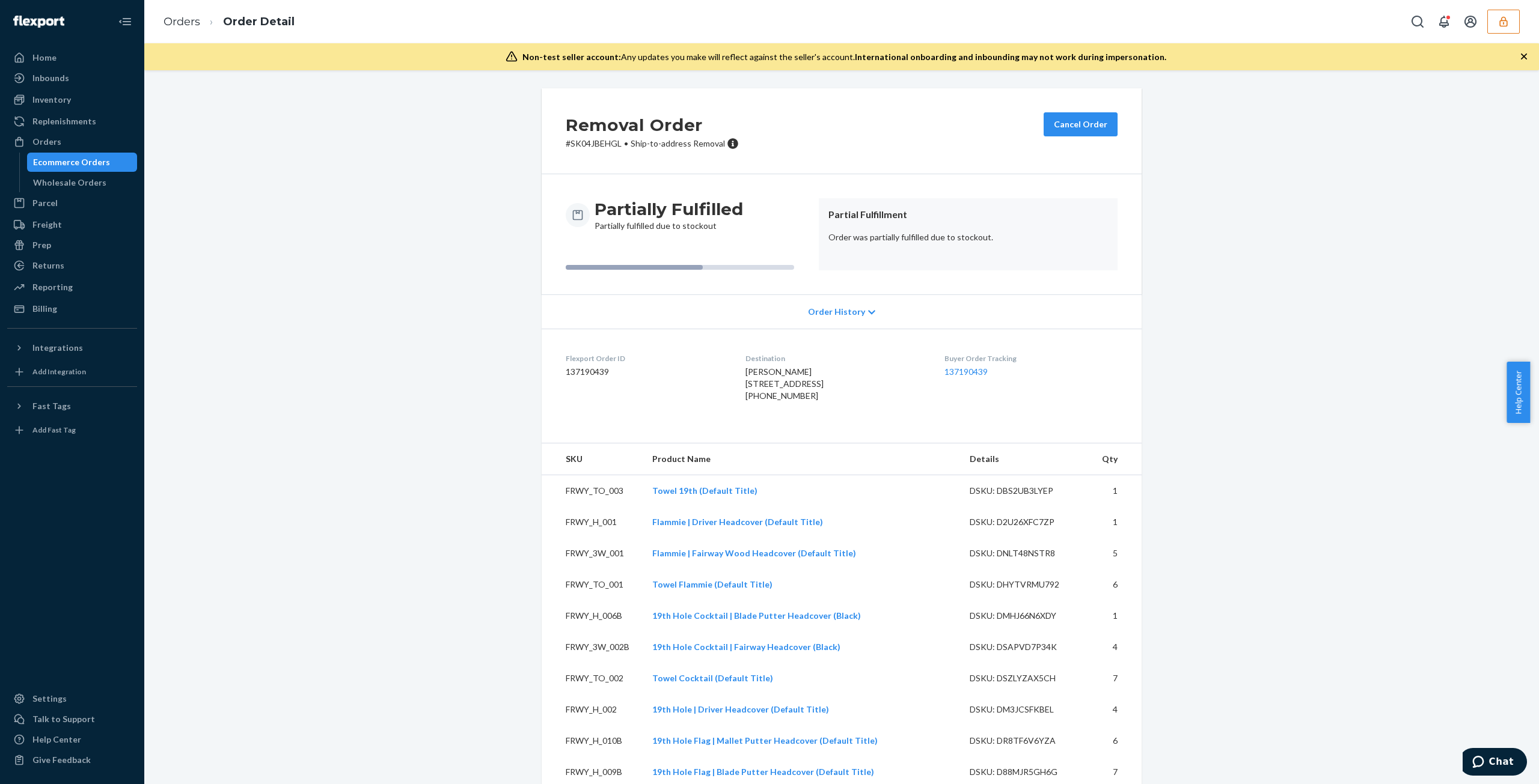
click at [585, 373] on dd "137190439" at bounding box center [646, 372] width 161 height 12
copy dd "137190439"
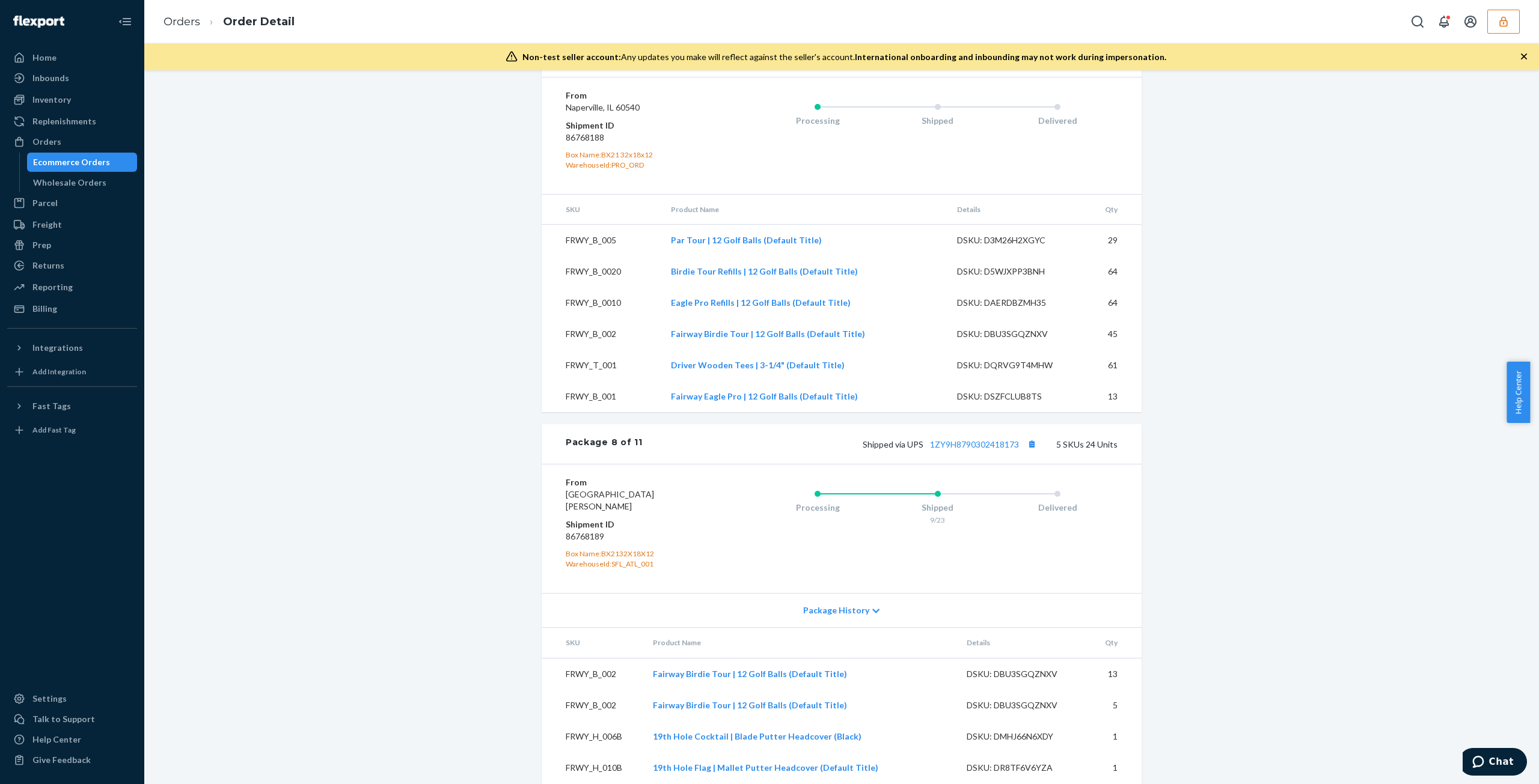
scroll to position [3125, 0]
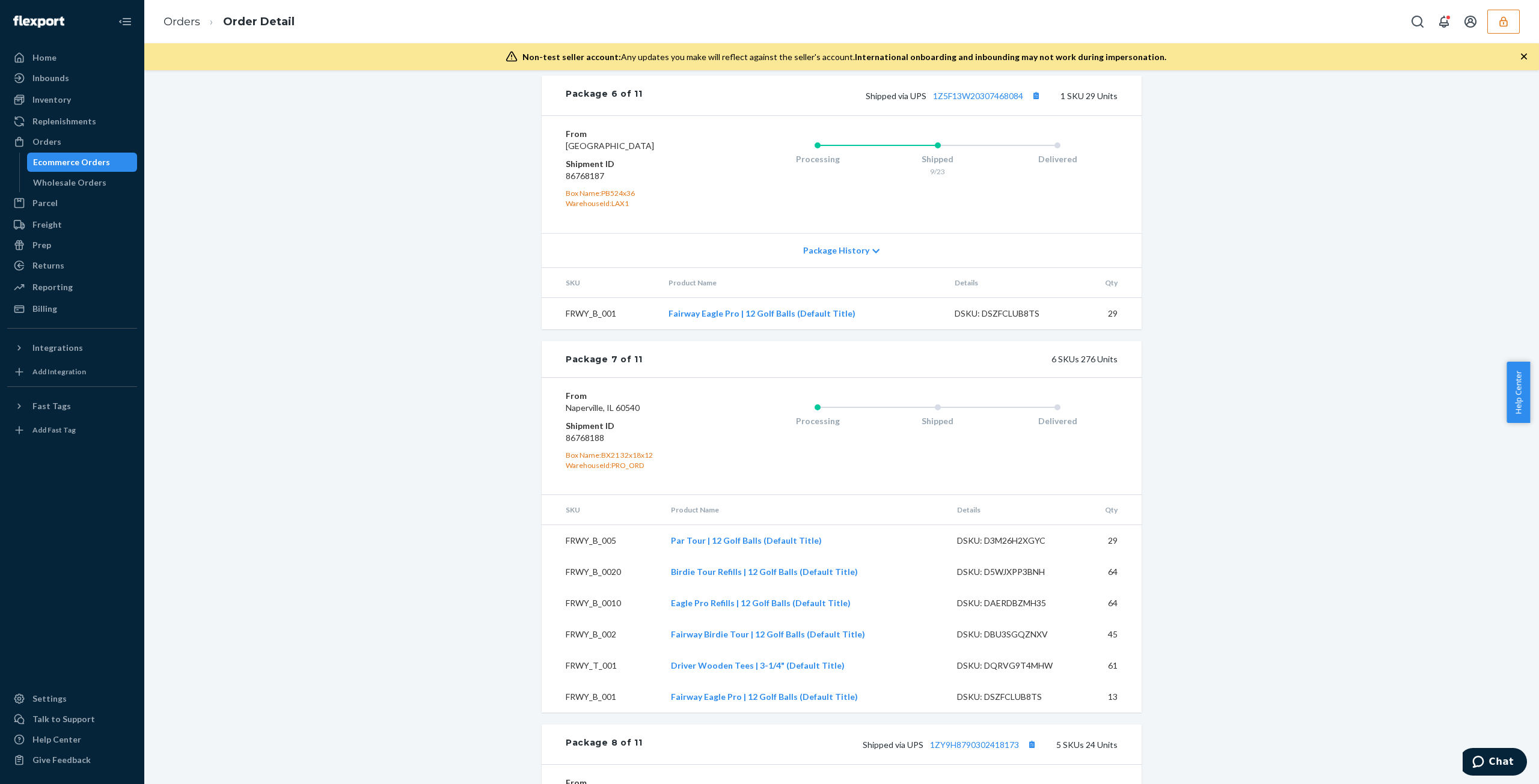
click at [579, 444] on dd "86768188" at bounding box center [637, 438] width 143 height 12
copy dd "86768188"
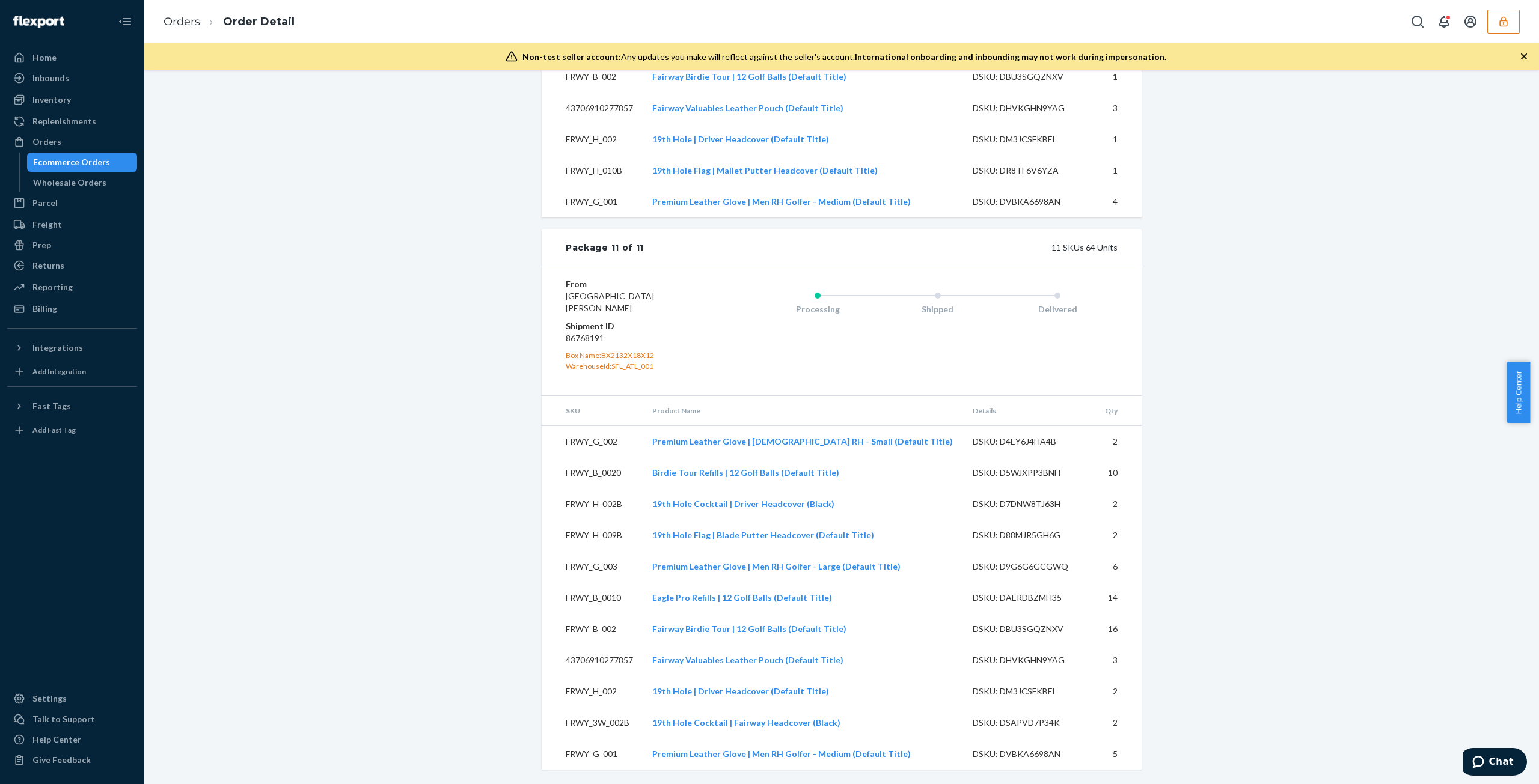
scroll to position [5183, 0]
click at [575, 336] on dd "86768191" at bounding box center [637, 338] width 143 height 12
copy dd "86768191"
click at [52, 106] on div "Inventory" at bounding box center [72, 100] width 128 height 17
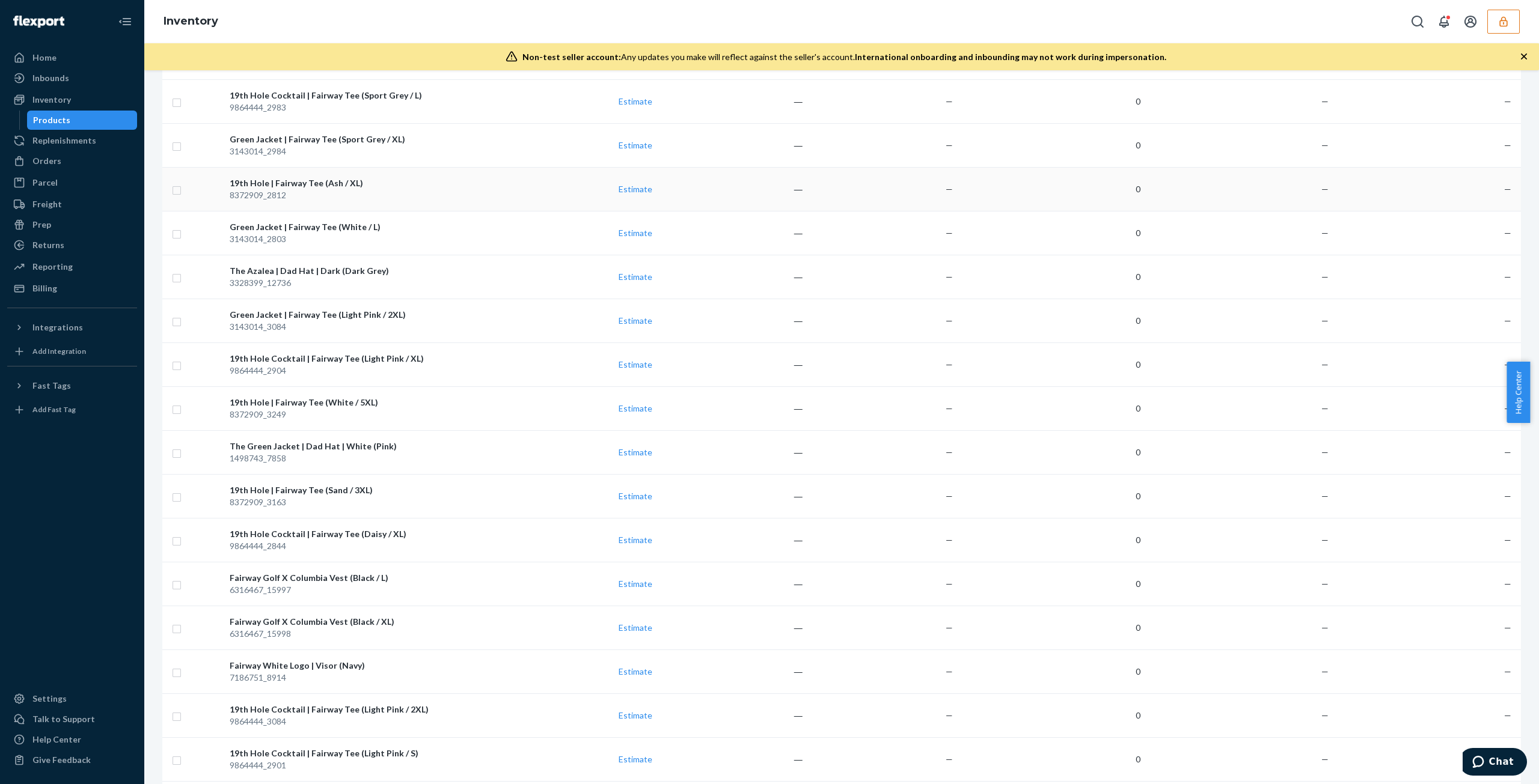
scroll to position [2448, 0]
click at [113, 284] on div "Billing" at bounding box center [72, 288] width 128 height 17
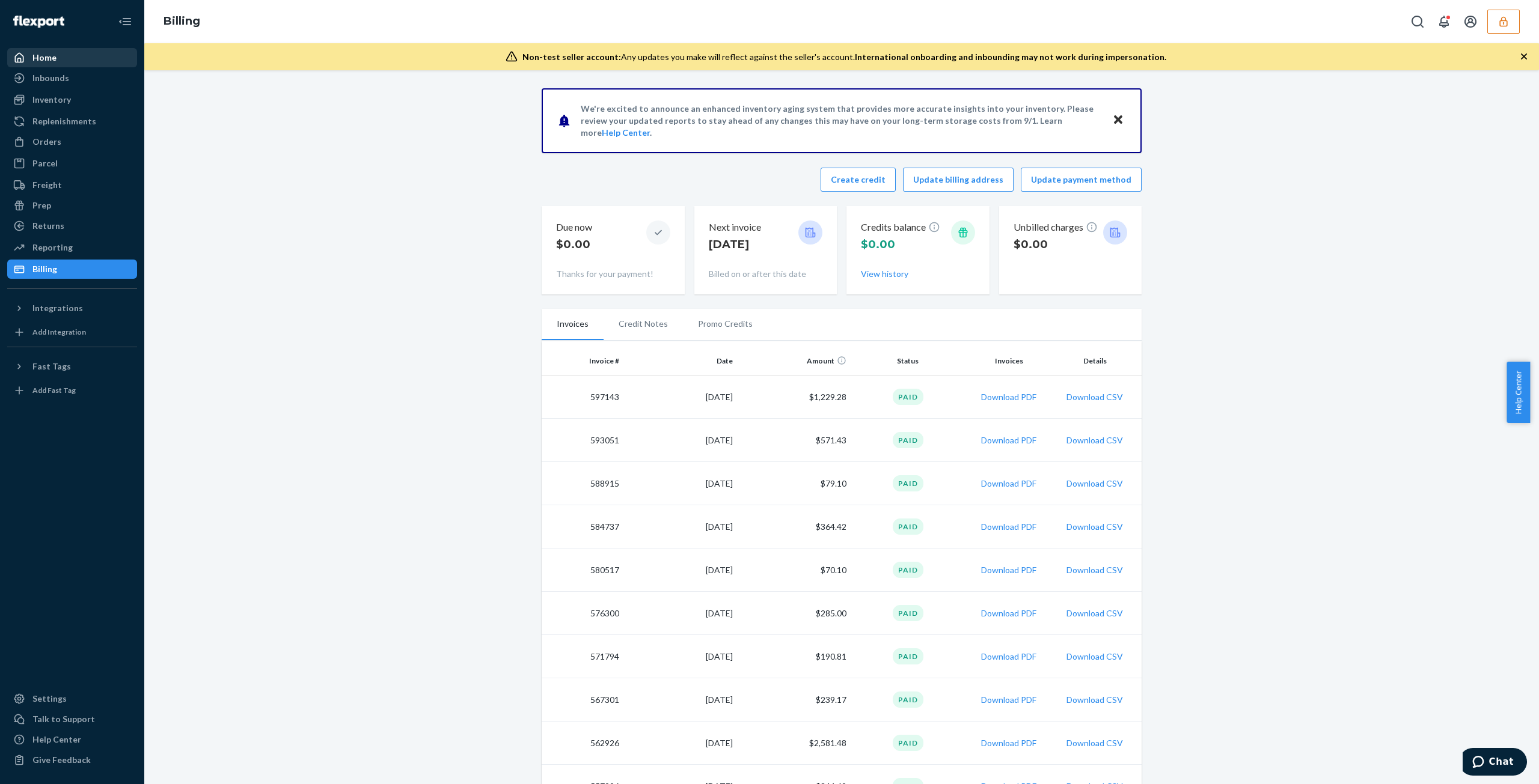
click at [44, 63] on div "Home" at bounding box center [44, 58] width 24 height 12
